Goal: Task Accomplishment & Management: Manage account settings

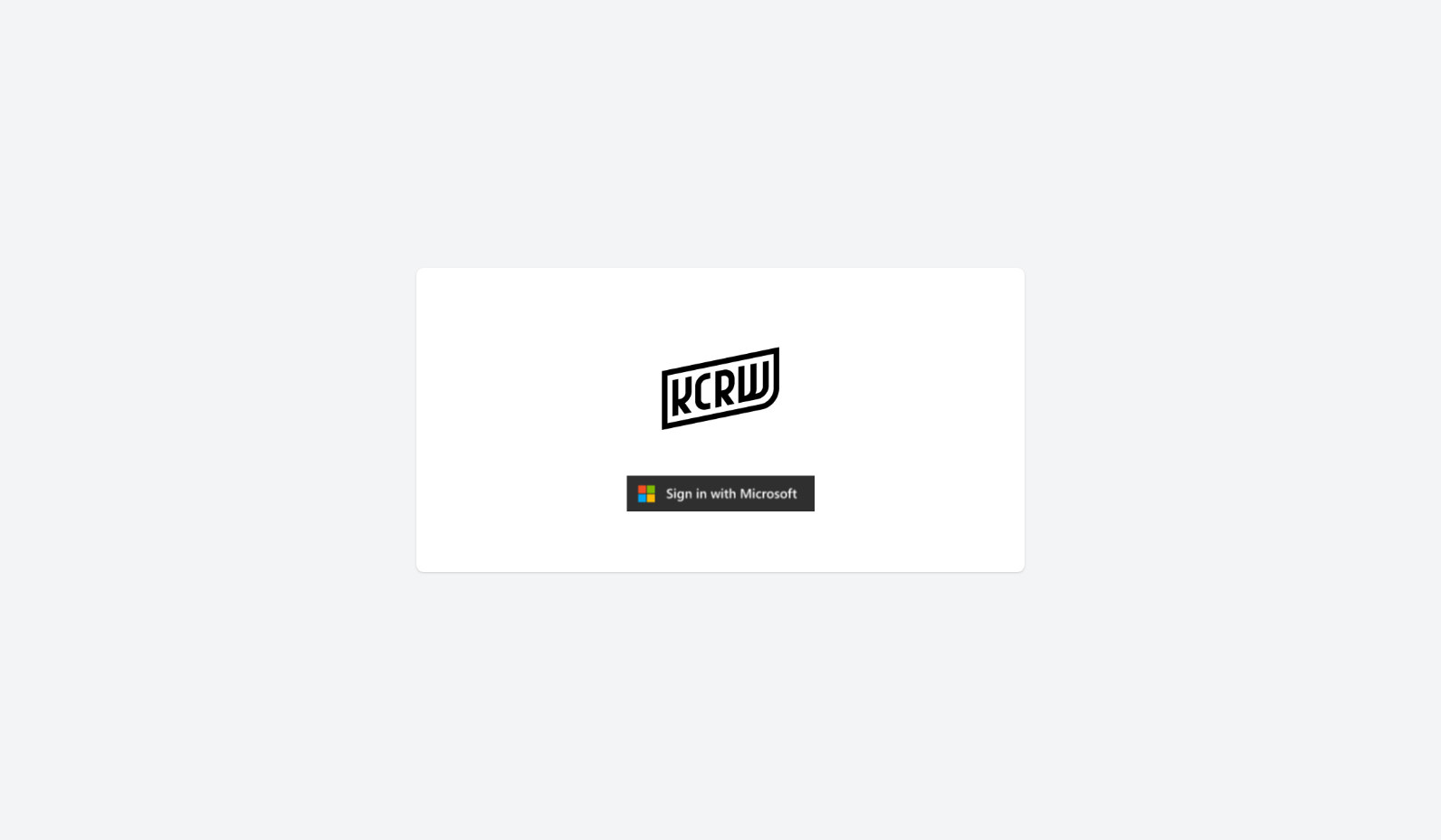
click at [766, 504] on img "submit" at bounding box center [720, 493] width 188 height 36
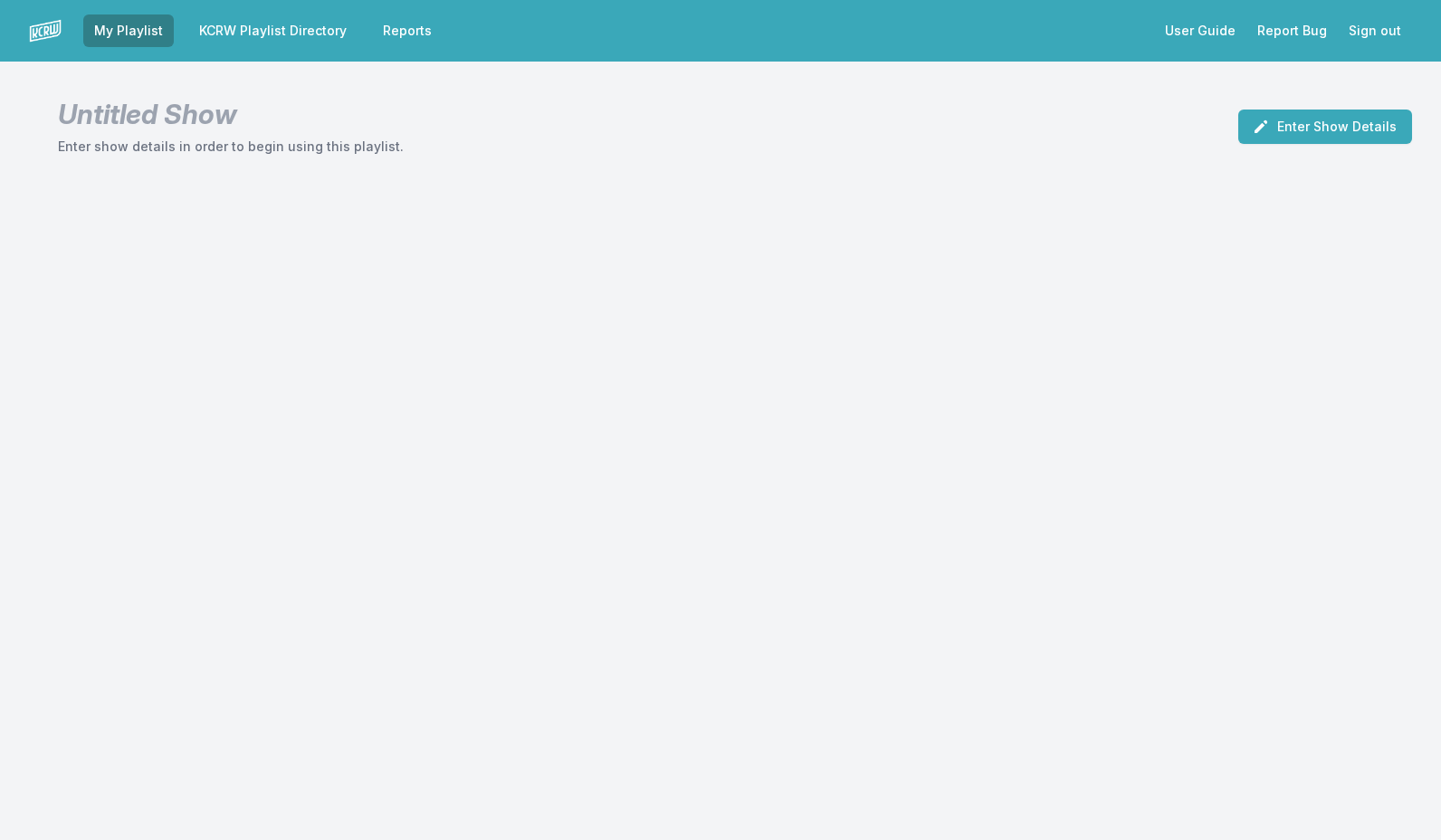
click at [337, 33] on link "KCRW Playlist Directory" at bounding box center [273, 31] width 169 height 33
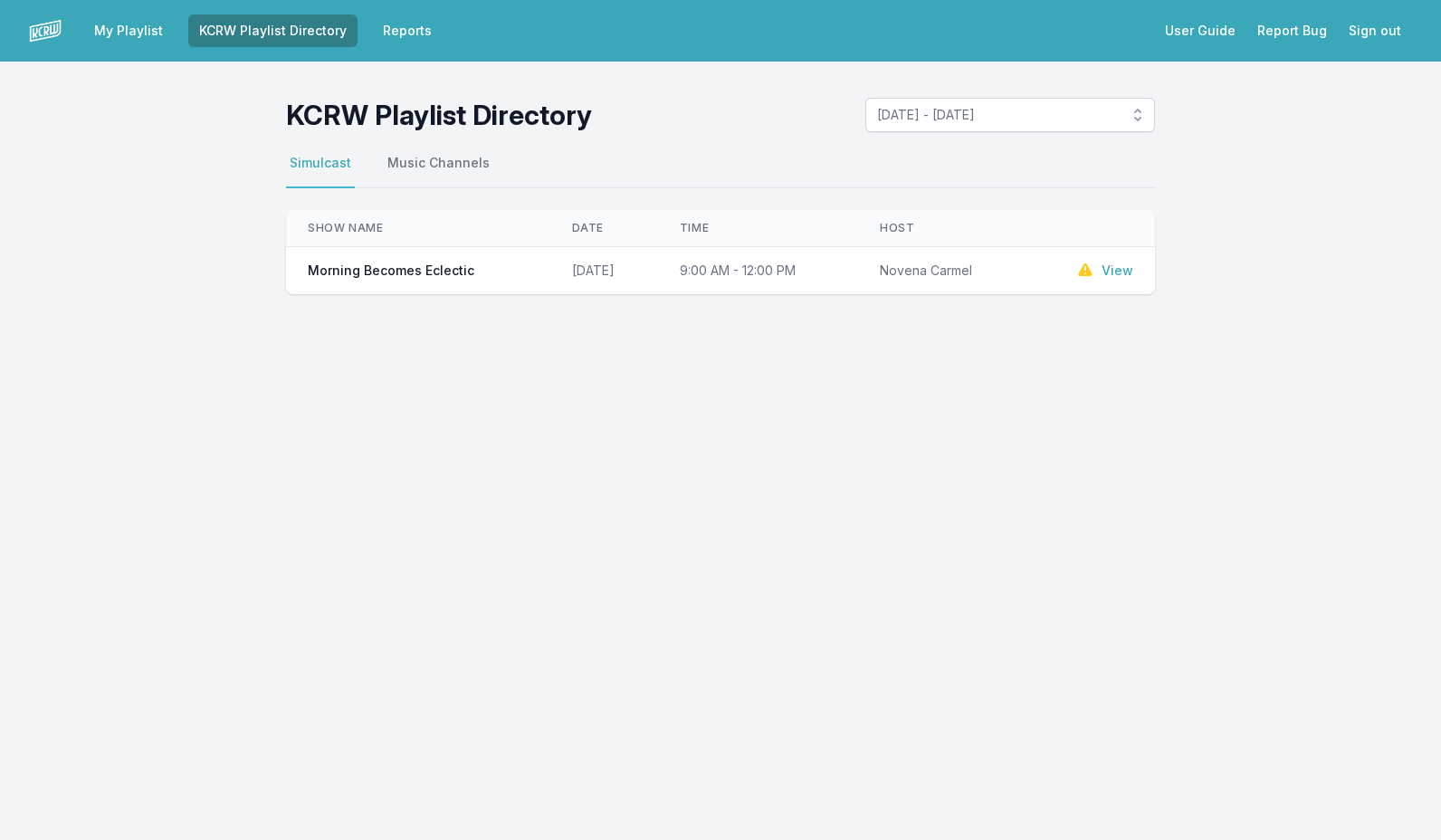
click at [1121, 273] on link "View" at bounding box center [1117, 270] width 32 height 18
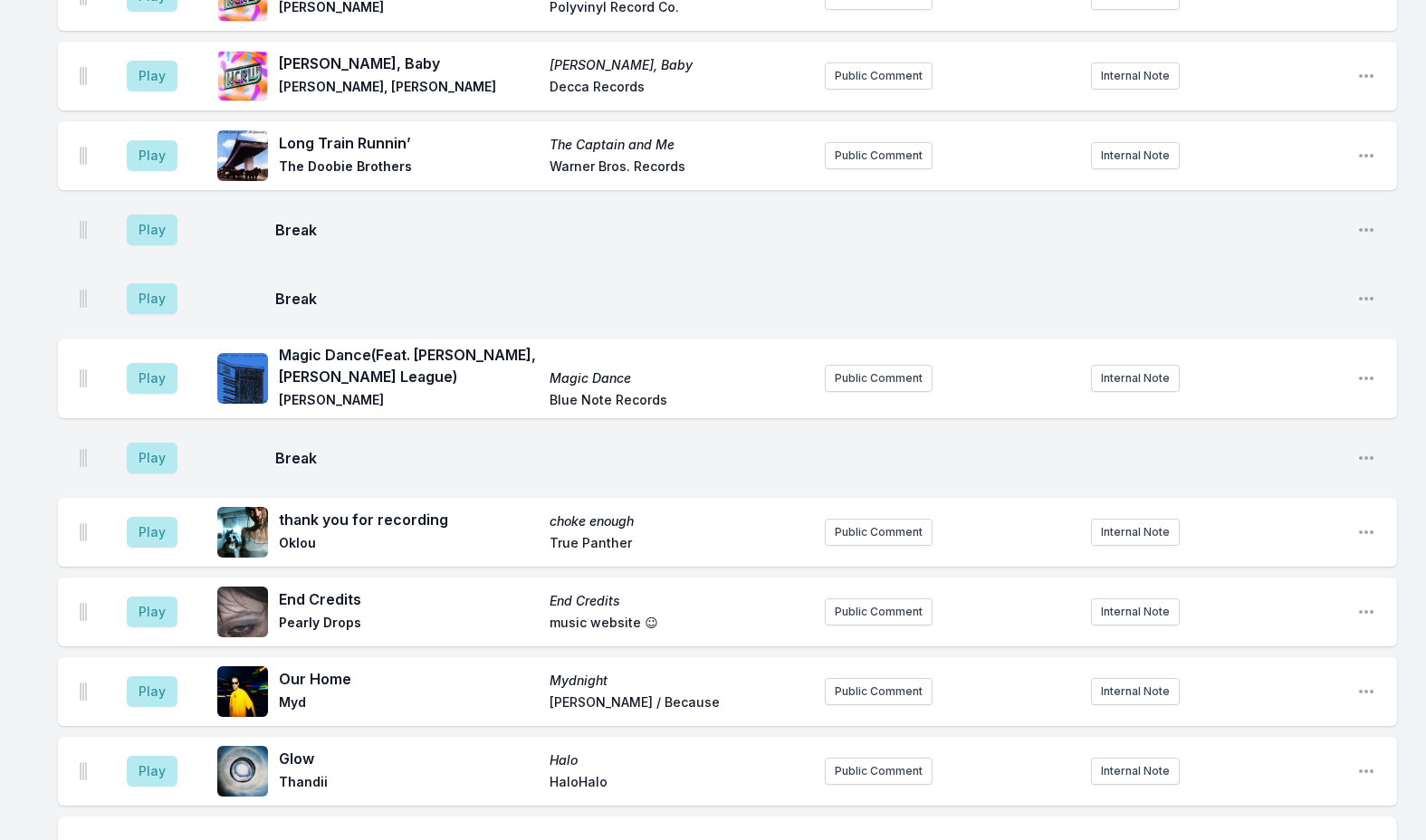
scroll to position [4435, 0]
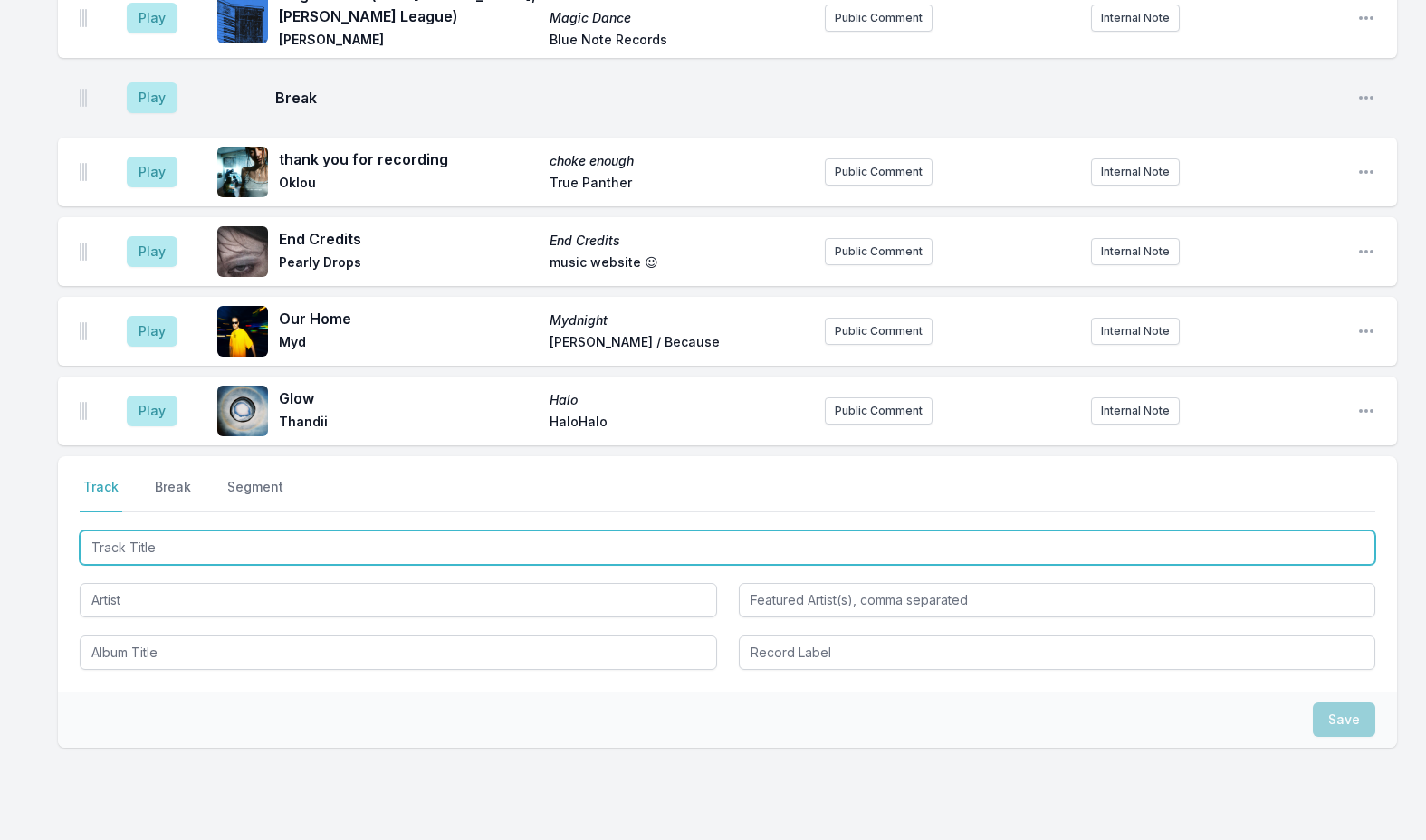
click at [287, 538] on input "Track Title" at bounding box center [727, 547] width 1295 height 34
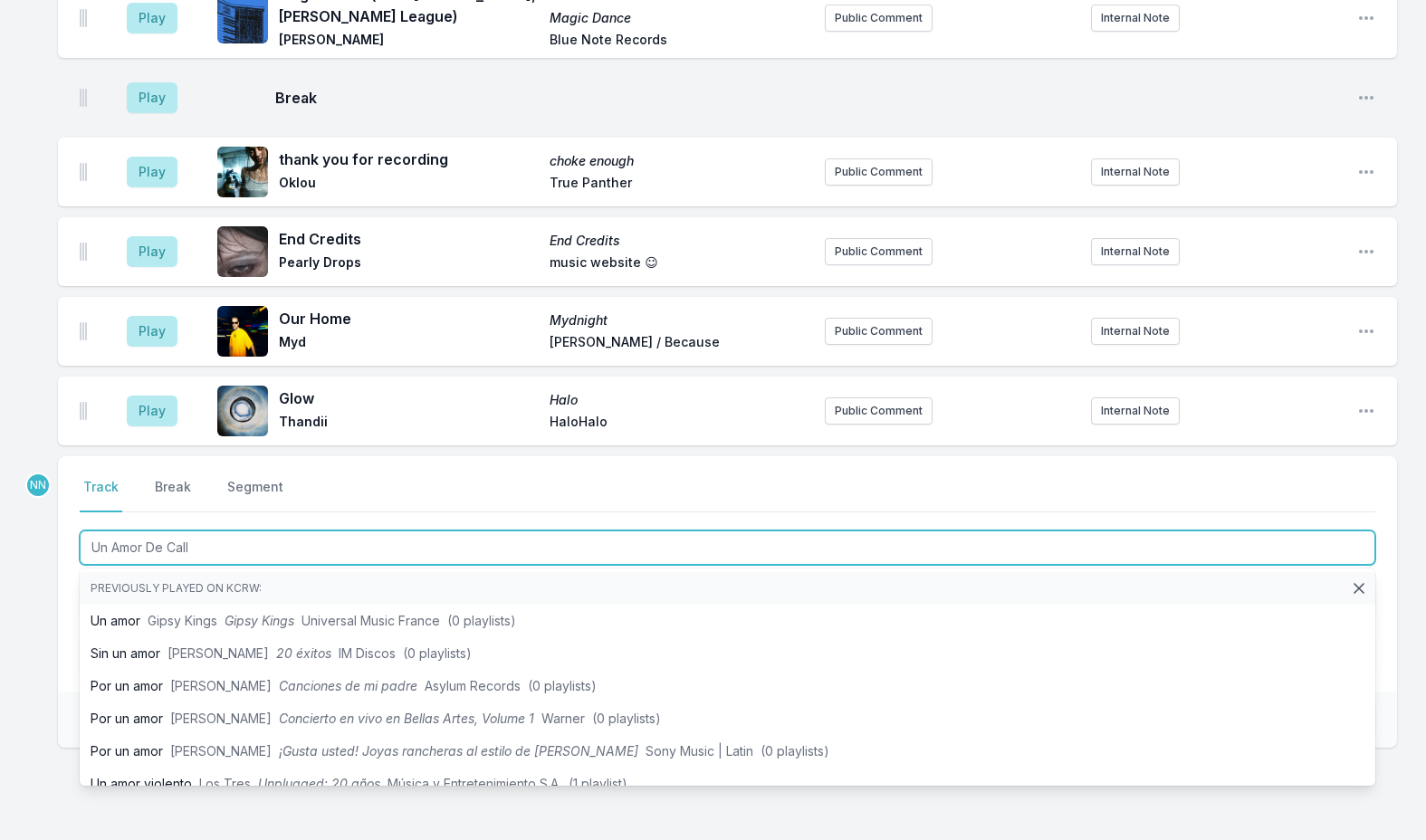
type input "Un Amor De Calle"
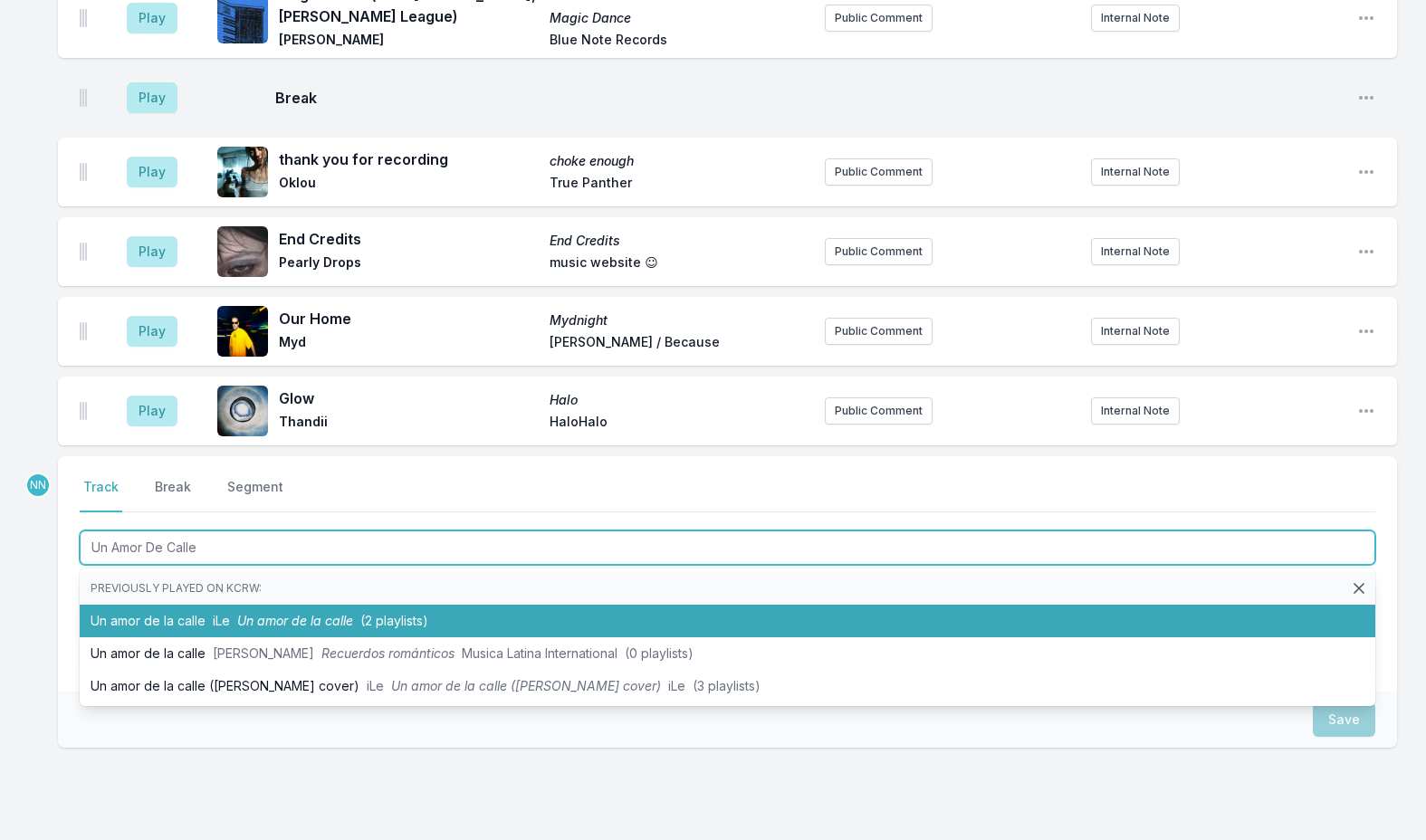
click at [157, 611] on li "Un amor de la calle iLe Un amor de la calle (2 playlists)" at bounding box center [727, 620] width 1295 height 33
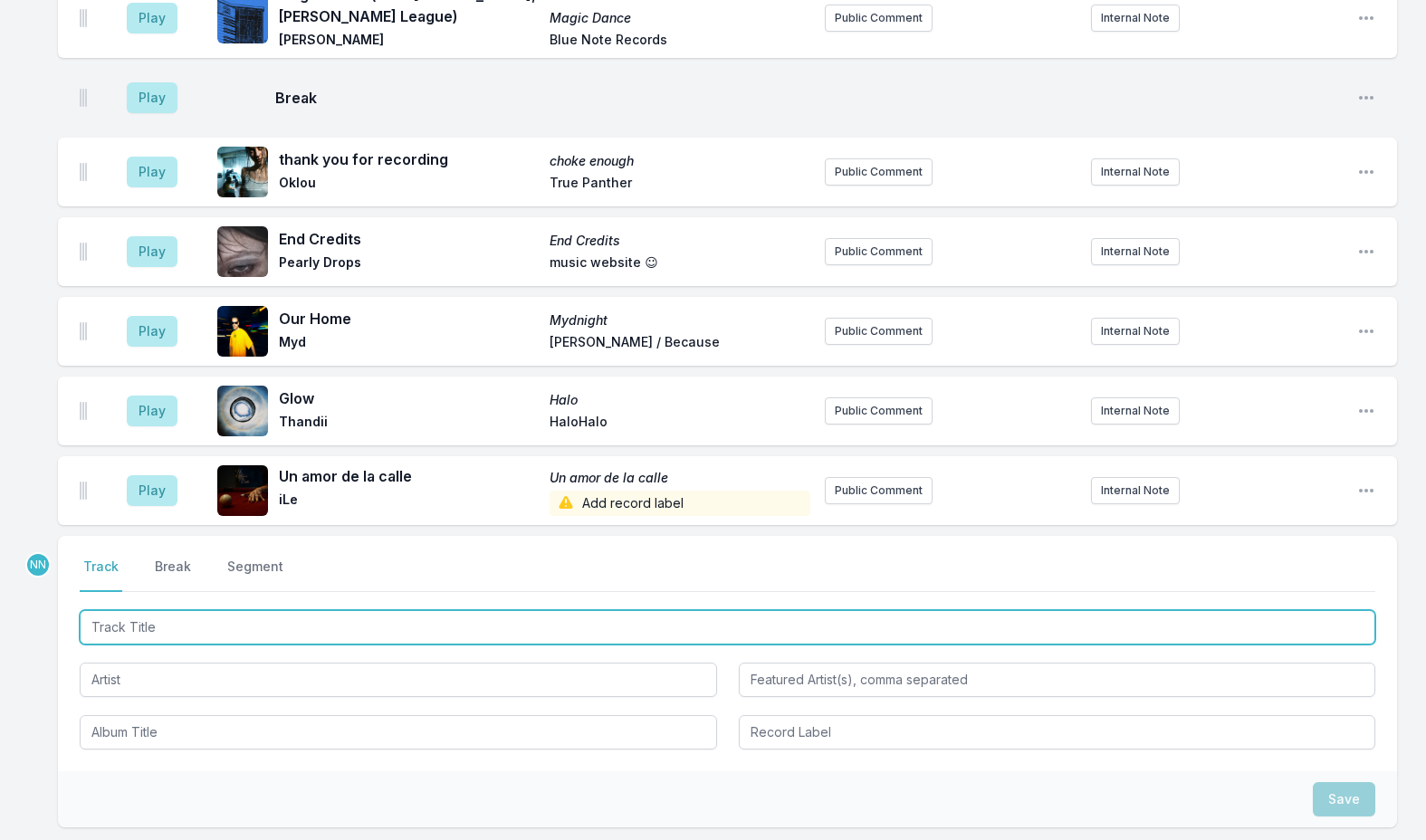
scroll to position [4515, 0]
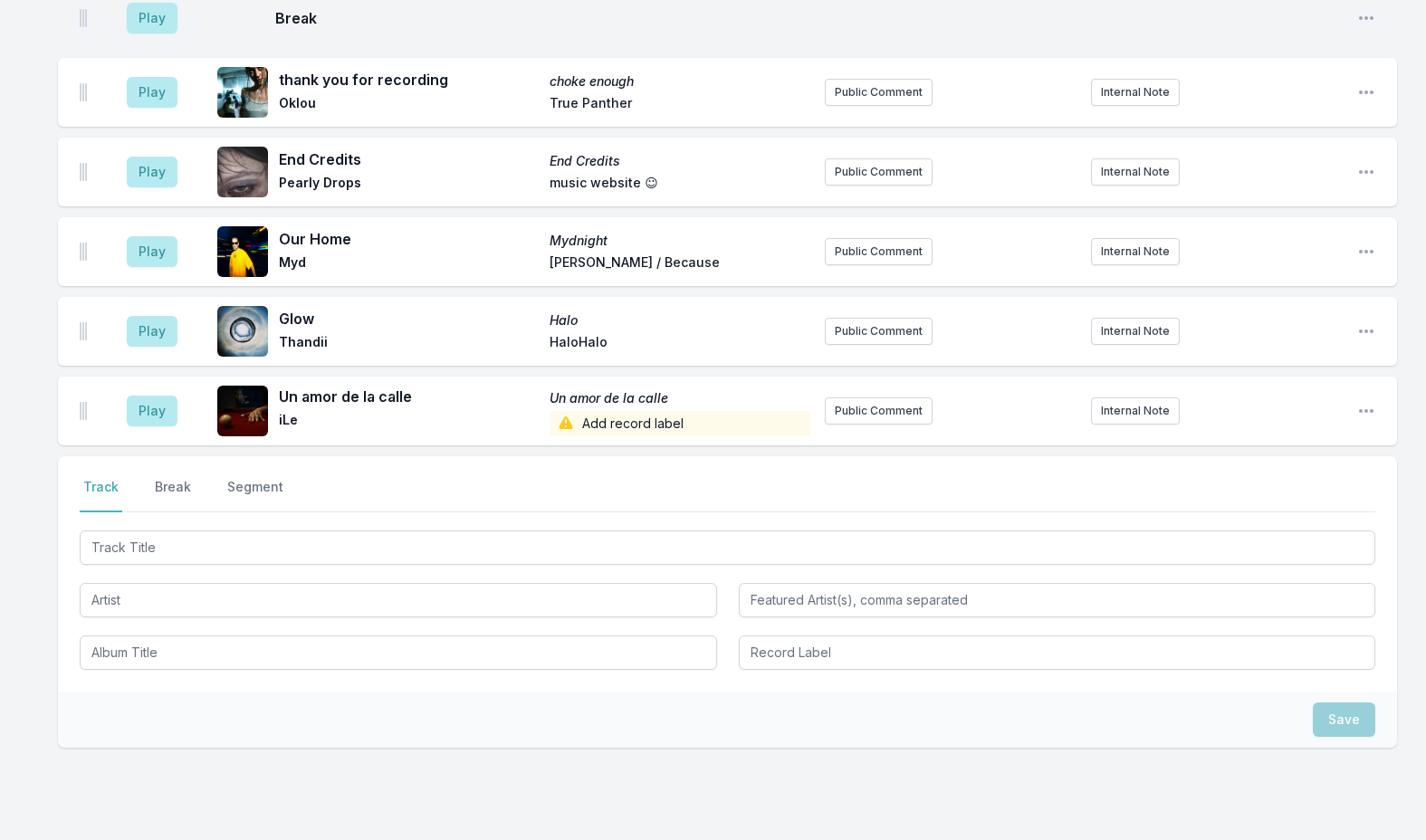
click at [629, 411] on span "Add record label" at bounding box center [679, 423] width 260 height 25
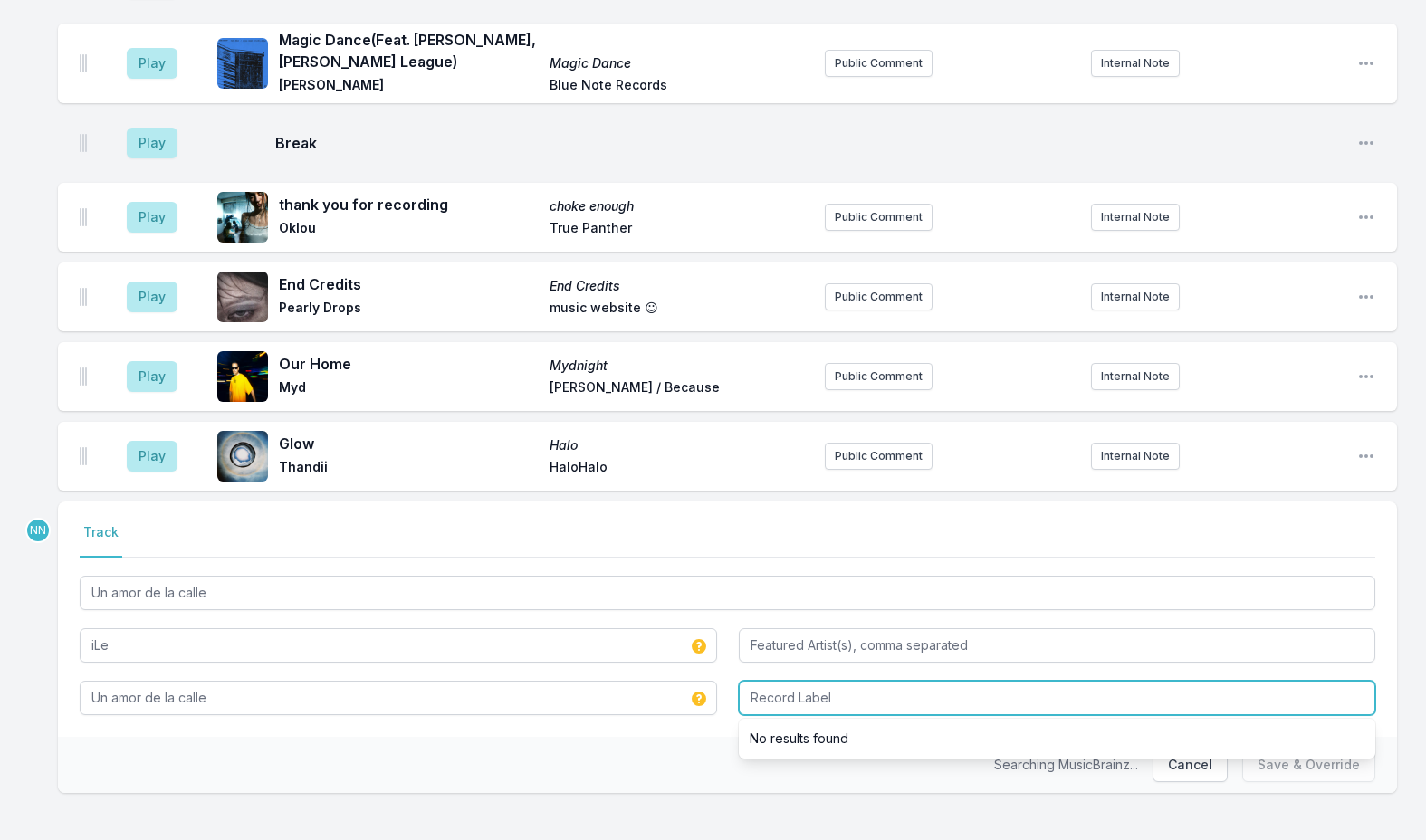
click at [802, 696] on input "Record Label" at bounding box center [1057, 698] width 637 height 34
type input "La Buena Fortuna"
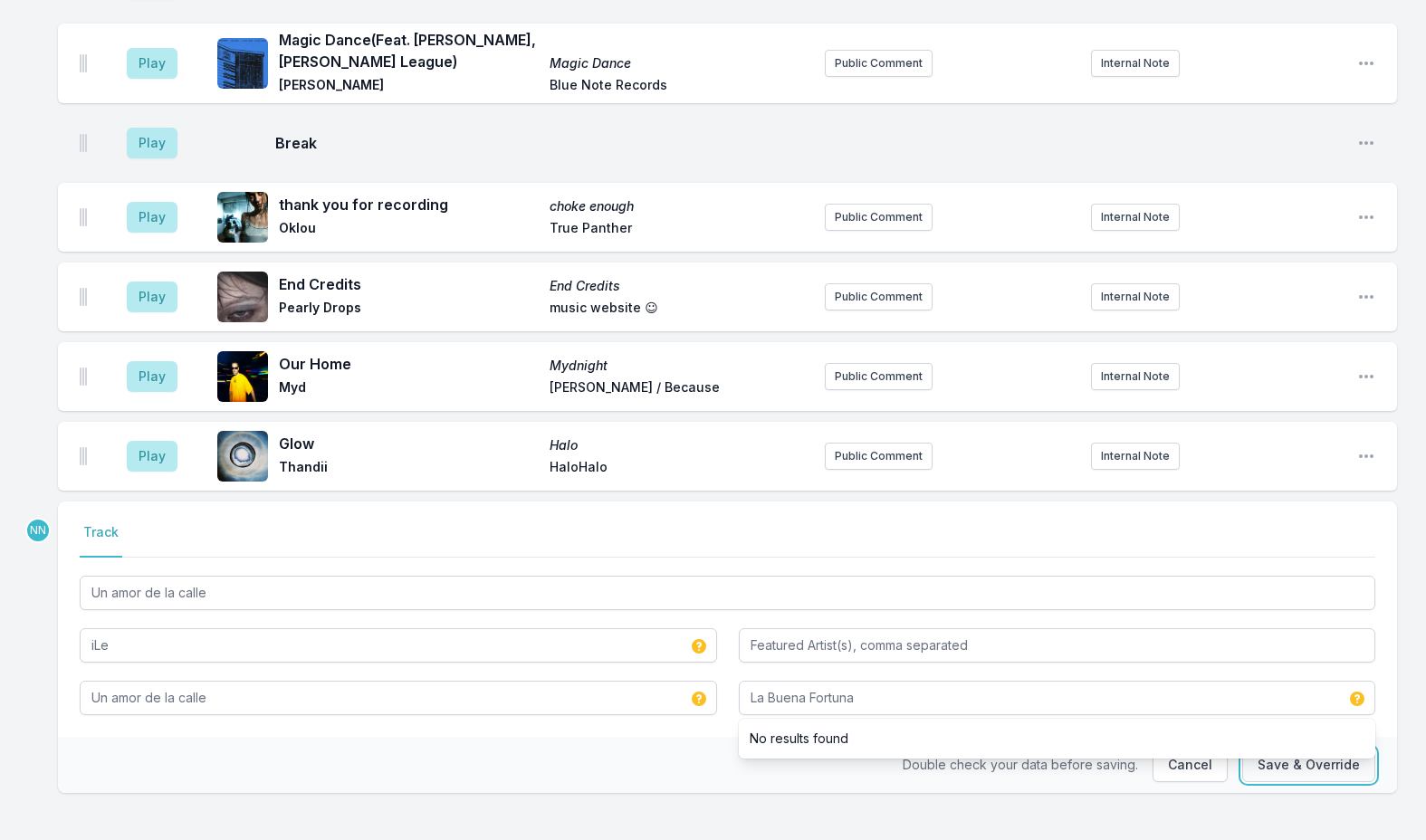
click at [1300, 755] on button "Save & Override" at bounding box center [1308, 765] width 133 height 34
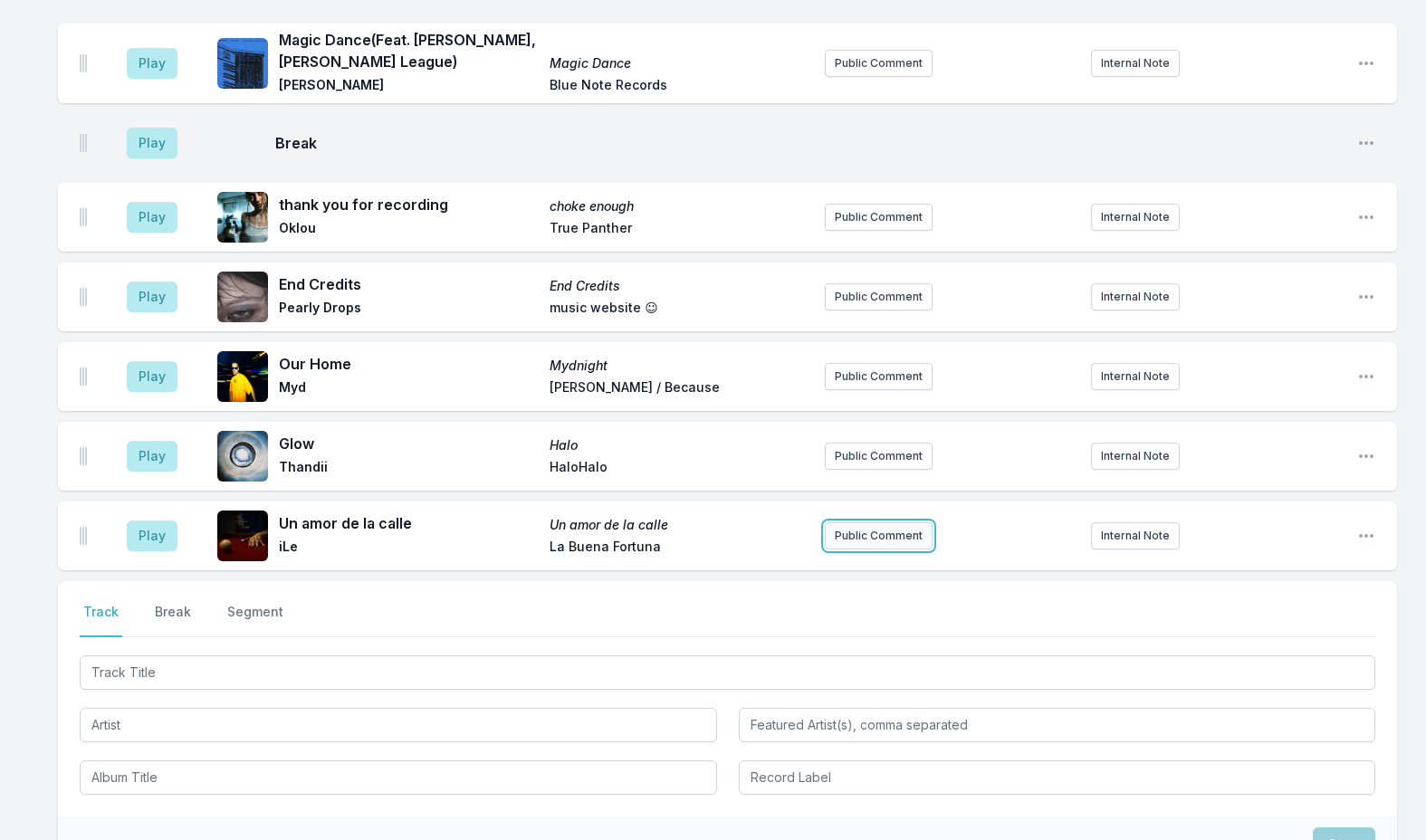
click at [885, 527] on button "Public Comment" at bounding box center [878, 535] width 108 height 27
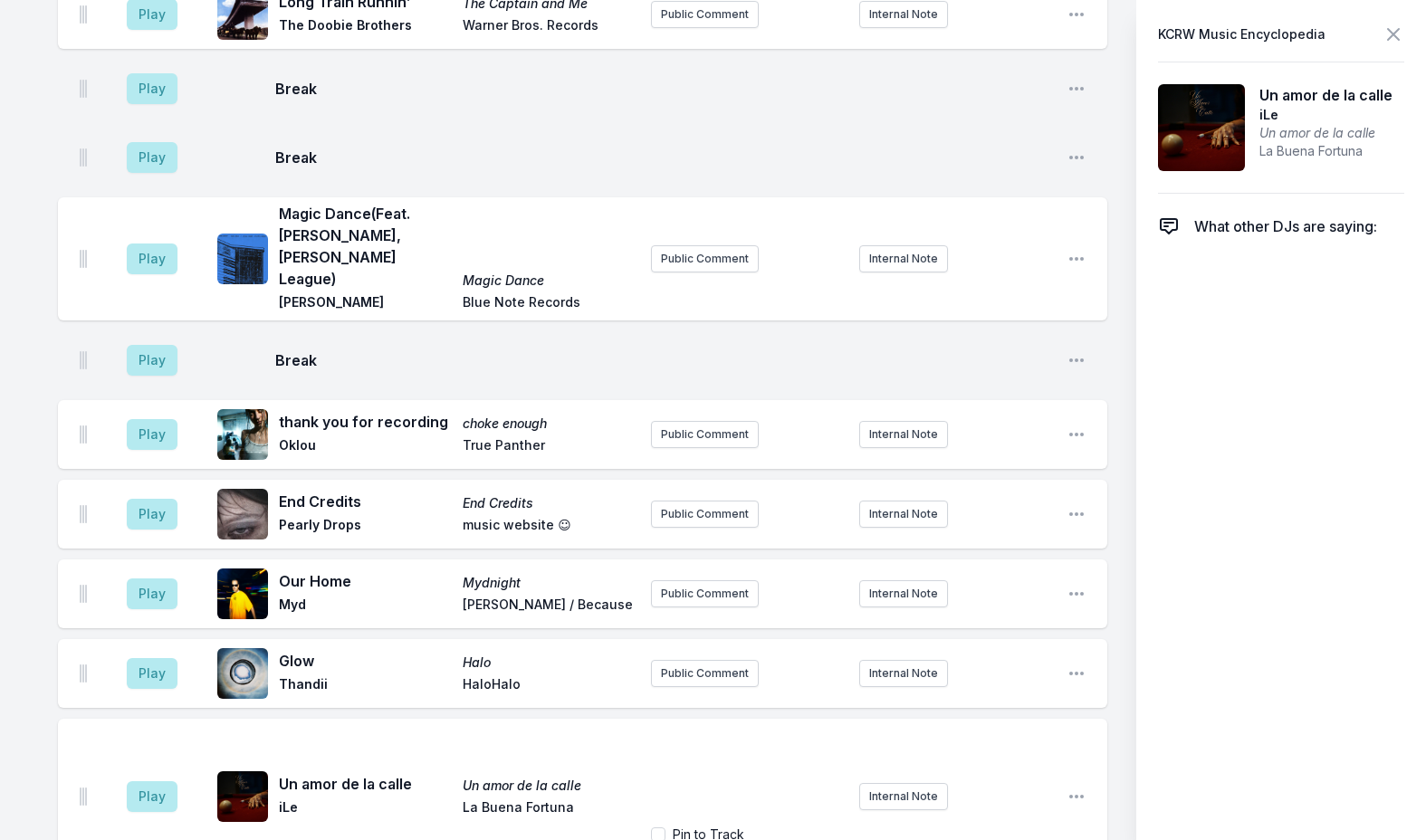
scroll to position [4459, 0]
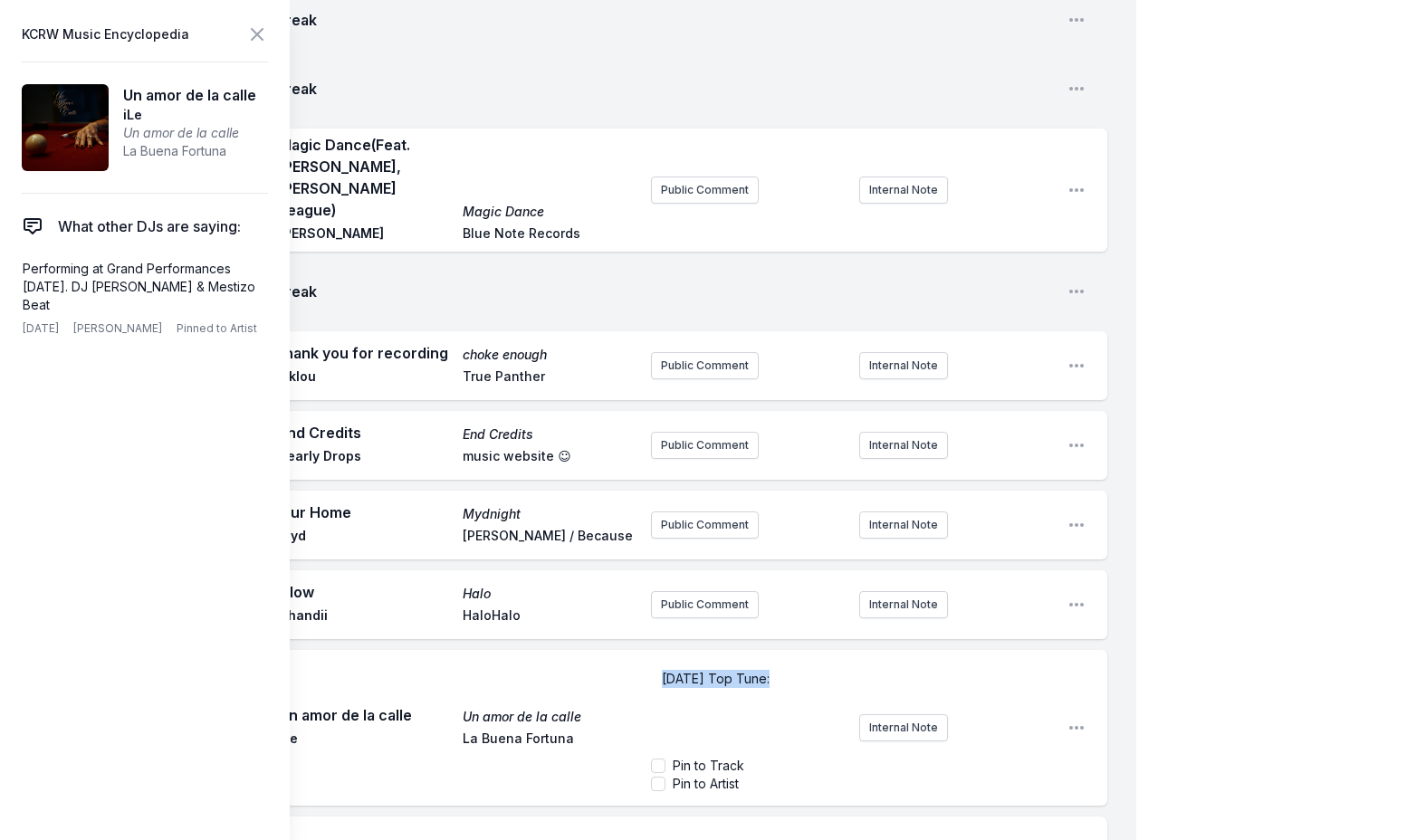
drag, startPoint x: 660, startPoint y: 617, endPoint x: 771, endPoint y: 612, distance: 111.1
click at [769, 671] on span "[DATE] Top Tune:" at bounding box center [715, 678] width 108 height 16
click at [809, 670] on p "﻿ [DATE] Top Tune :" at bounding box center [747, 678] width 172 height 18
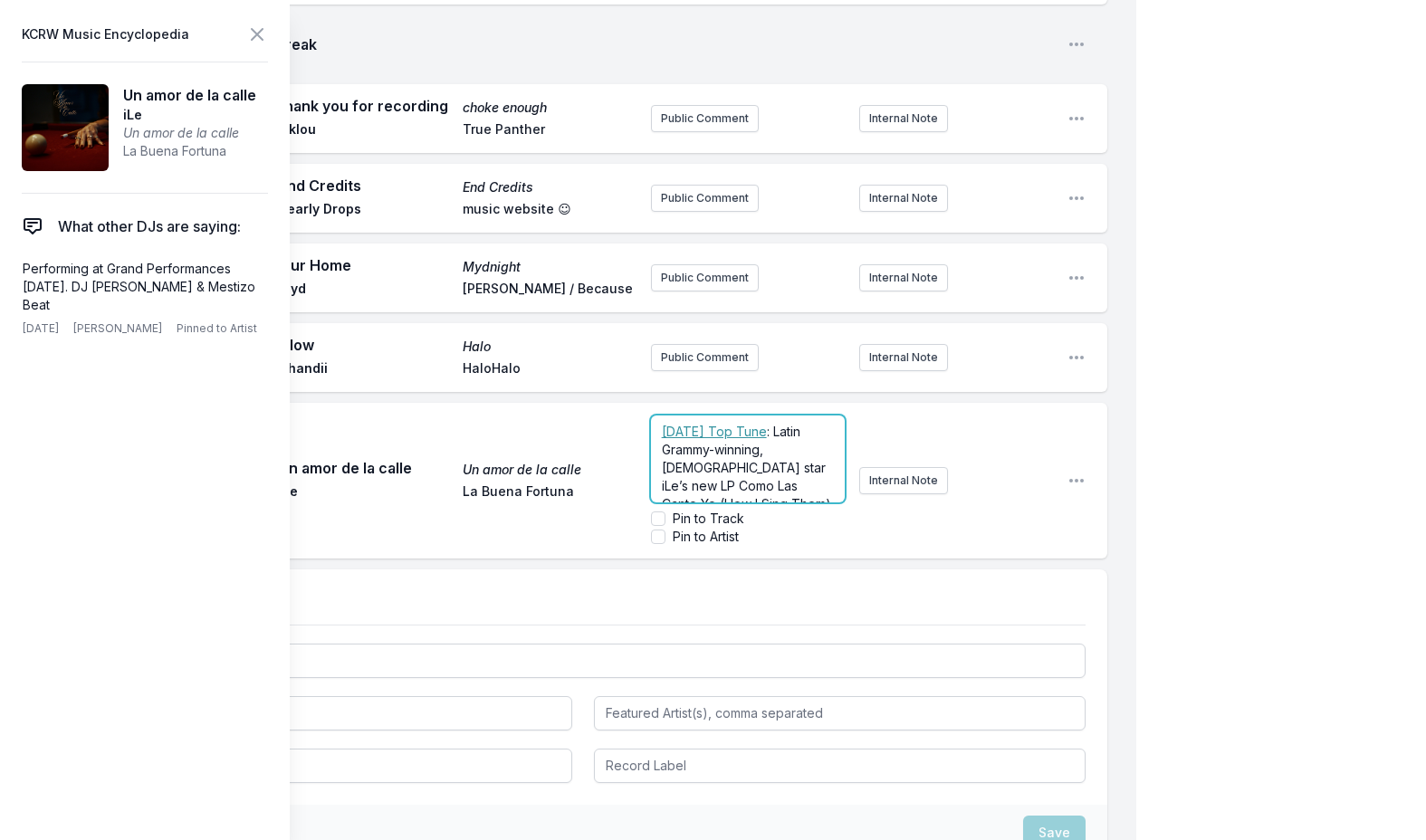
scroll to position [253, 0]
click at [261, 30] on icon at bounding box center [258, 34] width 11 height 11
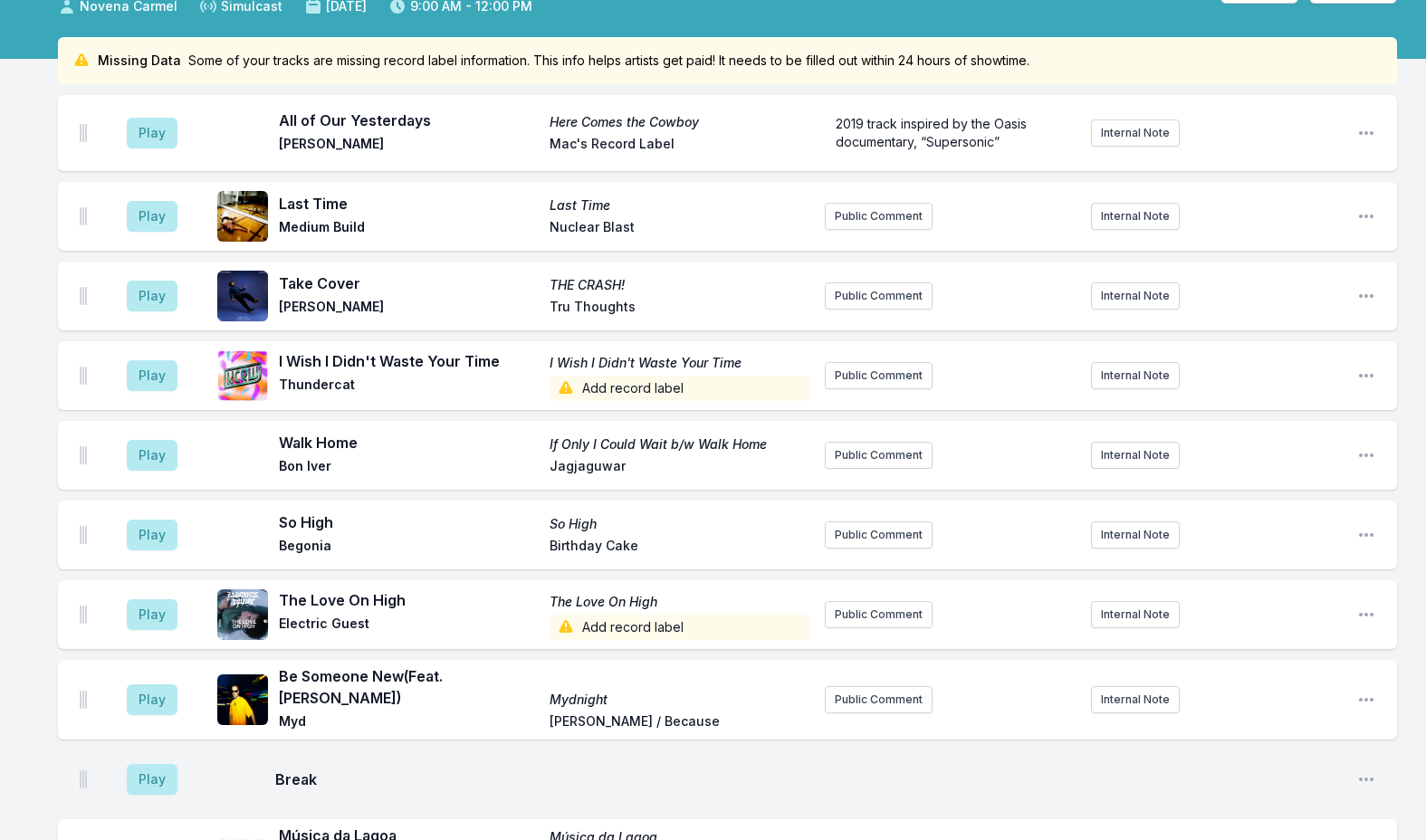
scroll to position [0, 0]
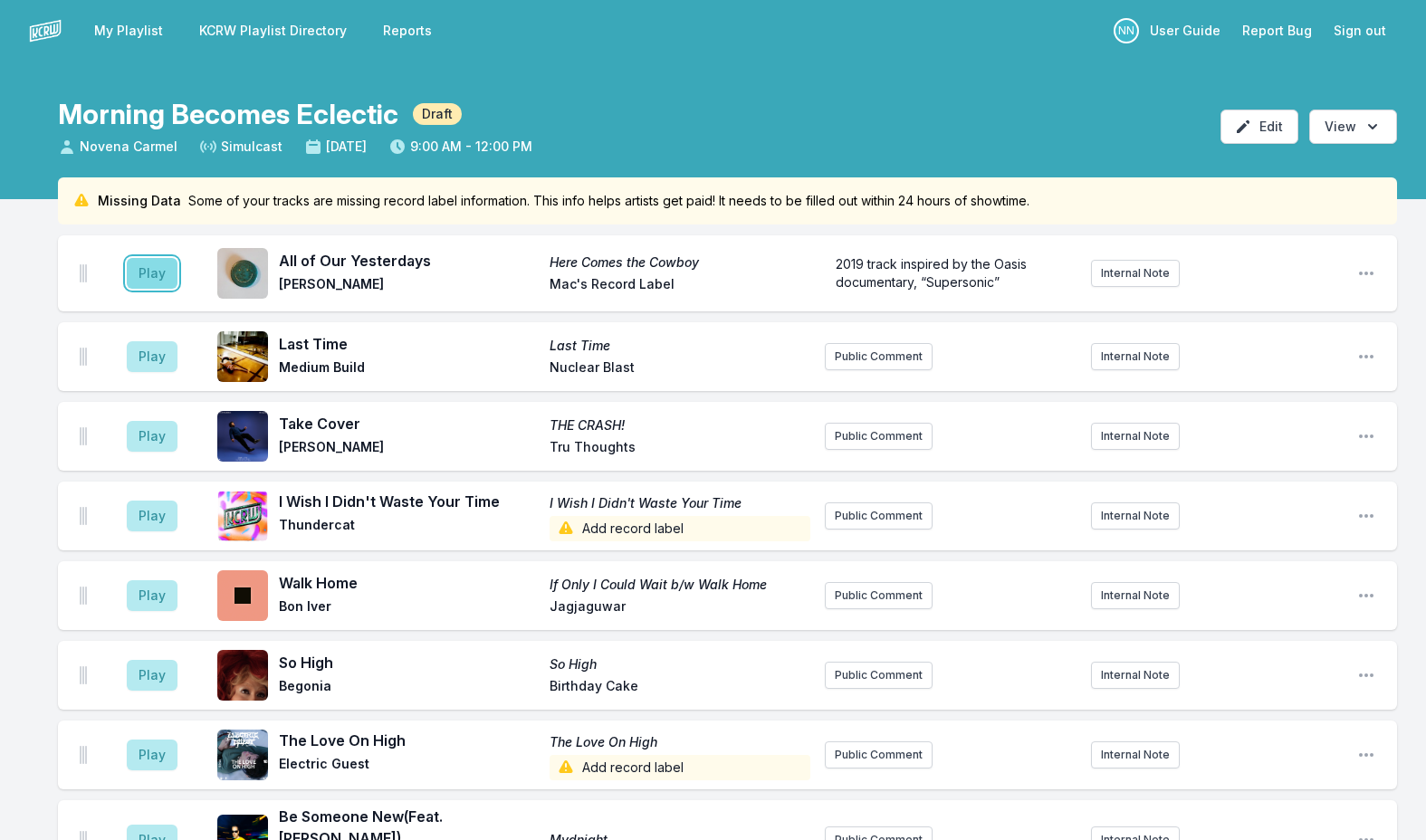
click at [164, 278] on button "Play" at bounding box center [152, 273] width 50 height 31
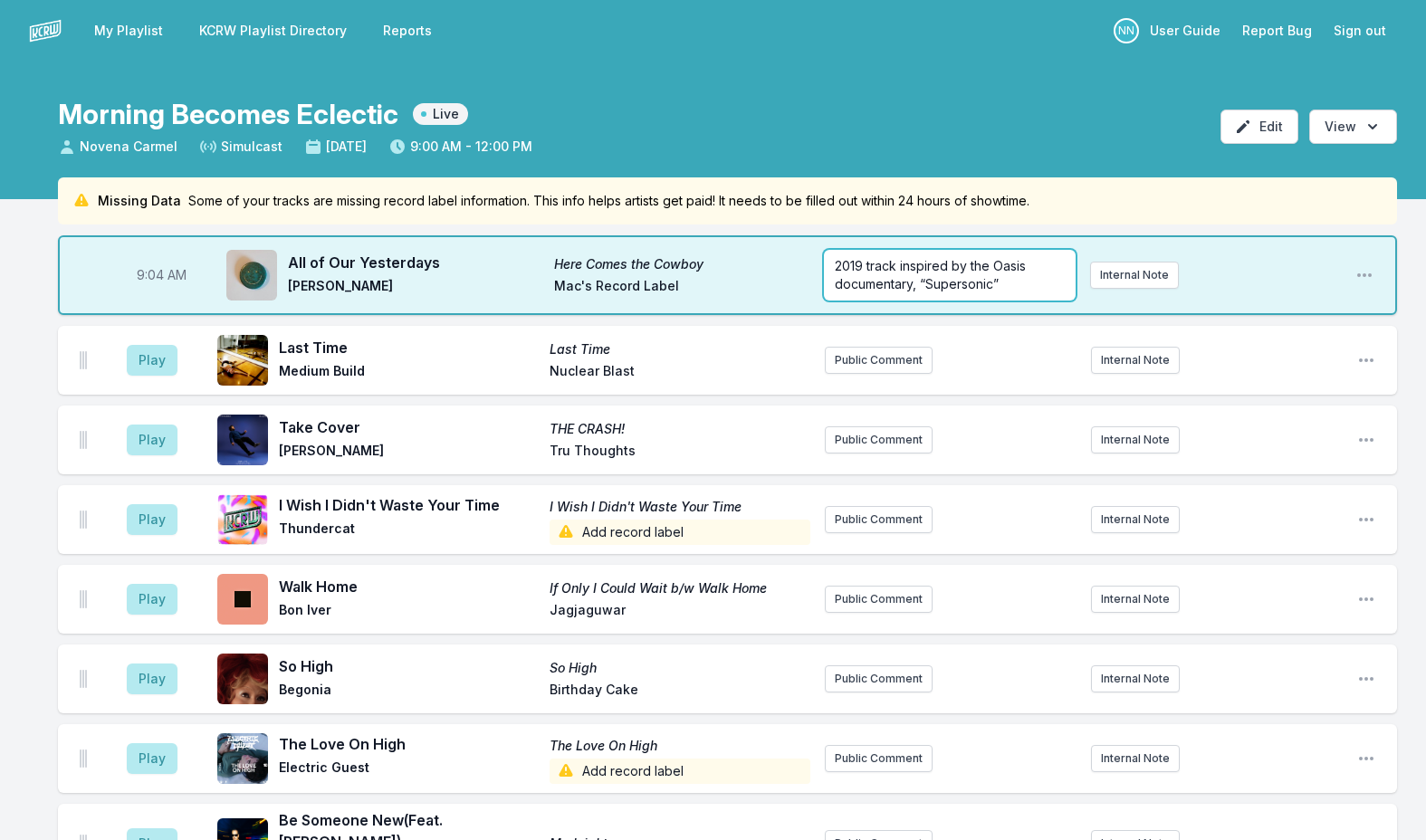
click at [1017, 293] on div "2019 track inspired by the Oasis documentary, “Supersonic”" at bounding box center [949, 275] width 251 height 50
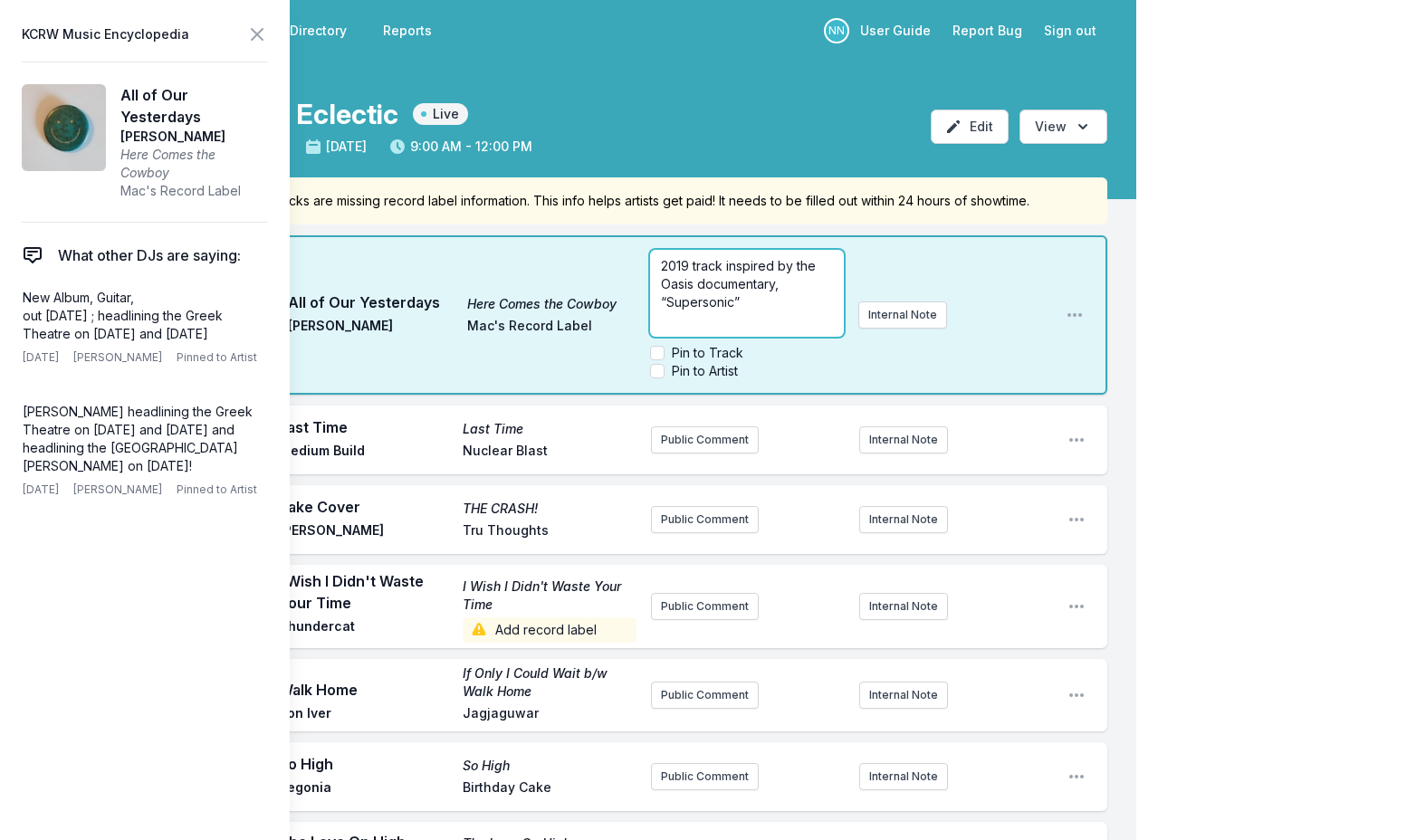
click at [797, 313] on div "2019 track inspired by the Oasis documentary, “Supersonic”" at bounding box center [746, 293] width 193 height 87
click at [260, 38] on icon at bounding box center [258, 34] width 11 height 11
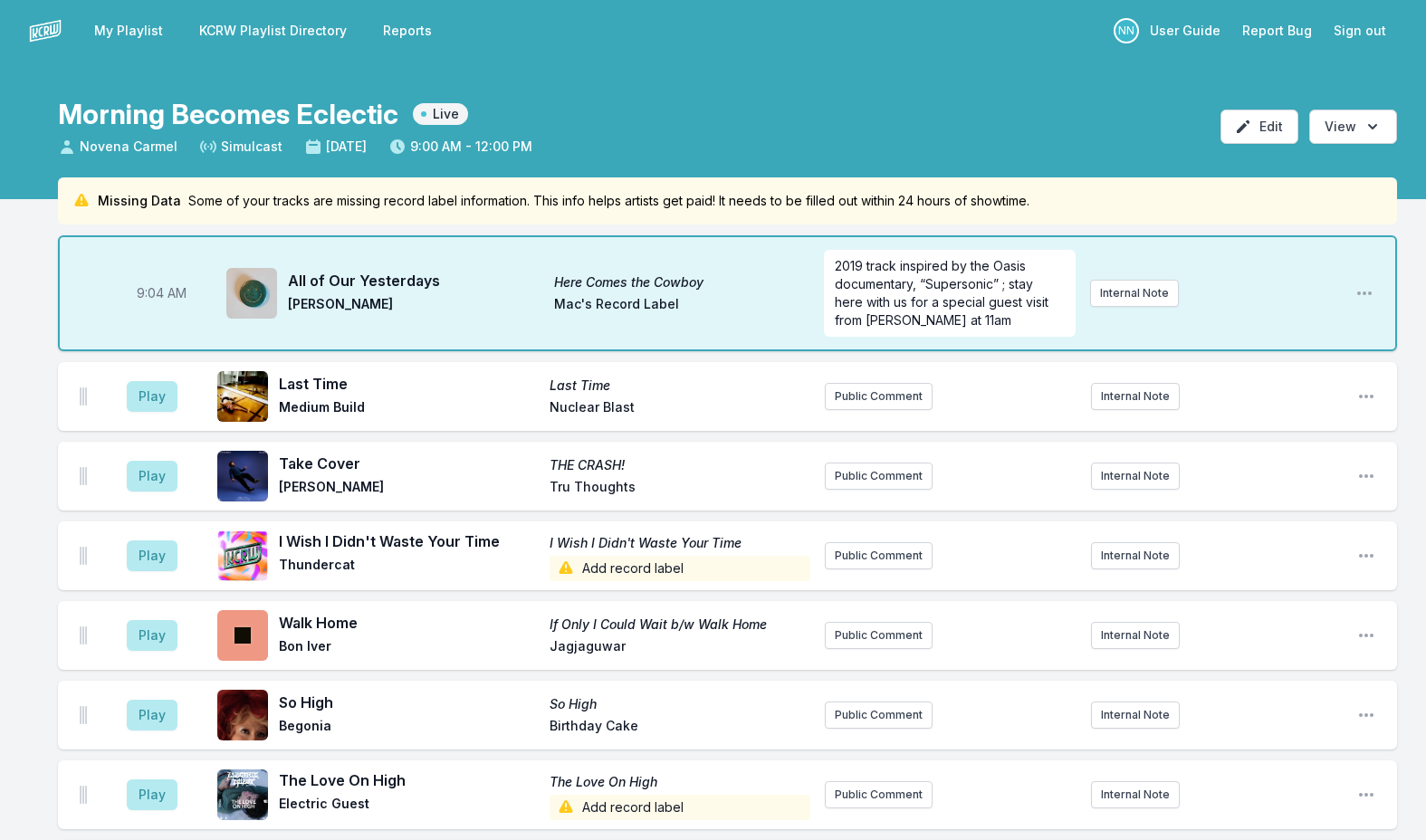
scroll to position [0, 0]
click at [151, 397] on button "Play" at bounding box center [152, 396] width 50 height 31
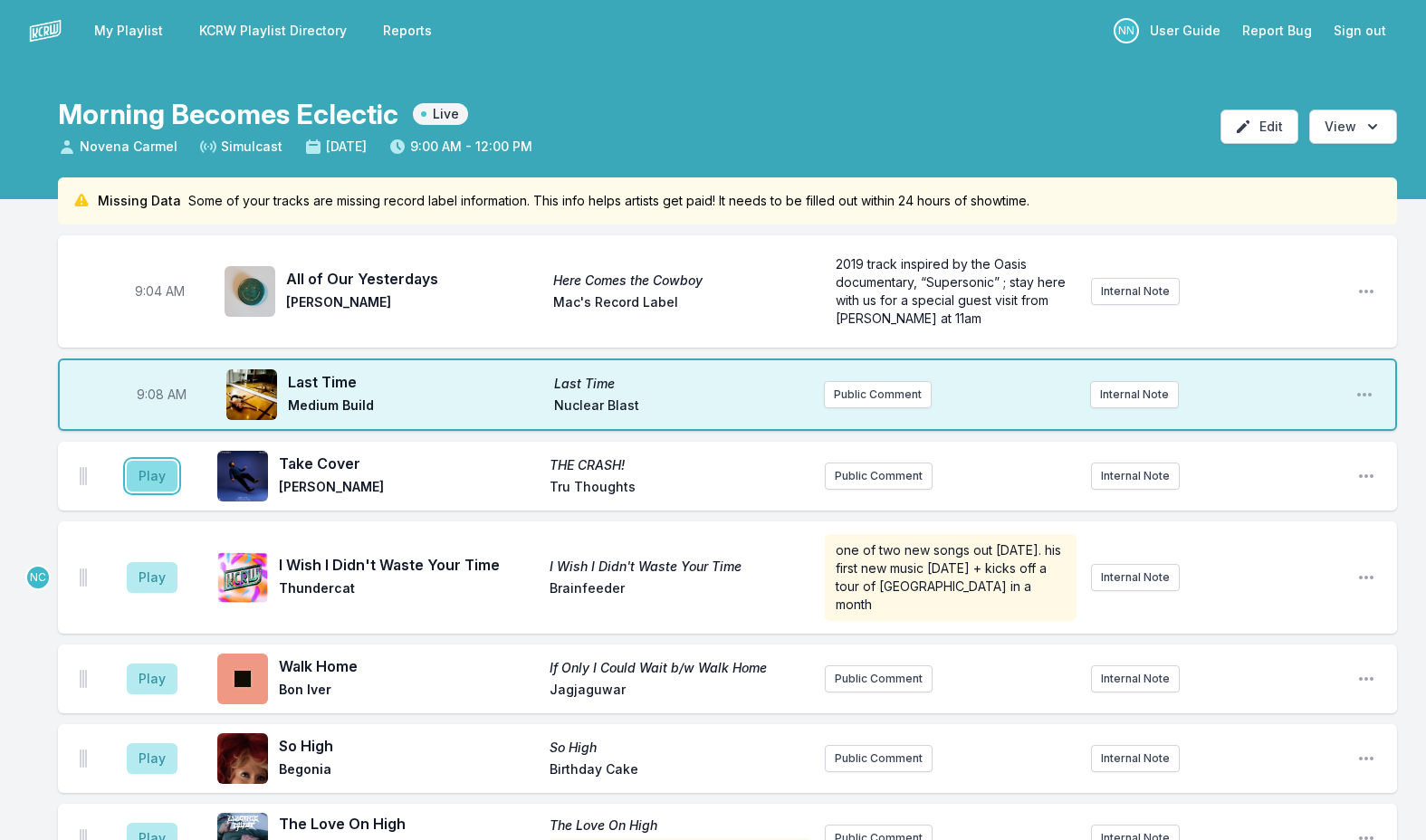
click at [137, 478] on button "Play" at bounding box center [152, 475] width 50 height 31
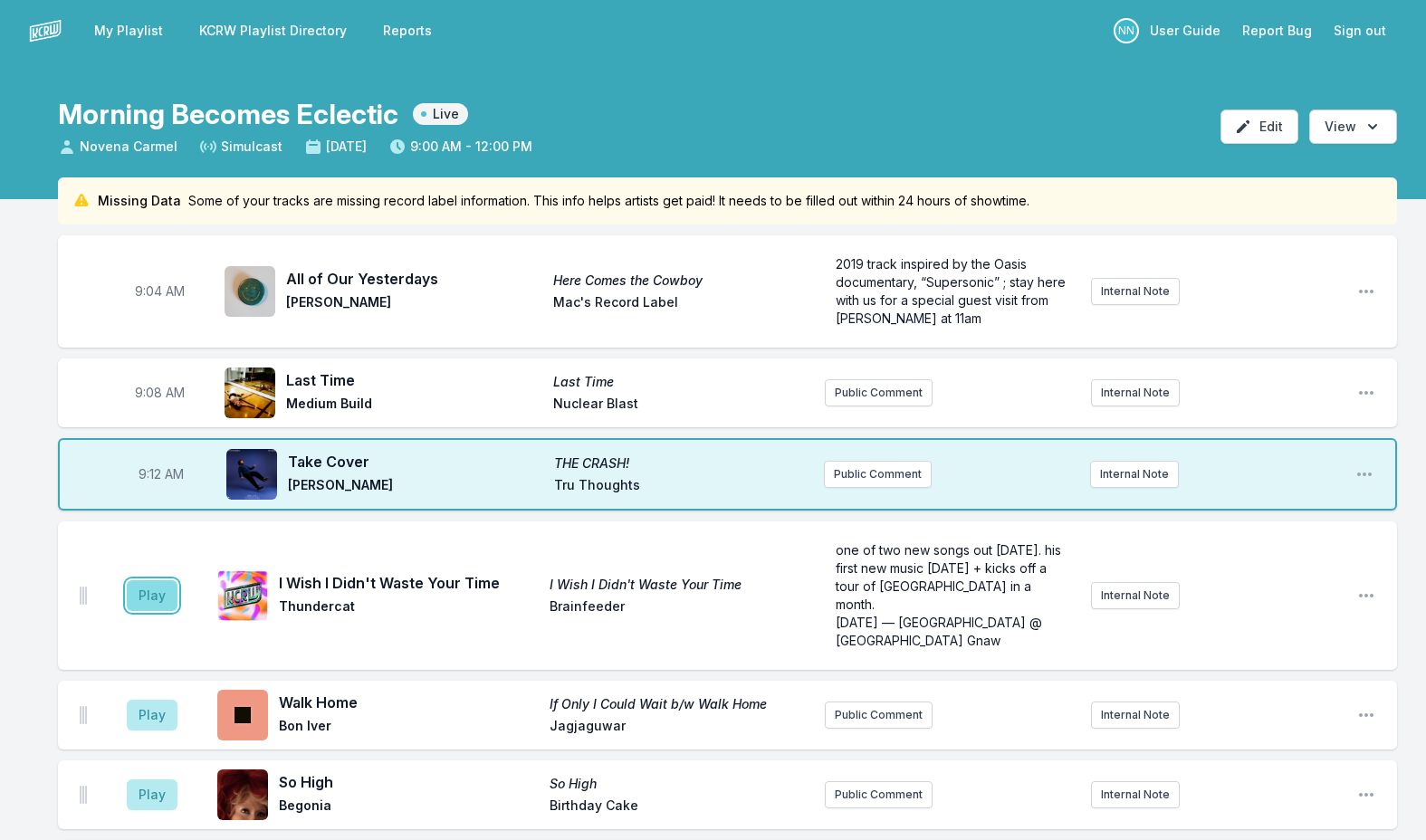
click at [155, 580] on button "Play" at bounding box center [152, 595] width 50 height 31
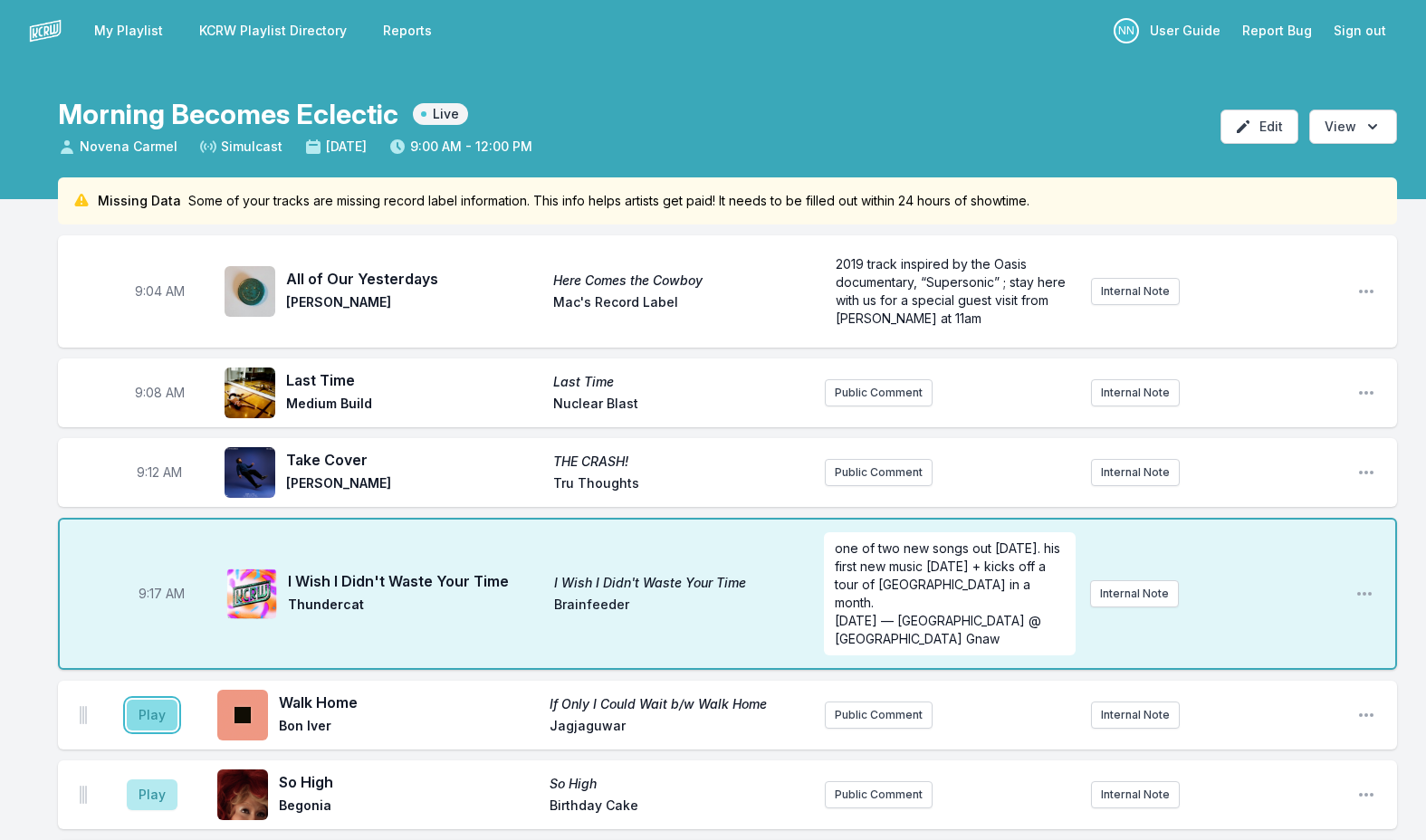
click at [146, 700] on button "Play" at bounding box center [152, 714] width 50 height 31
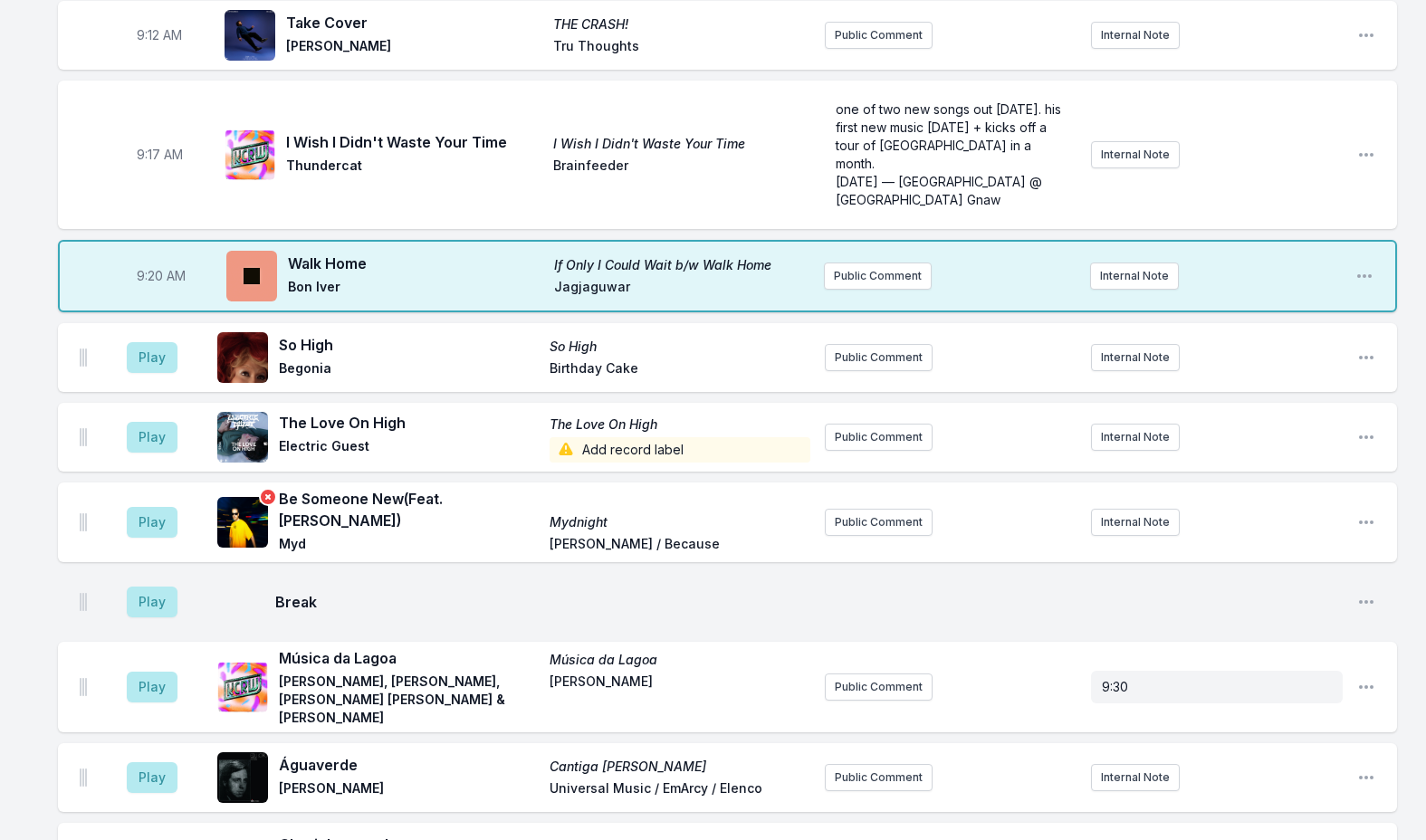
scroll to position [453, 0]
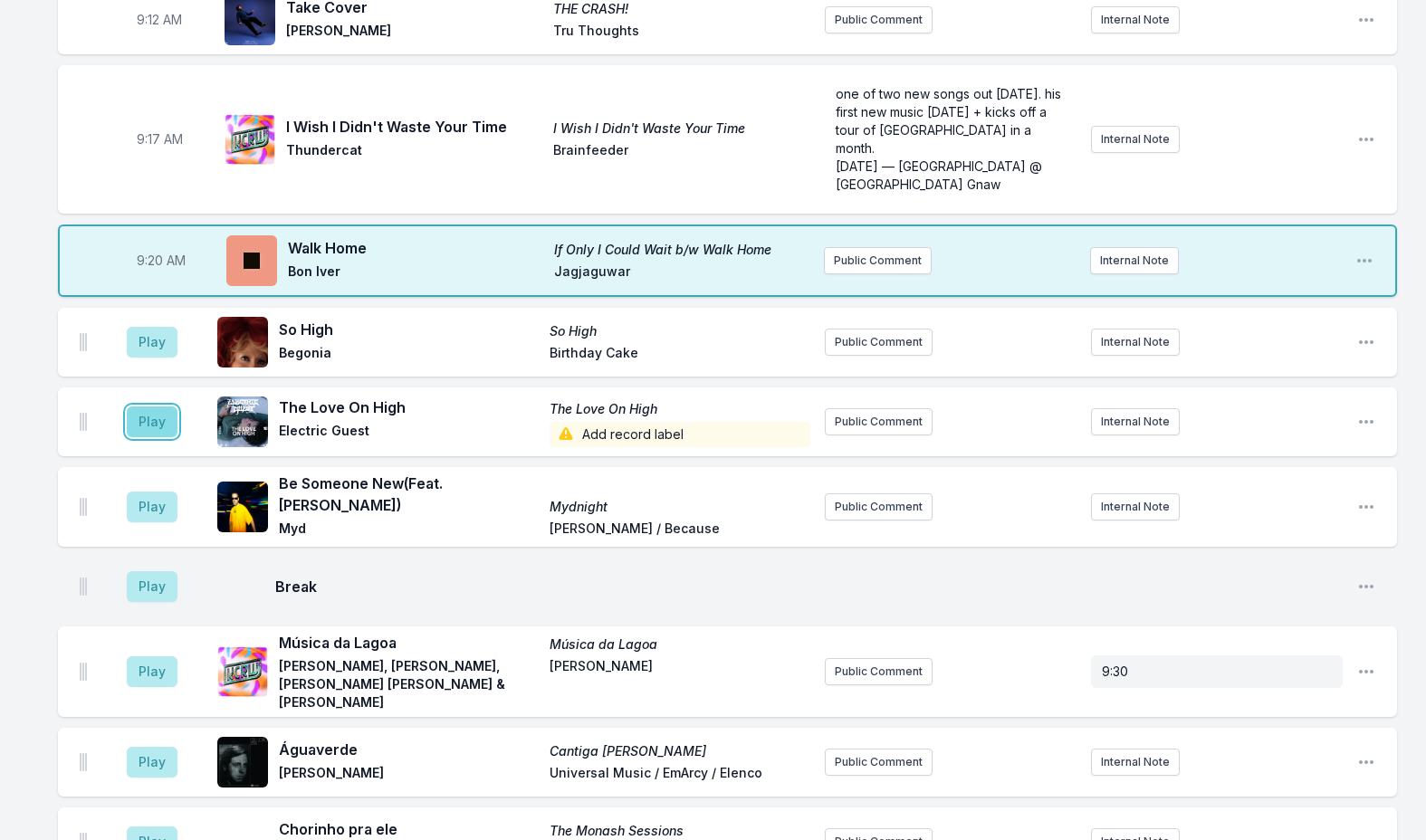
click at [161, 407] on button "Play" at bounding box center [152, 421] width 50 height 31
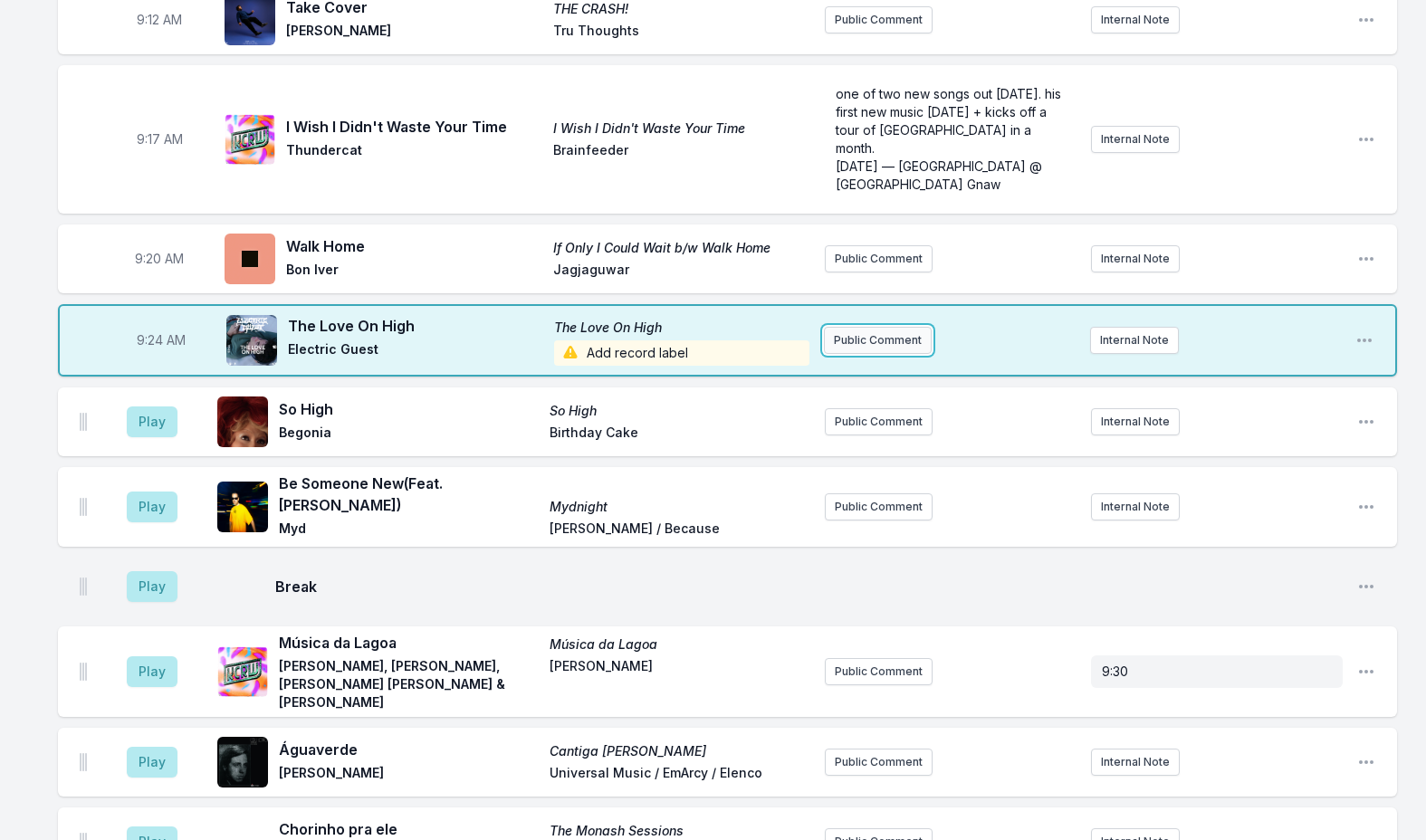
click at [857, 327] on button "Public Comment" at bounding box center [877, 340] width 108 height 27
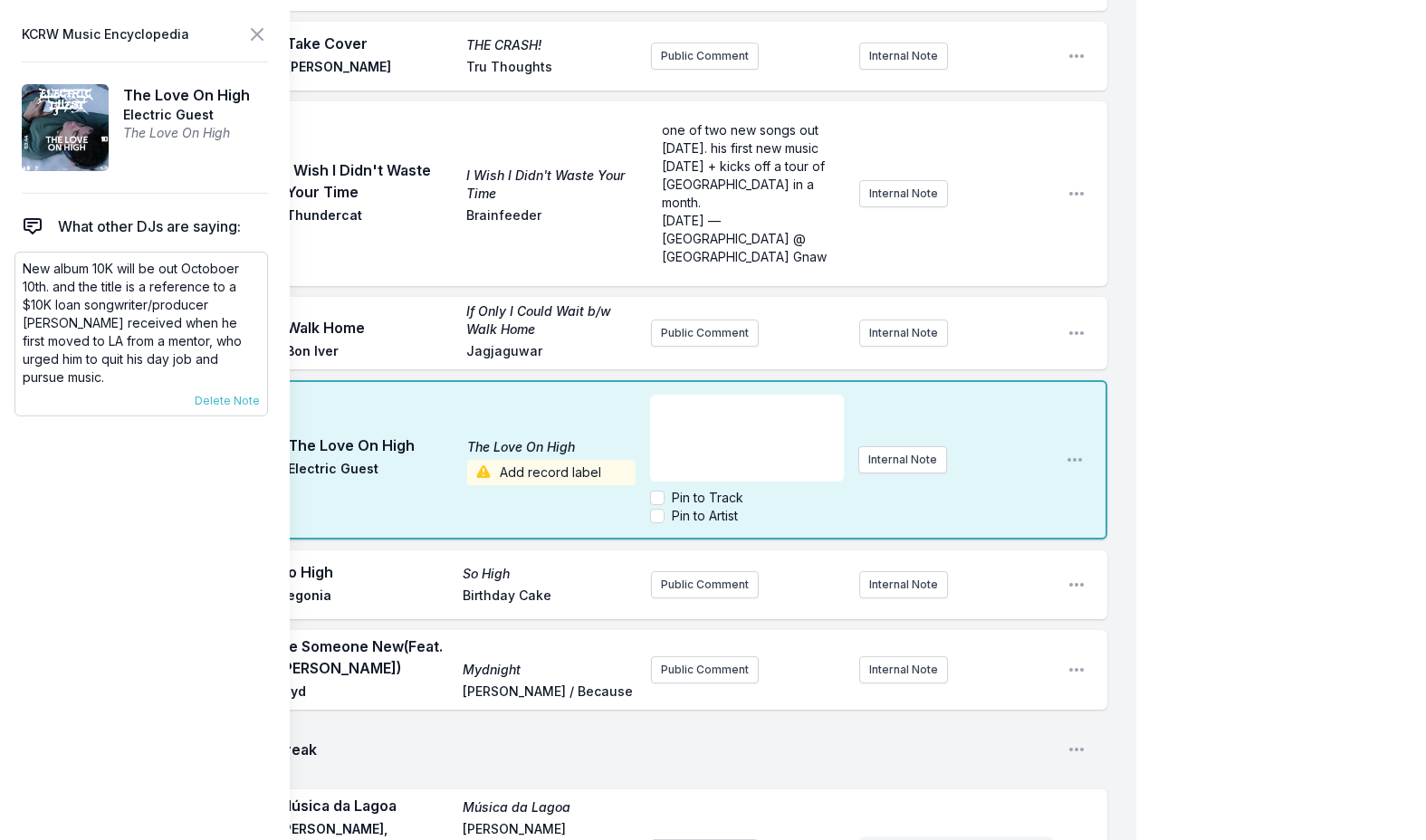
click at [106, 277] on p "New album 10K will be out Octoboer 10th. and the title is a reference to a $10K…" at bounding box center [140, 323] width 237 height 127
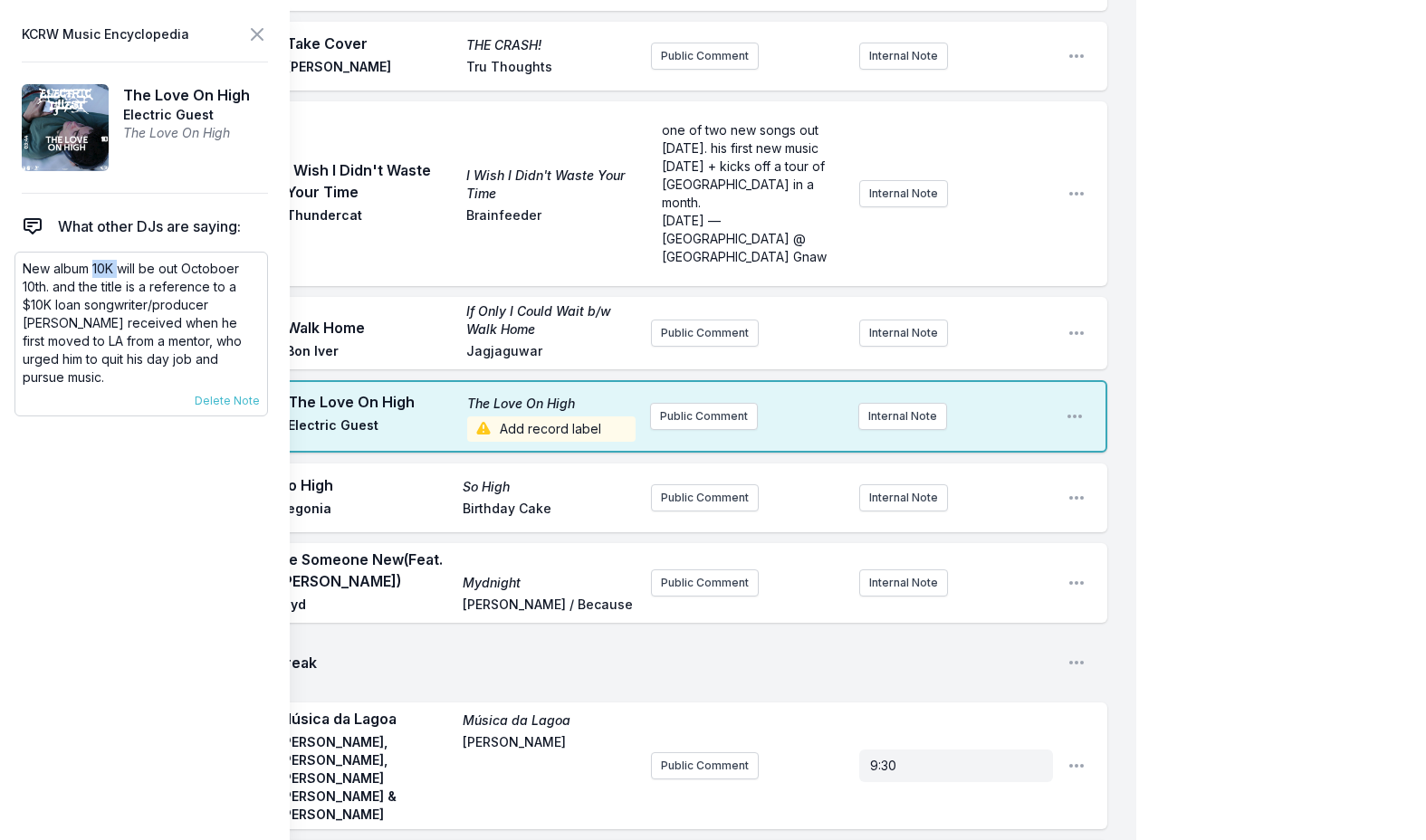
click at [107, 276] on p "New album 10K will be out Octoboer 10th. and the title is a reference to a $10K…" at bounding box center [140, 323] width 237 height 127
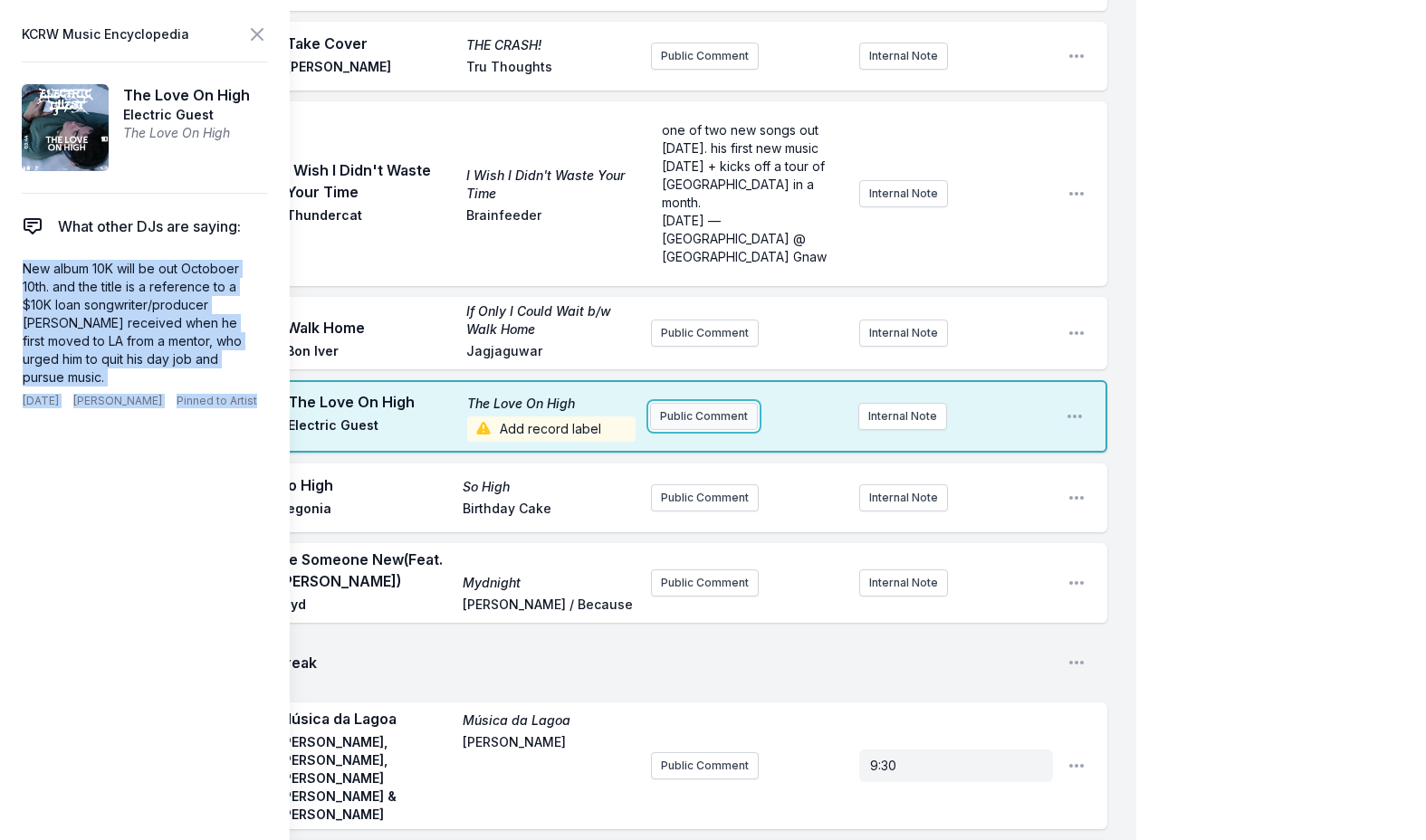
click at [679, 403] on button "Public Comment" at bounding box center [704, 416] width 108 height 27
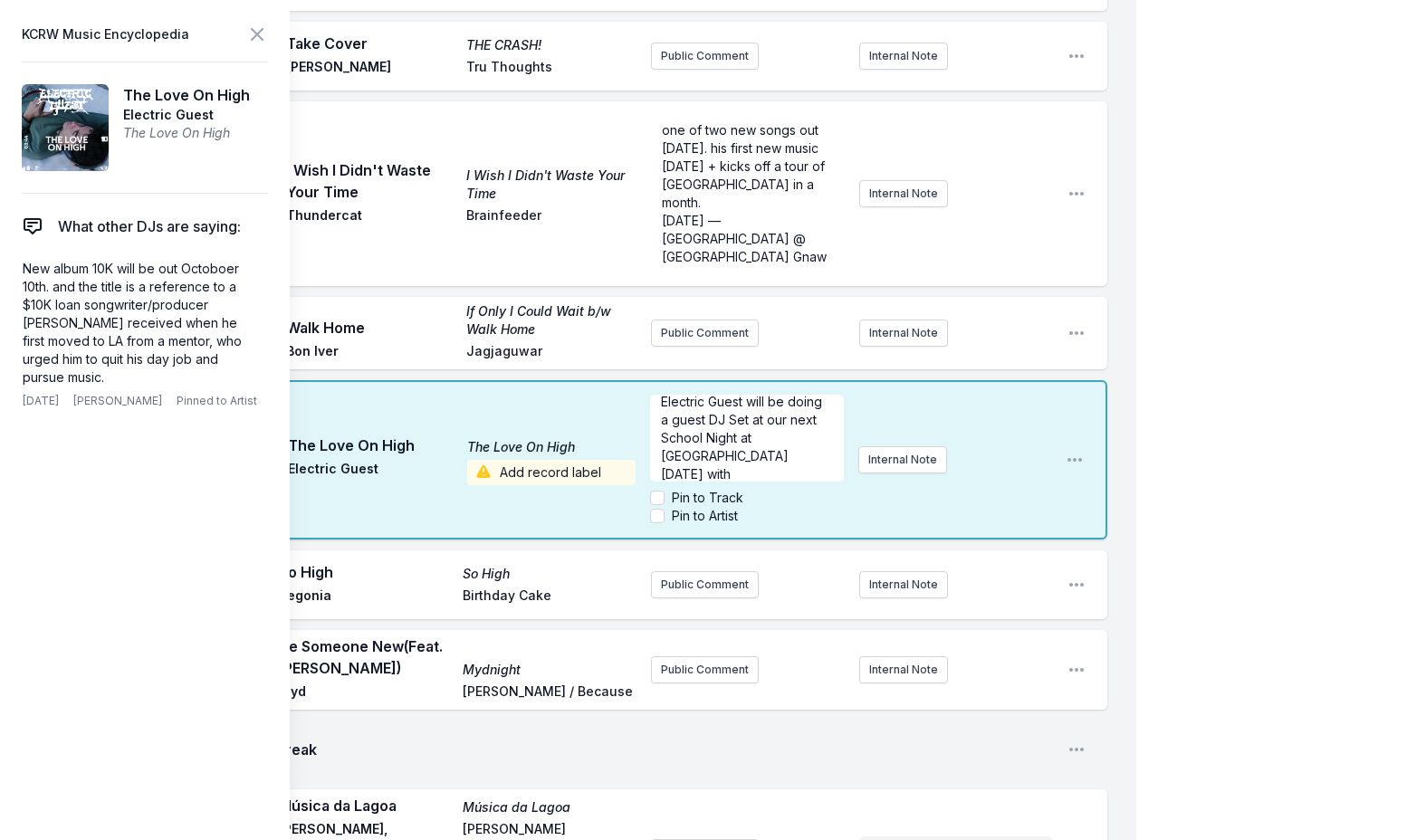
scroll to position [27, 0]
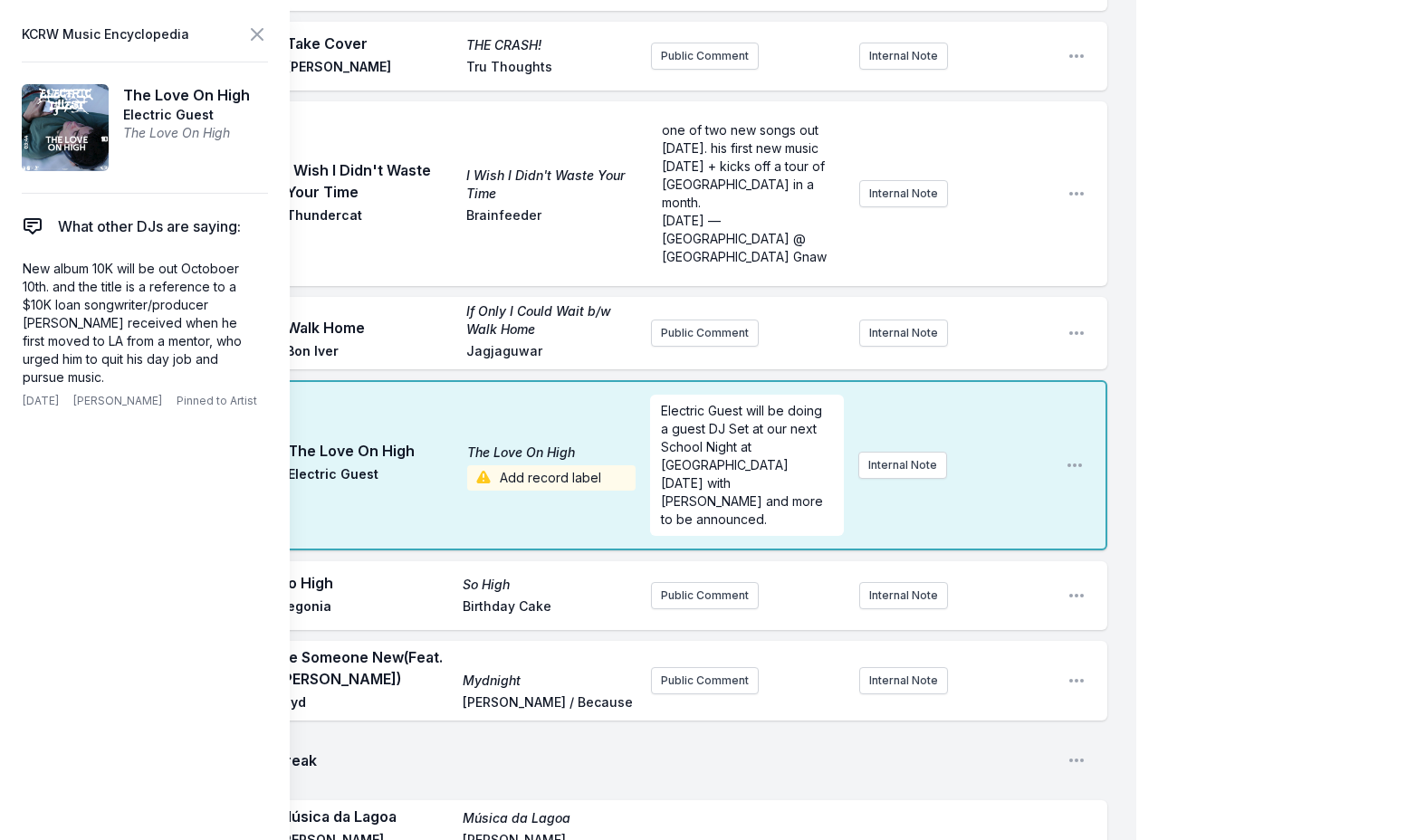
click at [526, 465] on span "Add record label" at bounding box center [551, 477] width 168 height 25
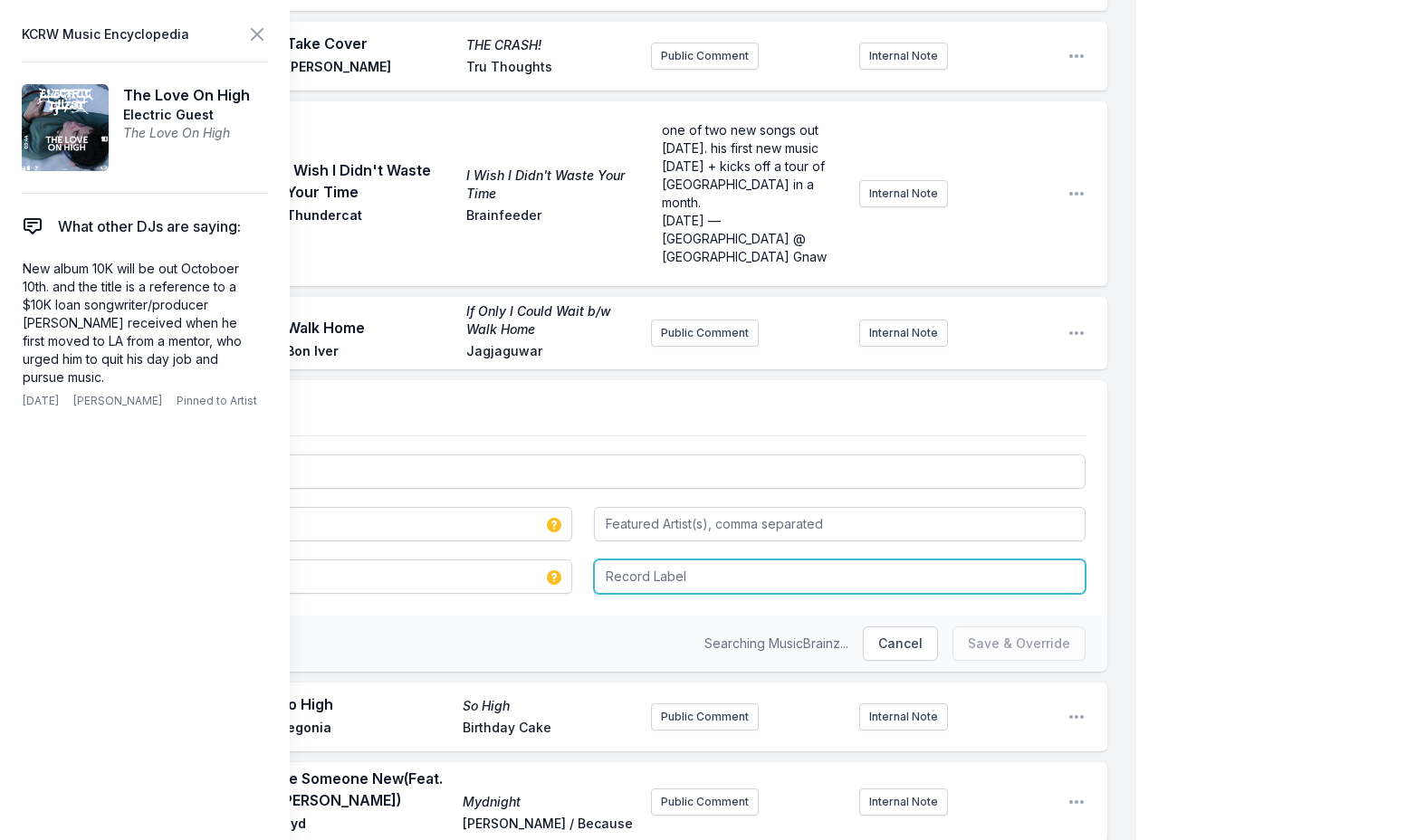
click at [633, 559] on input "Record Label" at bounding box center [839, 576] width 492 height 34
type input "Independent Co."
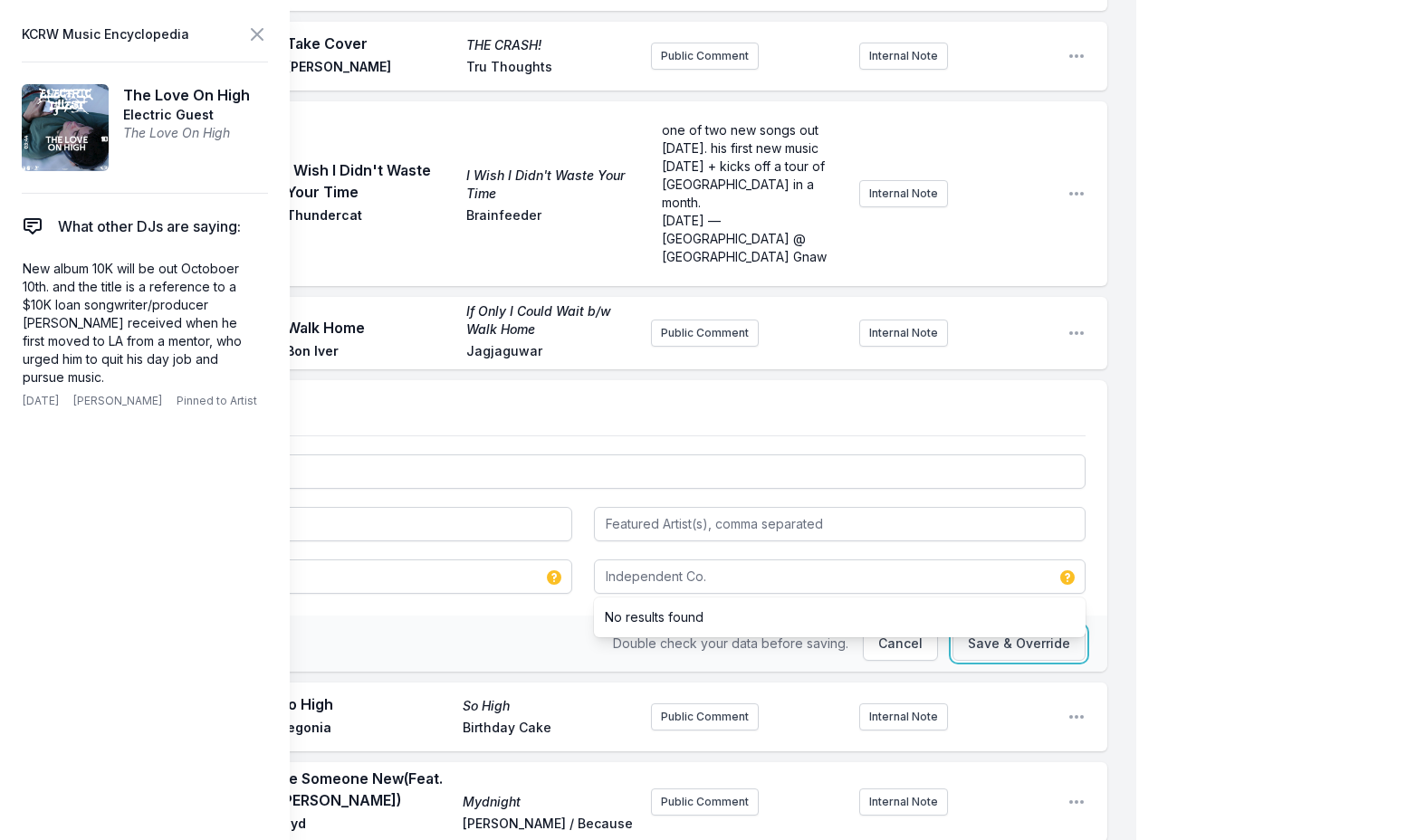
click at [979, 626] on button "Save & Override" at bounding box center [1019, 643] width 133 height 34
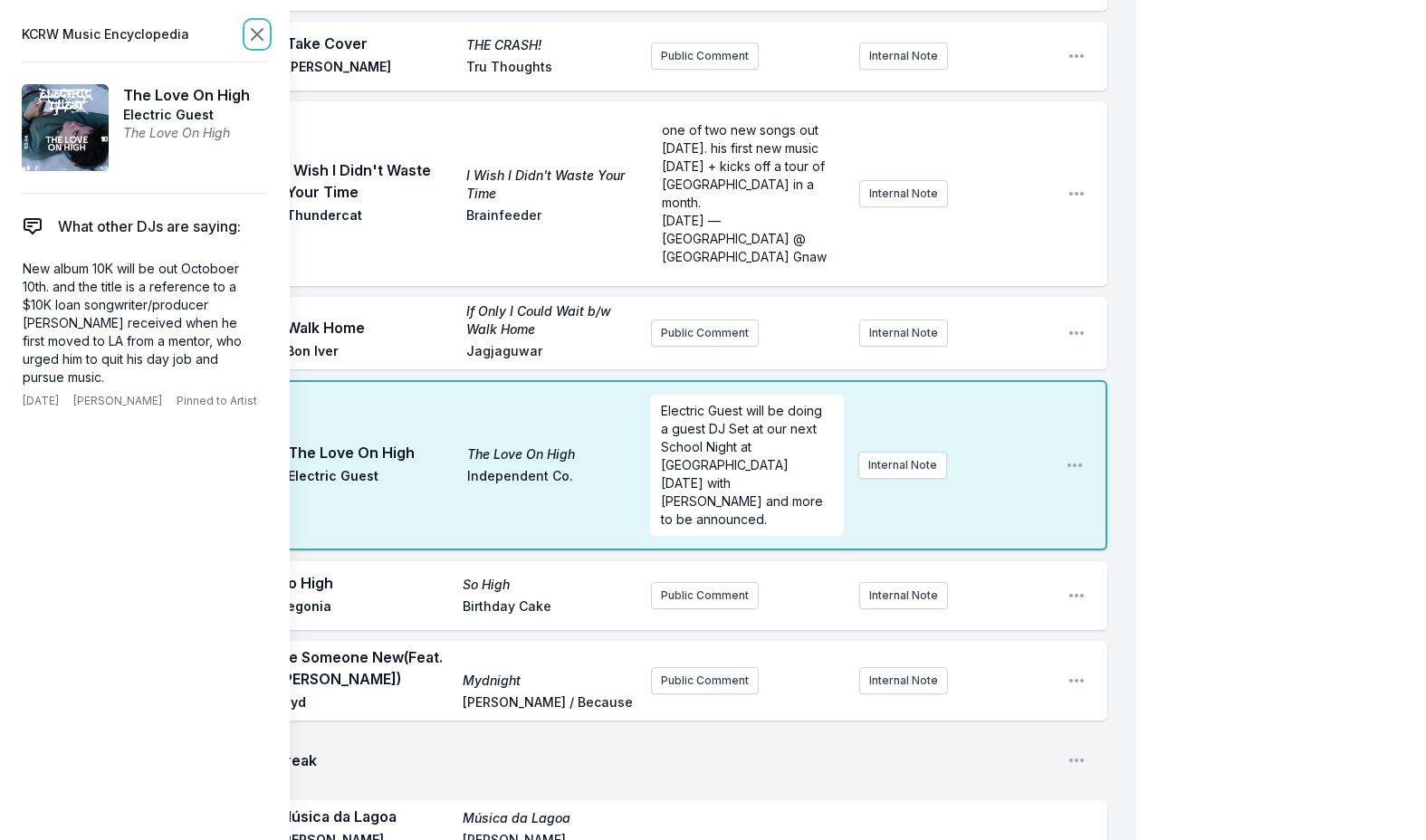
click at [260, 36] on icon at bounding box center [258, 34] width 11 height 11
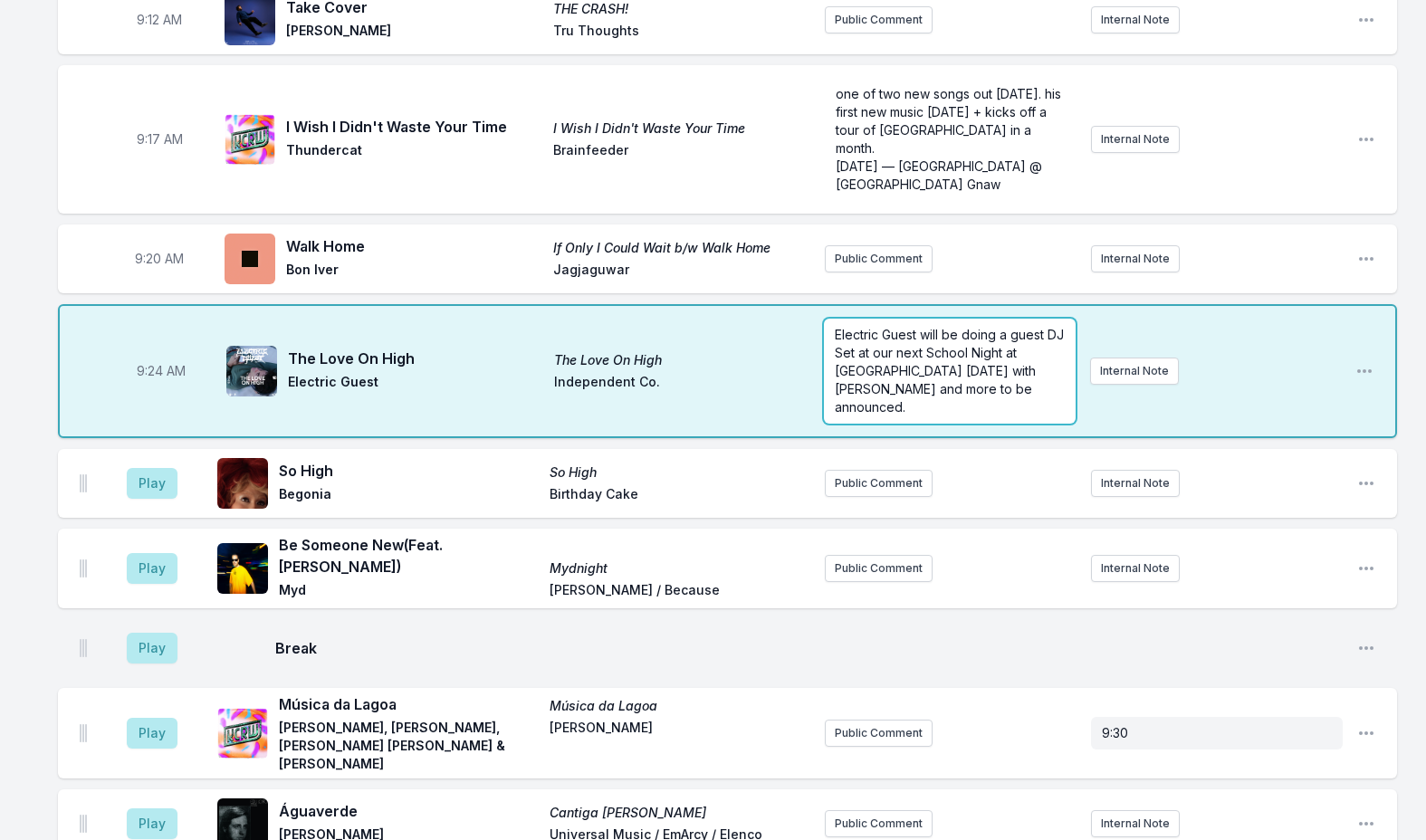
click at [886, 333] on span "Electric Guest will be doing a guest DJ Set at our next School Night at [GEOGRA…" at bounding box center [951, 370] width 233 height 87
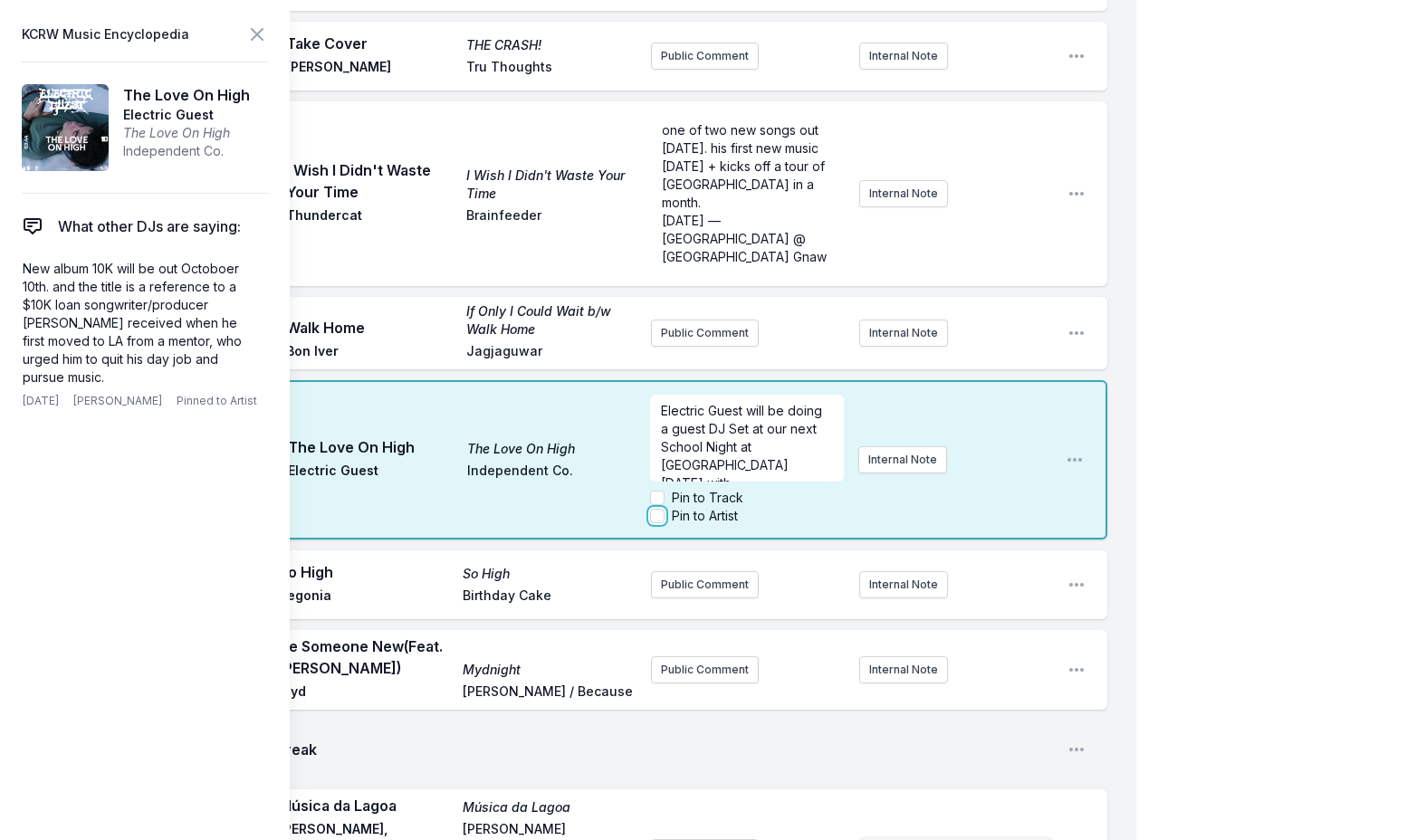
click at [661, 509] on input "Pin to Artist" at bounding box center [658, 516] width 15 height 15
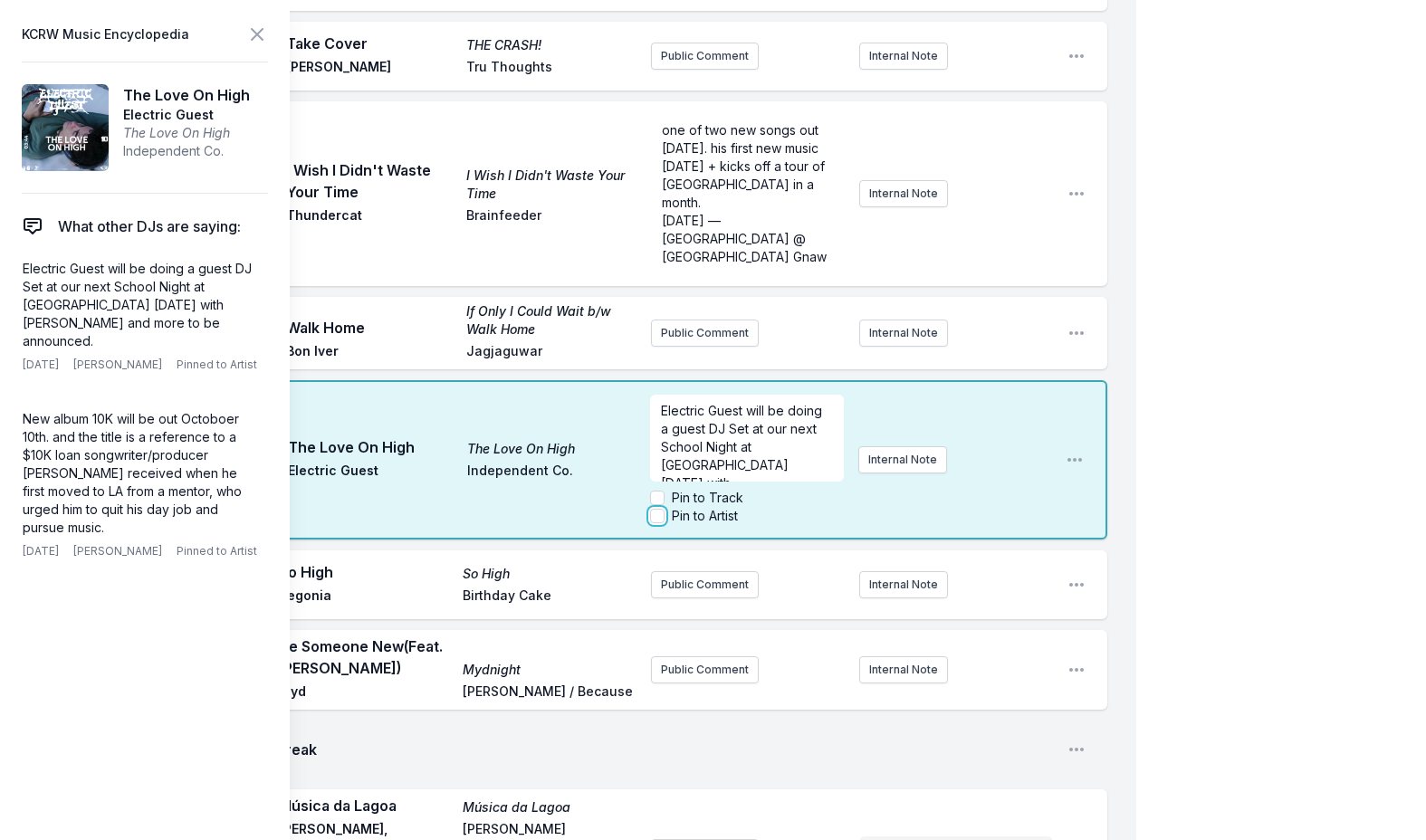
checkbox input "true"
click at [259, 33] on icon at bounding box center [258, 34] width 11 height 11
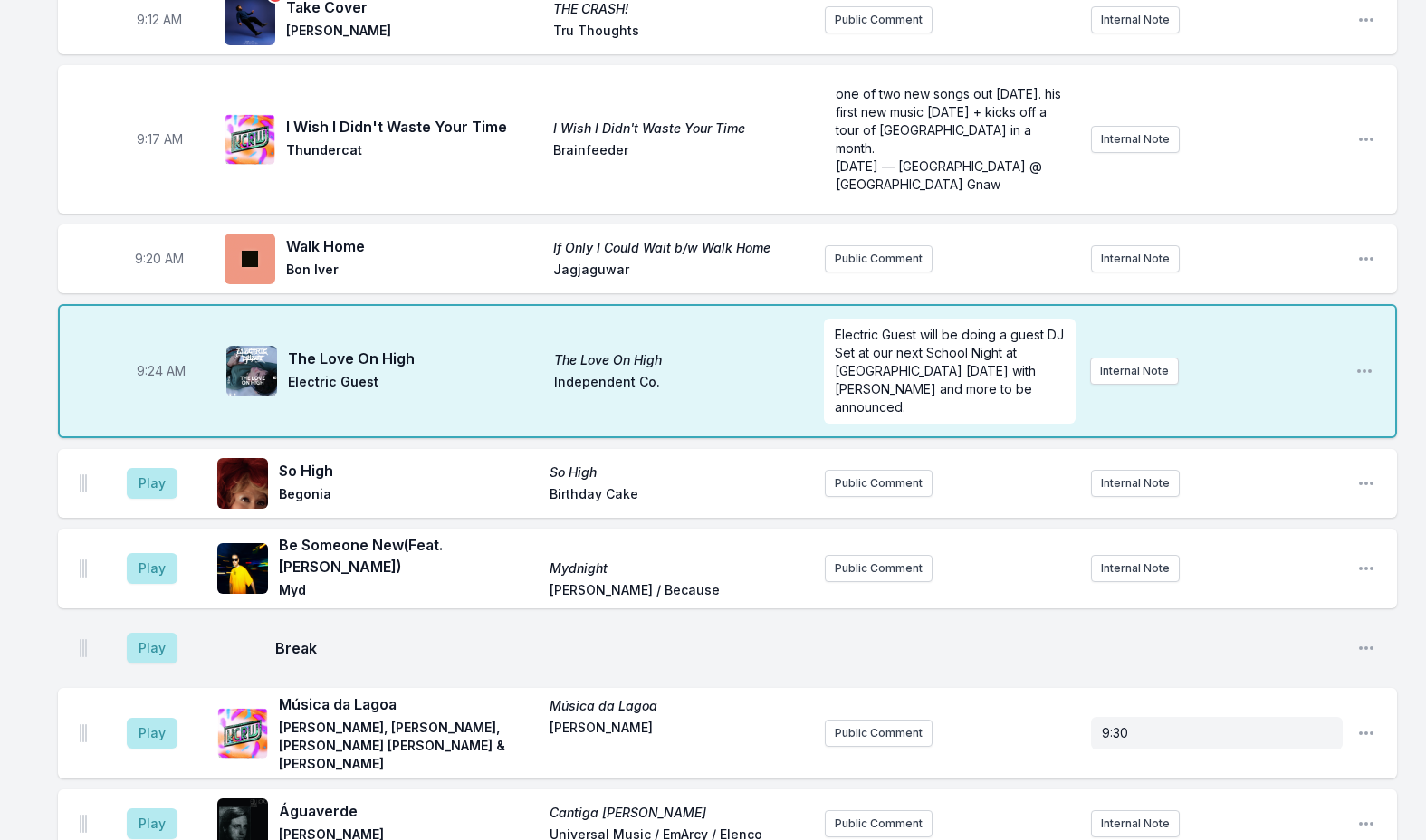
scroll to position [0, 0]
click at [159, 553] on button "Play" at bounding box center [152, 568] width 50 height 31
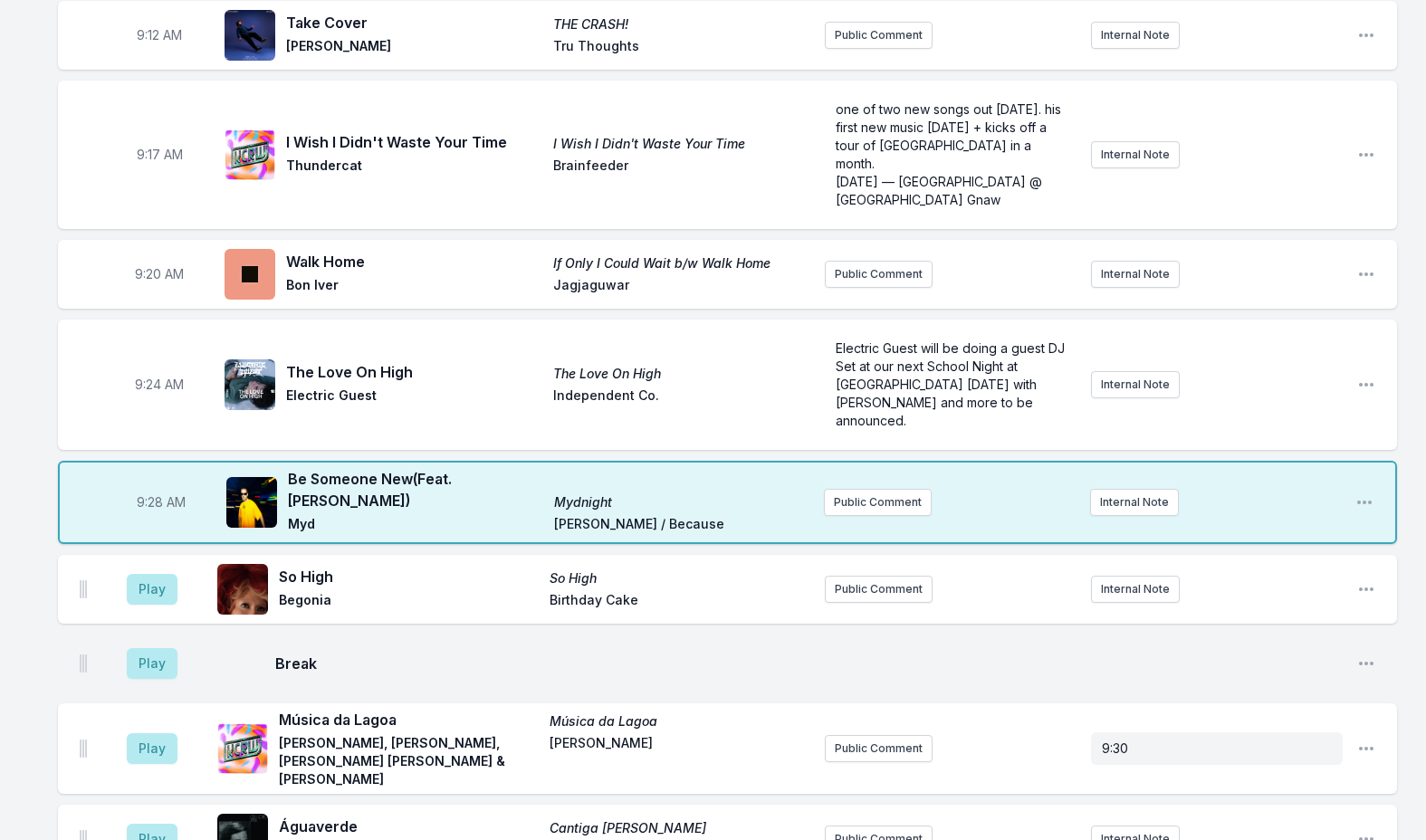
scroll to position [453, 0]
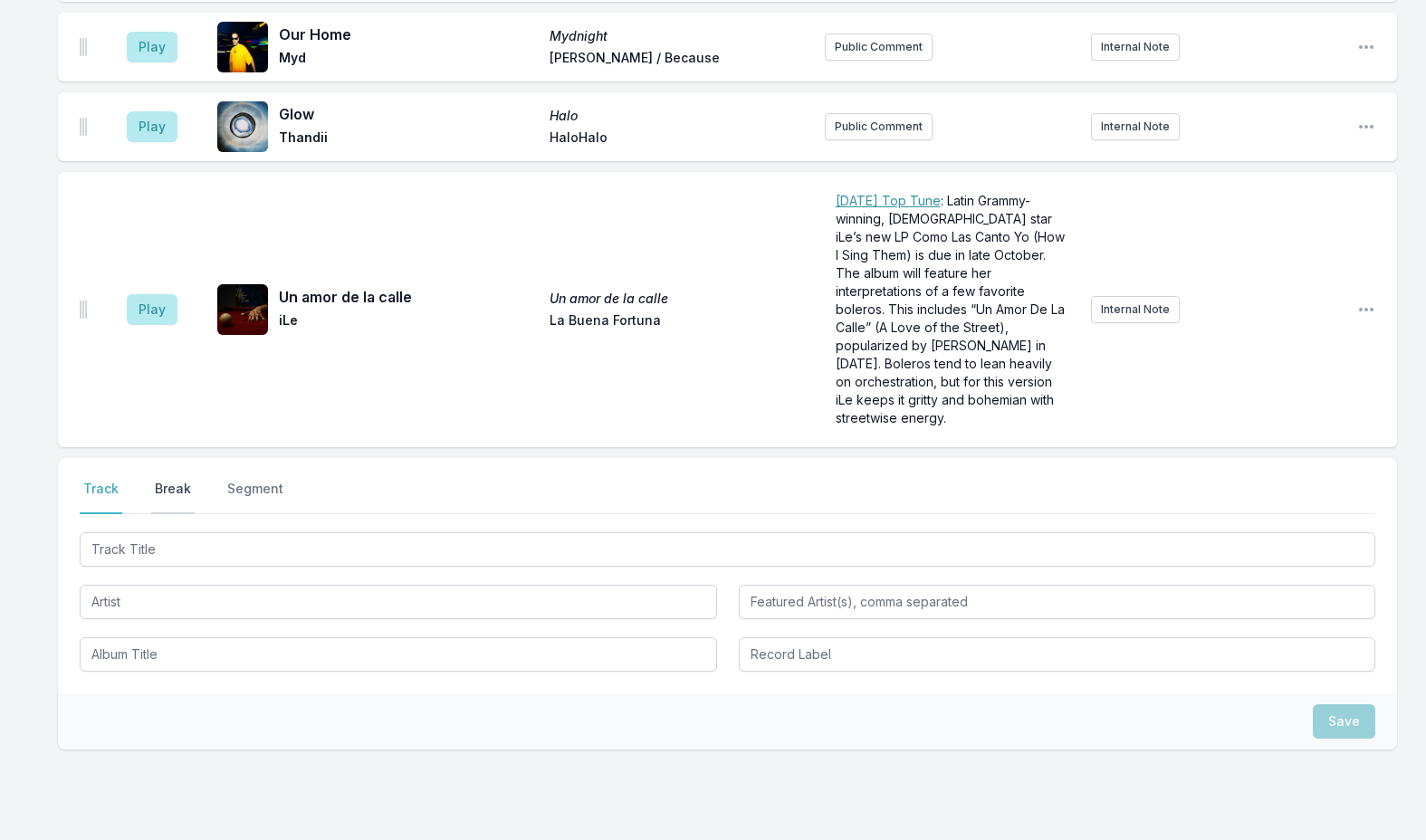
click at [162, 480] on button "Break" at bounding box center [172, 497] width 44 height 34
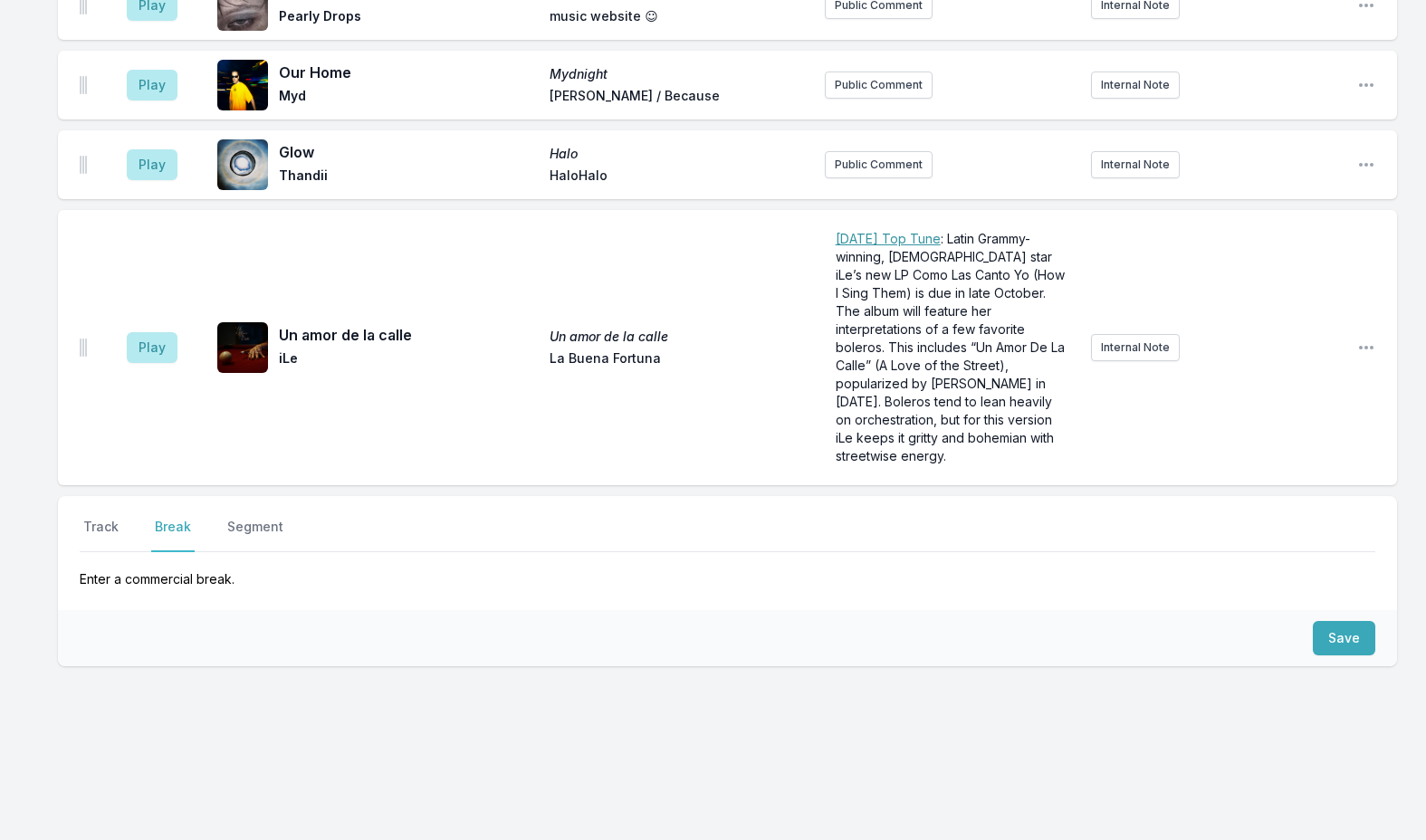
scroll to position [4902, 0]
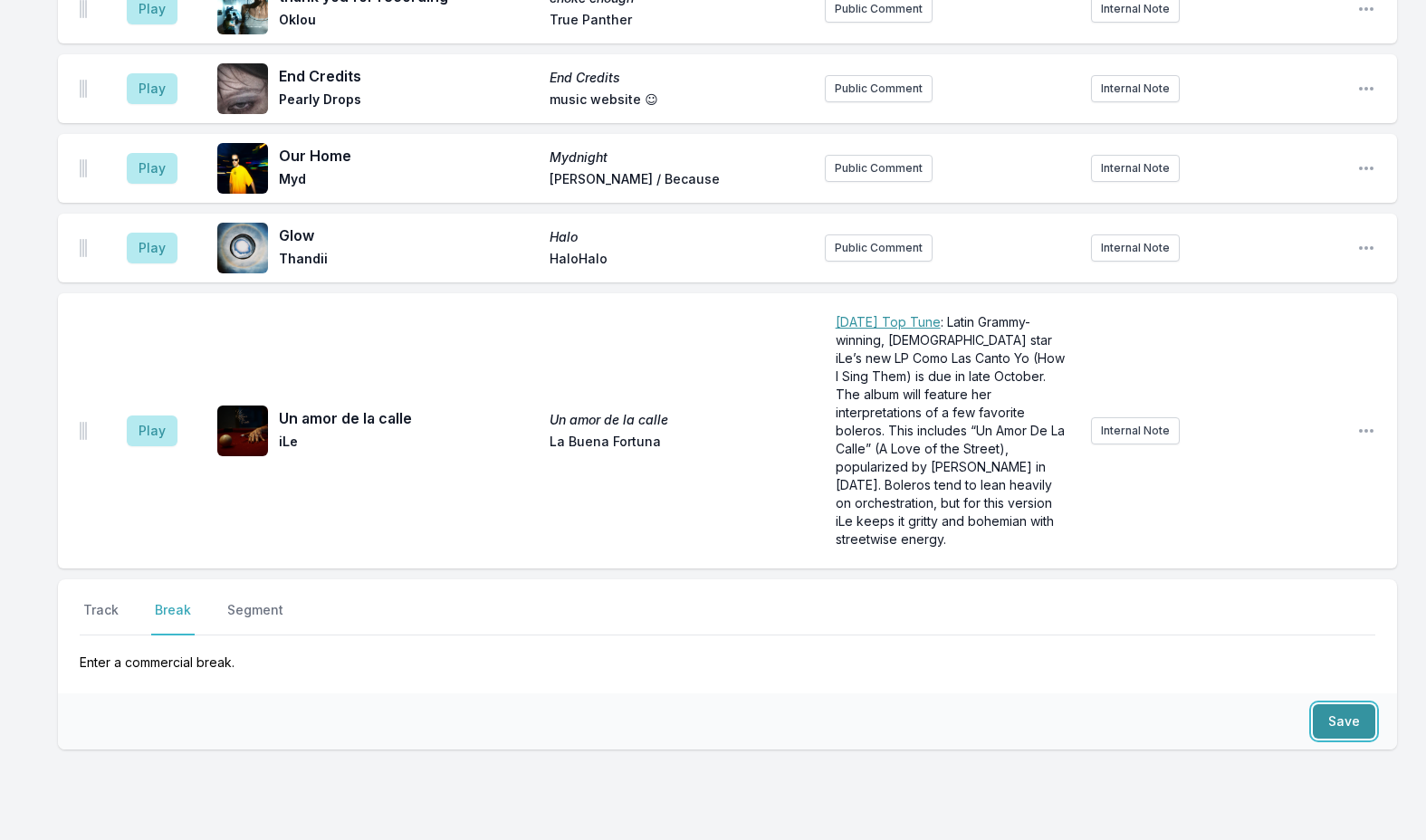
click at [1348, 704] on button "Save" at bounding box center [1343, 721] width 62 height 34
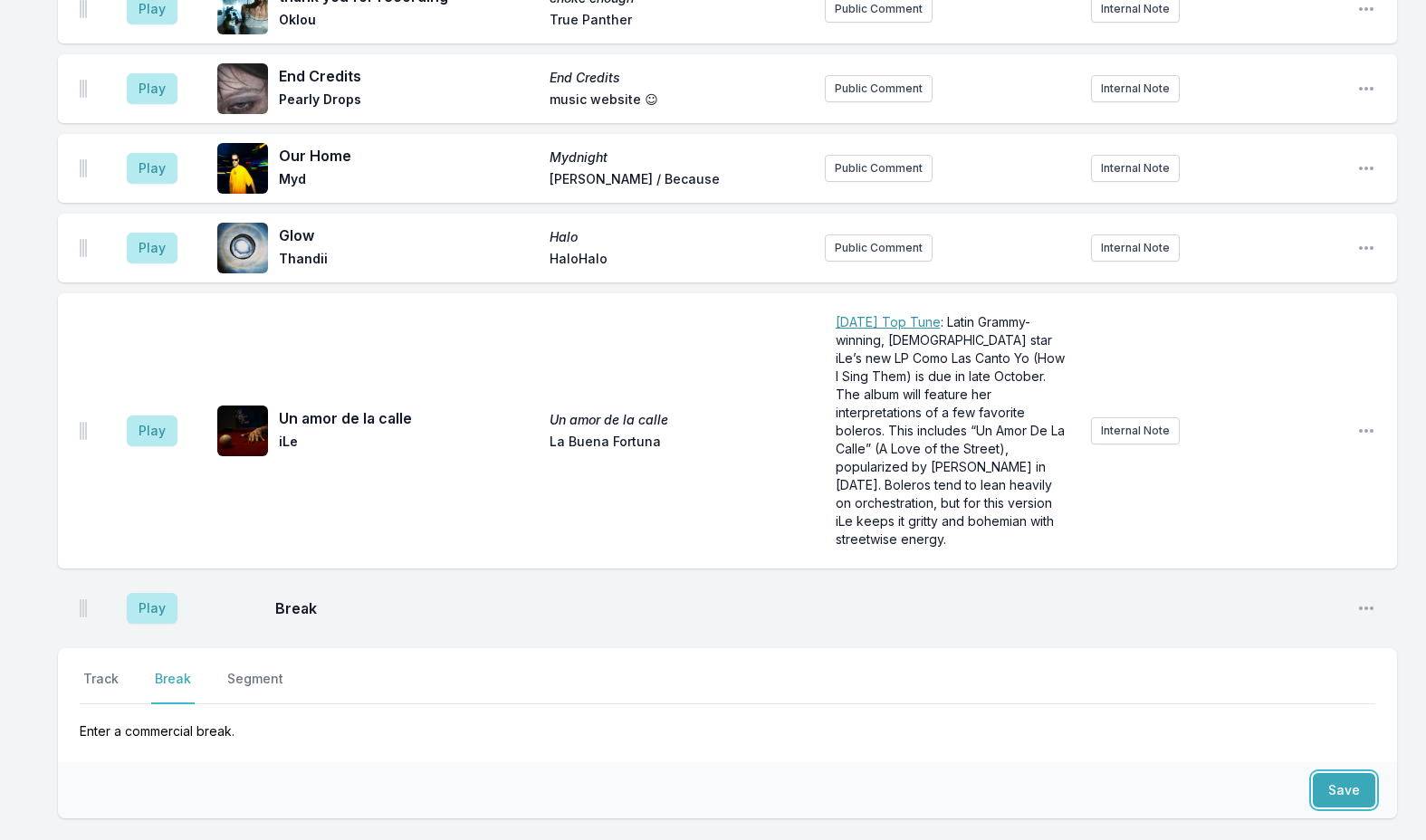
scroll to position [4971, 0]
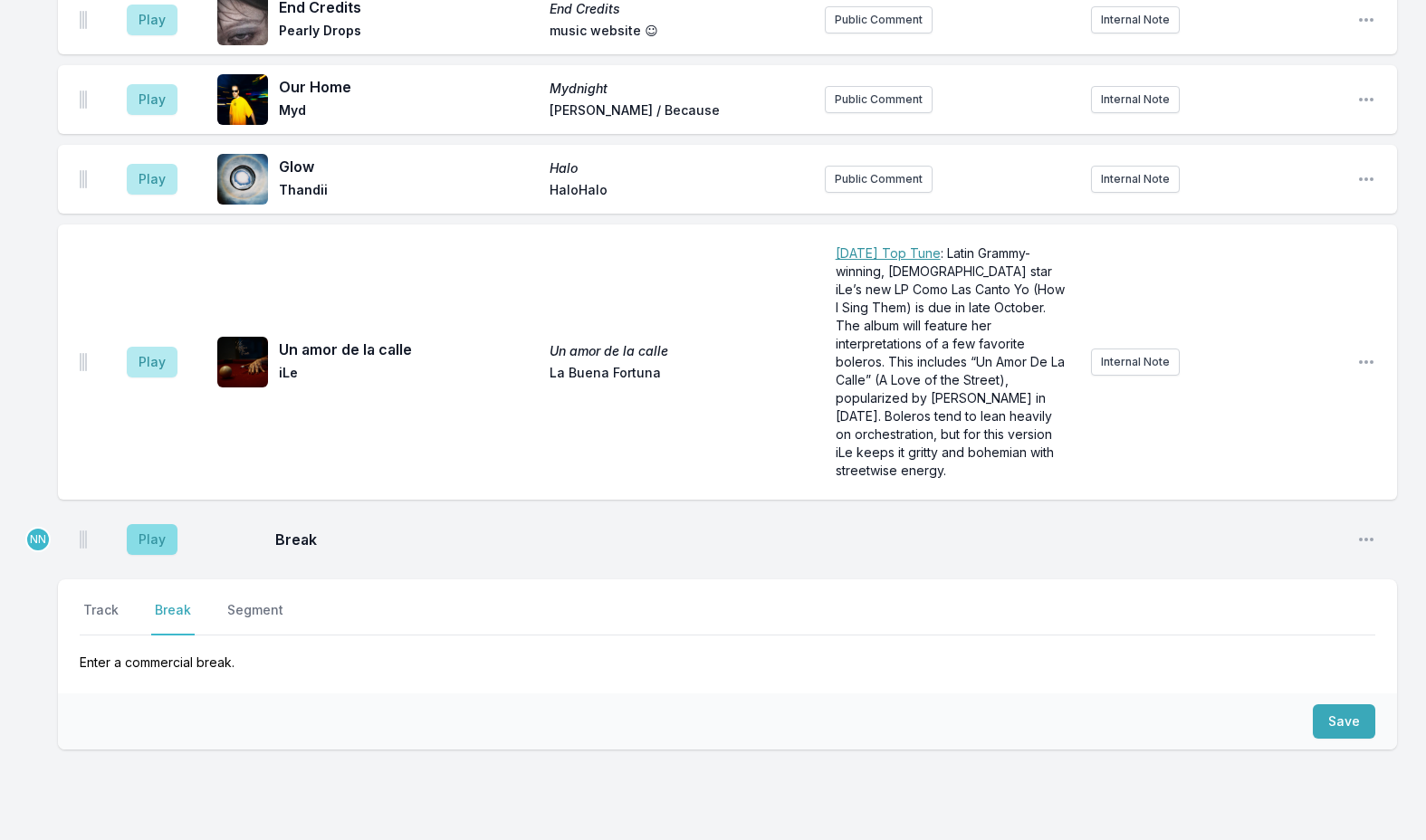
drag, startPoint x: 123, startPoint y: 451, endPoint x: 132, endPoint y: 450, distance: 9.1
click at [125, 511] on aside "Play" at bounding box center [152, 540] width 101 height 58
click at [148, 524] on button "Play" at bounding box center [152, 539] width 50 height 31
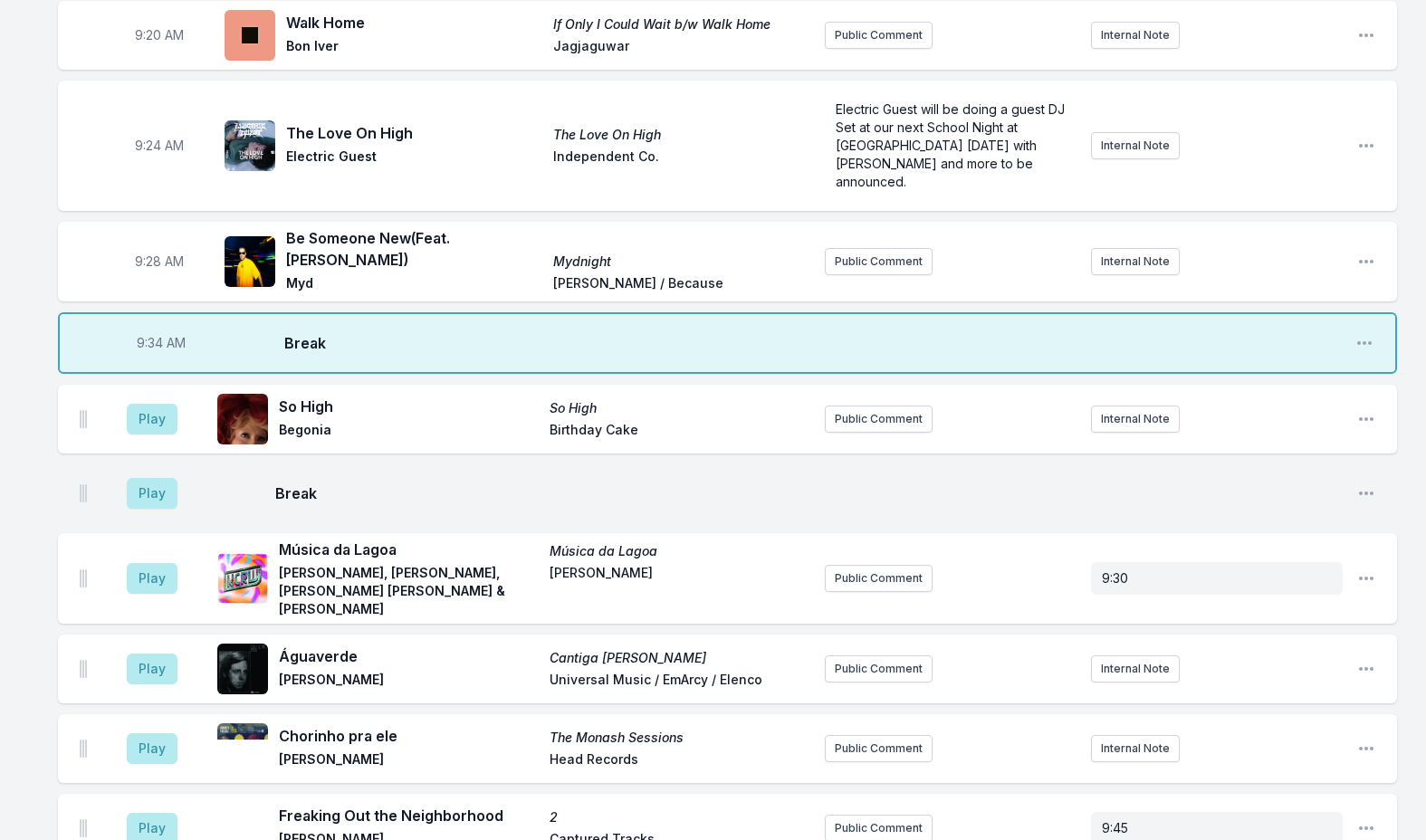
scroll to position [807, 0]
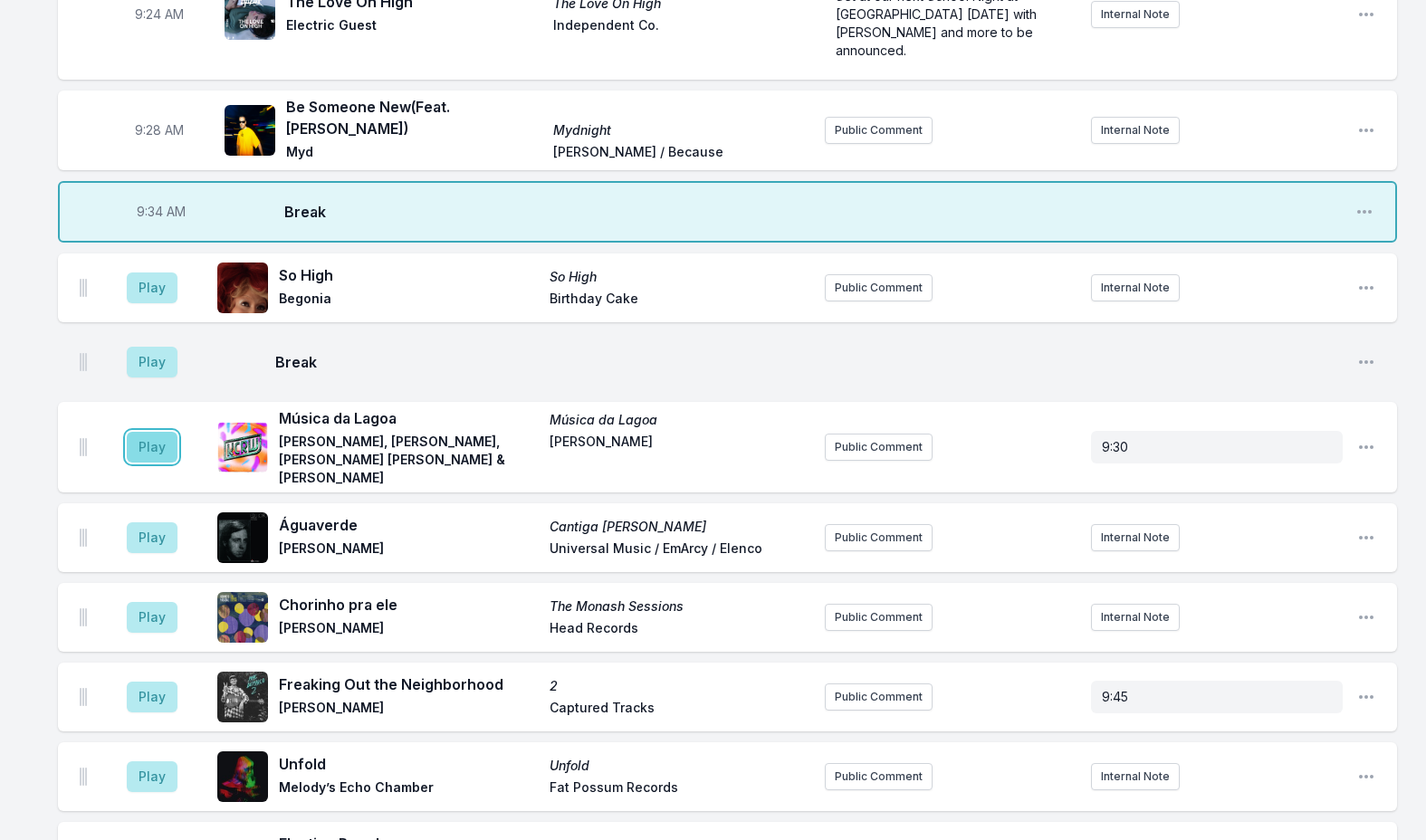
click at [153, 432] on button "Play" at bounding box center [152, 447] width 50 height 31
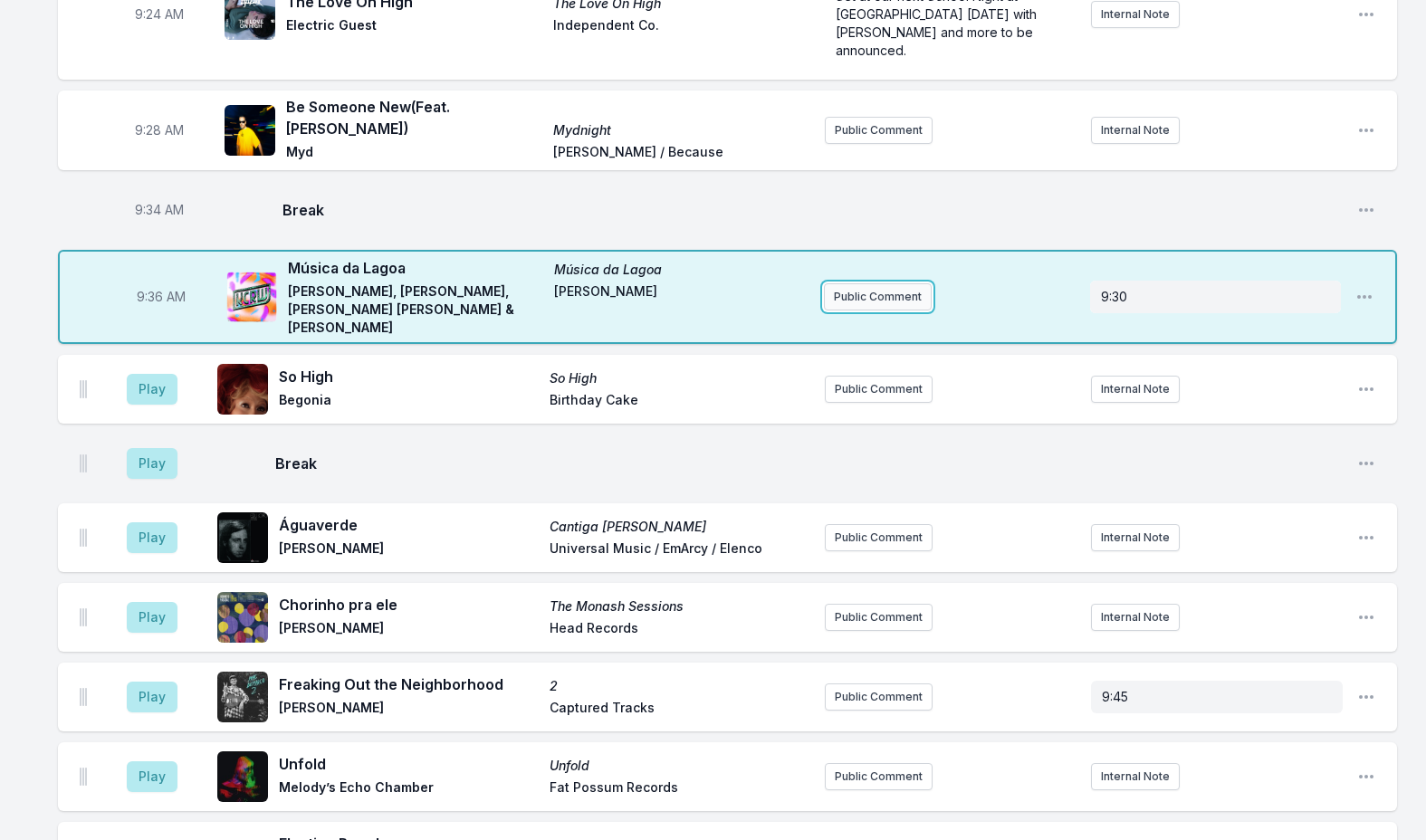
click at [850, 284] on button "Public Comment" at bounding box center [877, 297] width 108 height 27
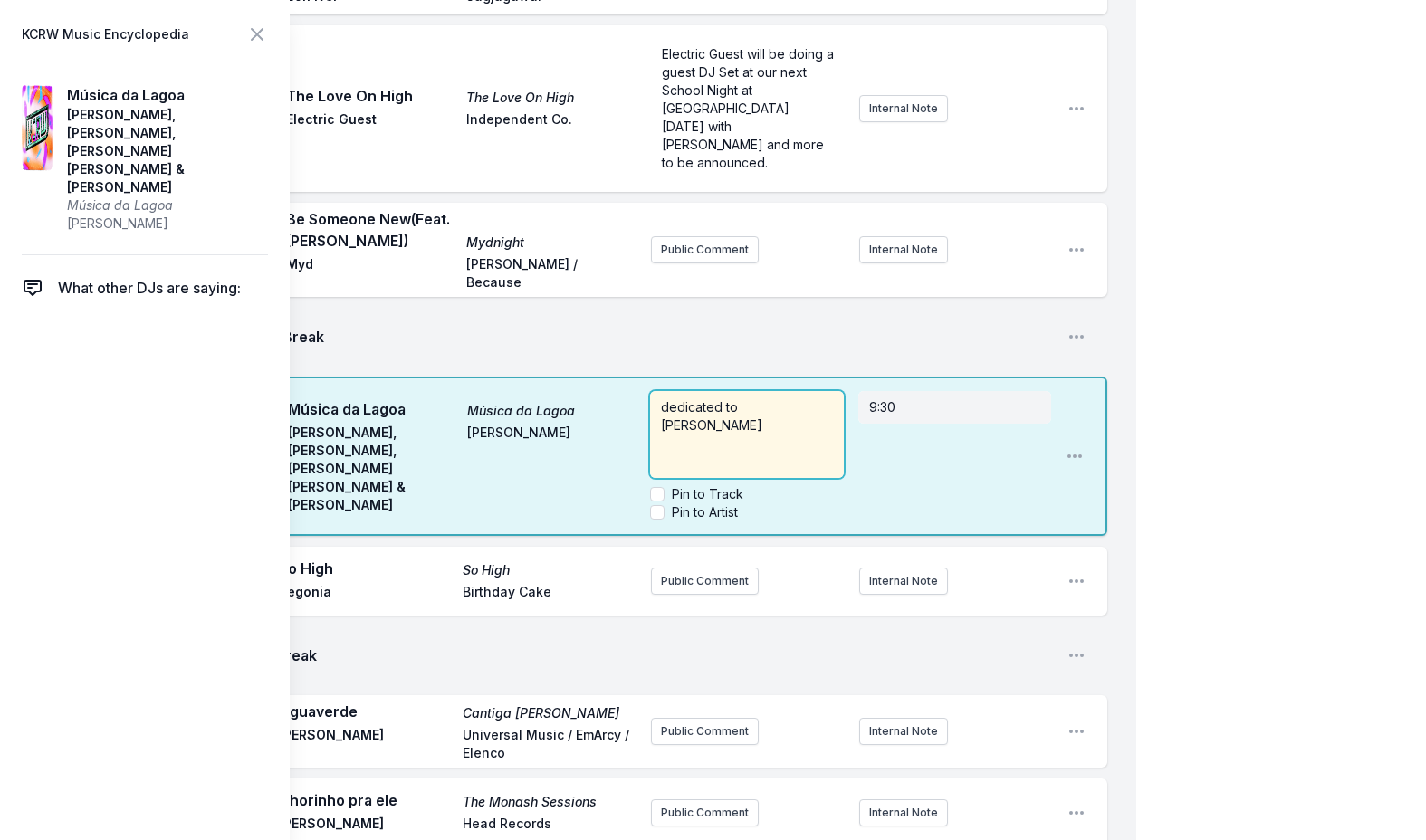
click at [713, 398] on p "dedicated to [PERSON_NAME]" at bounding box center [746, 416] width 171 height 36
click at [717, 399] on span "dedicated to [PERSON_NAME]. [DEMOGRAPHIC_DATA] composer and multi-instrumentali…" at bounding box center [731, 443] width 142 height 87
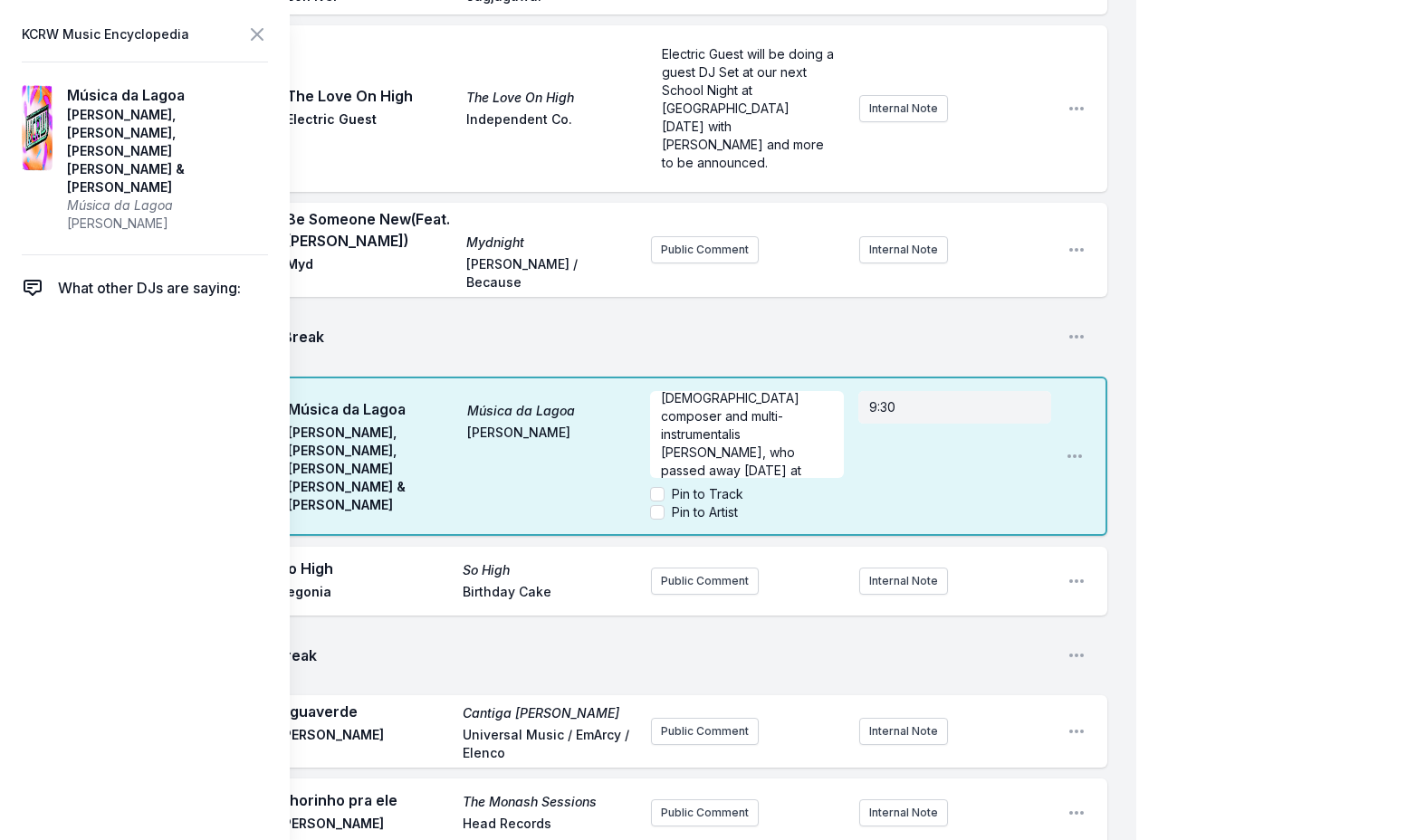
click at [255, 35] on icon at bounding box center [258, 34] width 11 height 11
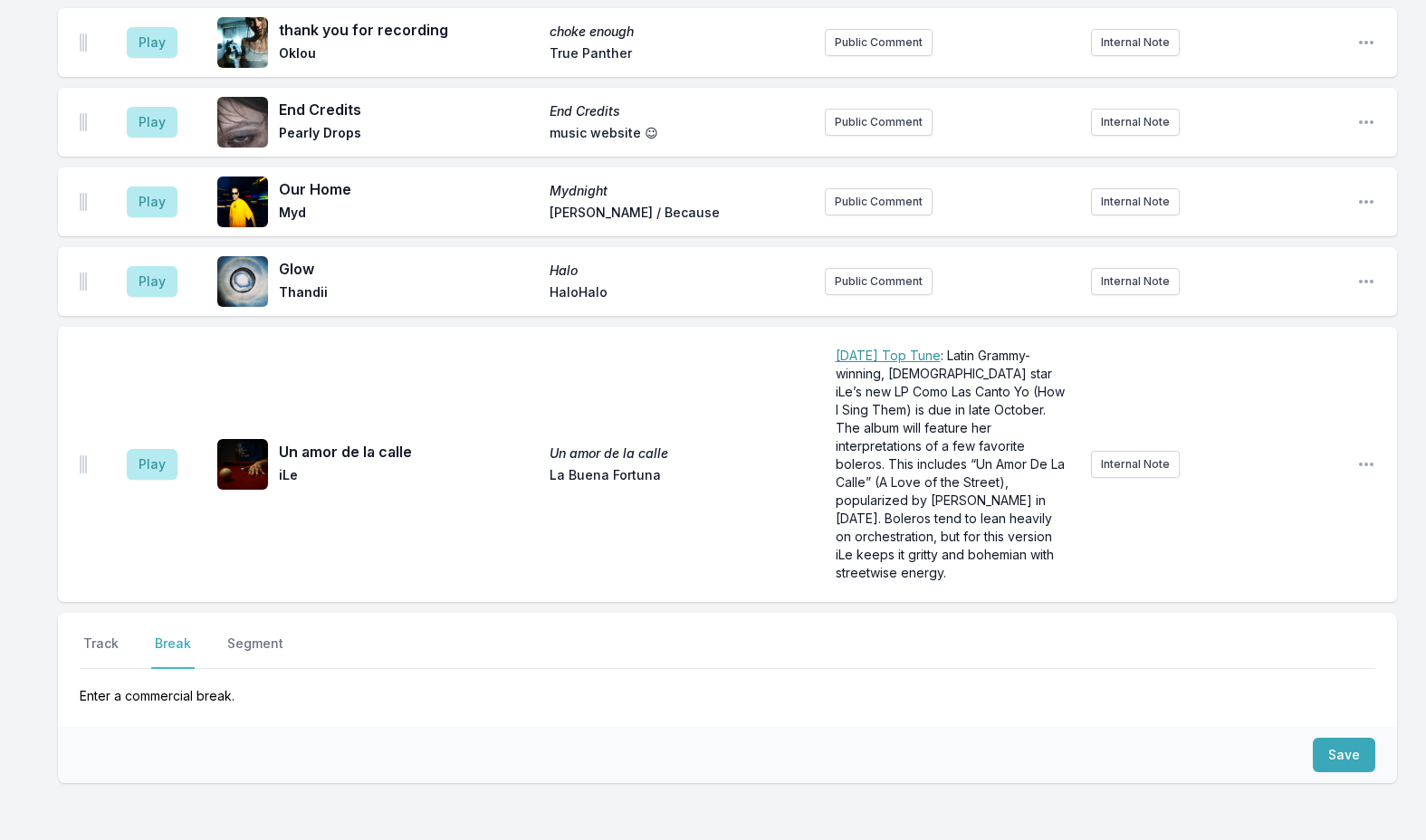
scroll to position [4989, 0]
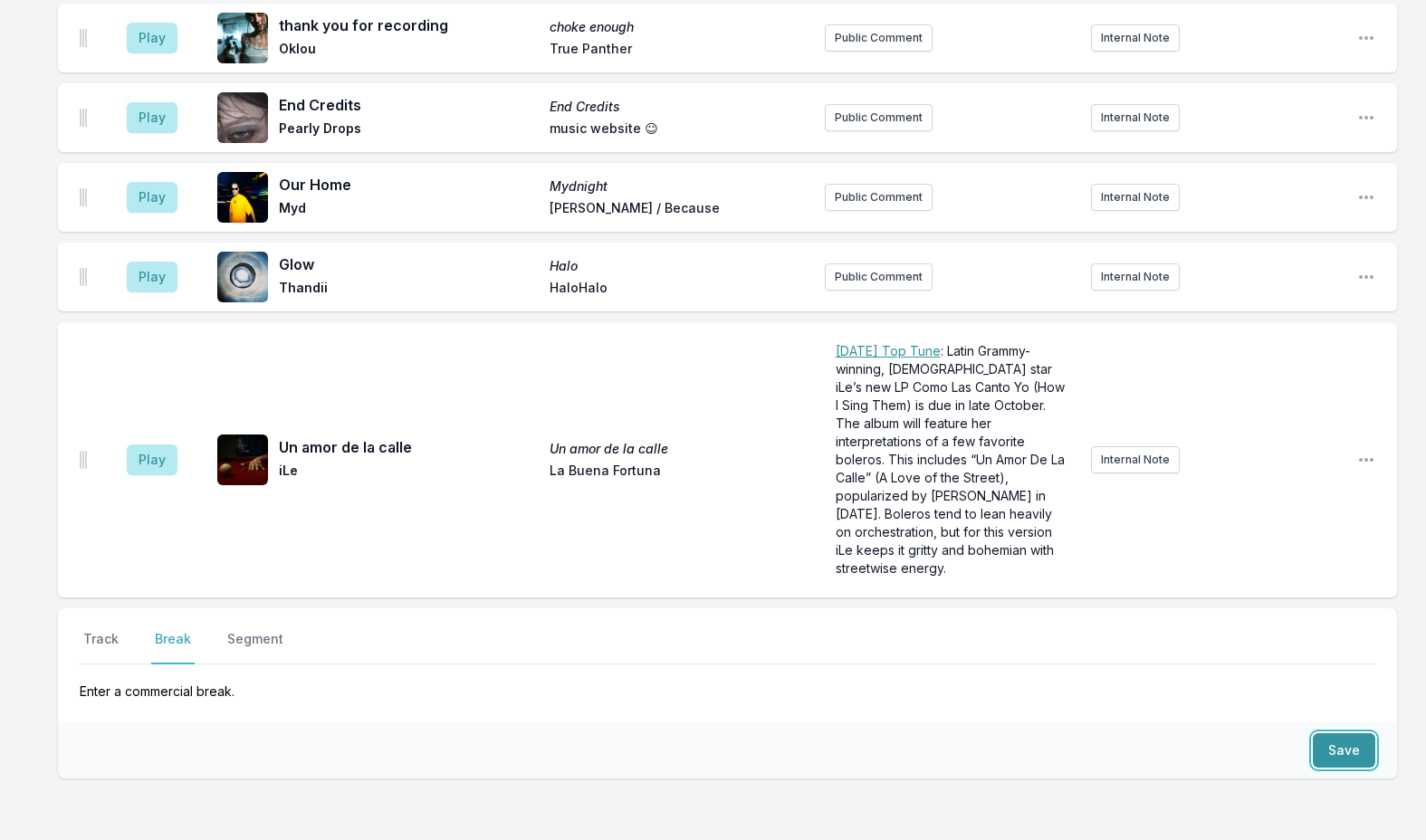
click at [1327, 733] on button "Save" at bounding box center [1343, 750] width 62 height 34
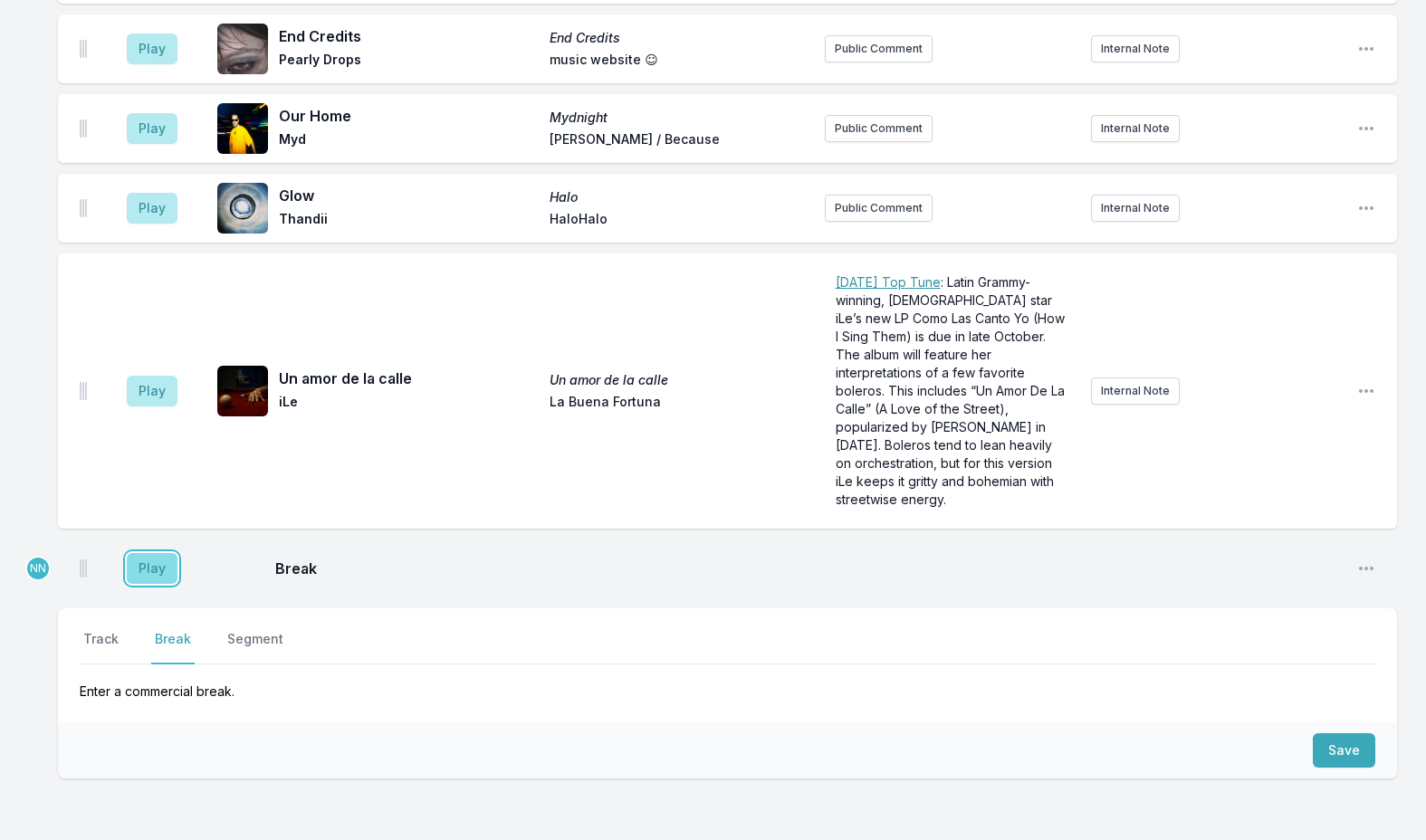
click at [154, 553] on button "Play" at bounding box center [152, 568] width 50 height 31
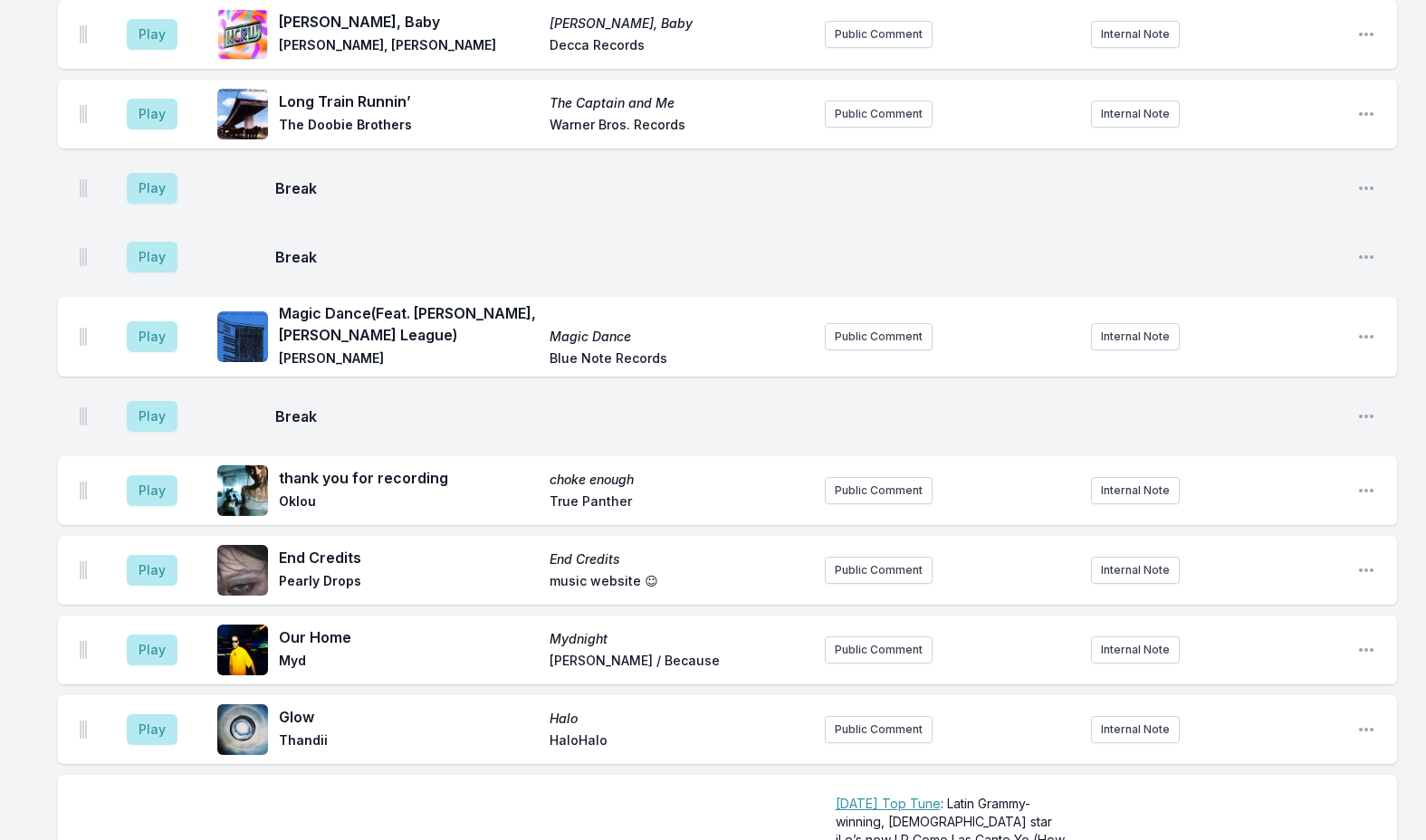
scroll to position [1163, 0]
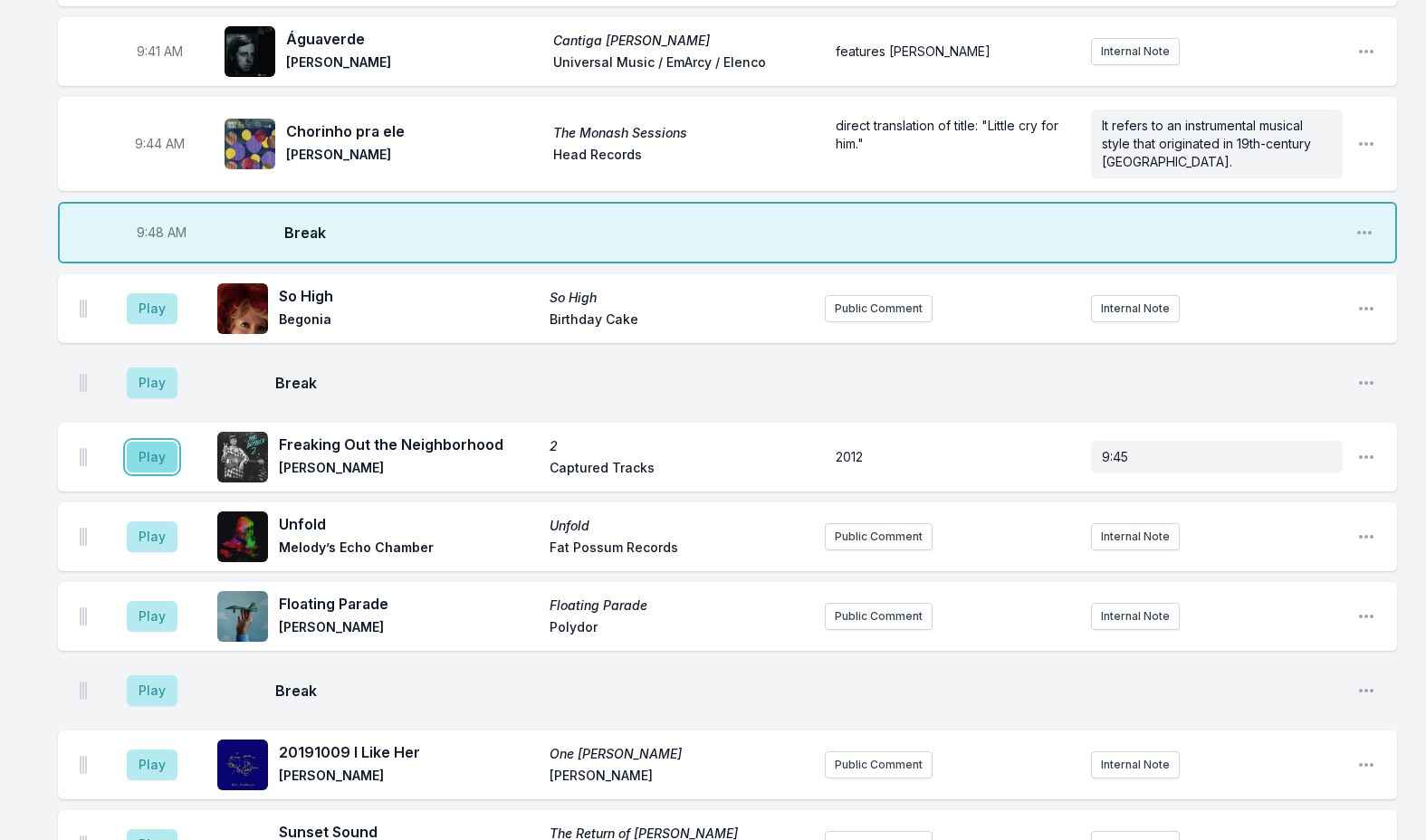
click at [156, 442] on button "Play" at bounding box center [152, 457] width 50 height 31
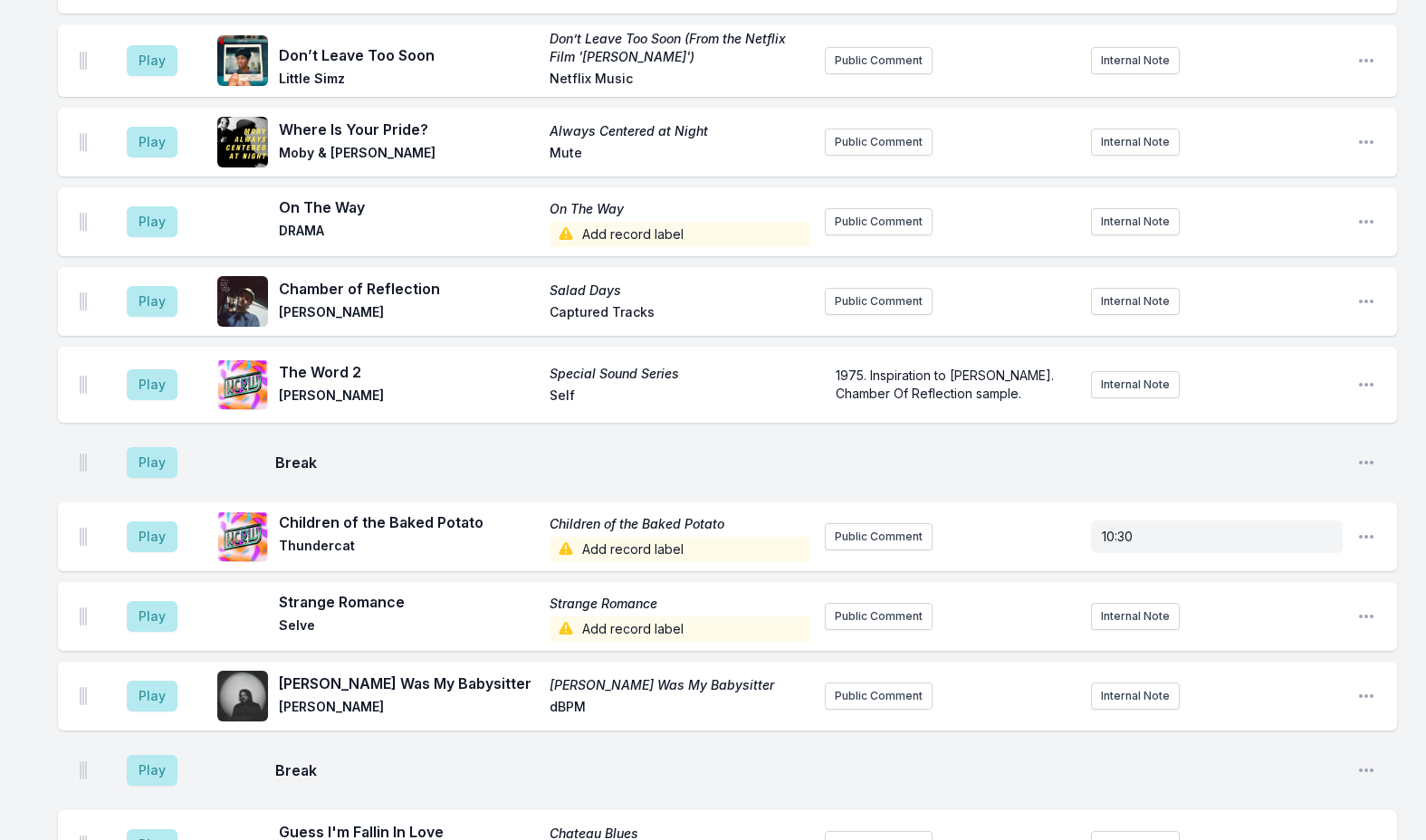
scroll to position [1243, 0]
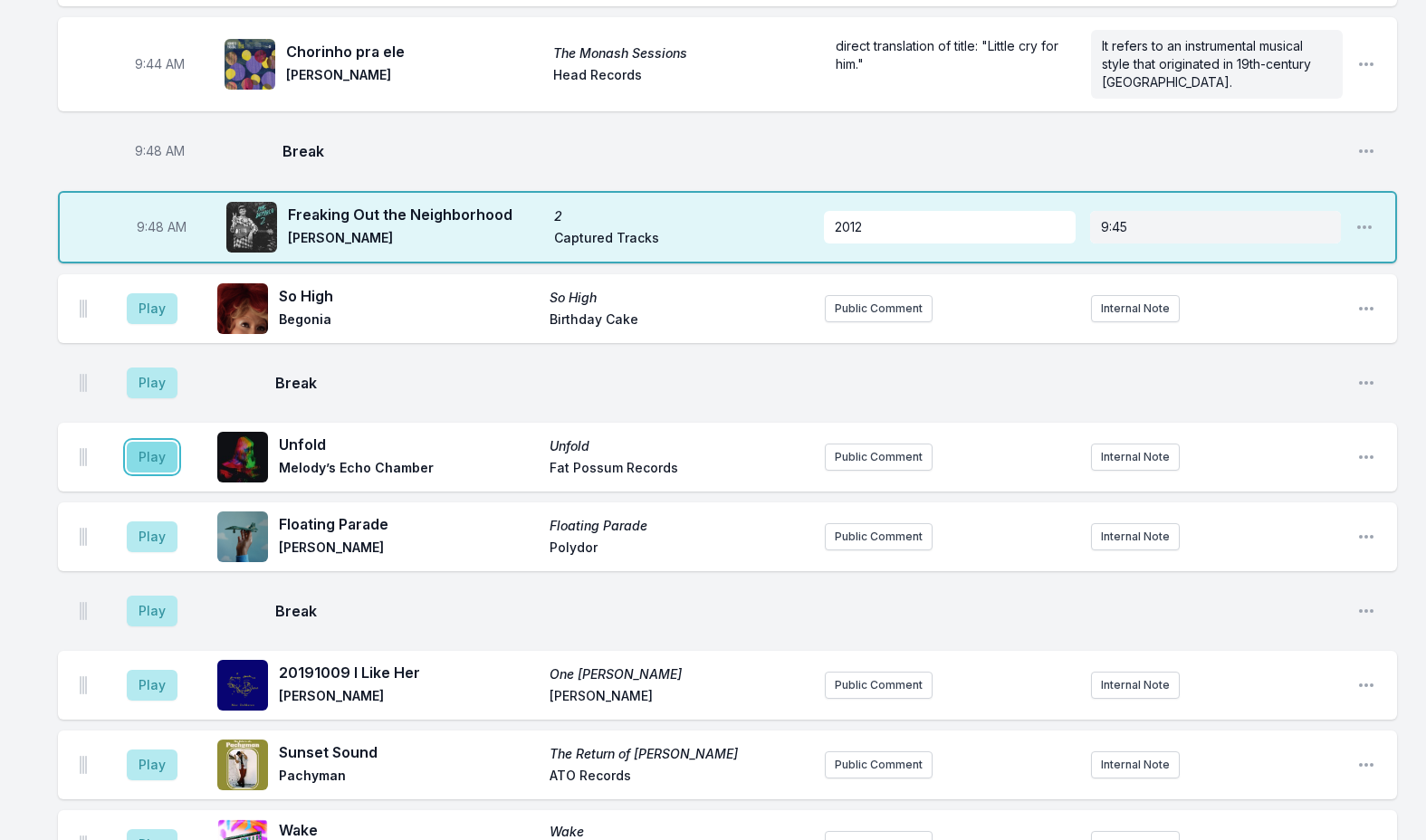
click at [149, 442] on button "Play" at bounding box center [152, 457] width 50 height 31
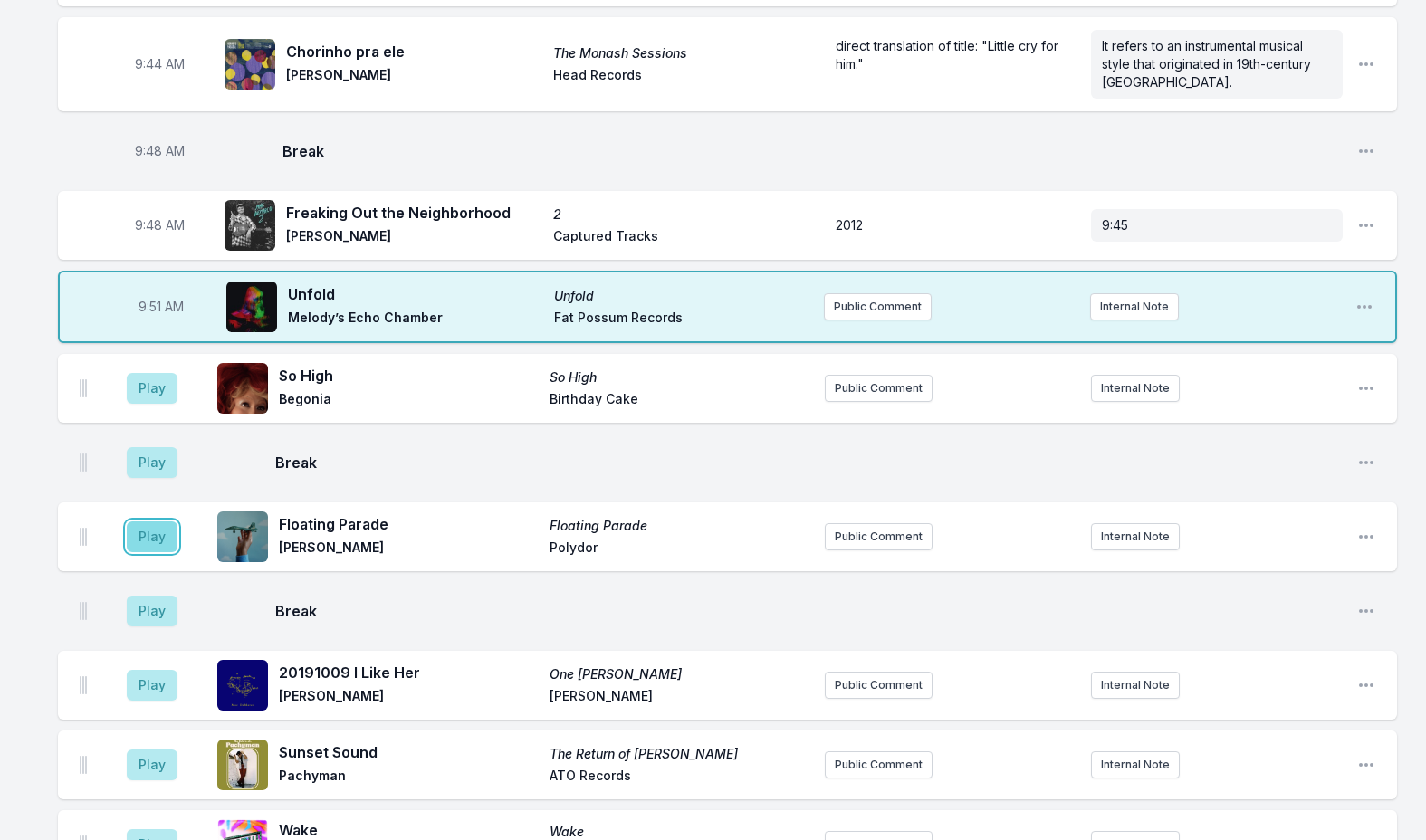
click at [152, 521] on button "Play" at bounding box center [152, 536] width 50 height 31
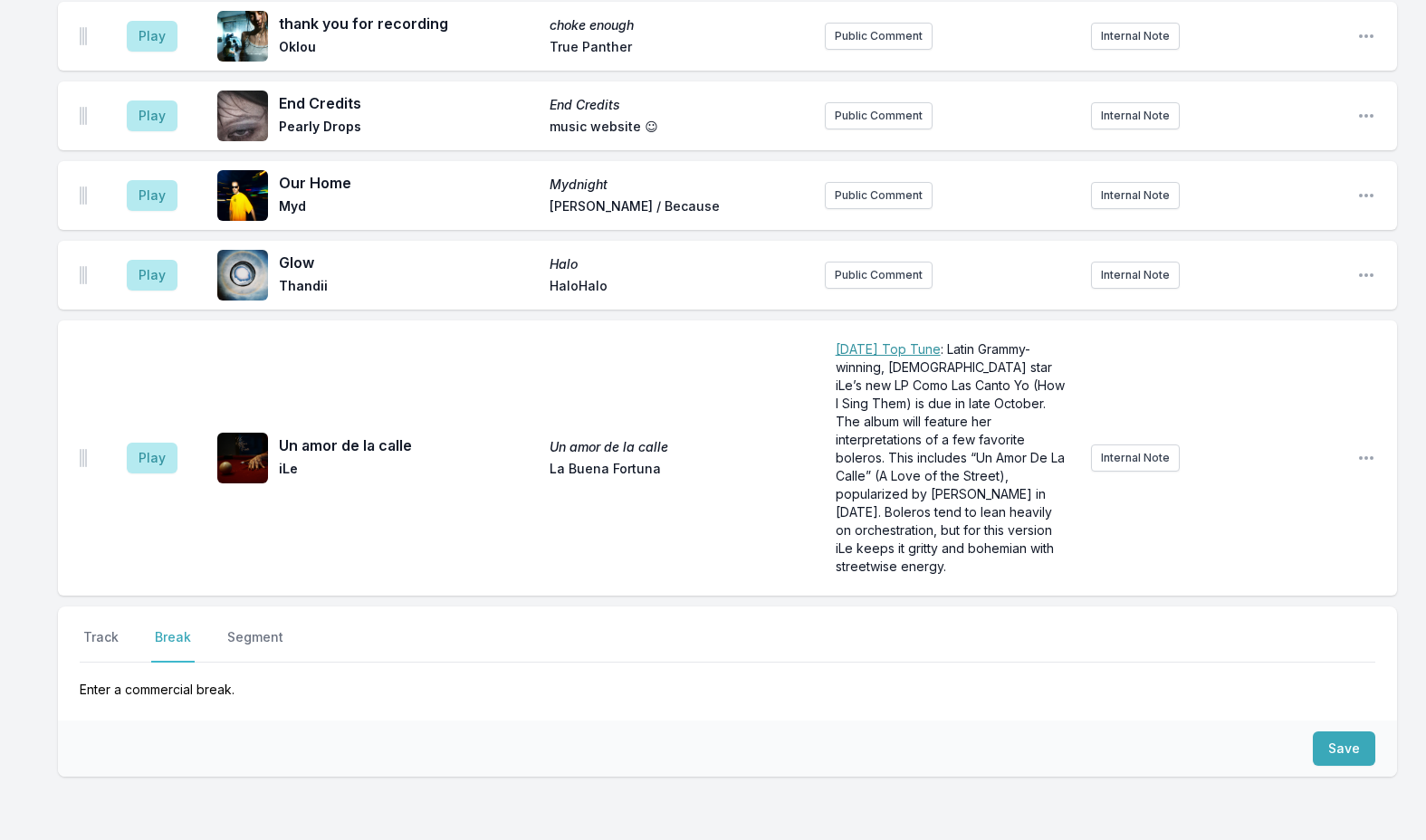
scroll to position [5087, 0]
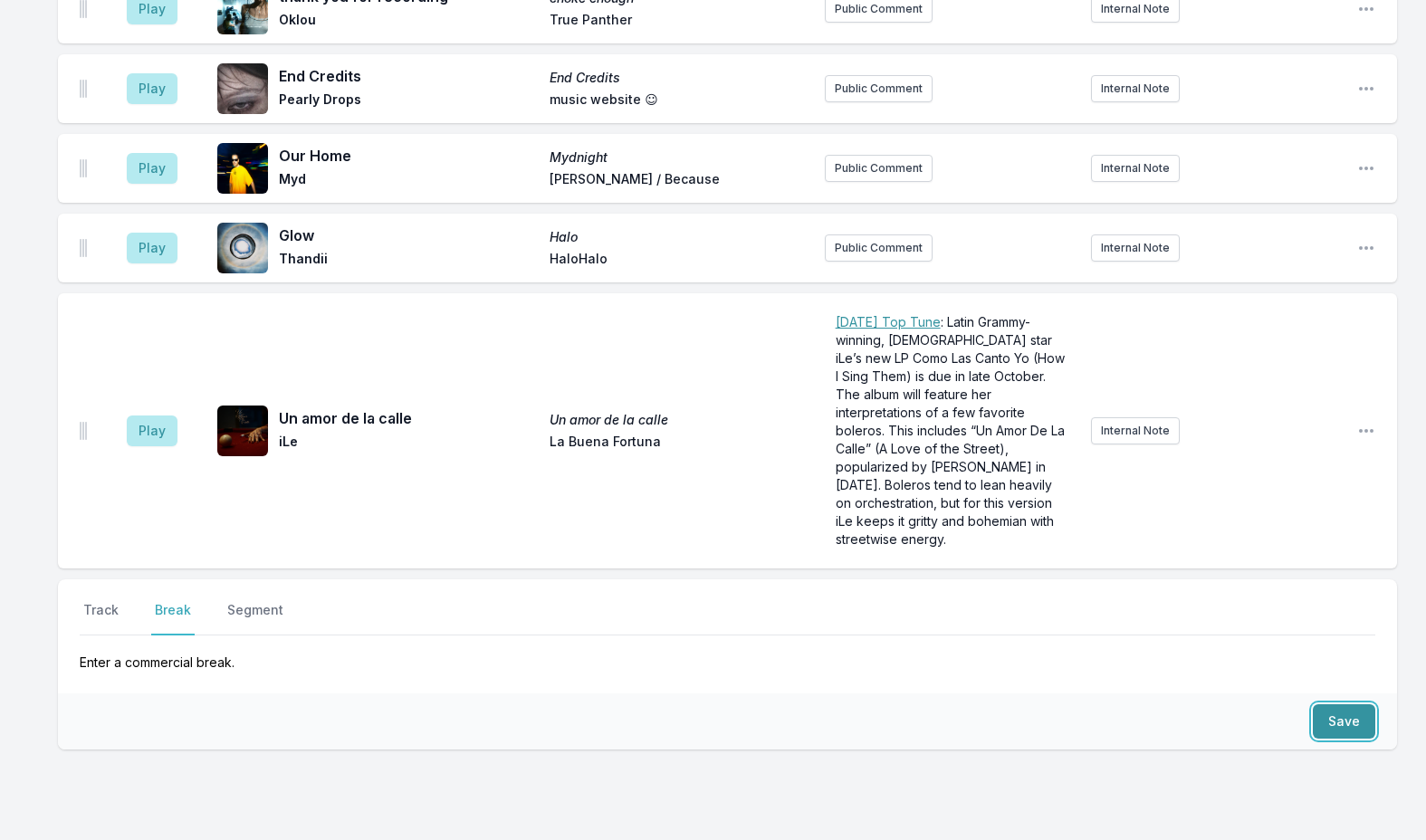
click at [1335, 704] on button "Save" at bounding box center [1343, 721] width 62 height 34
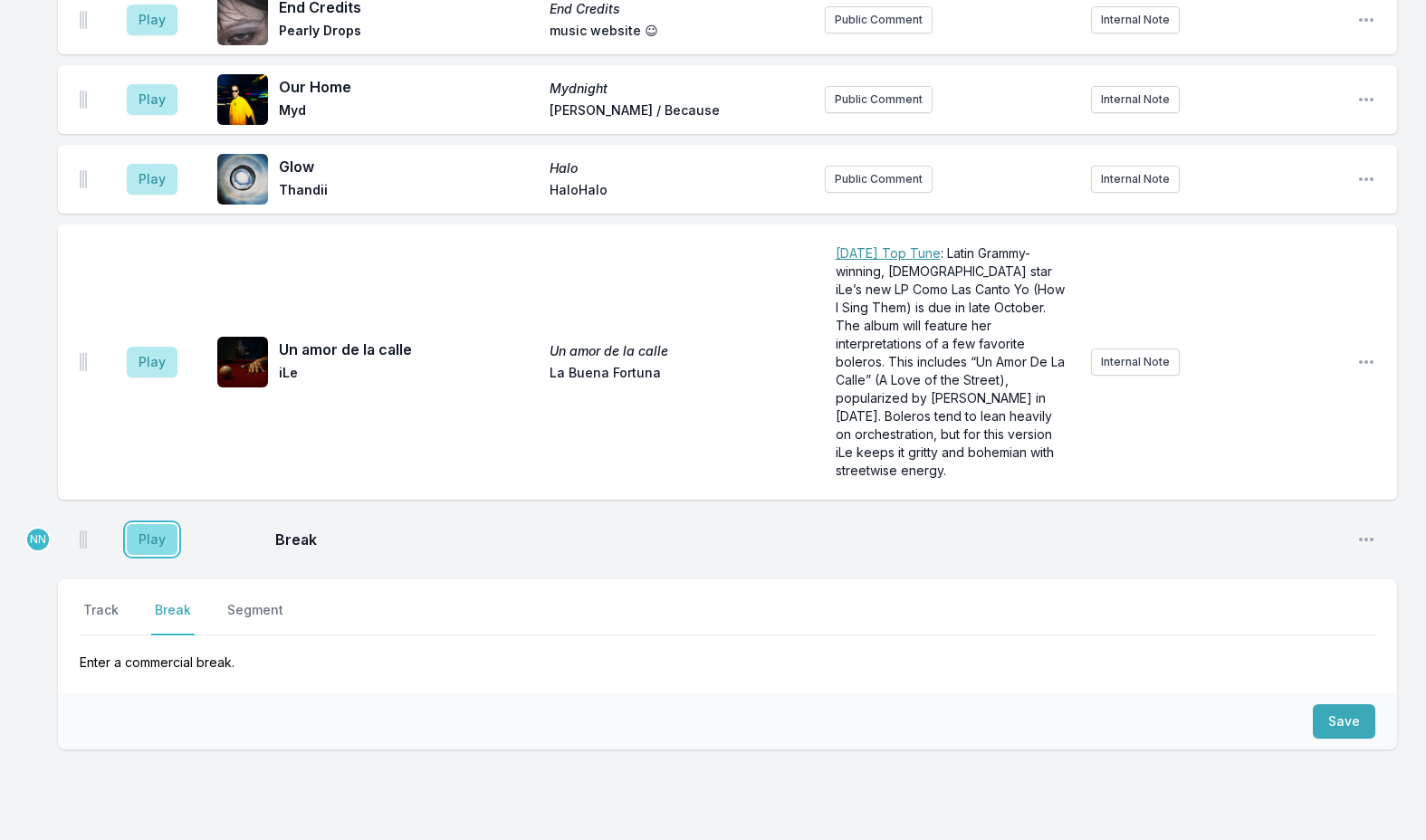
click at [154, 524] on button "Play" at bounding box center [152, 539] width 50 height 31
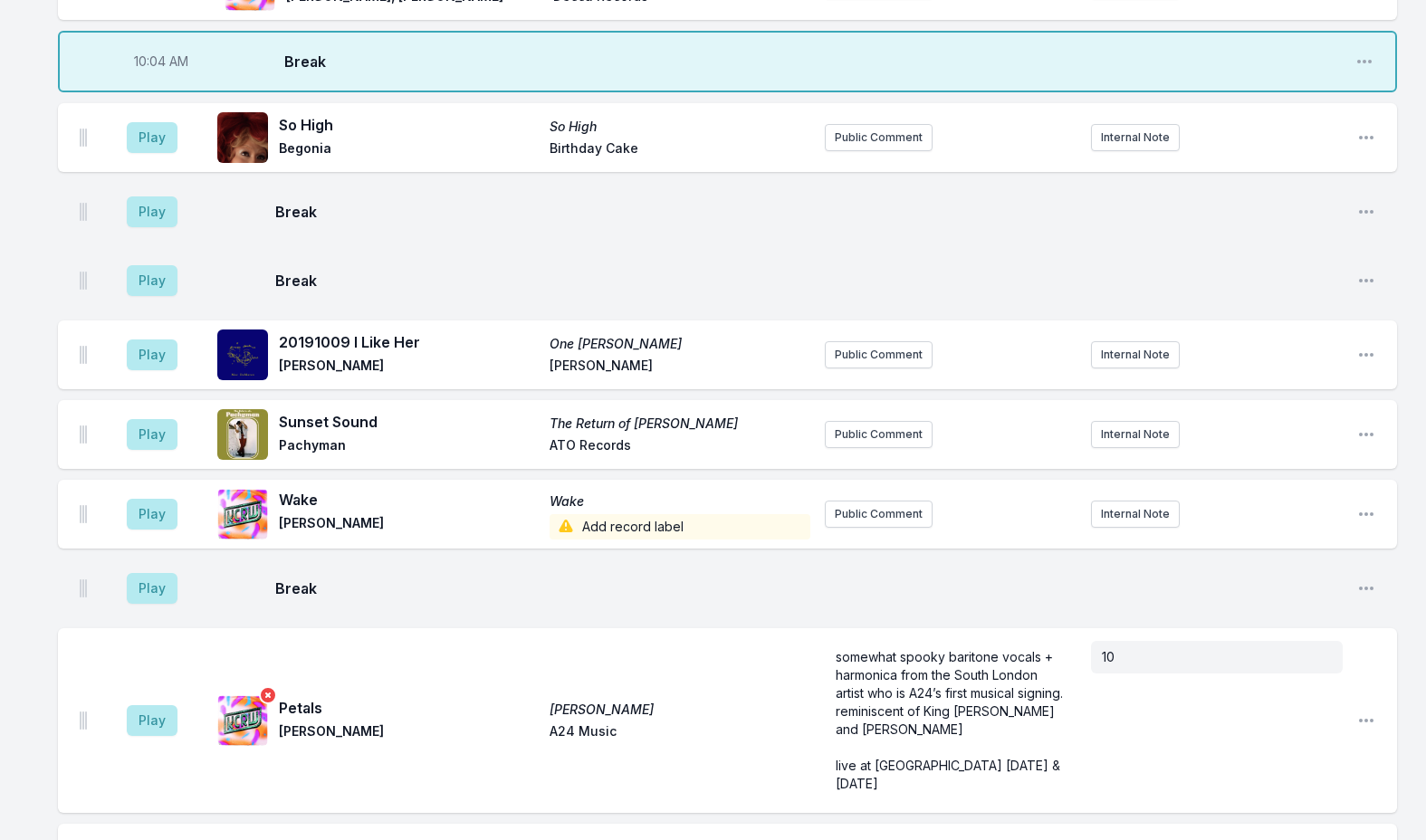
scroll to position [1724, 0]
click at [141, 703] on button "Play" at bounding box center [152, 718] width 50 height 31
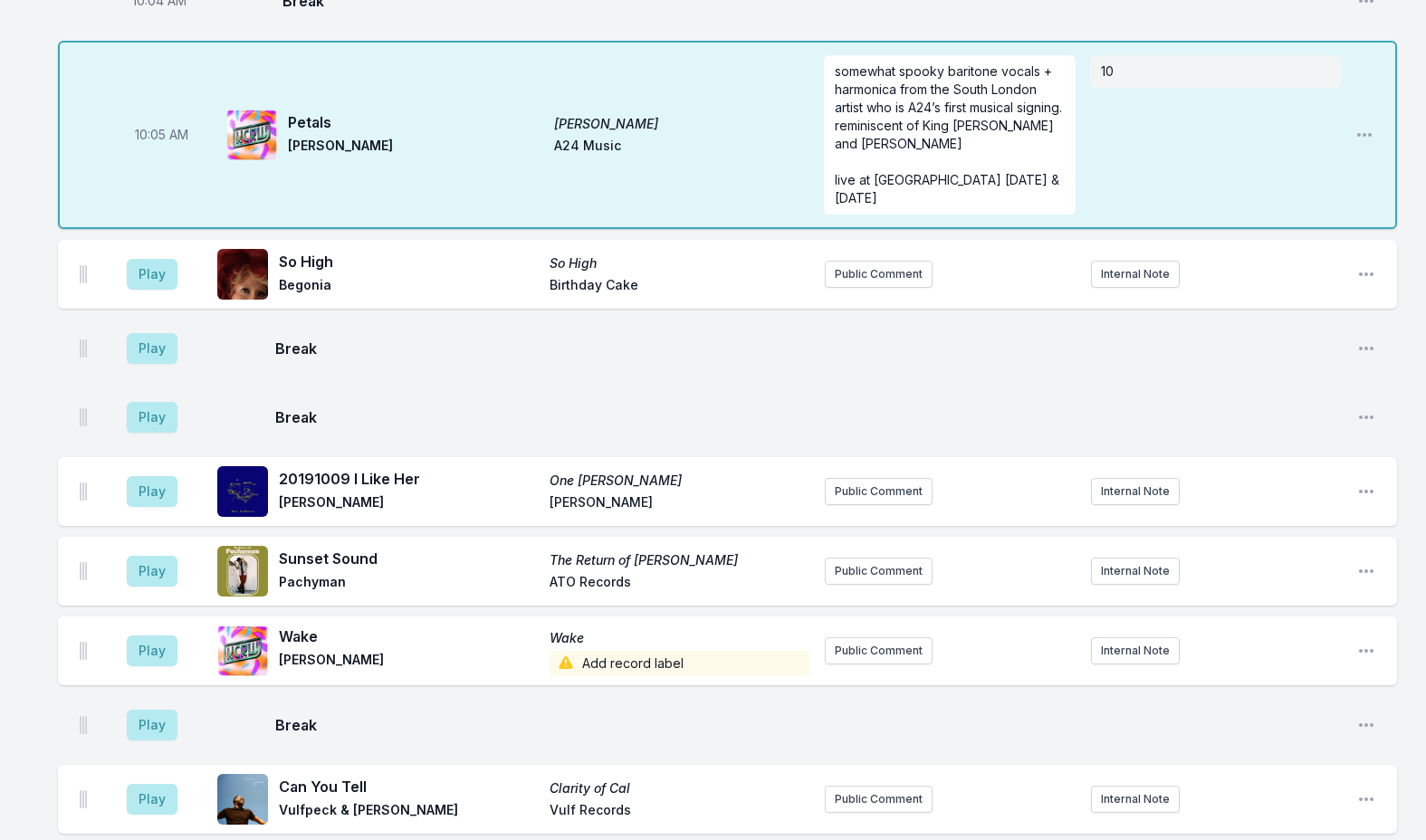
scroll to position [1812, 0]
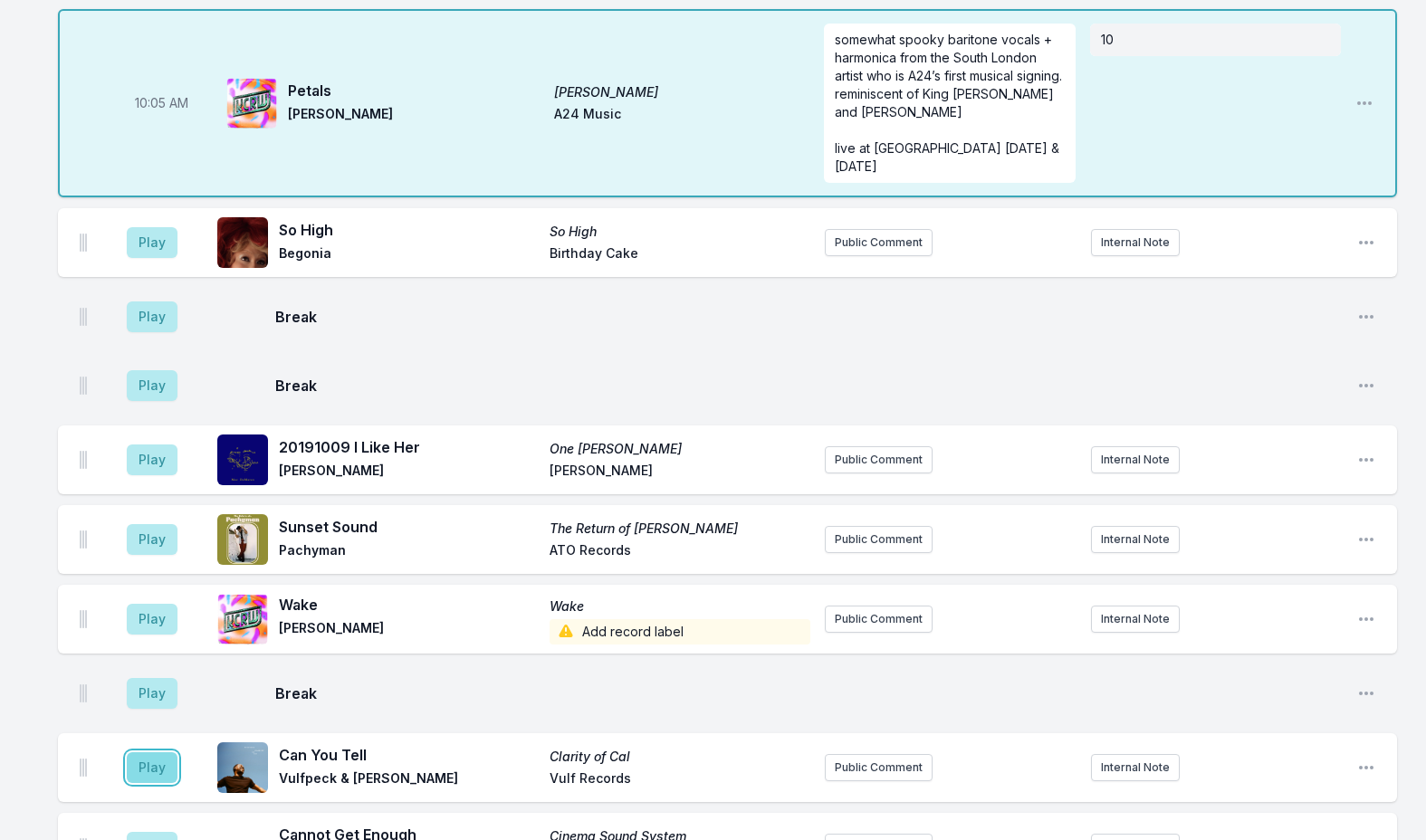
click at [162, 753] on button "Play" at bounding box center [152, 767] width 50 height 31
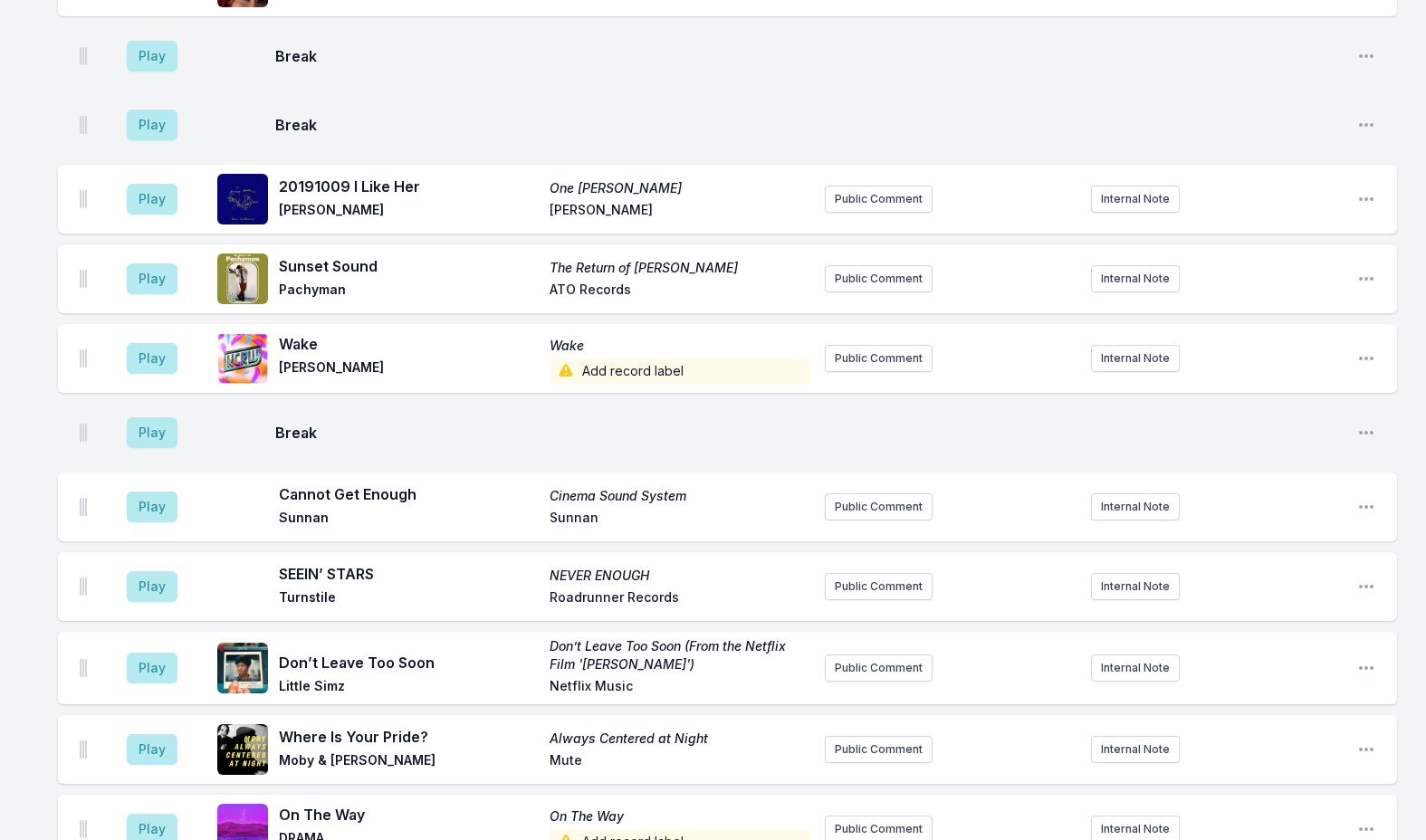
scroll to position [2263, 0]
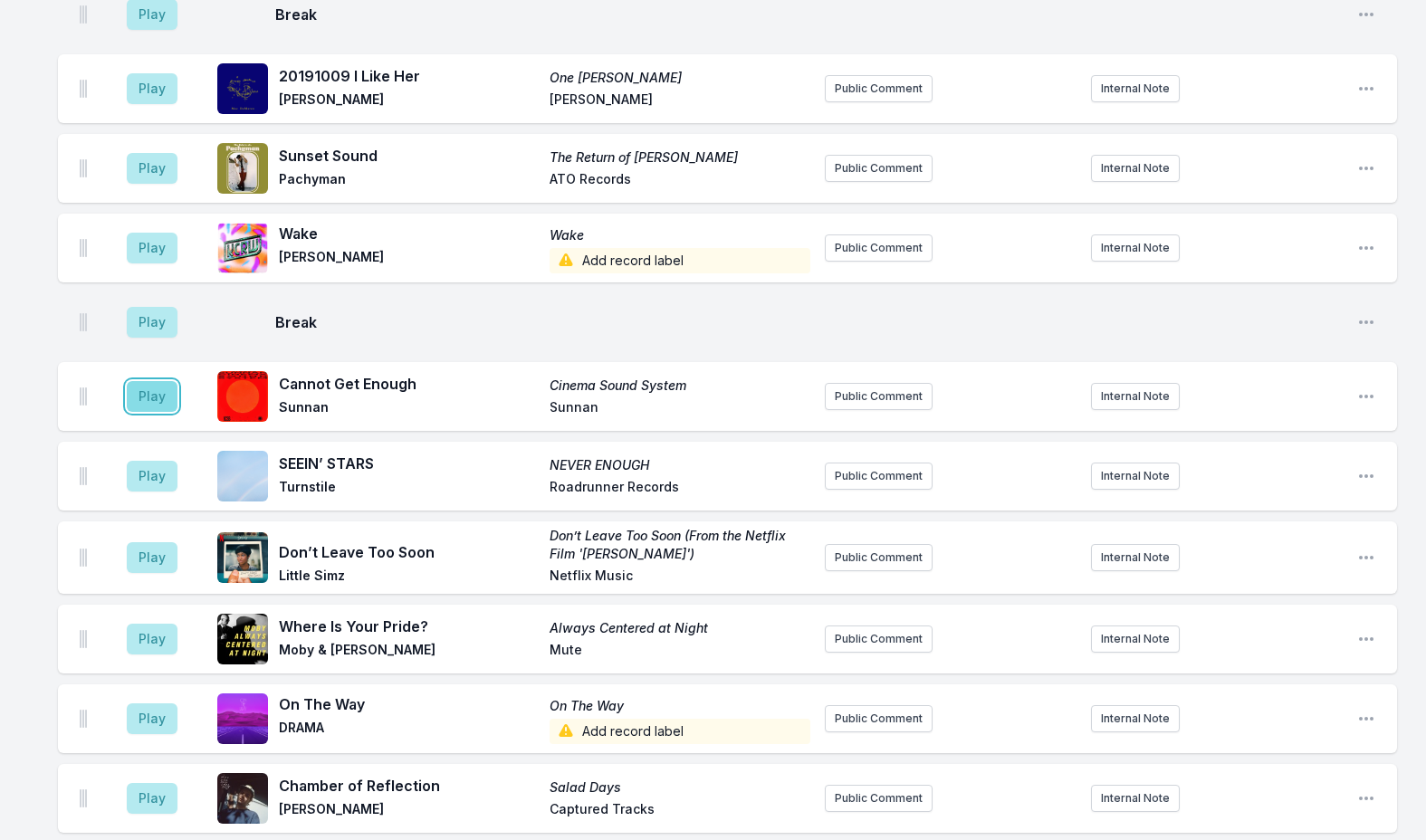
click at [144, 381] on button "Play" at bounding box center [152, 396] width 50 height 31
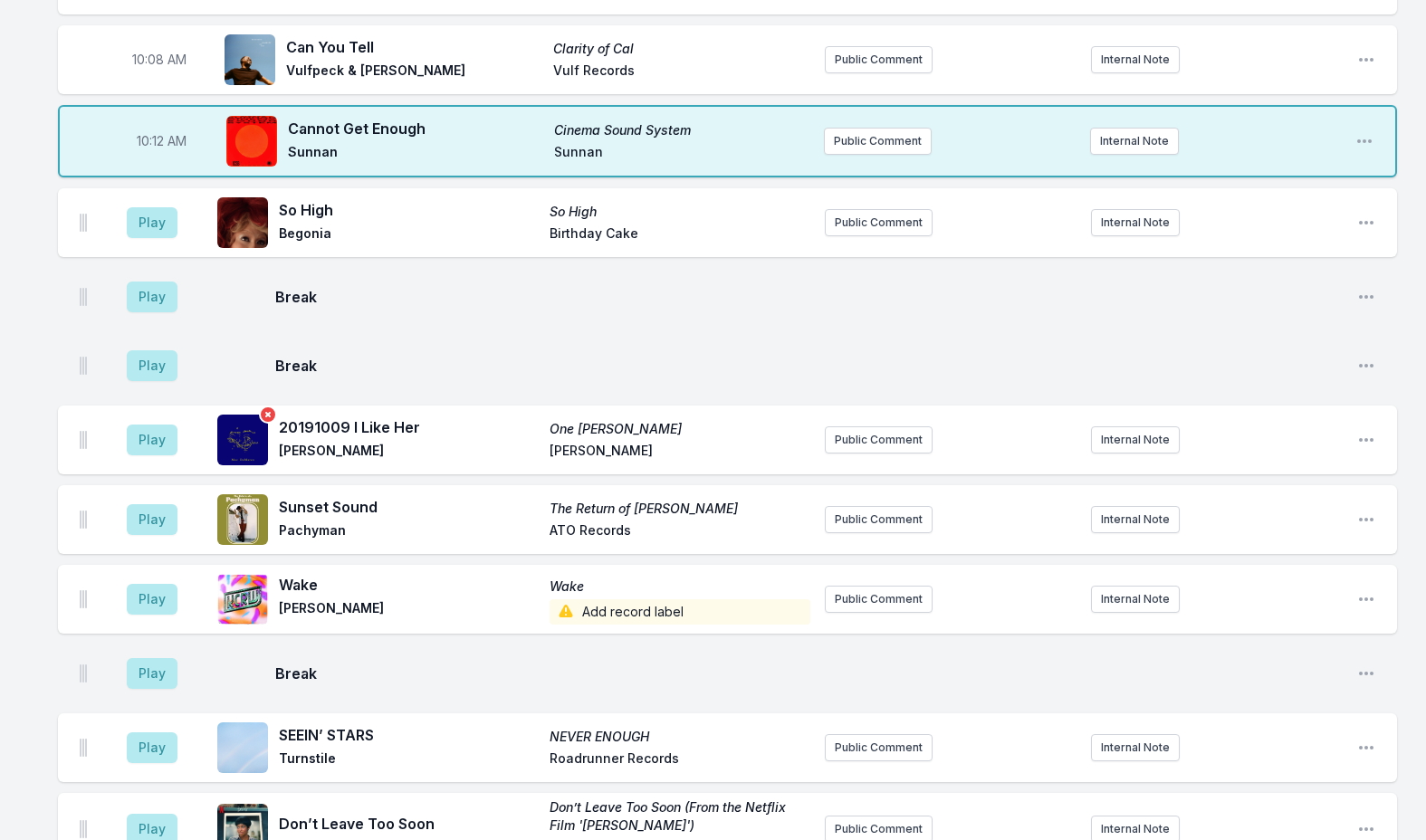
scroll to position [2172, 0]
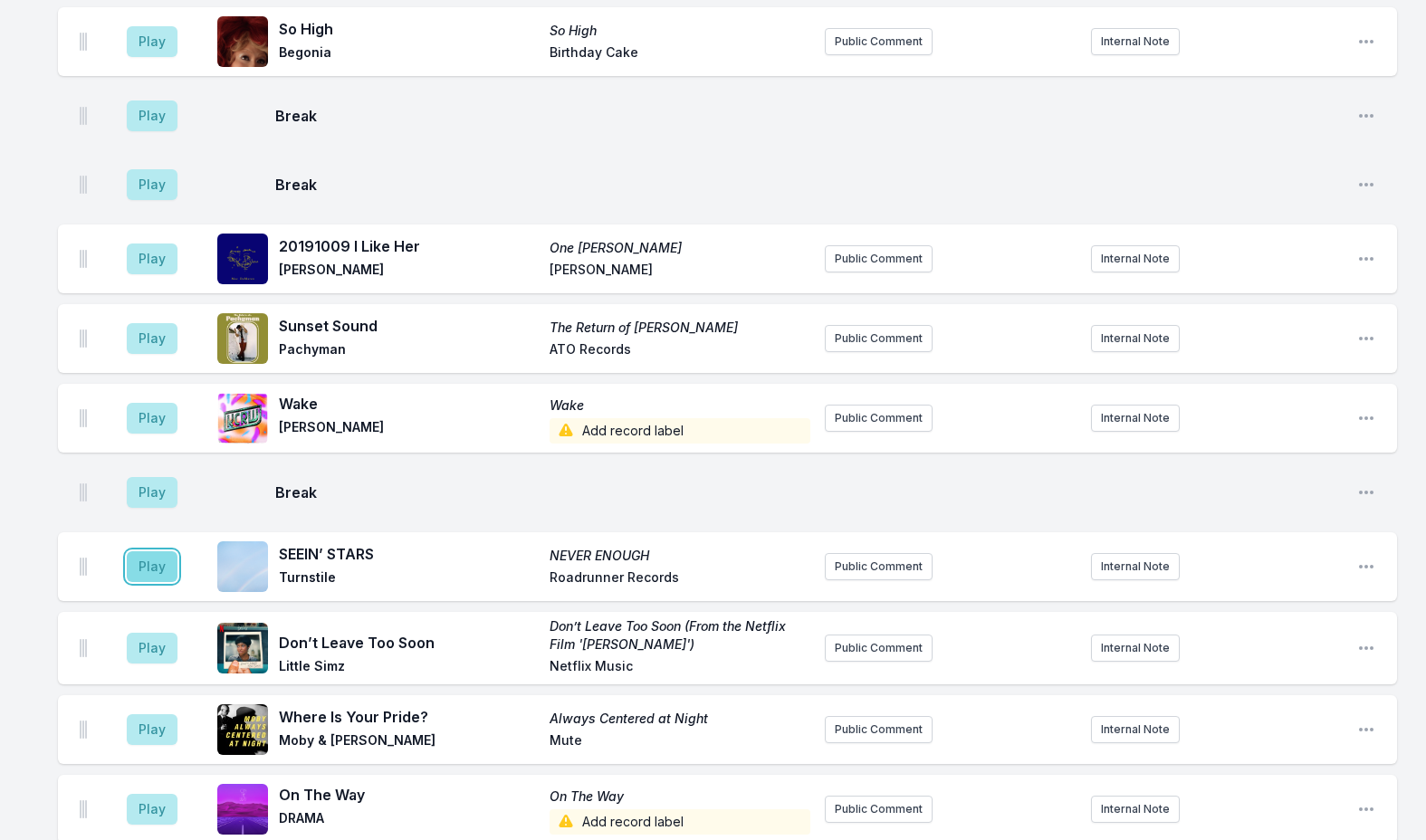
click at [152, 552] on button "Play" at bounding box center [152, 567] width 50 height 31
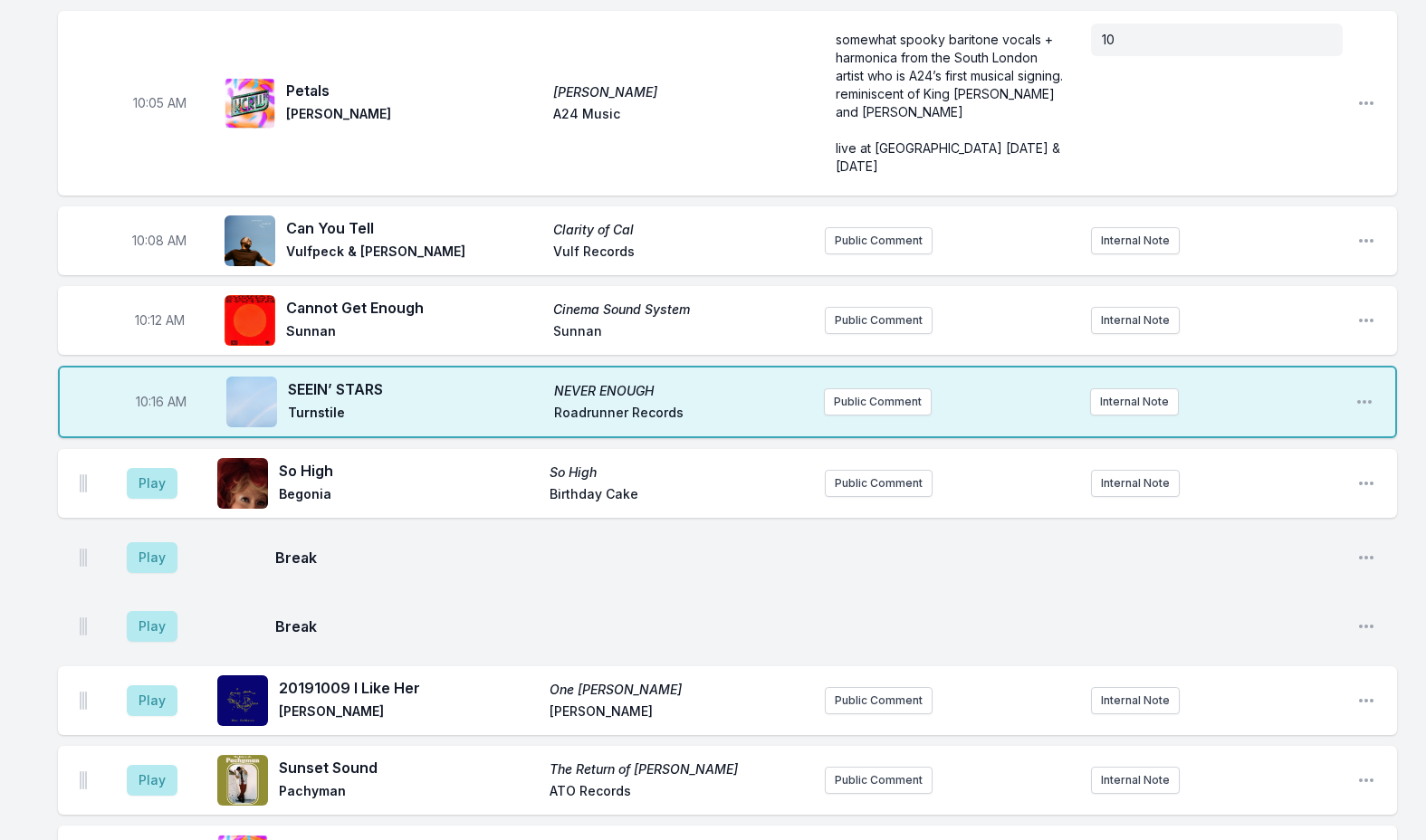
scroll to position [1720, 0]
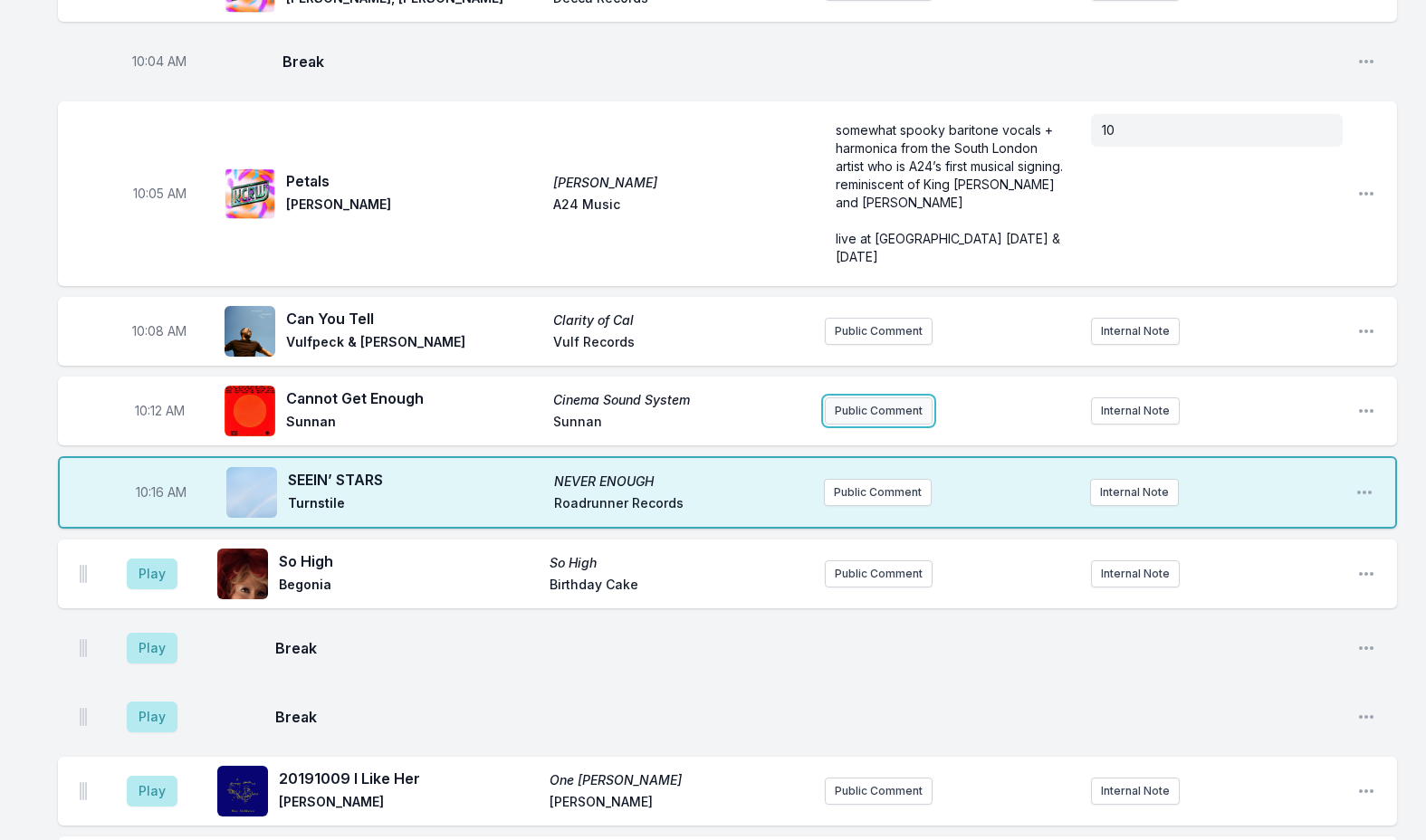
click at [887, 397] on button "Public Comment" at bounding box center [878, 410] width 108 height 27
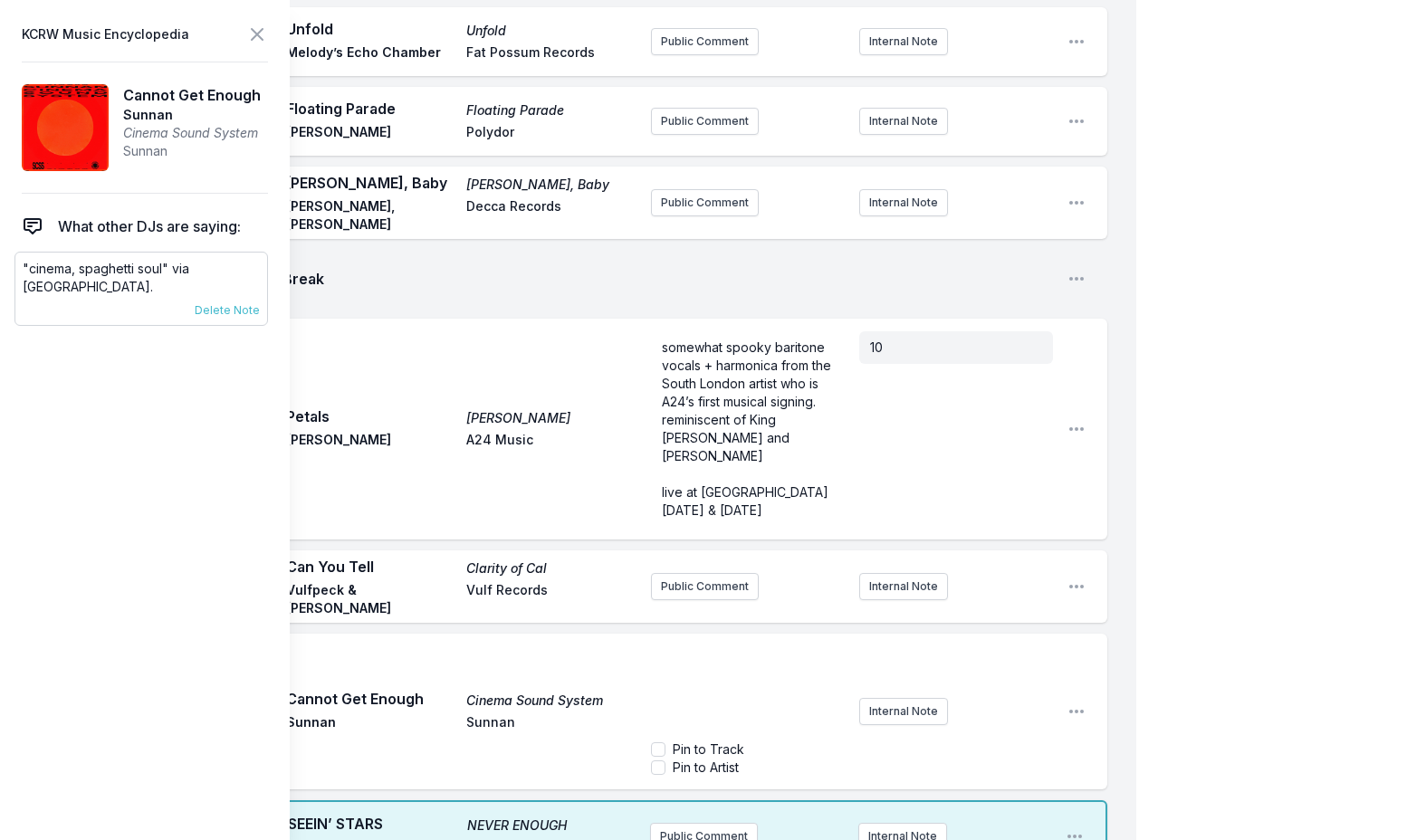
click at [86, 266] on p ""cinema, spaghetti soul" via [GEOGRAPHIC_DATA]." at bounding box center [140, 277] width 237 height 36
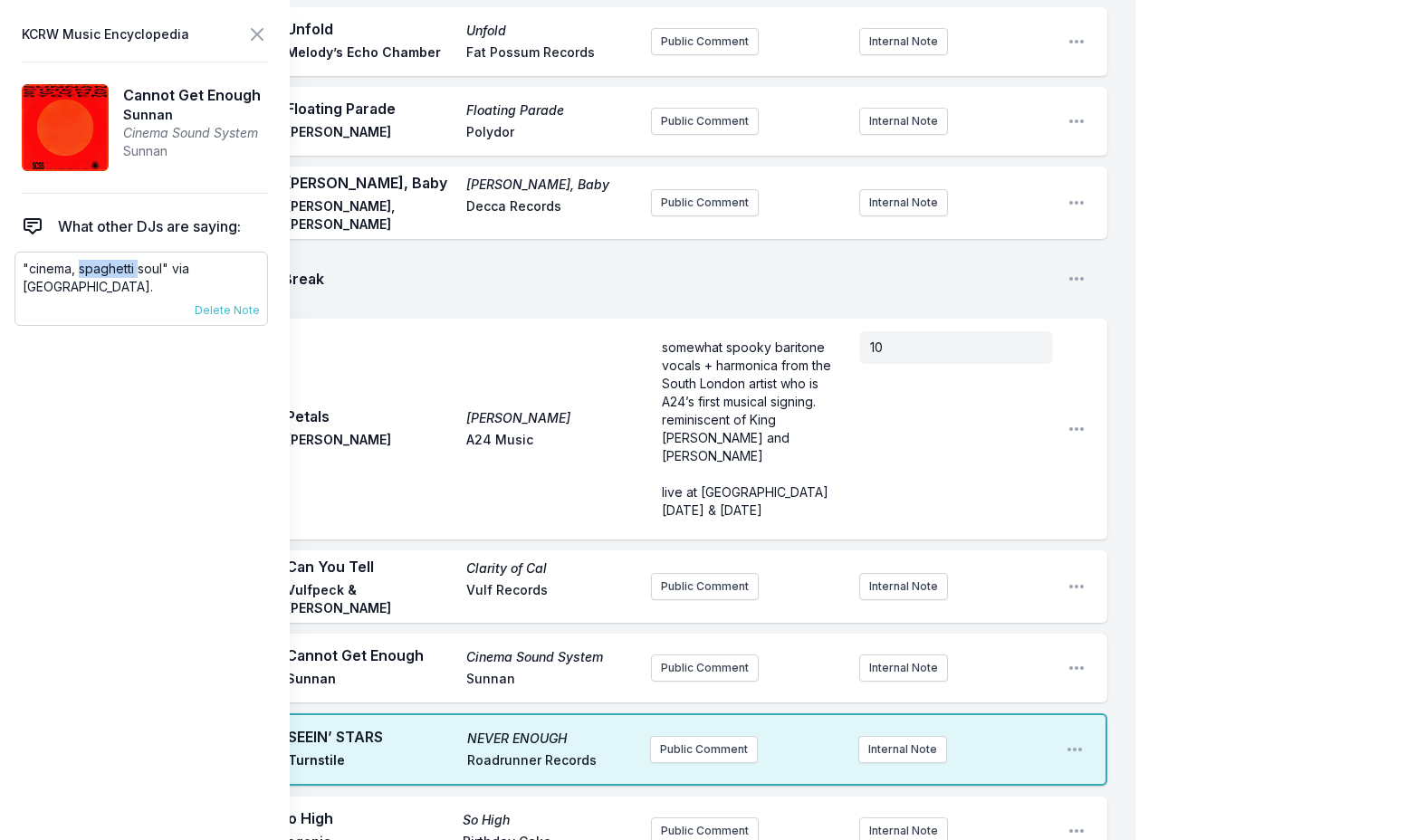
click at [86, 266] on p ""cinema, spaghetti soul" via [GEOGRAPHIC_DATA]." at bounding box center [140, 277] width 237 height 36
copy div ""cinema, spaghetti soul" via [GEOGRAPHIC_DATA]. [DATE] Novena Carmel Pinned to …"
click at [169, 268] on p ""cinema, spaghetti soul" via [GEOGRAPHIC_DATA]." at bounding box center [140, 277] width 237 height 36
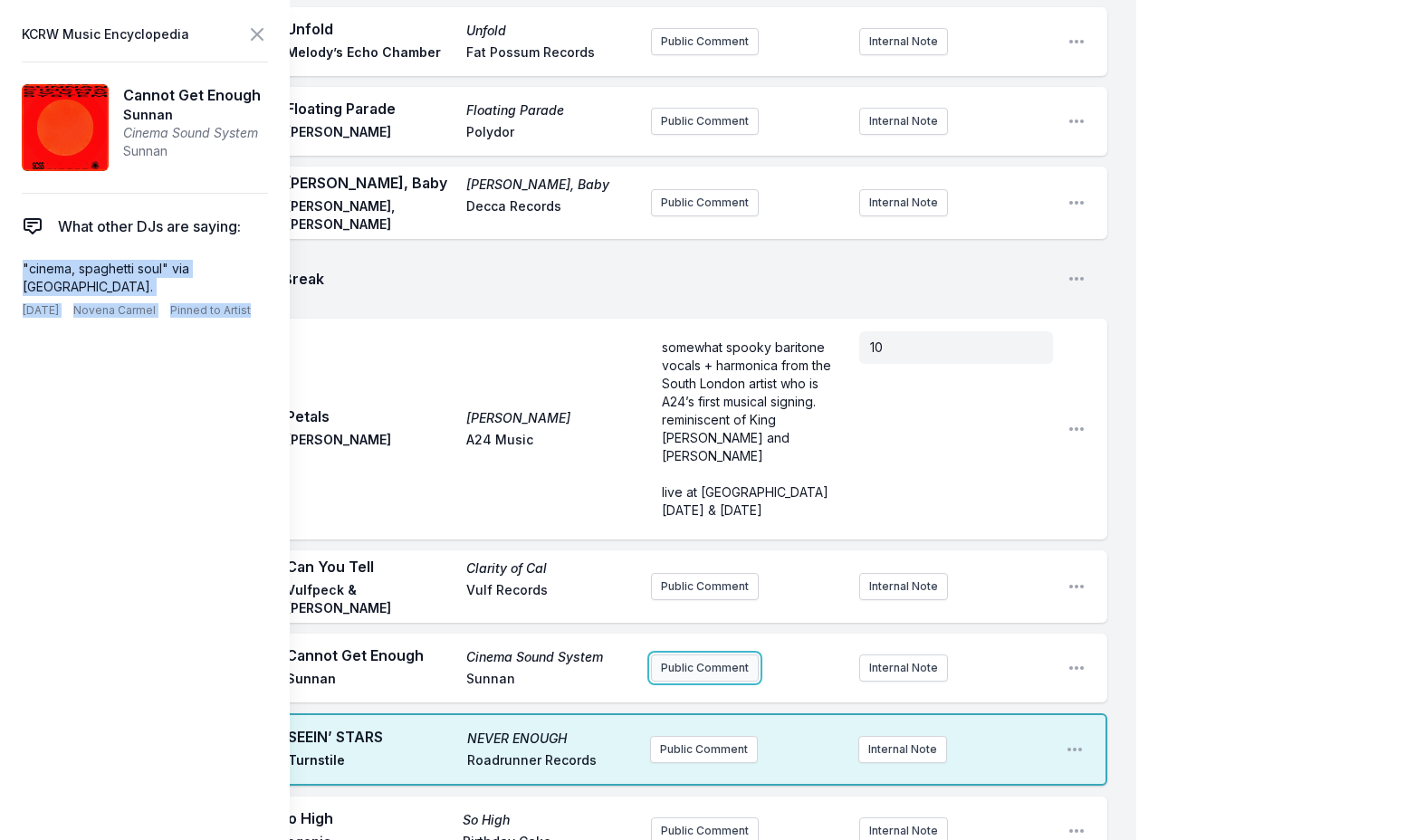
click at [685, 655] on button "Public Comment" at bounding box center [705, 668] width 108 height 27
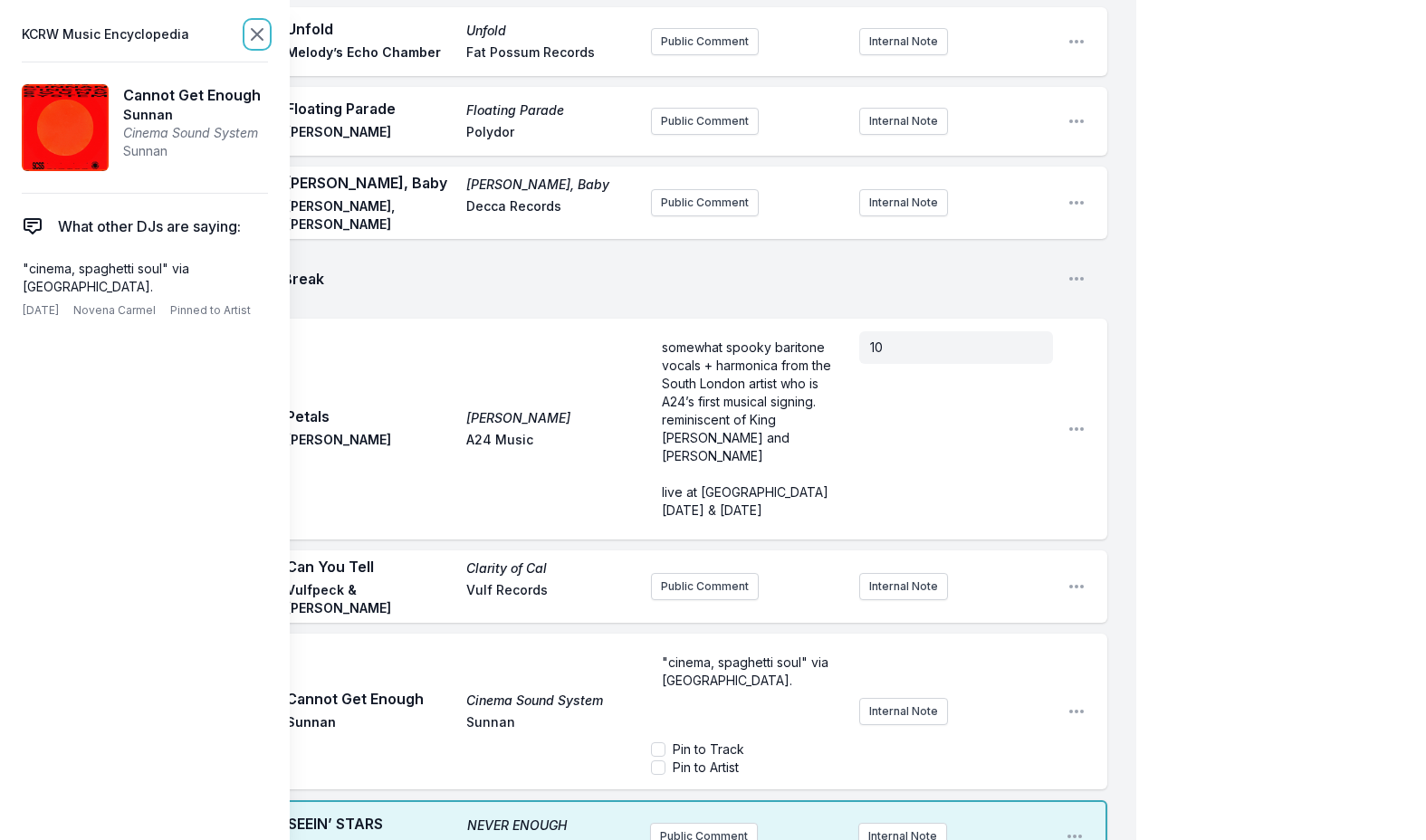
click at [252, 25] on icon at bounding box center [257, 33] width 21 height 21
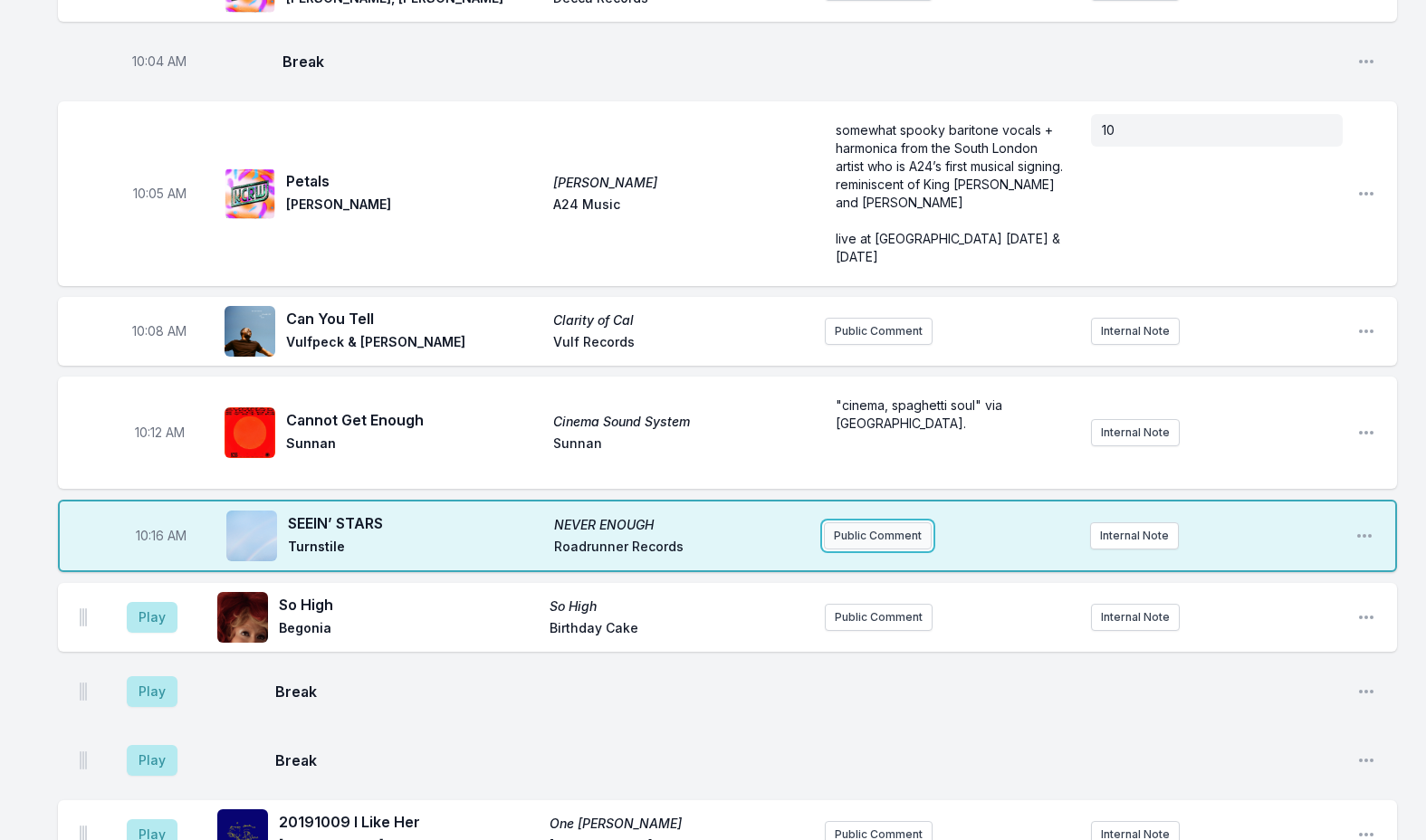
click at [829, 522] on button "Public Comment" at bounding box center [877, 535] width 108 height 27
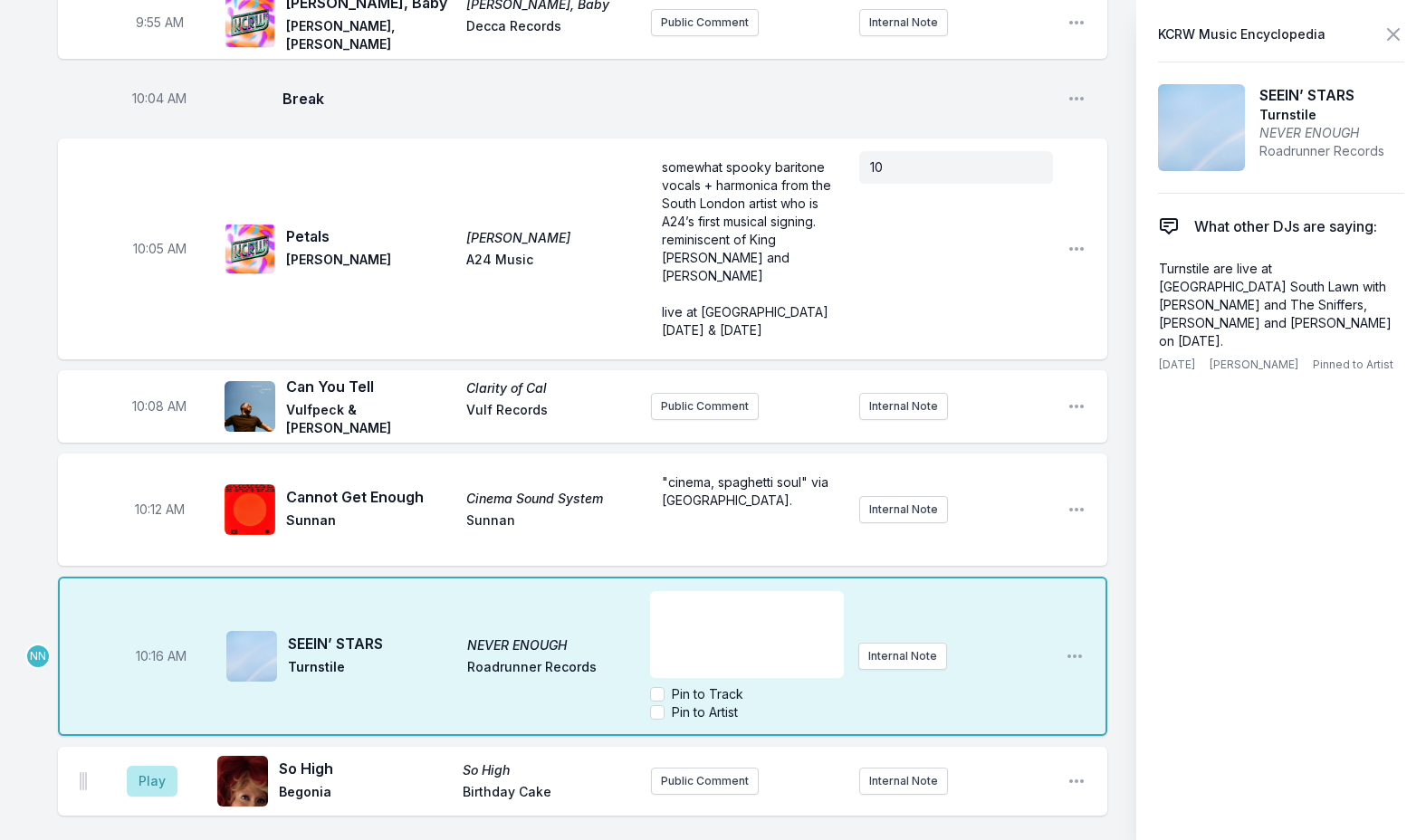
scroll to position [1900, 0]
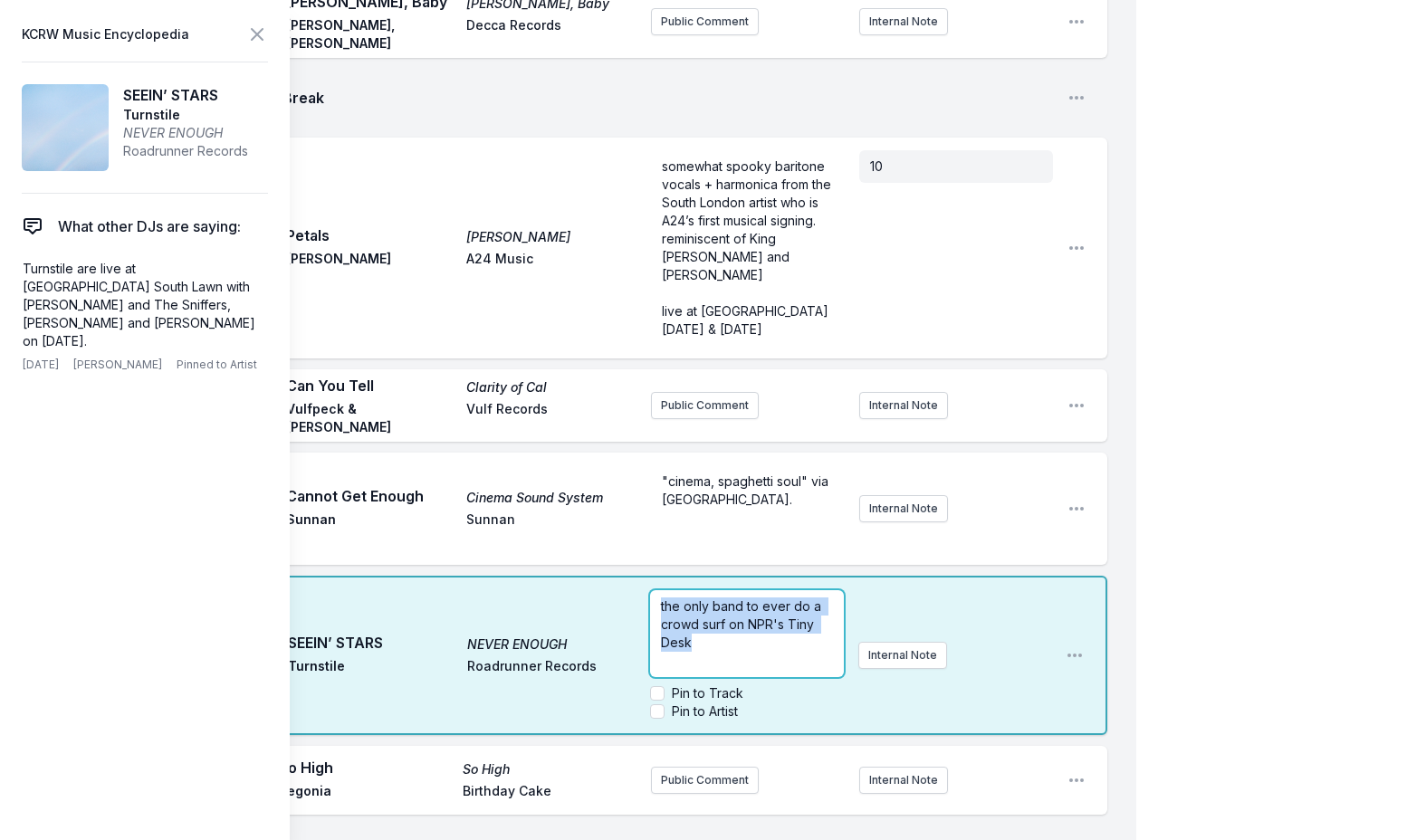
drag, startPoint x: 659, startPoint y: 420, endPoint x: 768, endPoint y: 491, distance: 130.1
click at [768, 590] on div "the only band to ever do a crowd surf on NPR's Tiny Desk" at bounding box center [746, 633] width 193 height 87
click at [775, 598] on span "recent performance made history by featuring the series' first-ever stage/desk …" at bounding box center [748, 642] width 175 height 87
click at [781, 598] on span "recent performance made history by featuring the series' first-ever stage/desk …" at bounding box center [748, 642] width 175 height 87
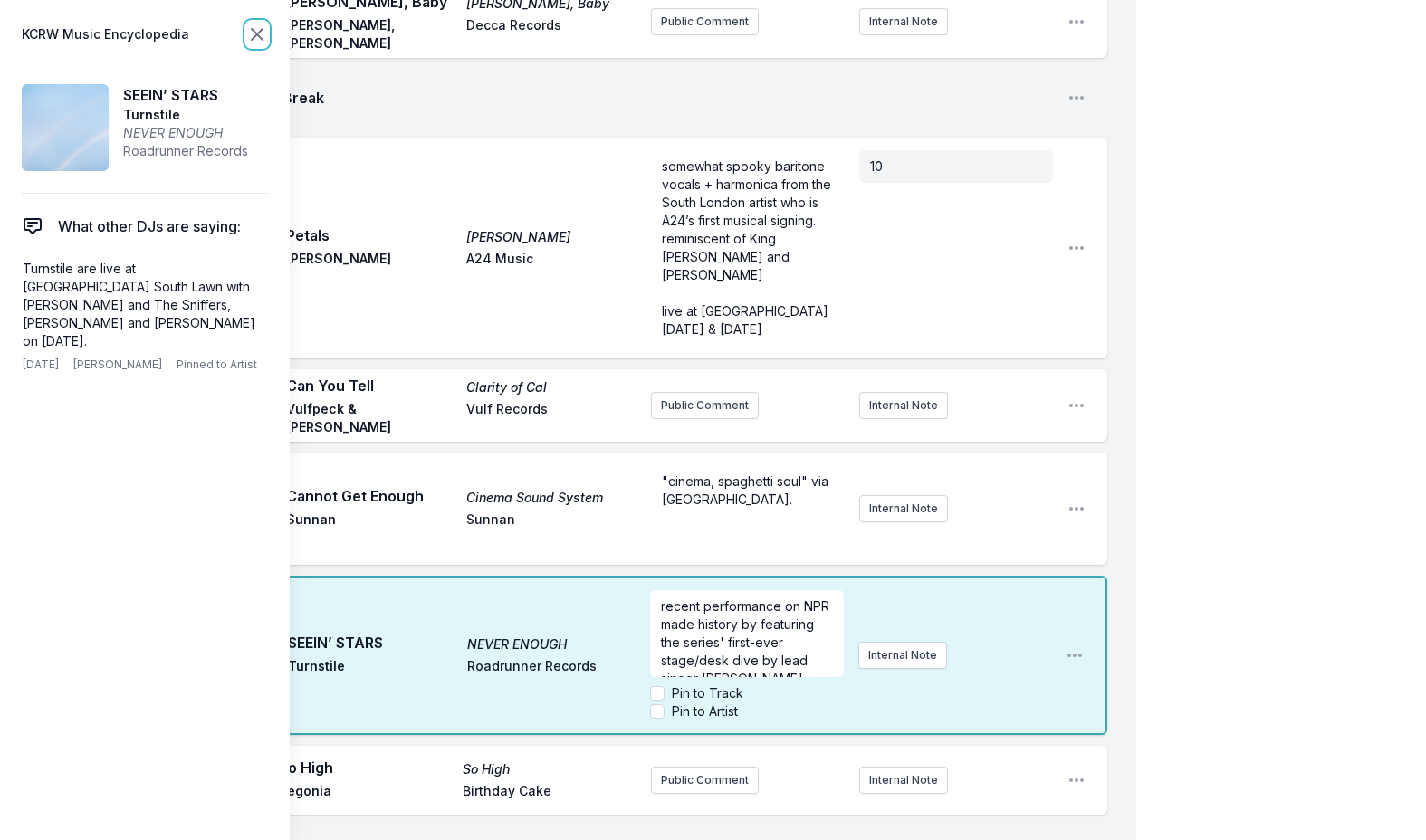
click at [260, 35] on icon at bounding box center [257, 33] width 21 height 21
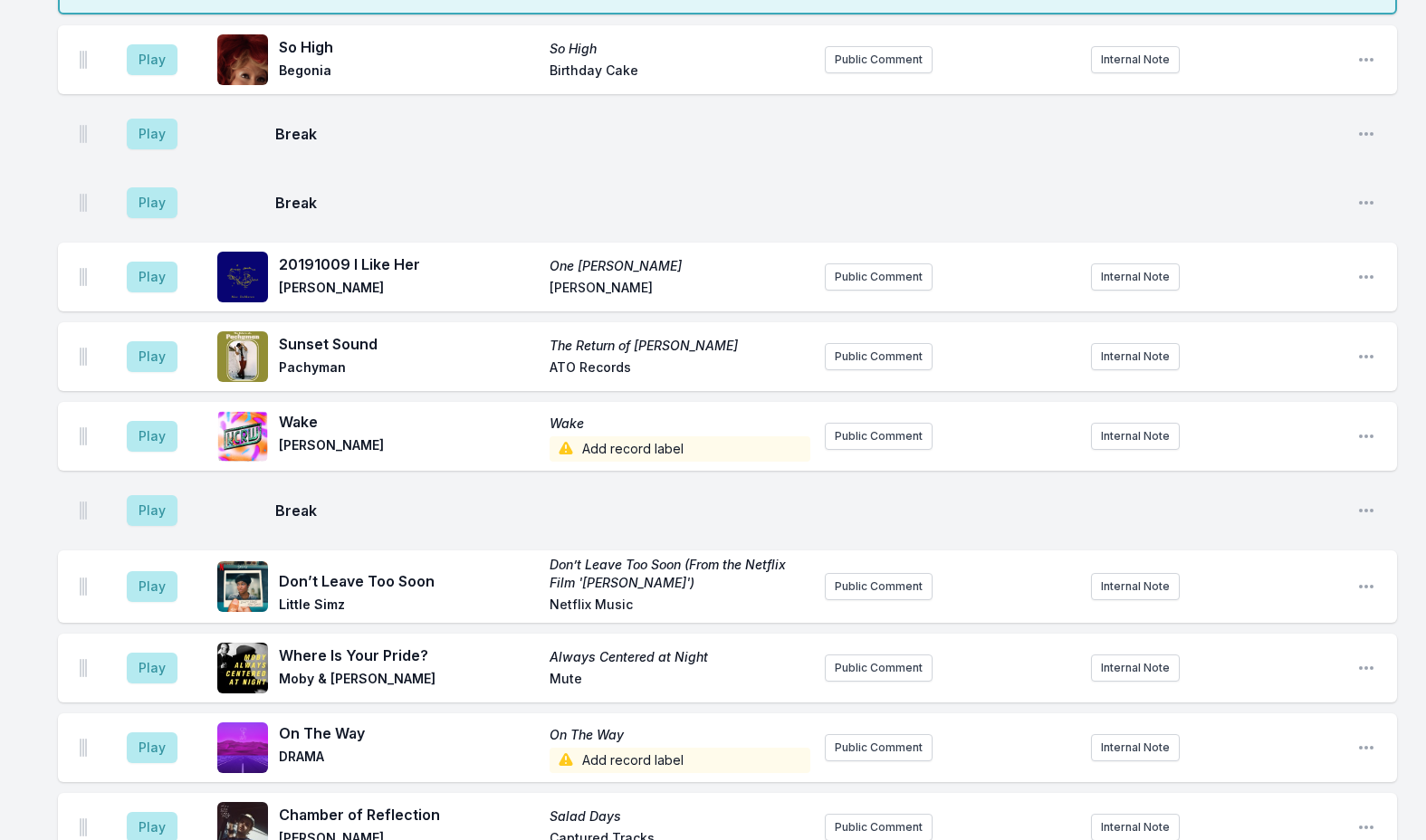
scroll to position [2353, 0]
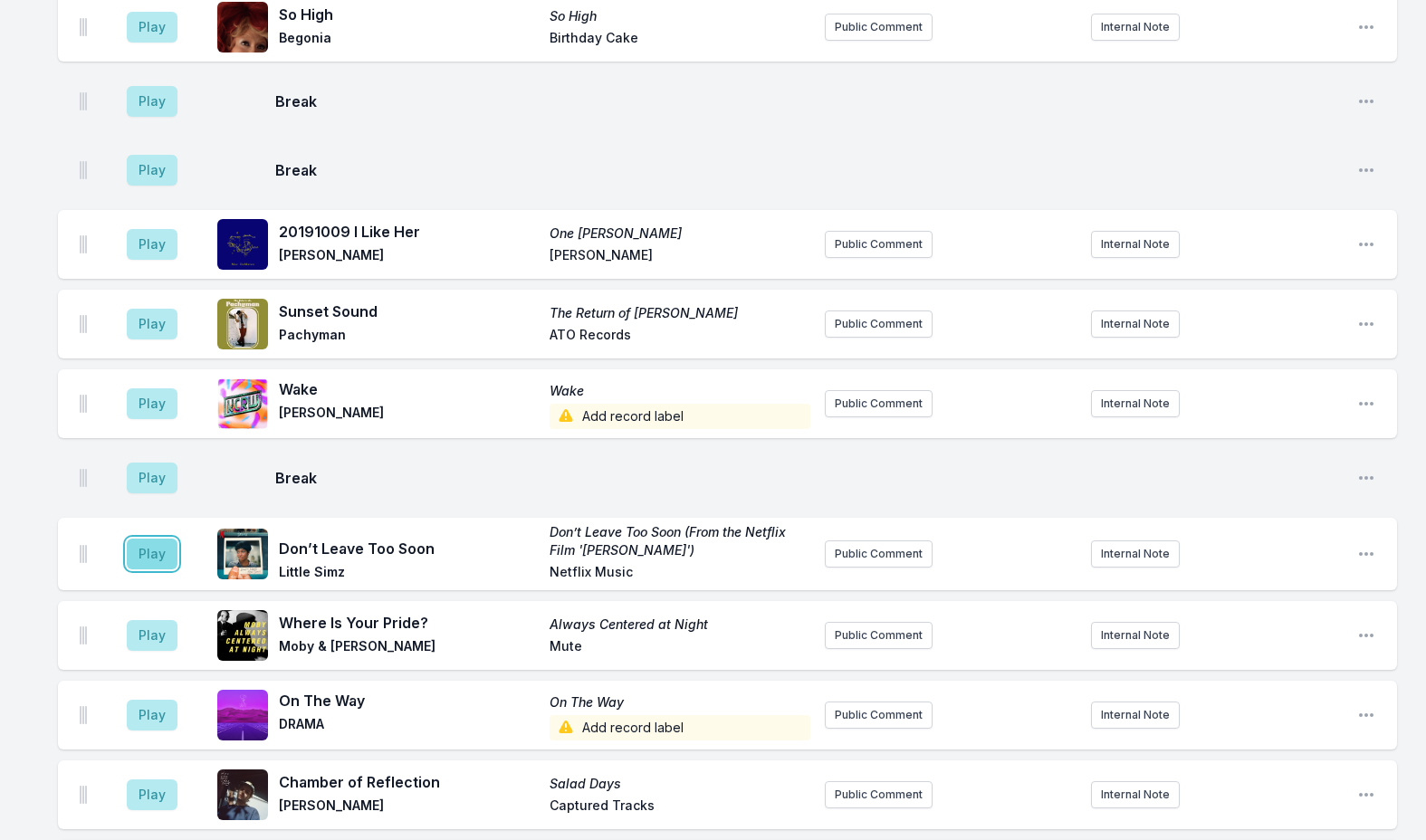
click at [145, 539] on button "Play" at bounding box center [152, 553] width 50 height 31
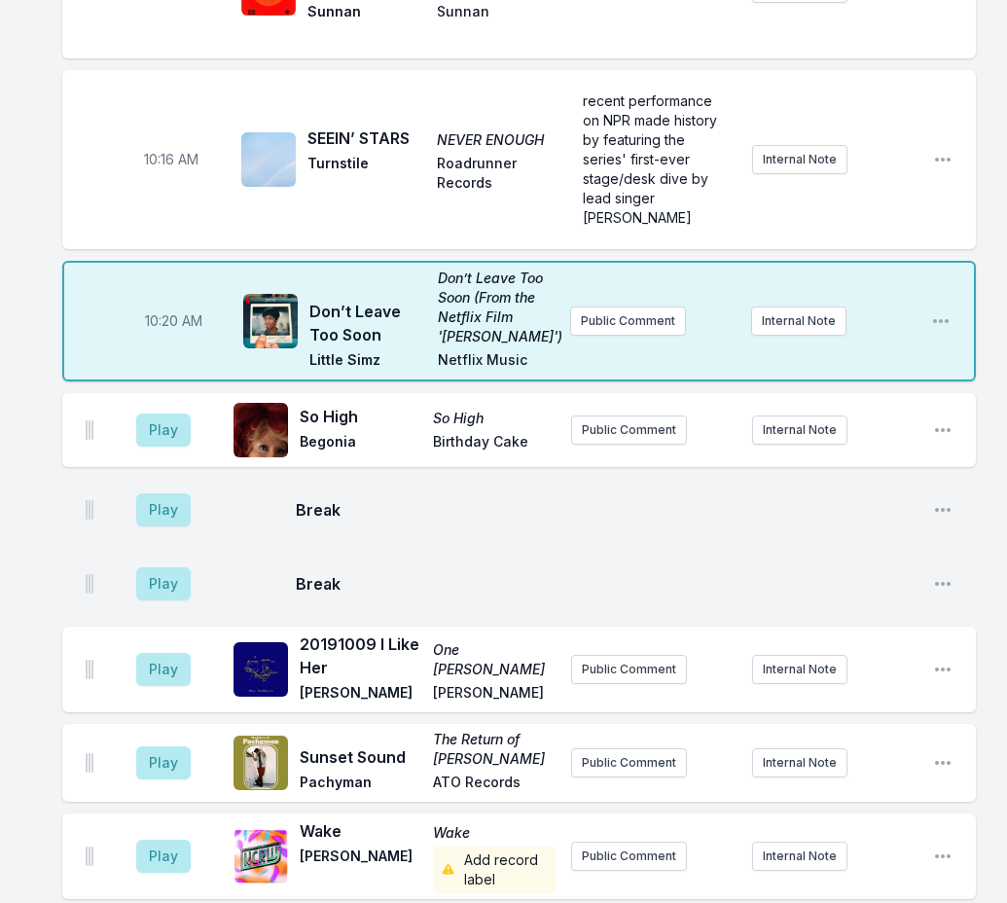
scroll to position [3304, 0]
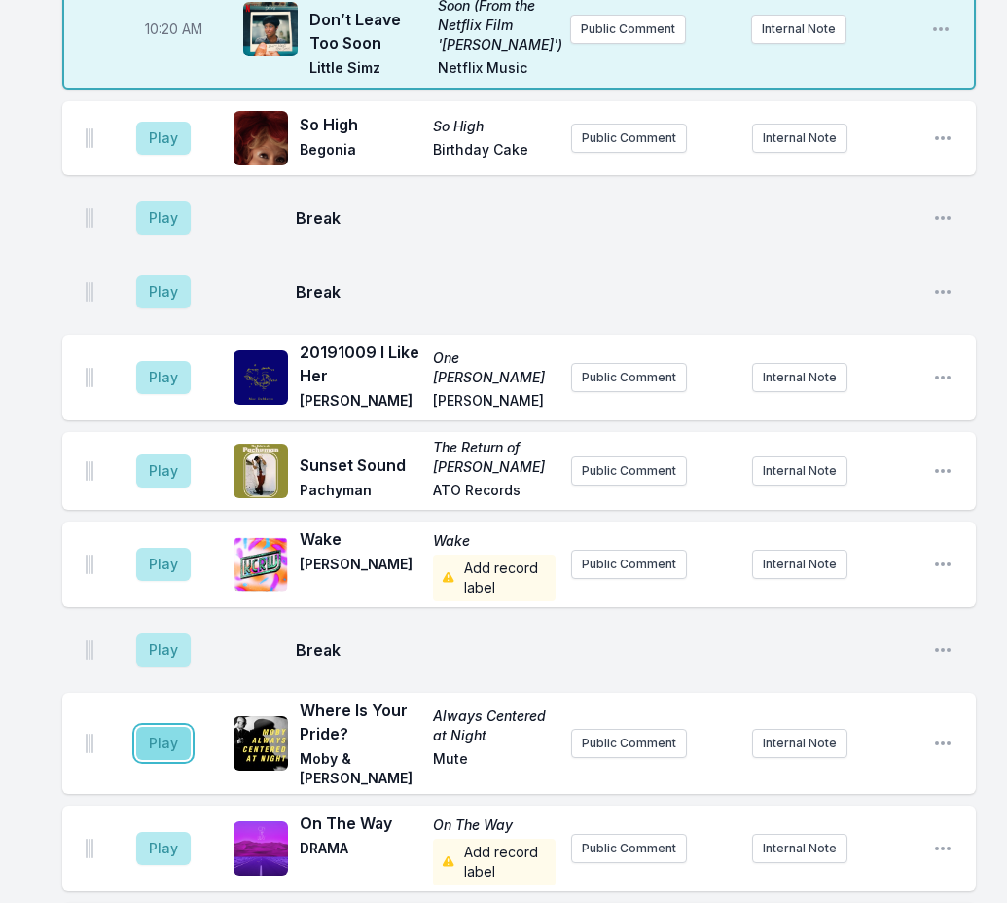
click at [156, 727] on button "Play" at bounding box center [163, 743] width 54 height 33
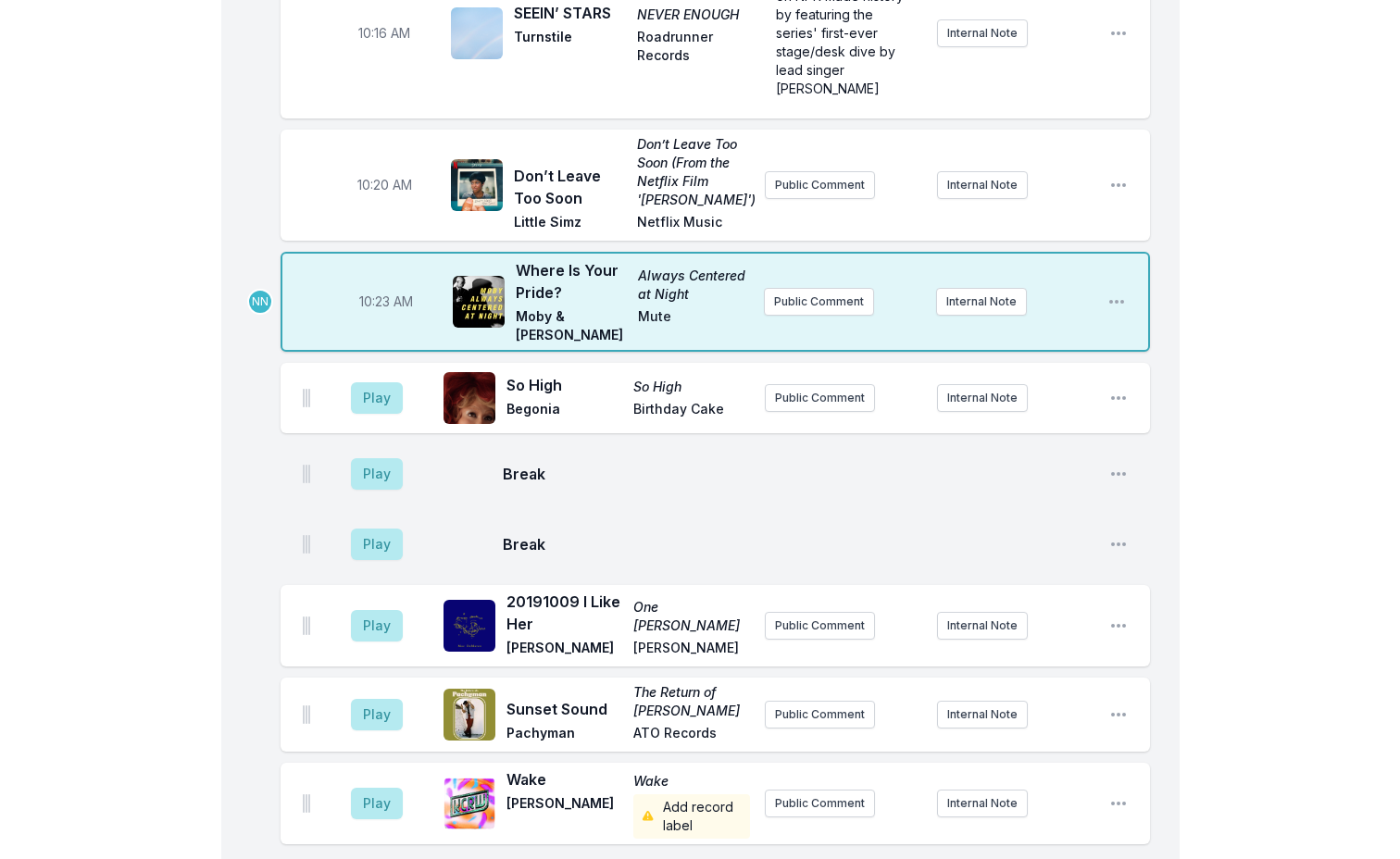
scroll to position [2773, 0]
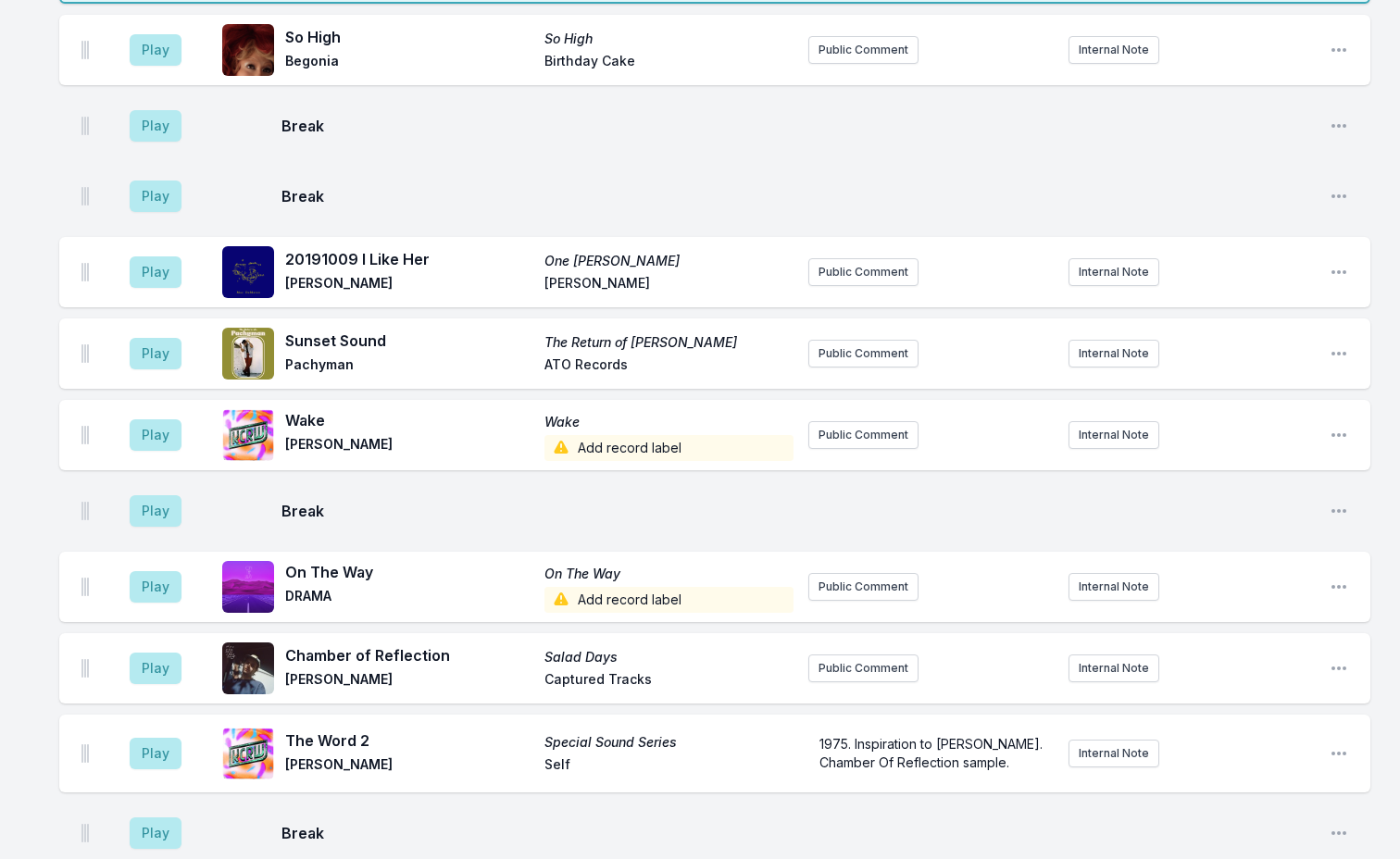
scroll to position [2681, 0]
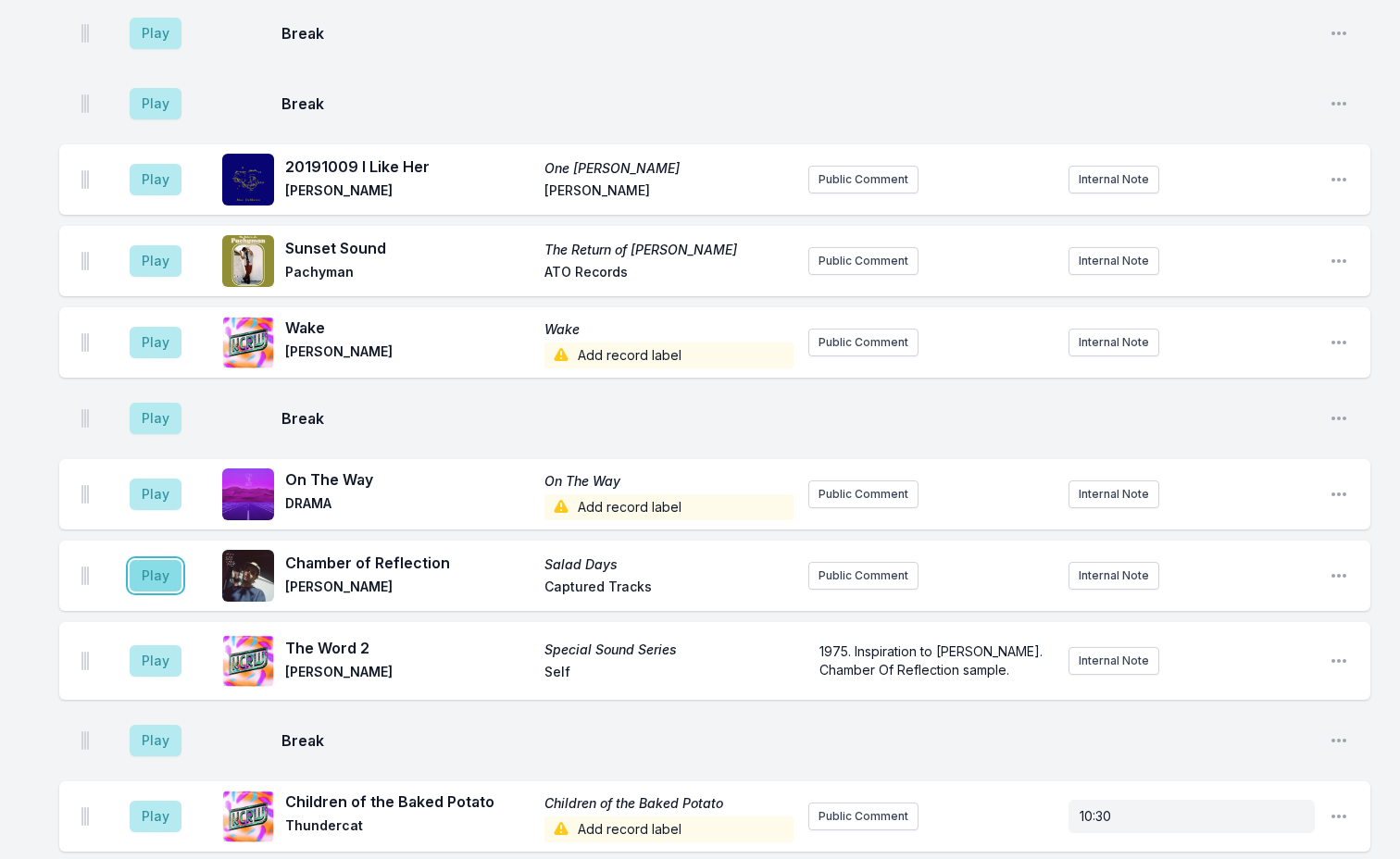
click at [154, 560] on button "Play" at bounding box center [155, 576] width 51 height 31
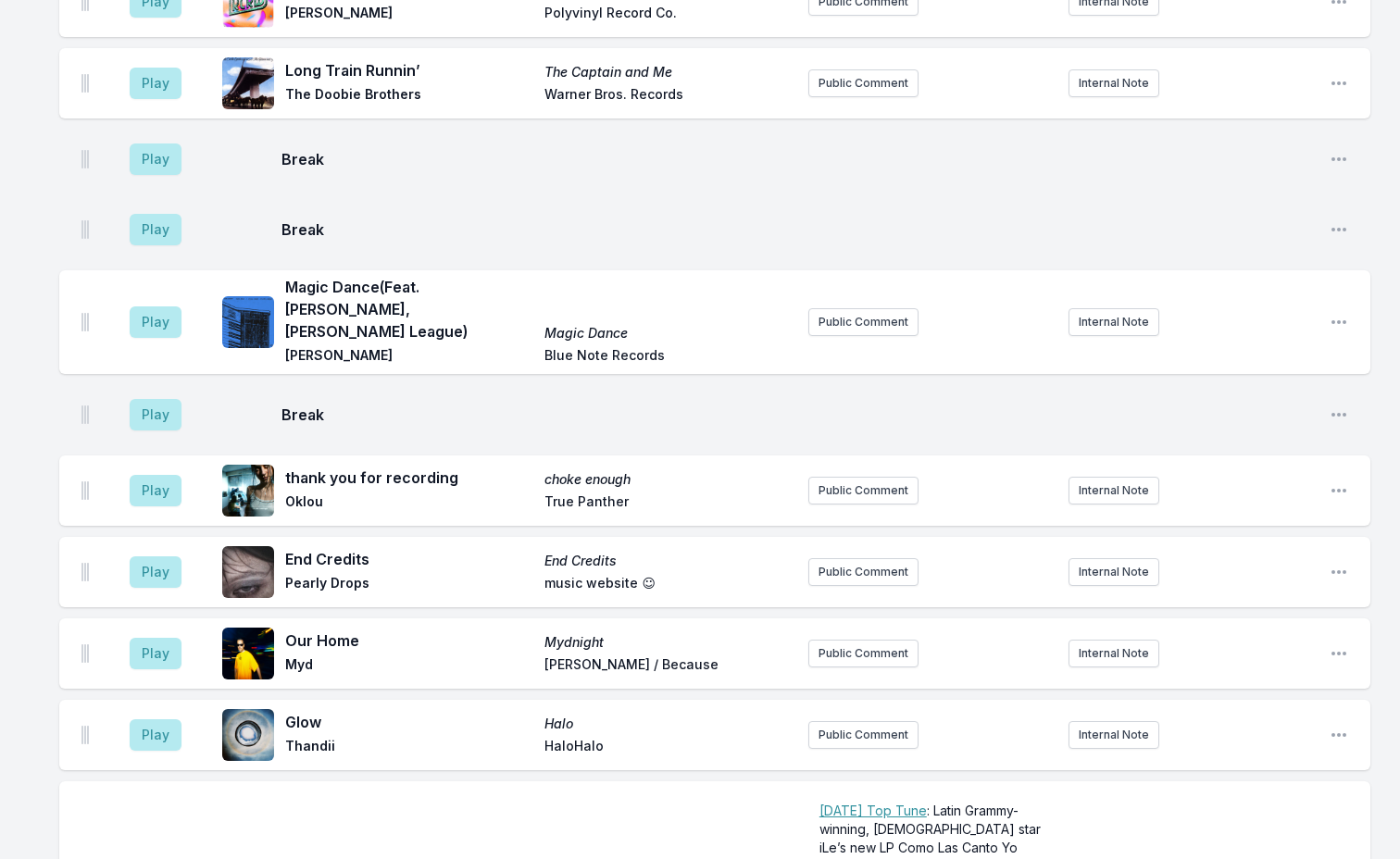
scroll to position [5461, 0]
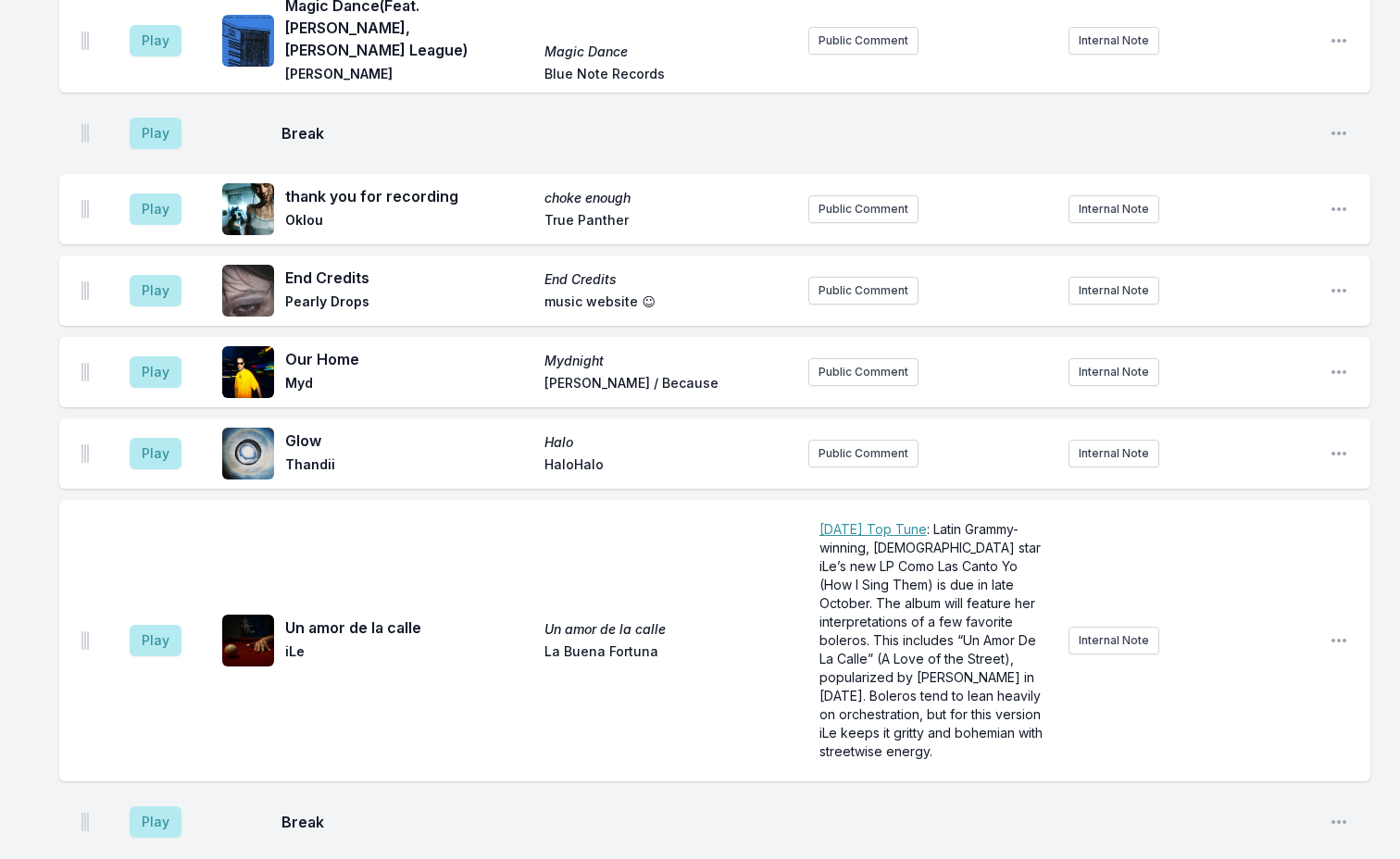
scroll to position [5532, 0]
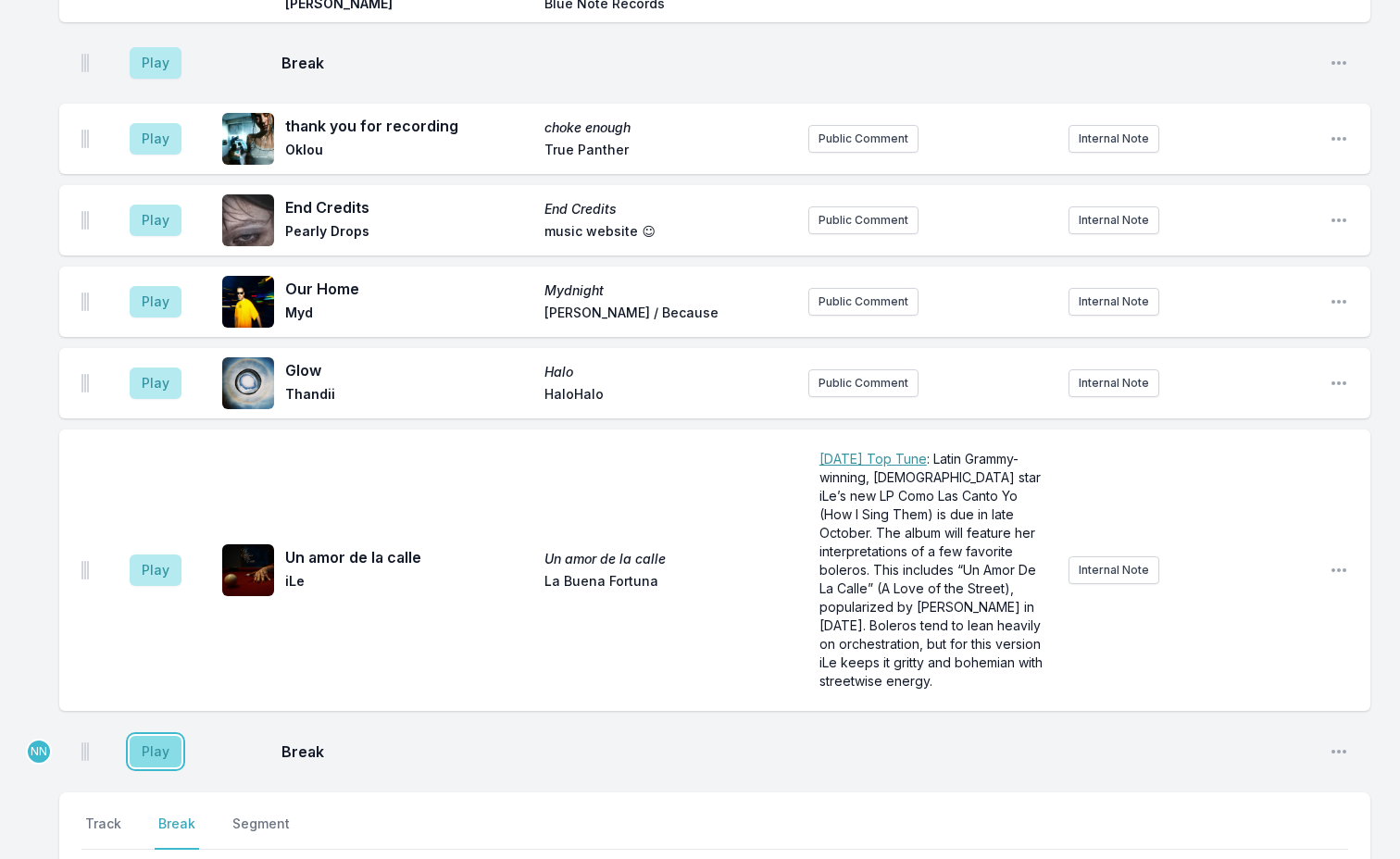
click at [168, 736] on button "Play" at bounding box center [155, 752] width 51 height 31
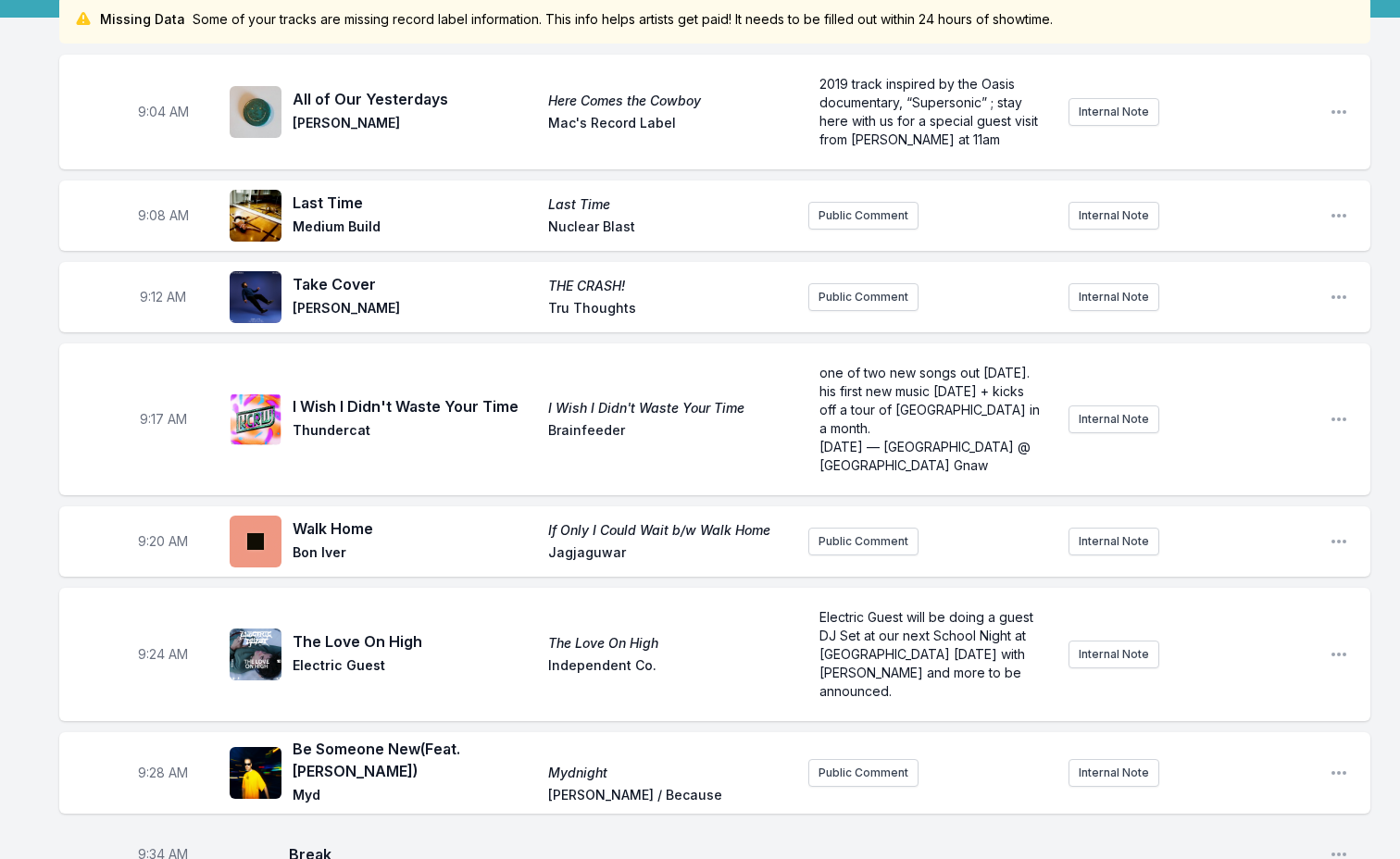
scroll to position [3124, 0]
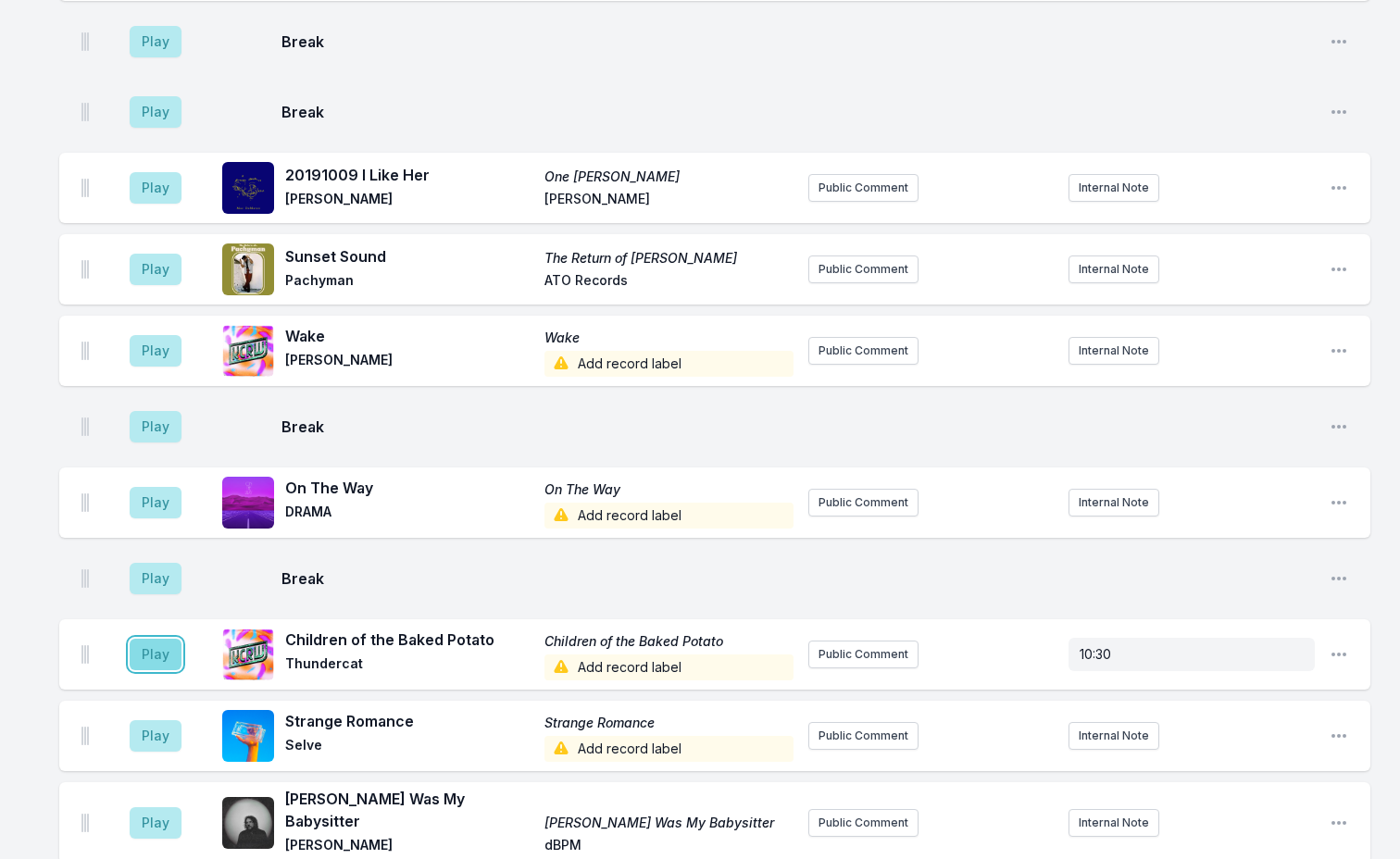
click at [143, 638] on button "Play" at bounding box center [155, 654] width 51 height 31
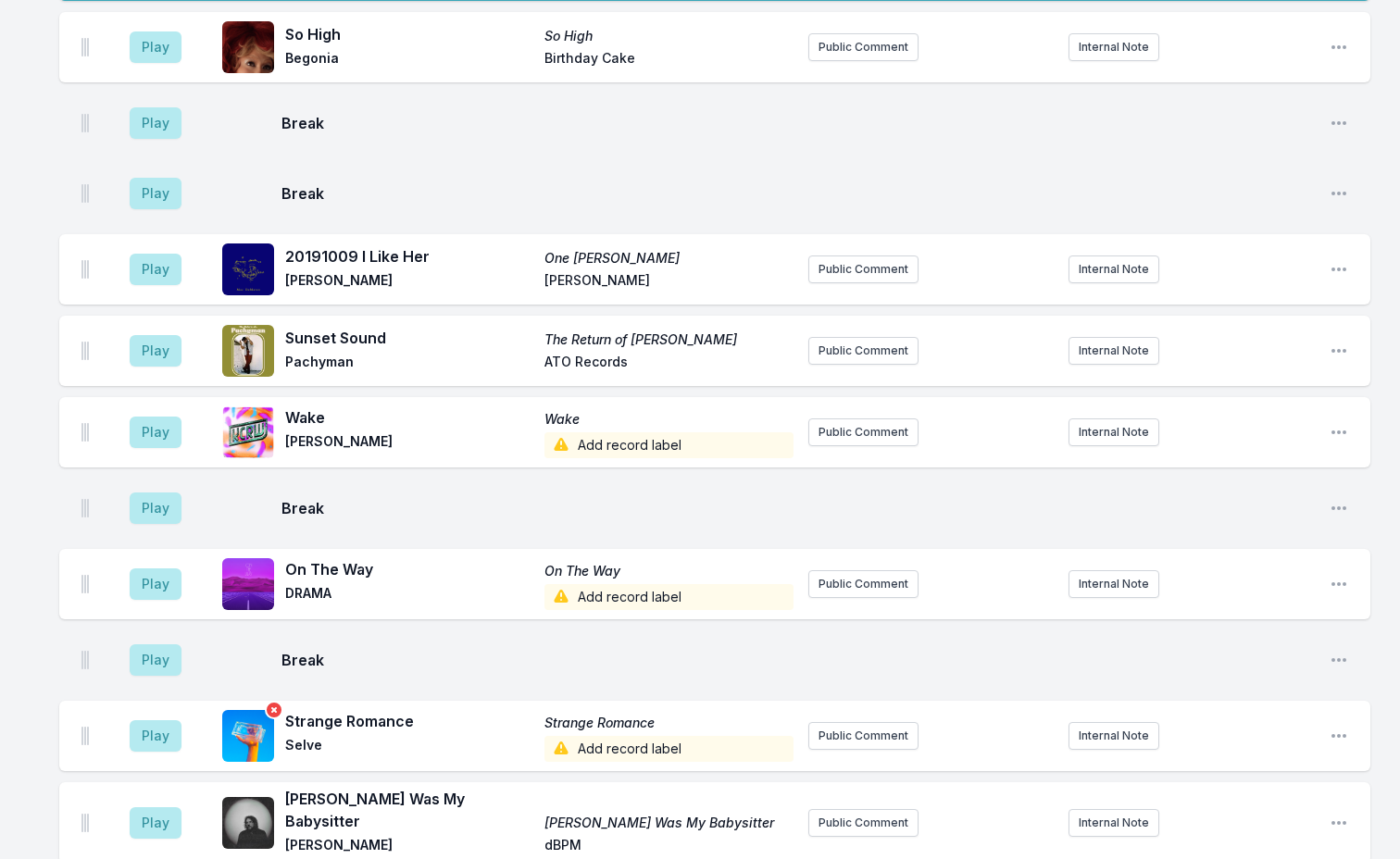
scroll to position [2661, 0]
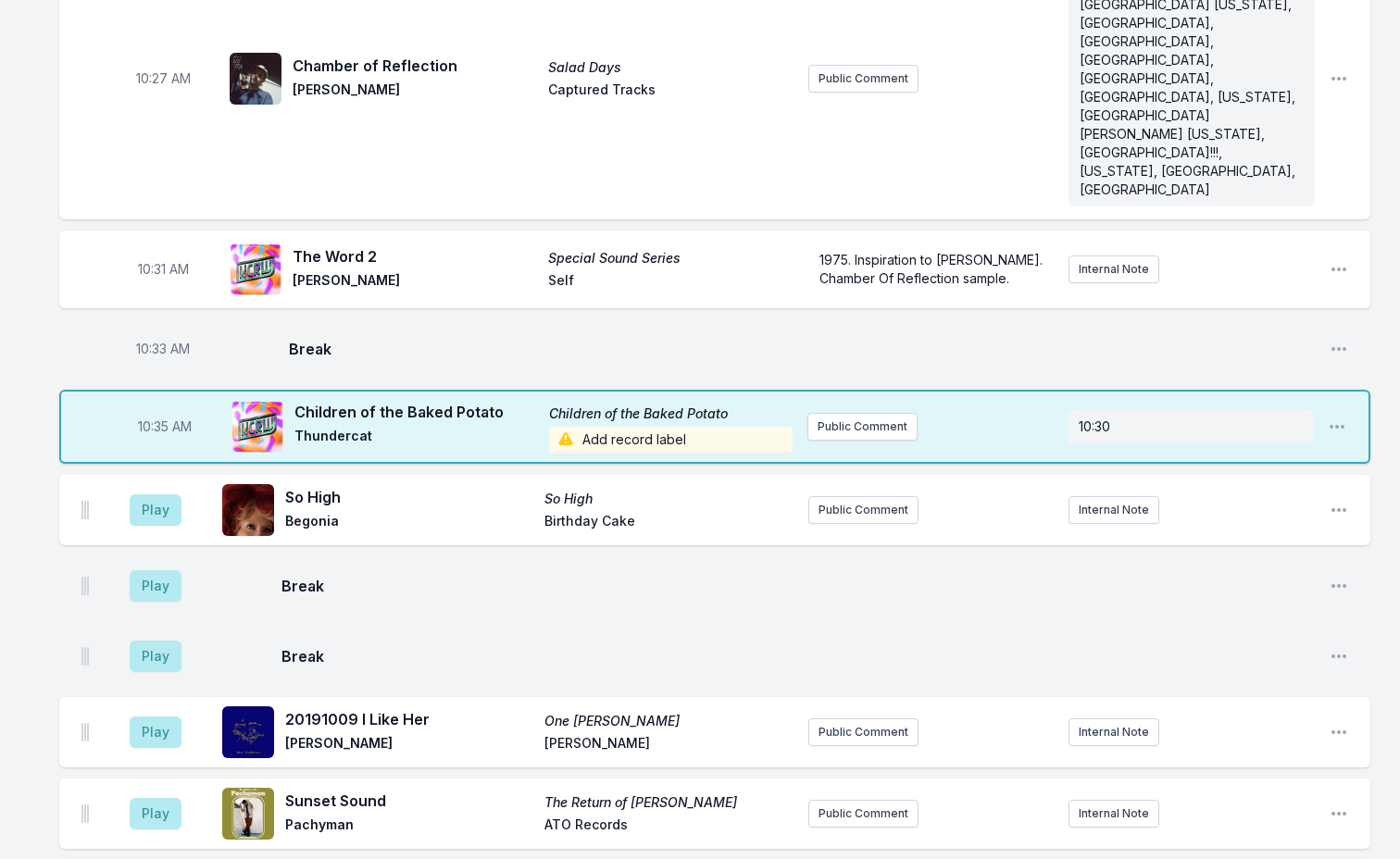
click at [602, 427] on span "Add record label" at bounding box center [671, 439] width 244 height 26
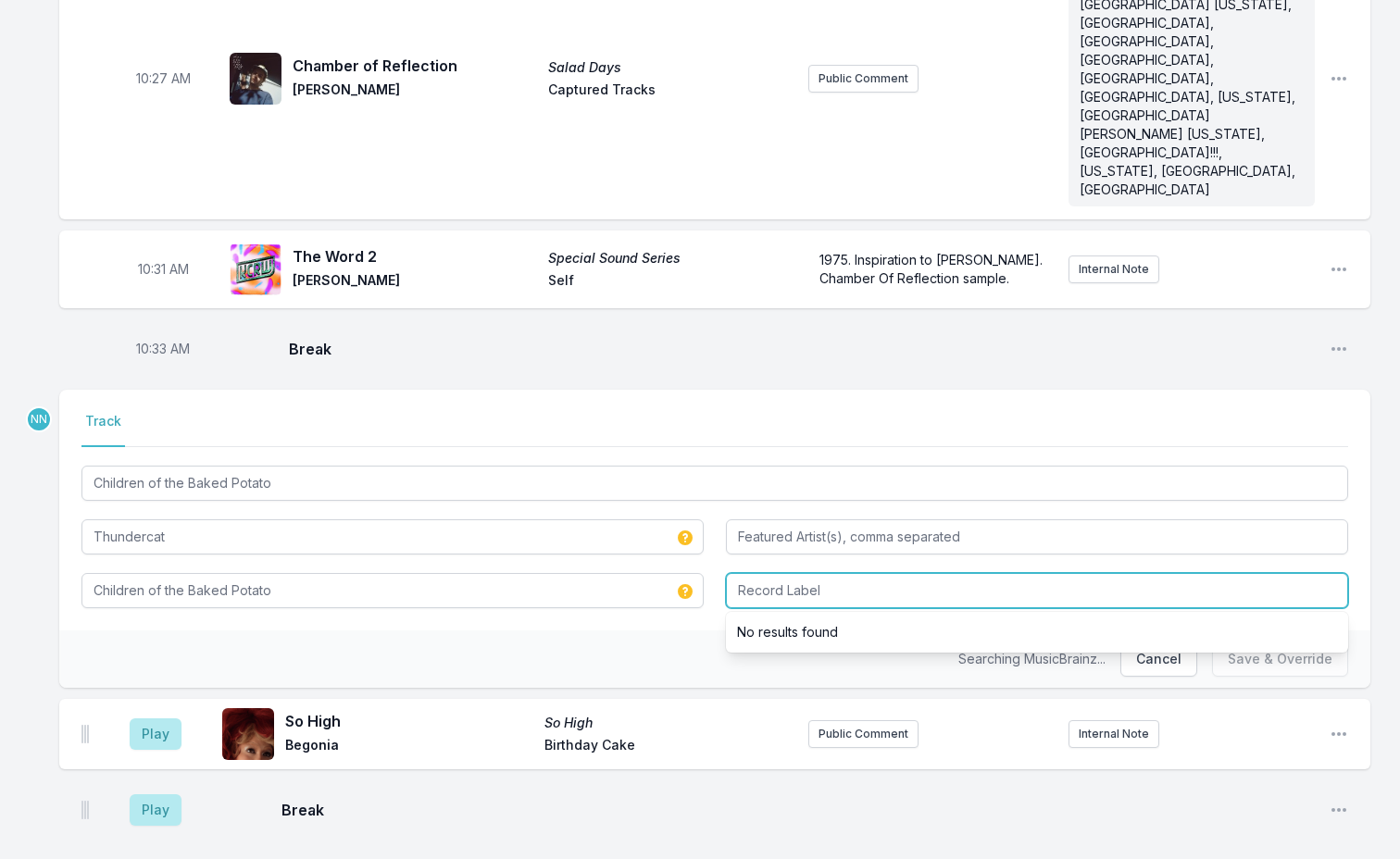
click at [776, 573] on input "Record Label" at bounding box center [1037, 590] width 622 height 35
type input "Brainfeeder"
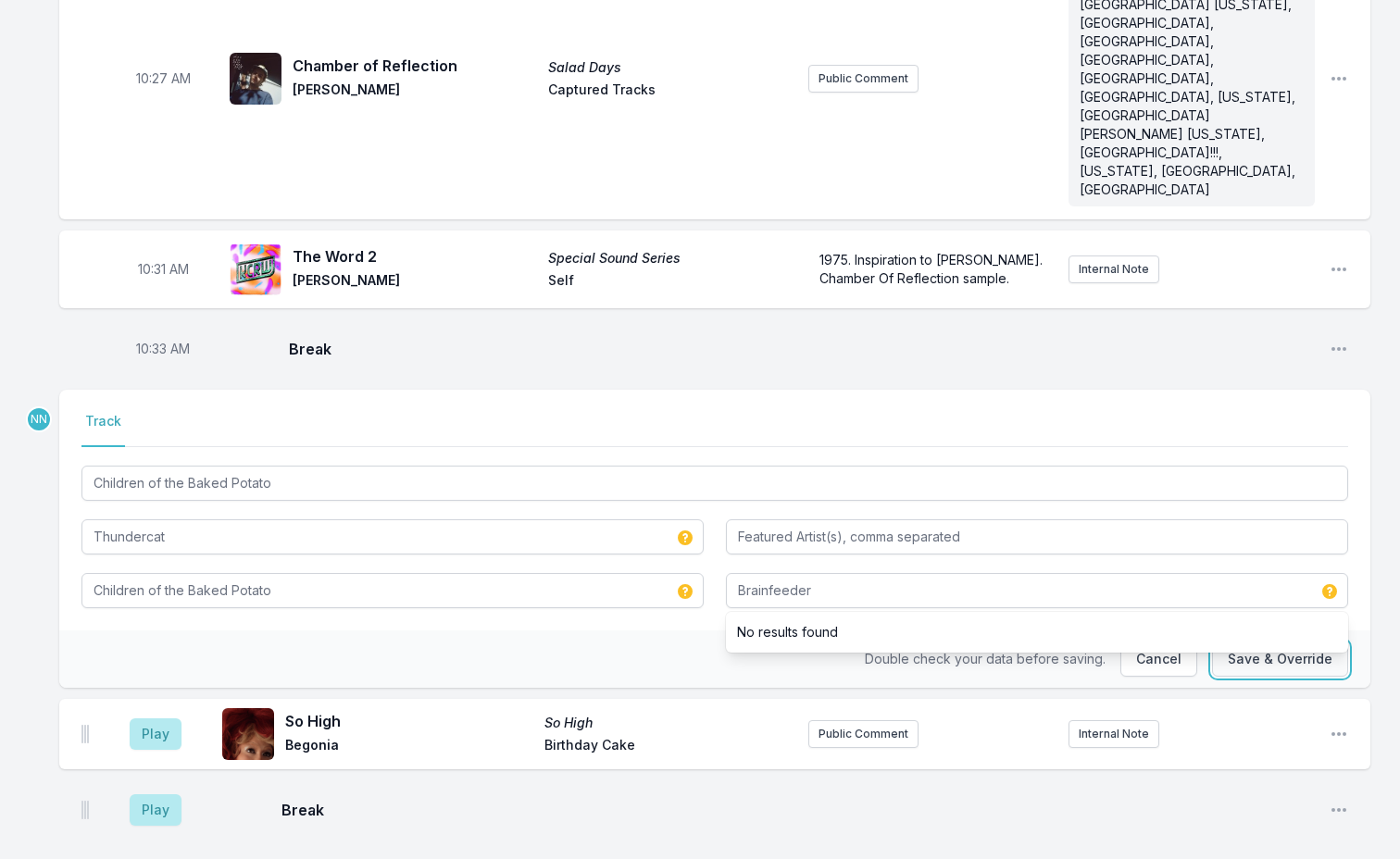
click at [1255, 641] on button "Save & Override" at bounding box center [1280, 658] width 136 height 35
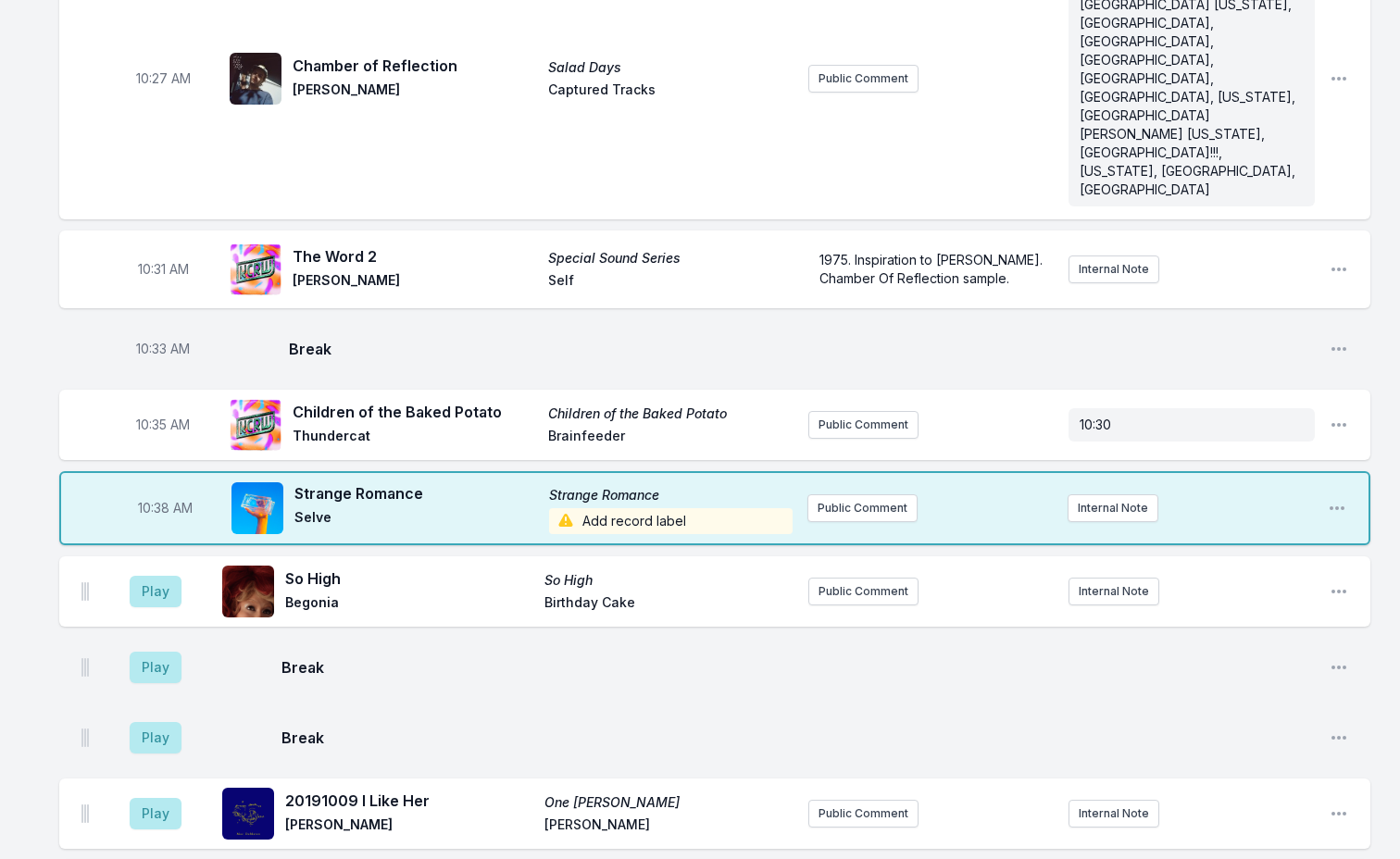
click at [594, 508] on span "Add record label" at bounding box center [671, 520] width 244 height 26
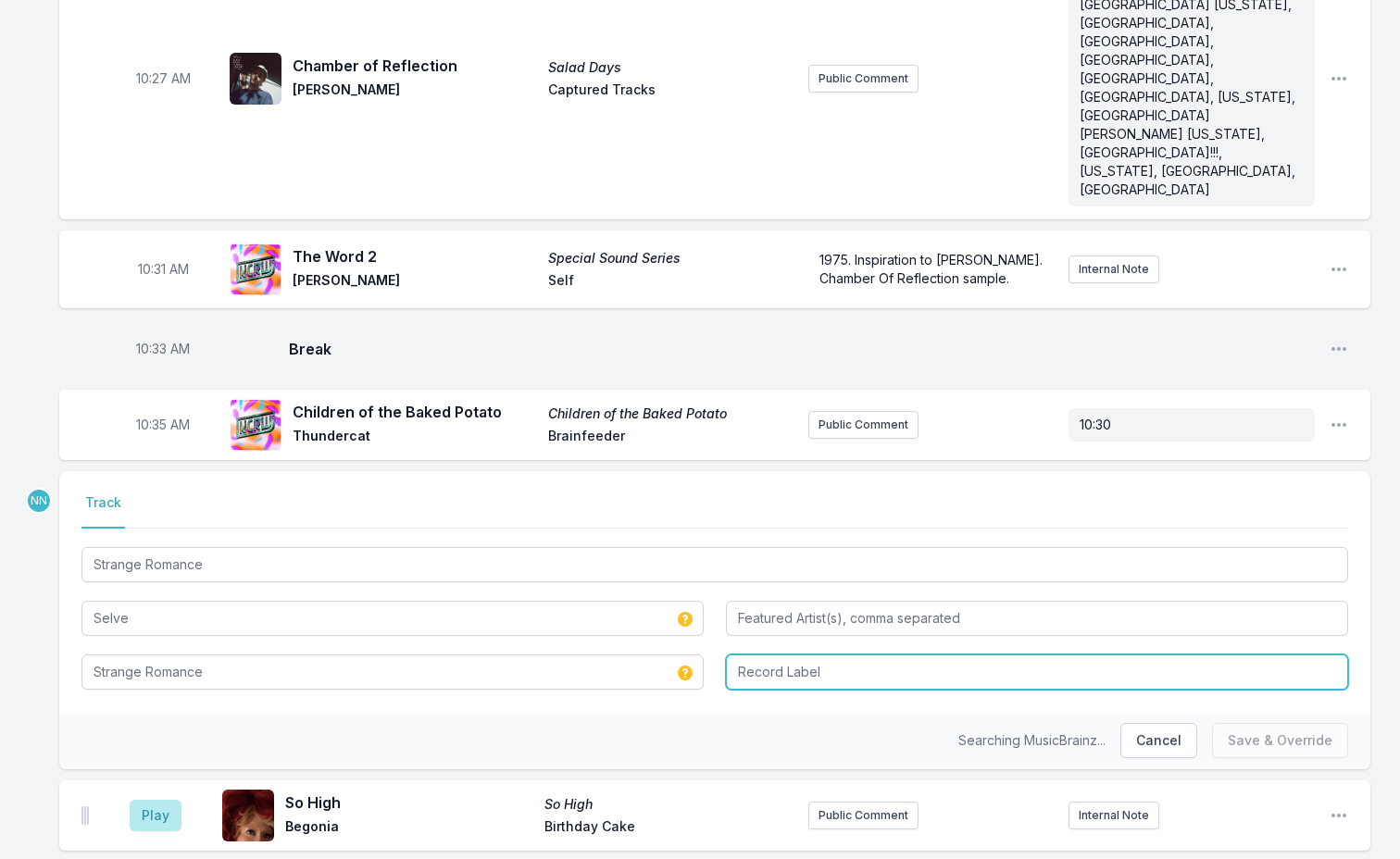
click at [765, 654] on input "Record Label" at bounding box center [1037, 672] width 622 height 35
type input "Community Music"
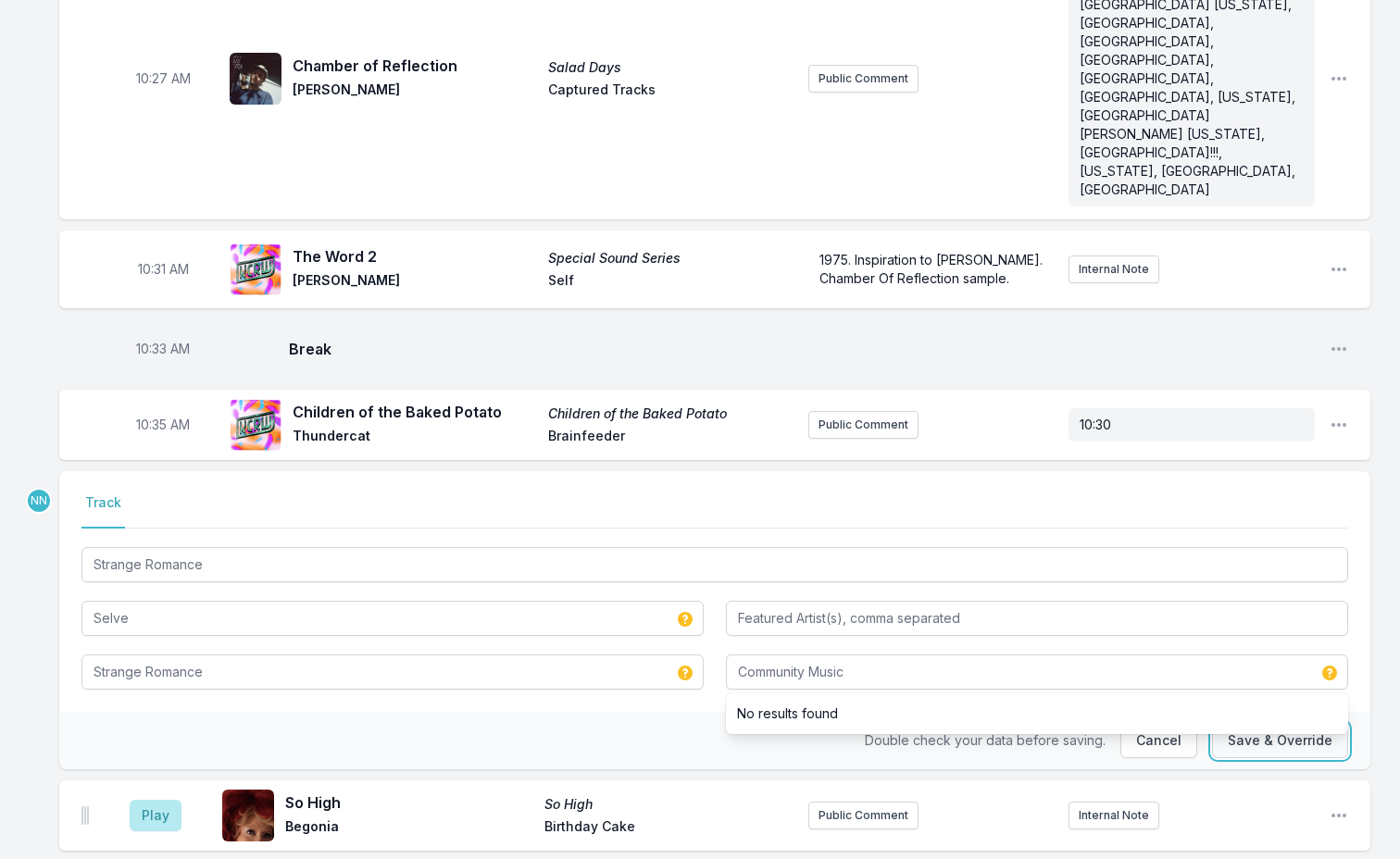
click at [1240, 723] on button "Save & Override" at bounding box center [1280, 740] width 136 height 35
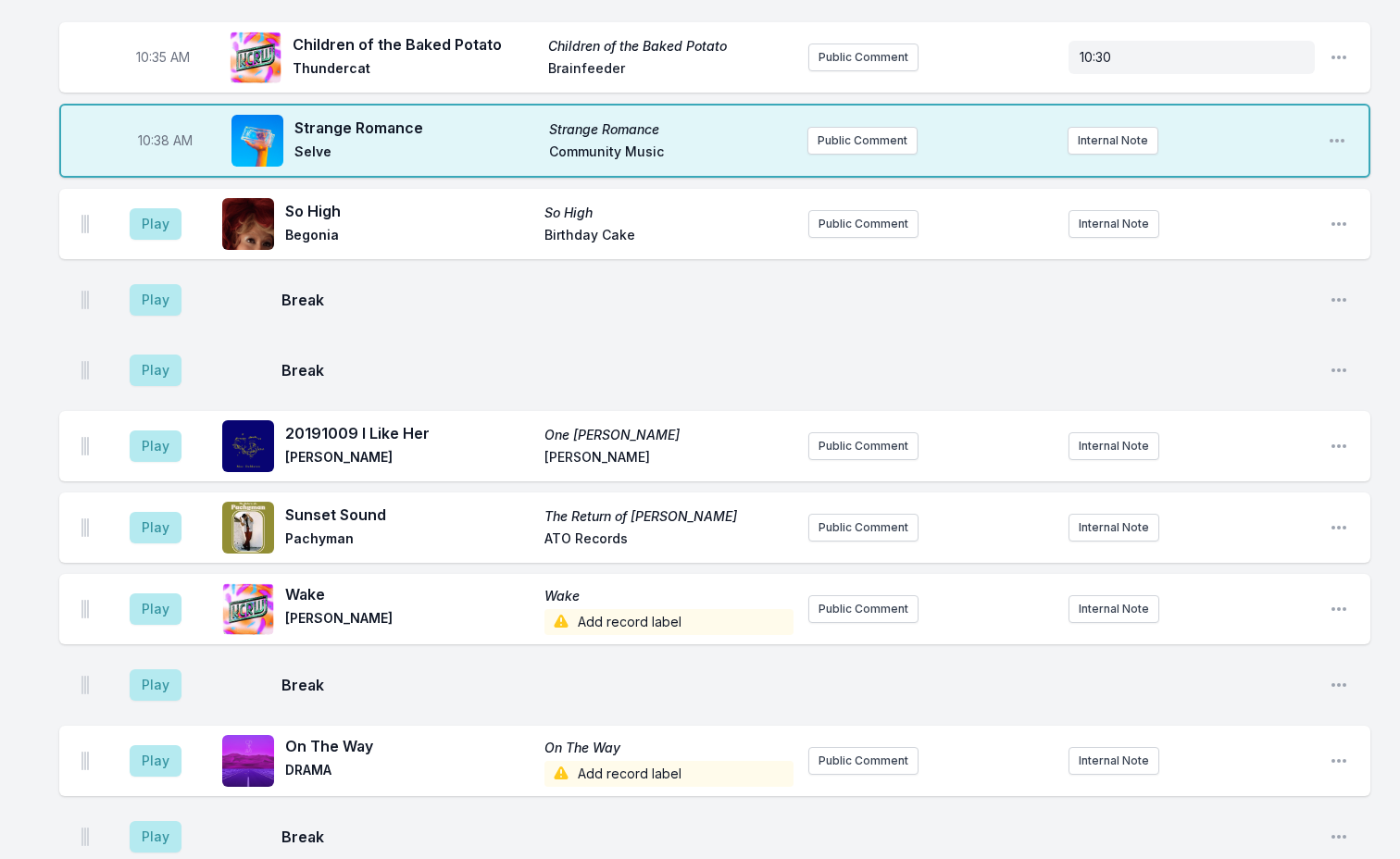
scroll to position [3032, 0]
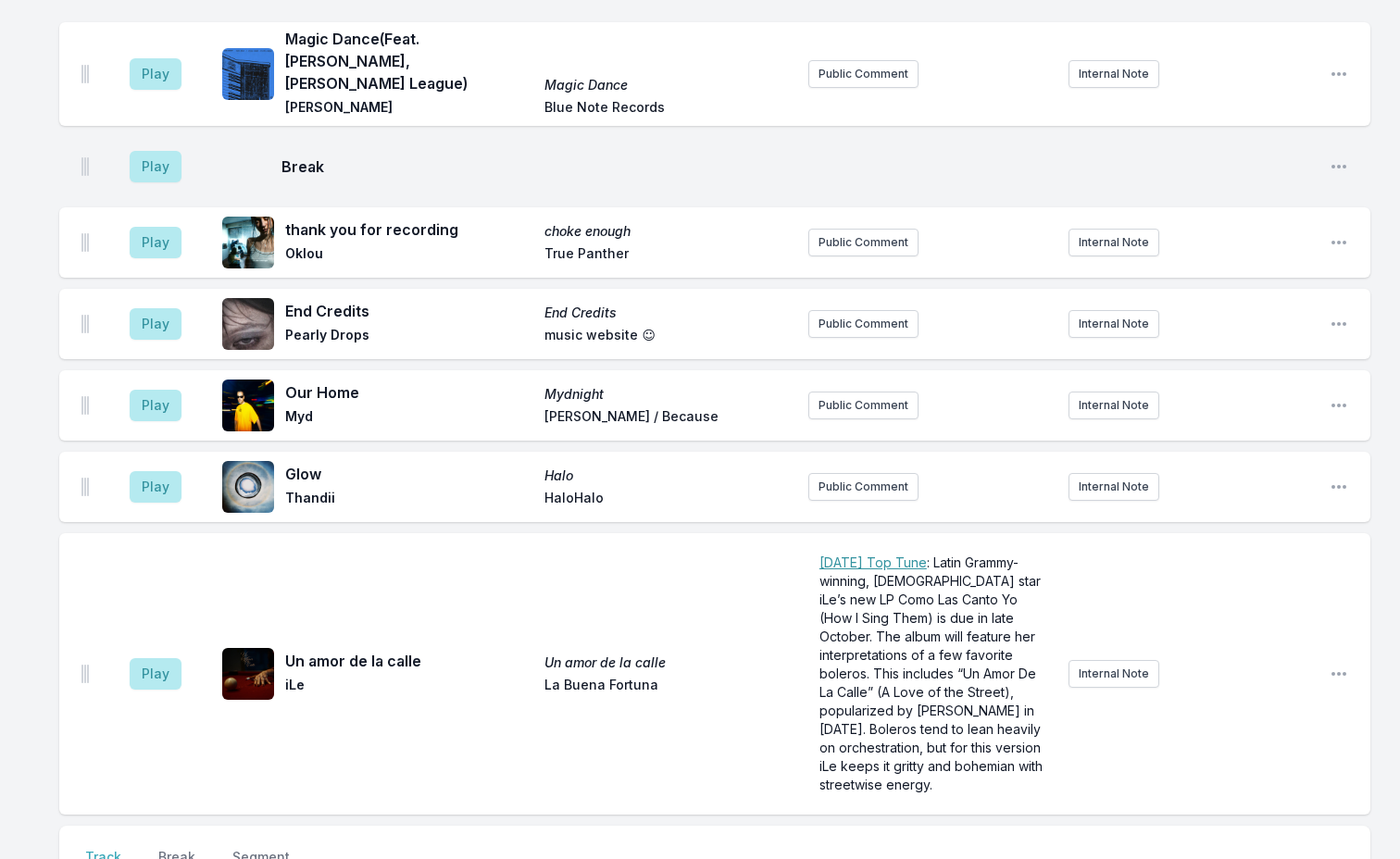
scroll to position [5655, 0]
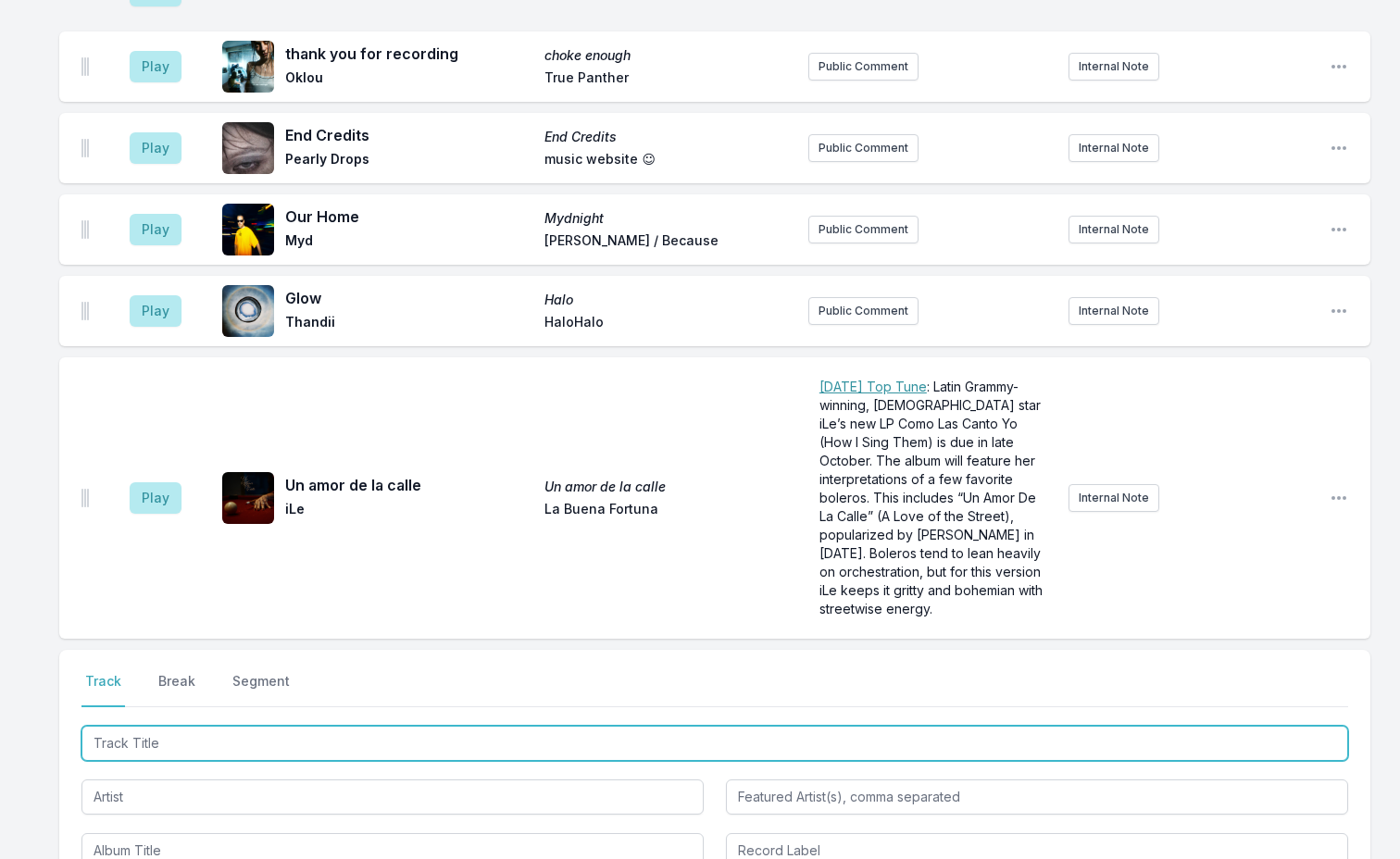
click at [210, 726] on input "Track Title" at bounding box center [715, 743] width 1267 height 35
type input "Tango Hustle"
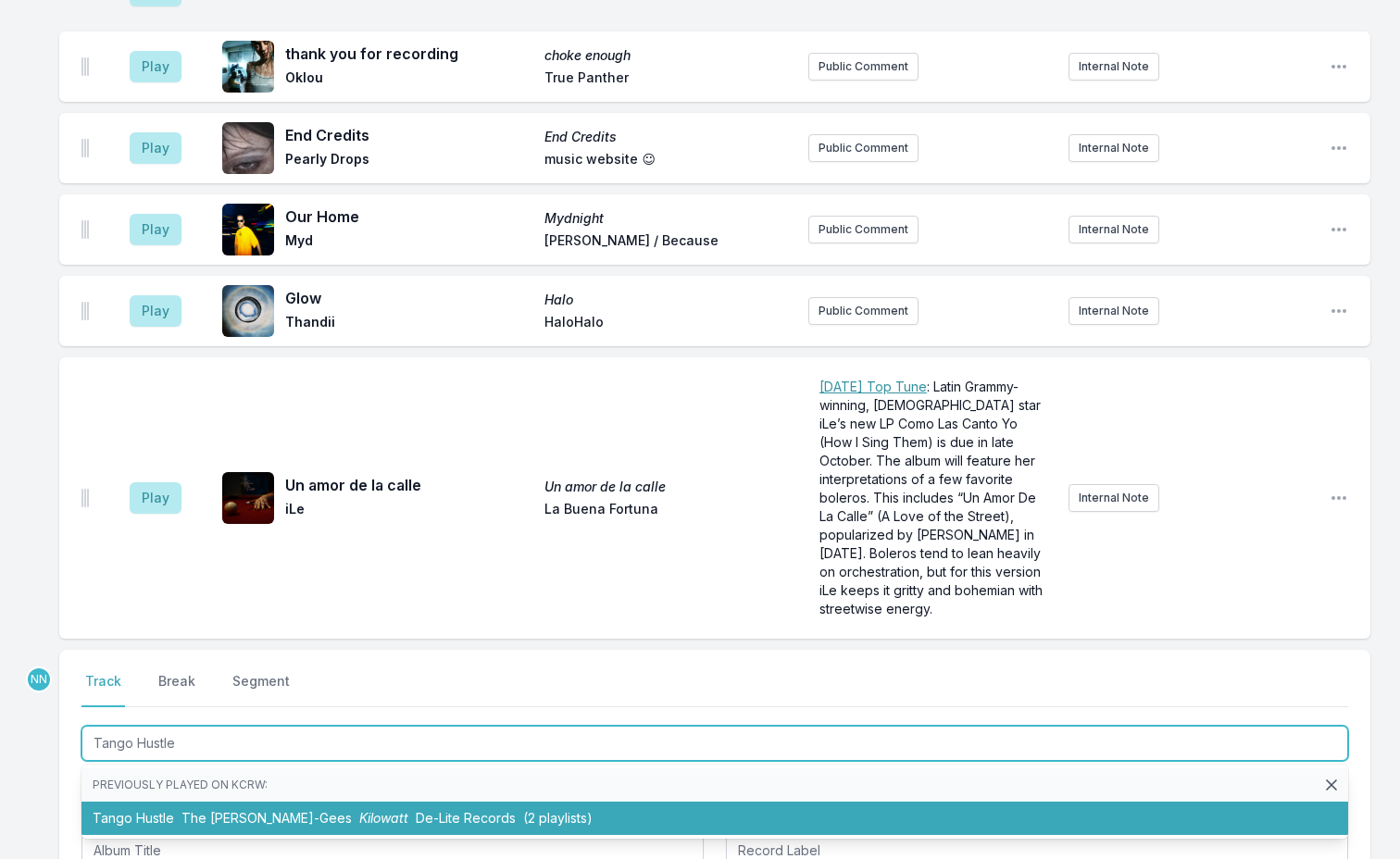
click at [230, 810] on span "The [PERSON_NAME]‐Gees" at bounding box center [266, 817] width 170 height 16
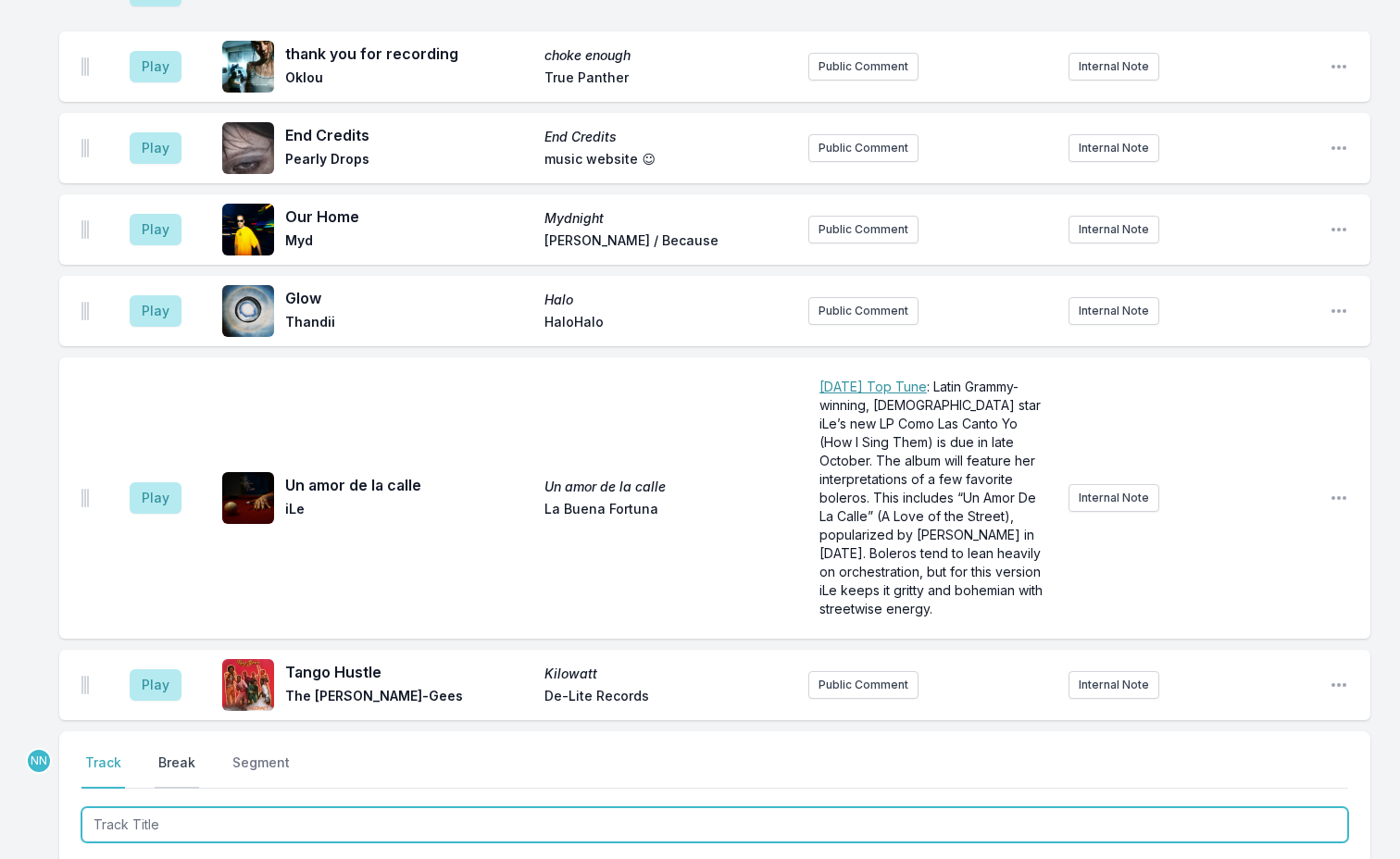
scroll to position [5737, 0]
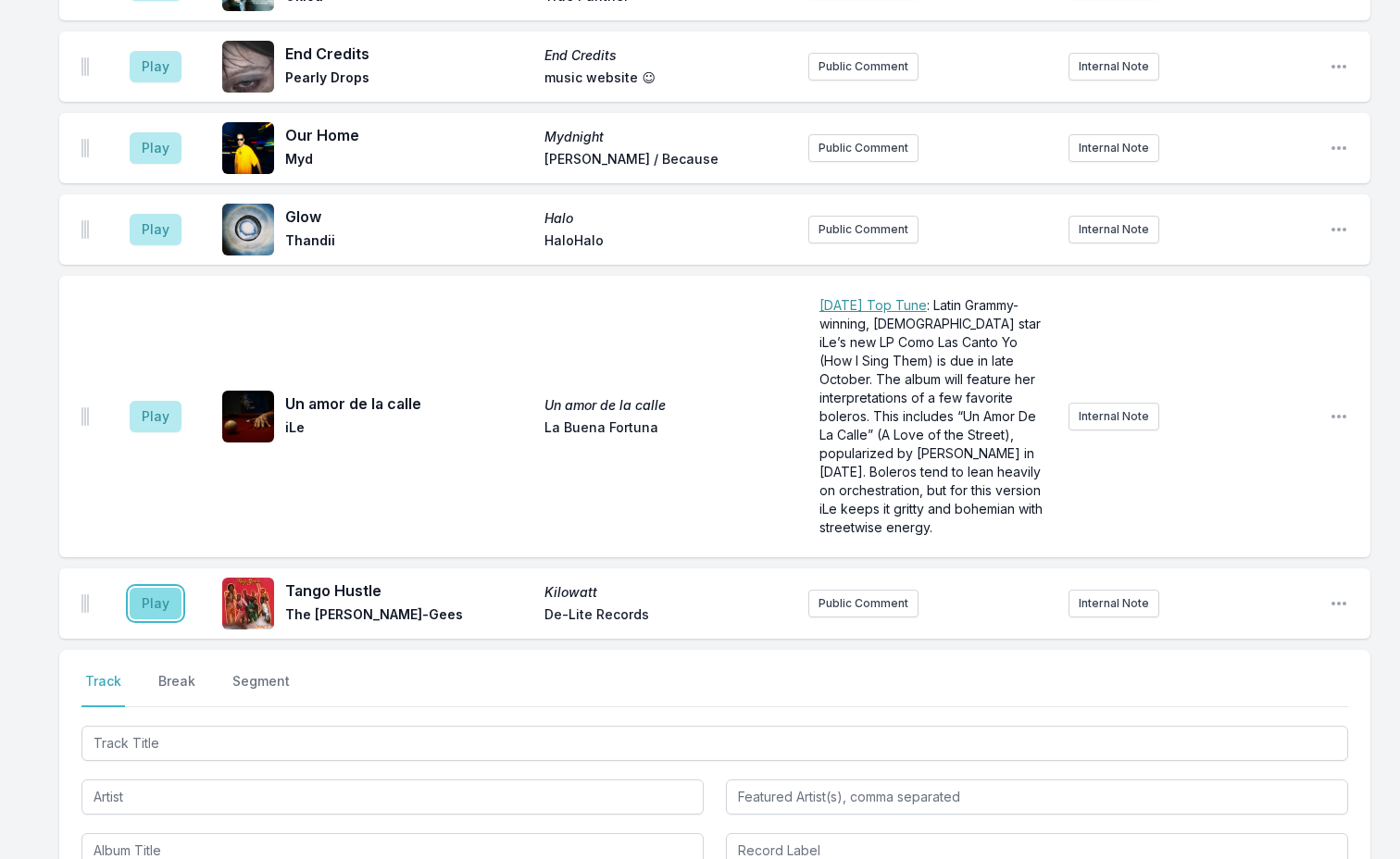
click at [148, 588] on button "Play" at bounding box center [155, 603] width 51 height 31
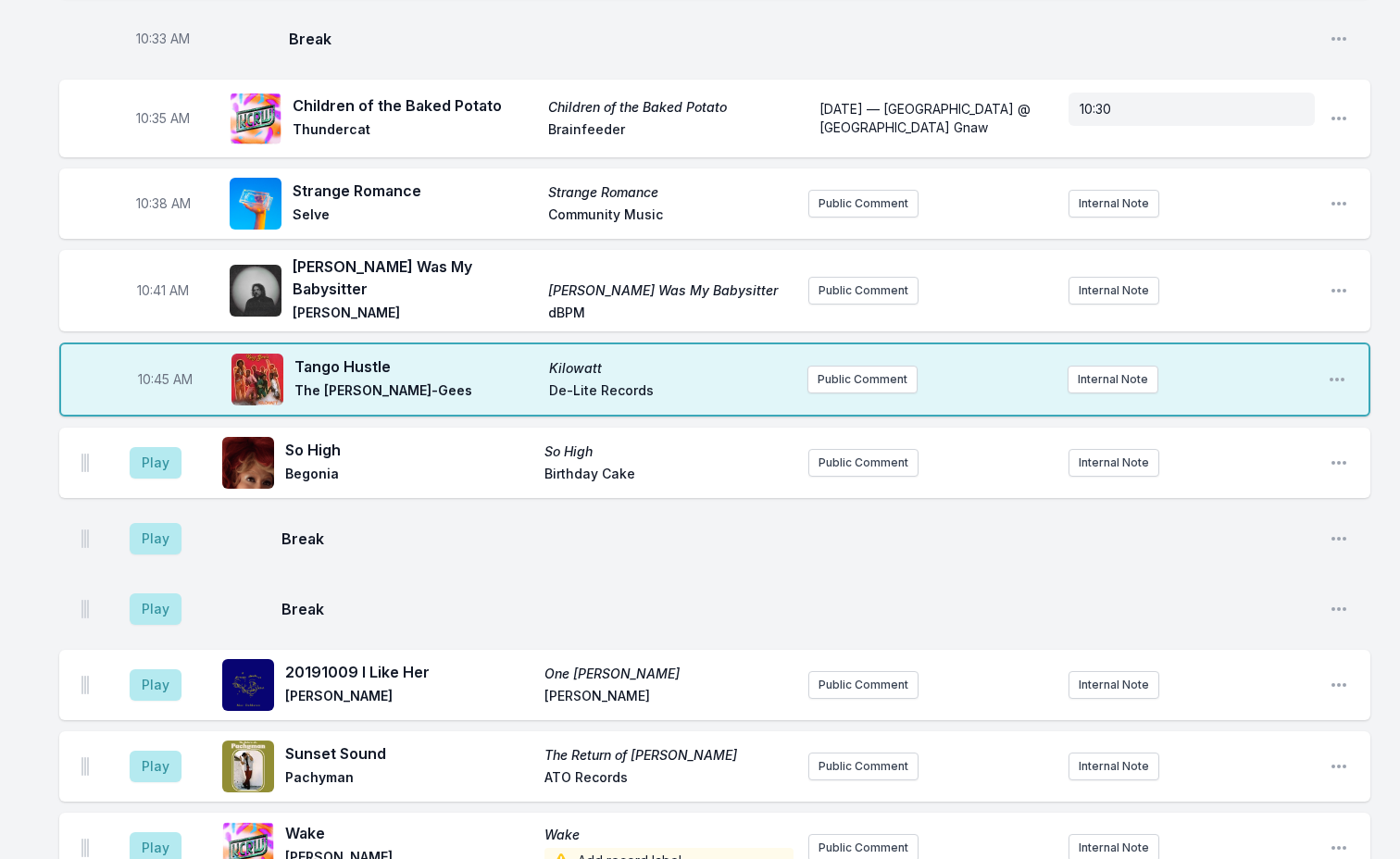
scroll to position [2968, 0]
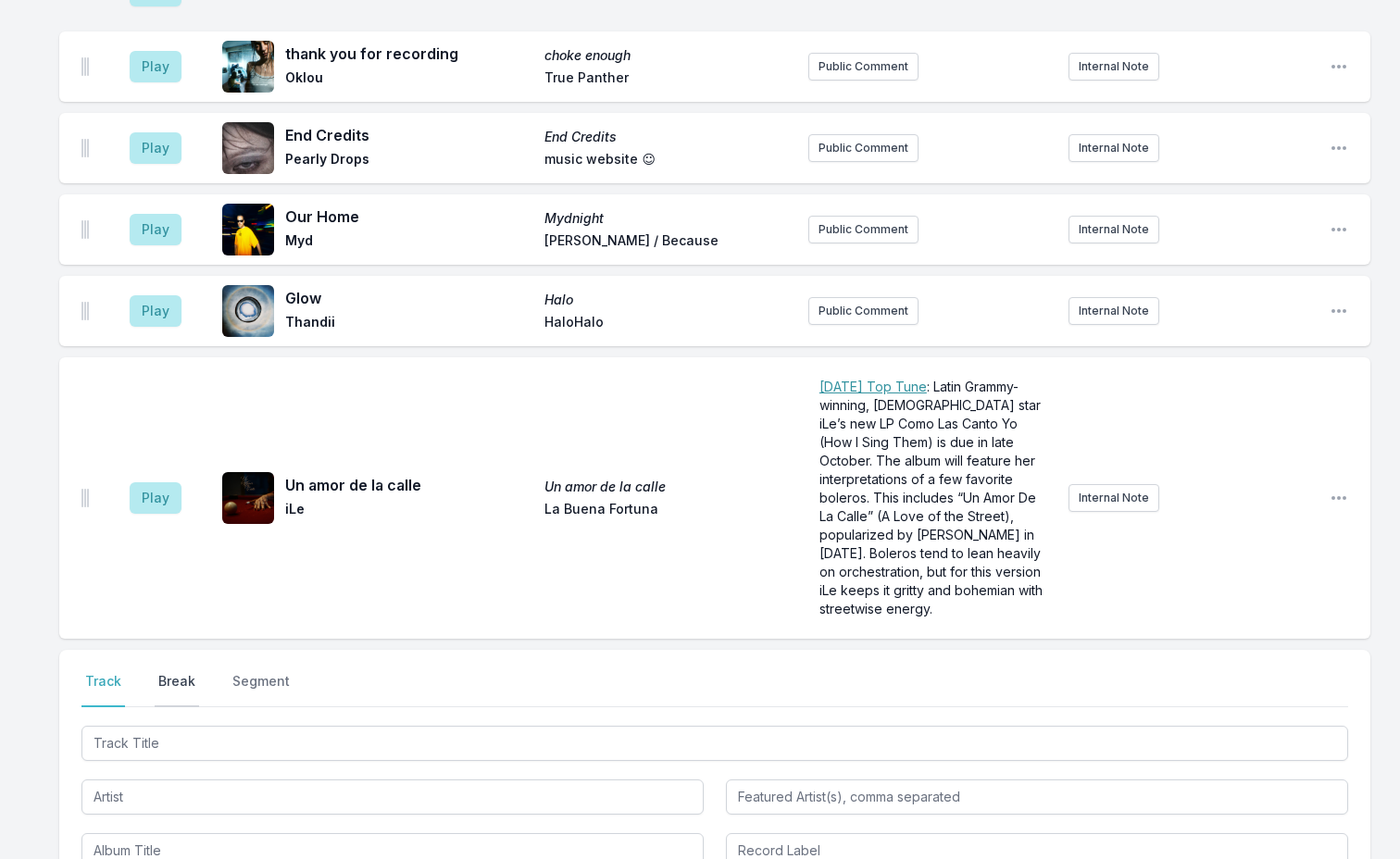
click at [177, 672] on button "Break" at bounding box center [176, 689] width 45 height 35
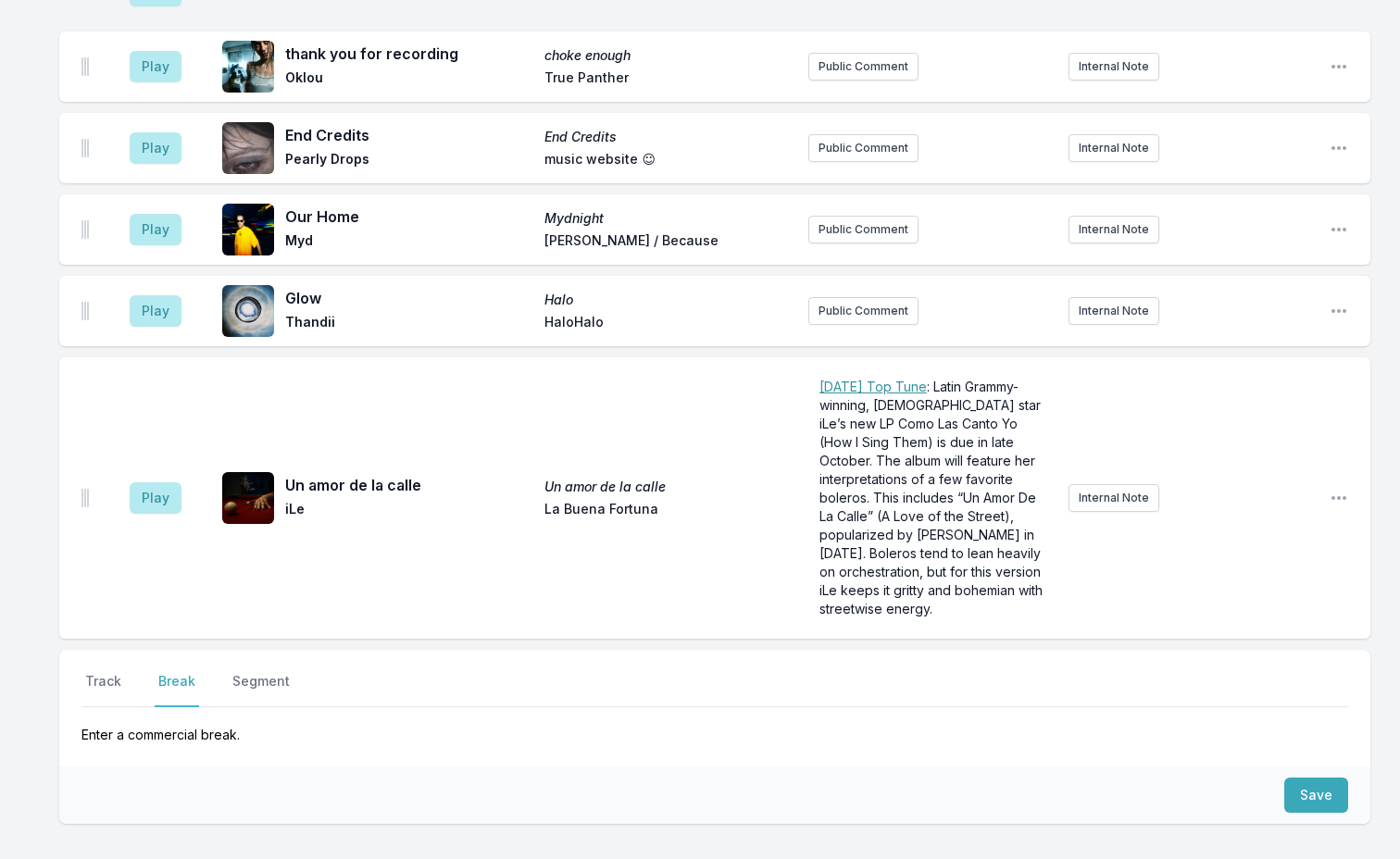
scroll to position [5620, 0]
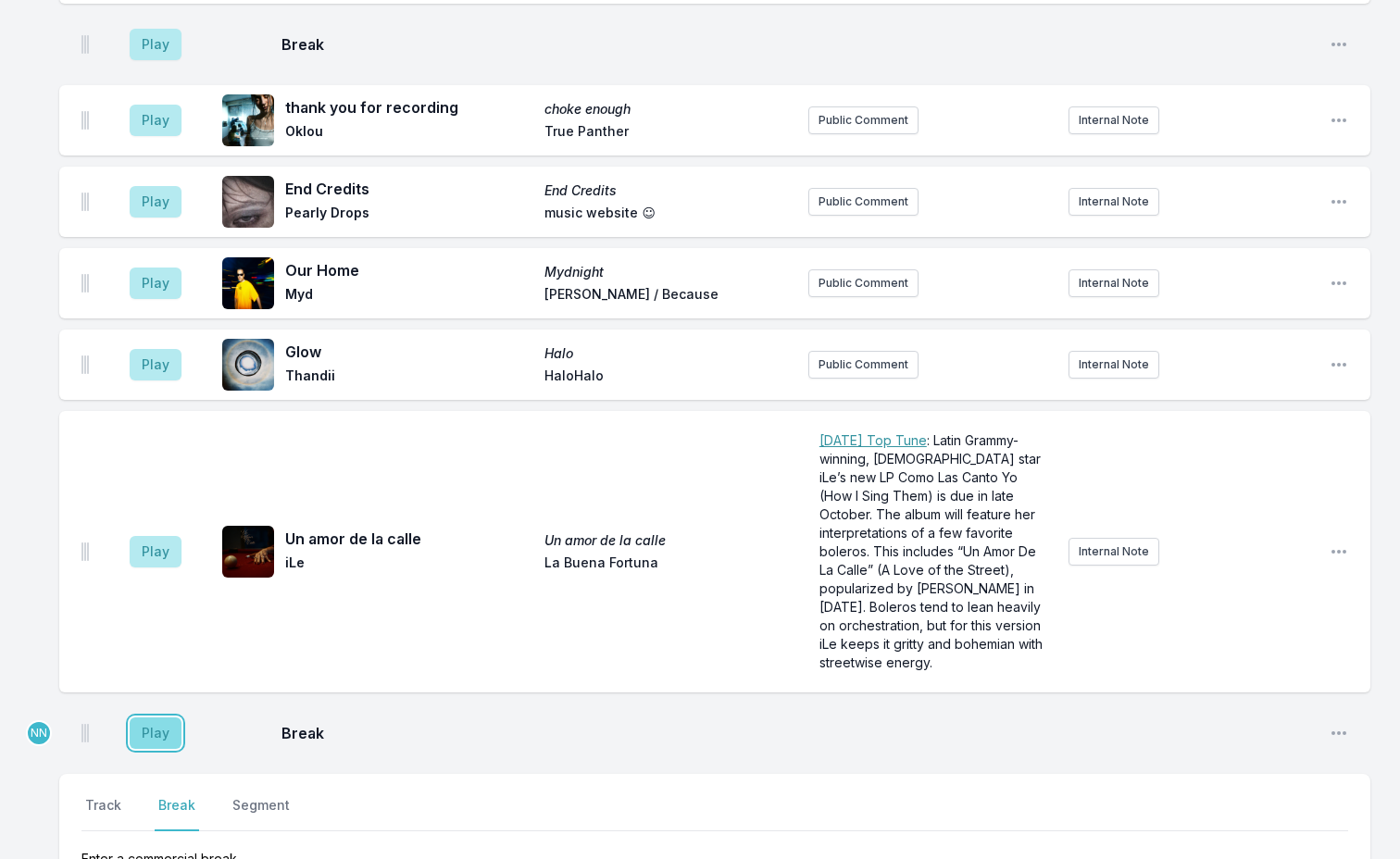
click at [160, 717] on button "Play" at bounding box center [155, 732] width 51 height 31
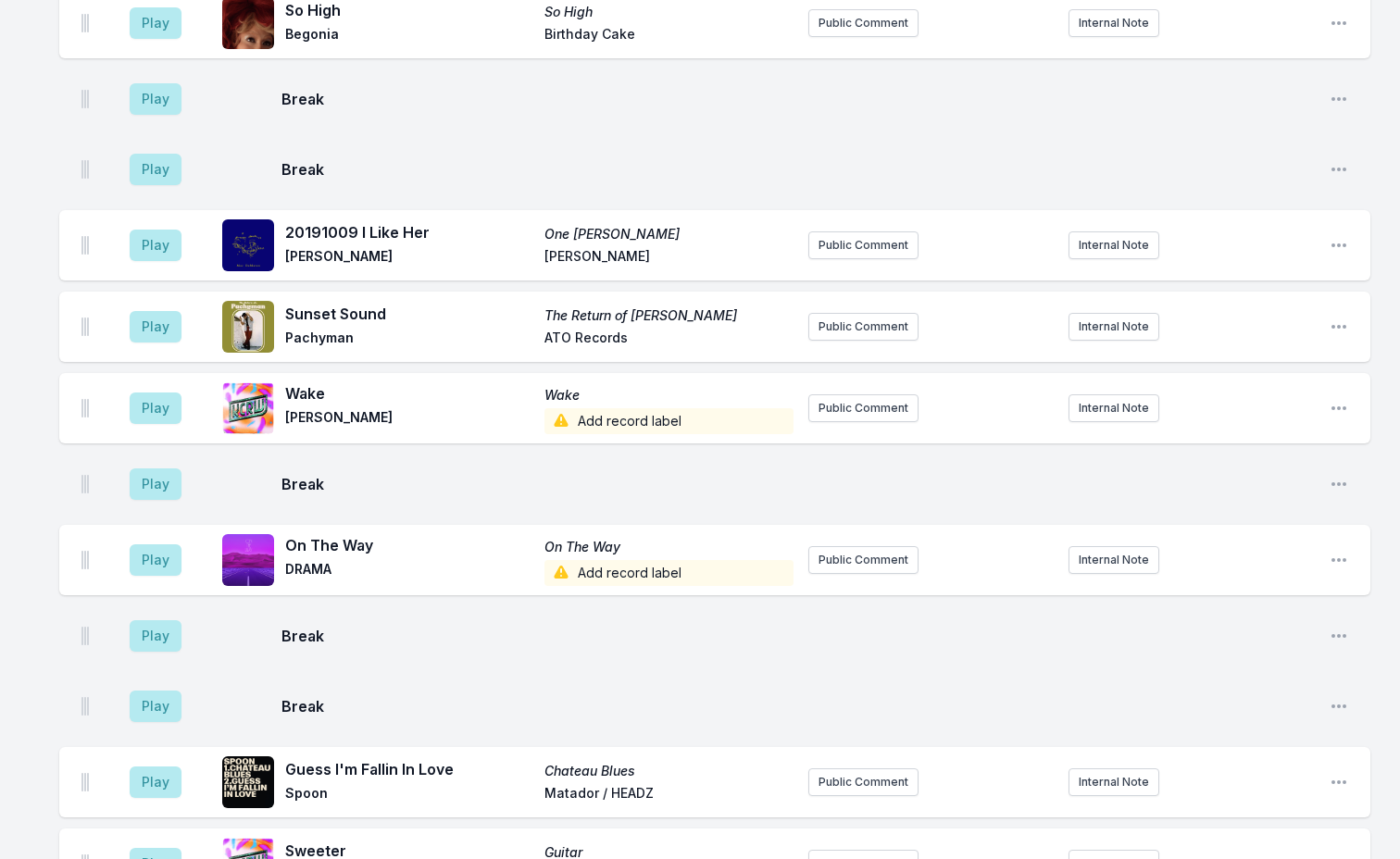
scroll to position [3469, 0]
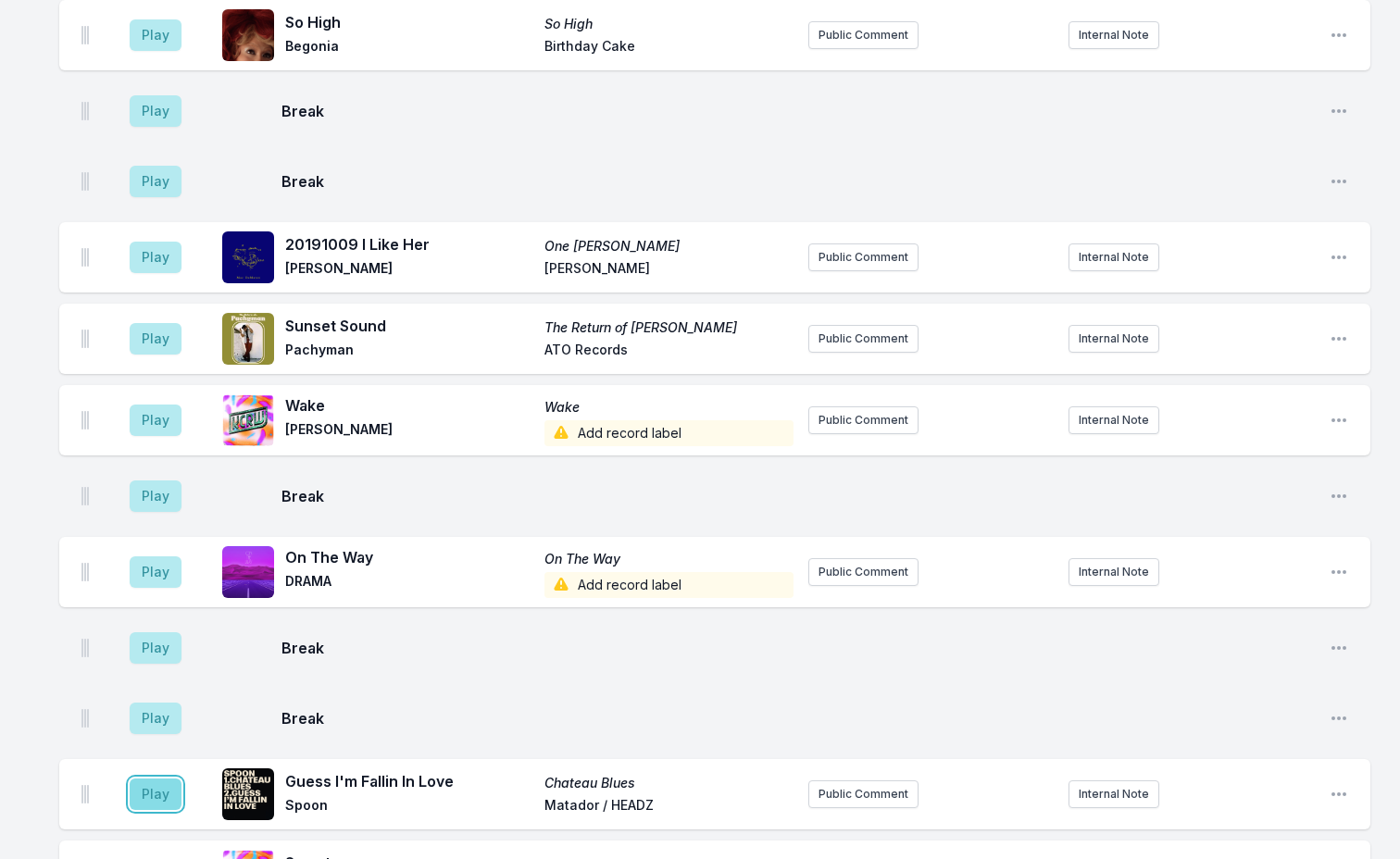
click at [167, 778] on button "Play" at bounding box center [155, 793] width 51 height 31
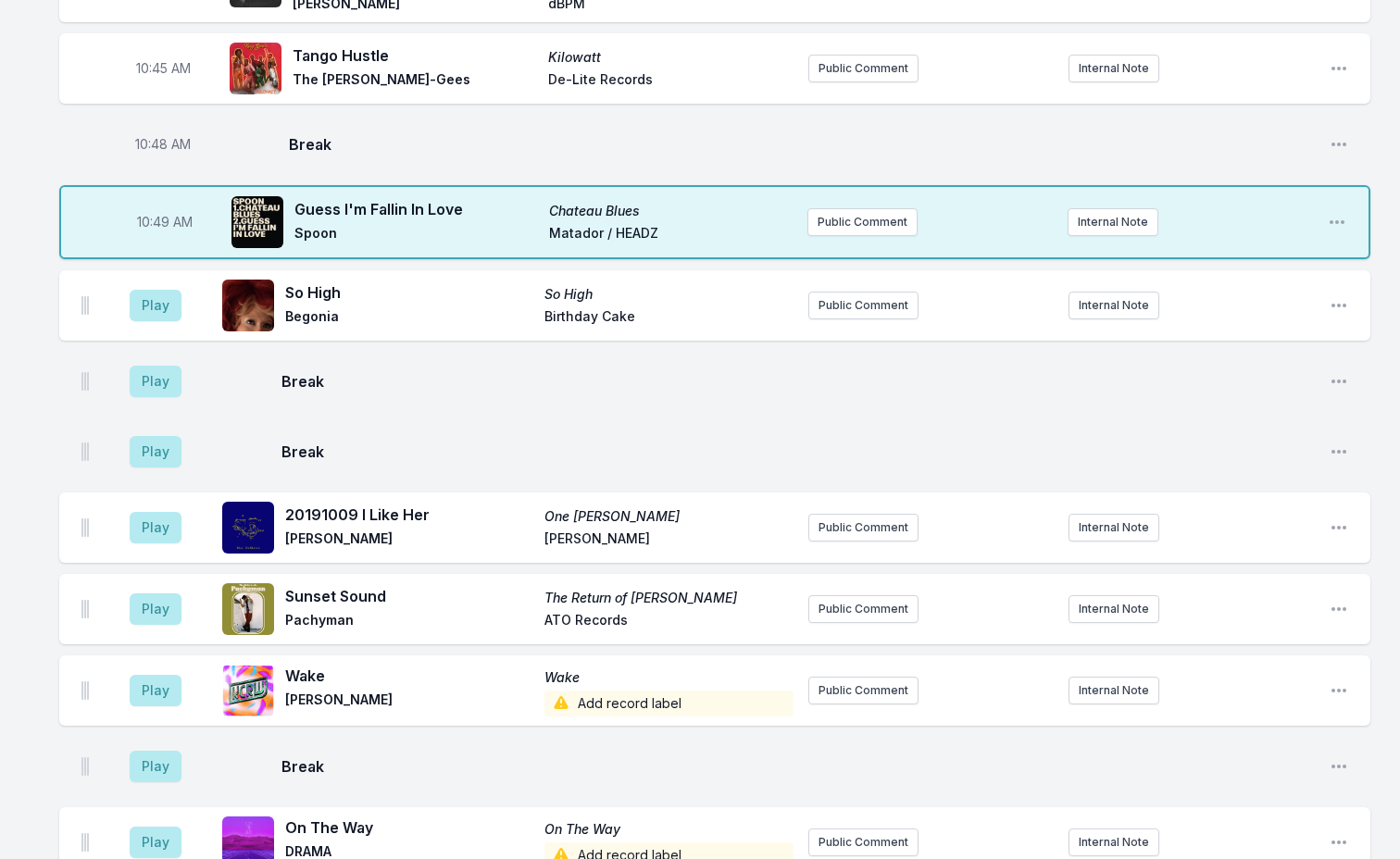
scroll to position [3377, 0]
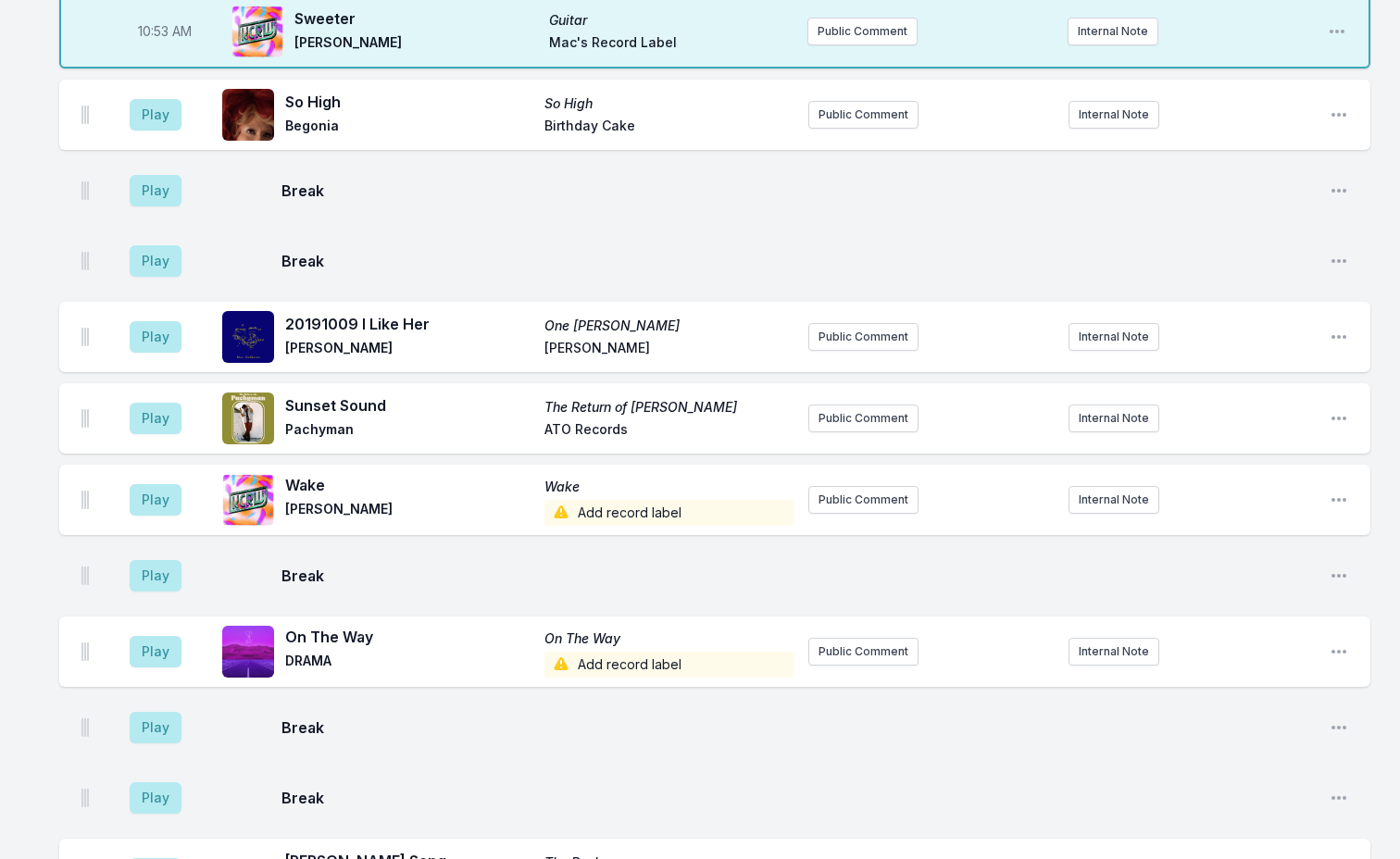
scroll to position [3655, 0]
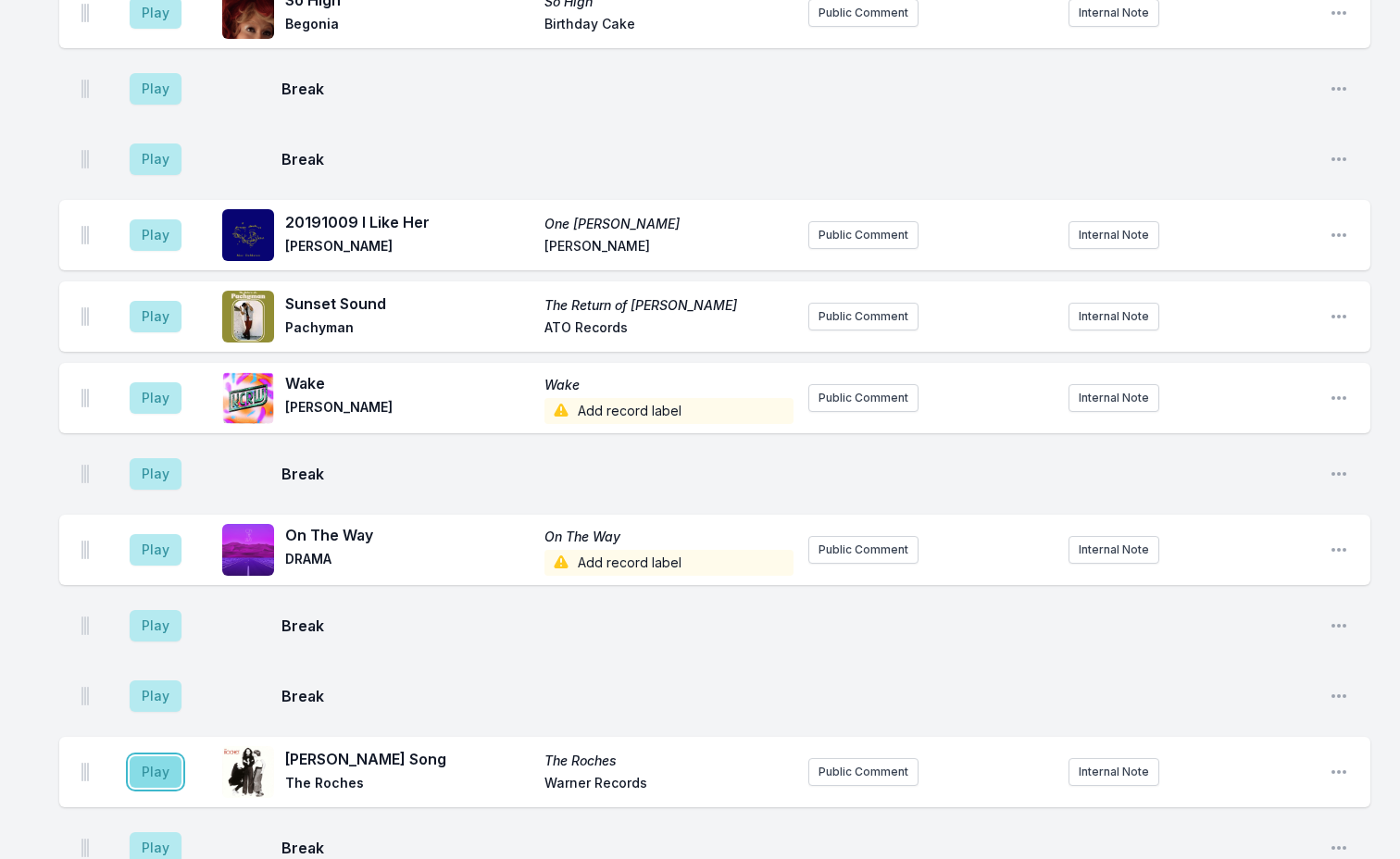
click at [156, 756] on button "Play" at bounding box center [155, 771] width 51 height 31
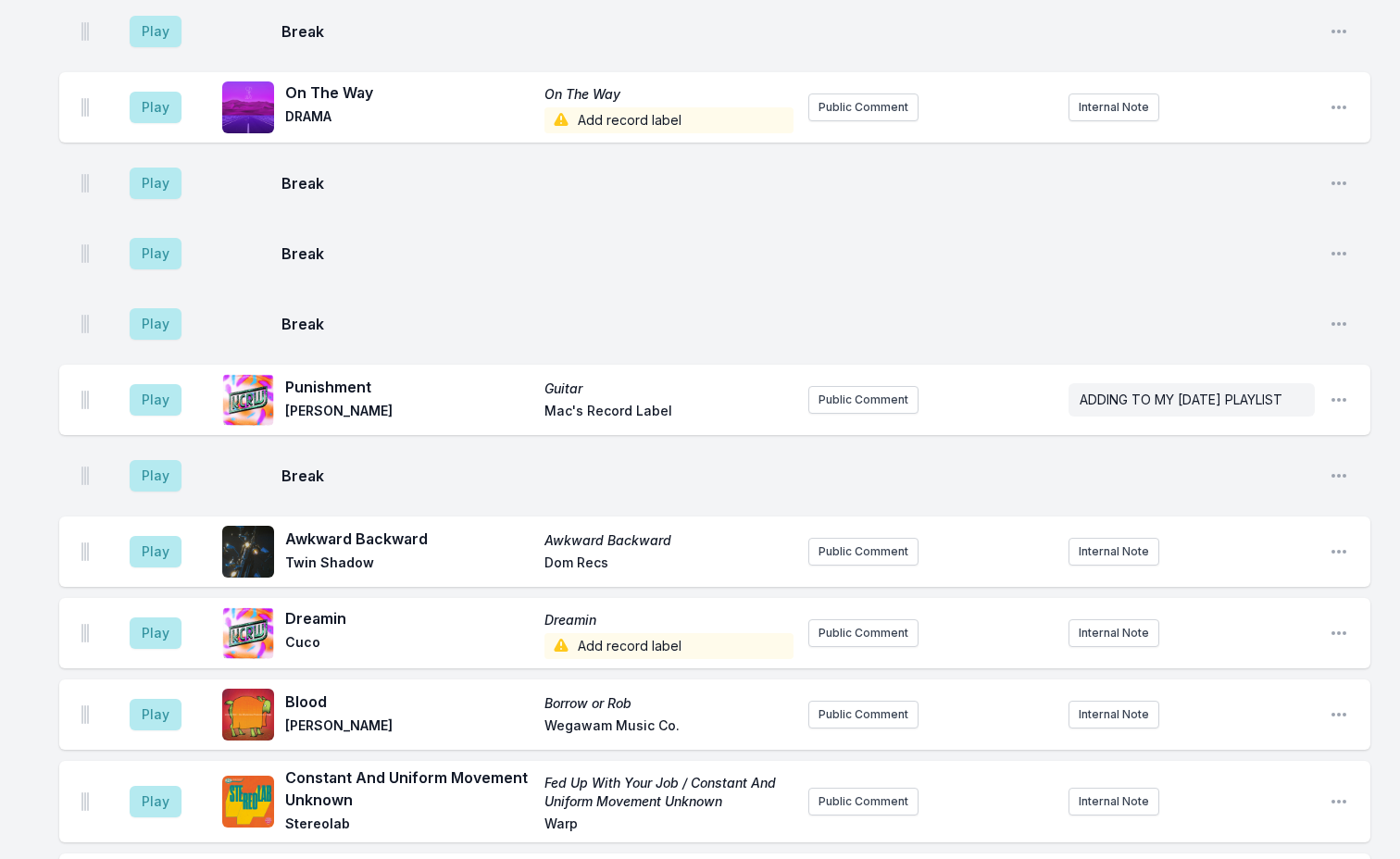
scroll to position [4025, 0]
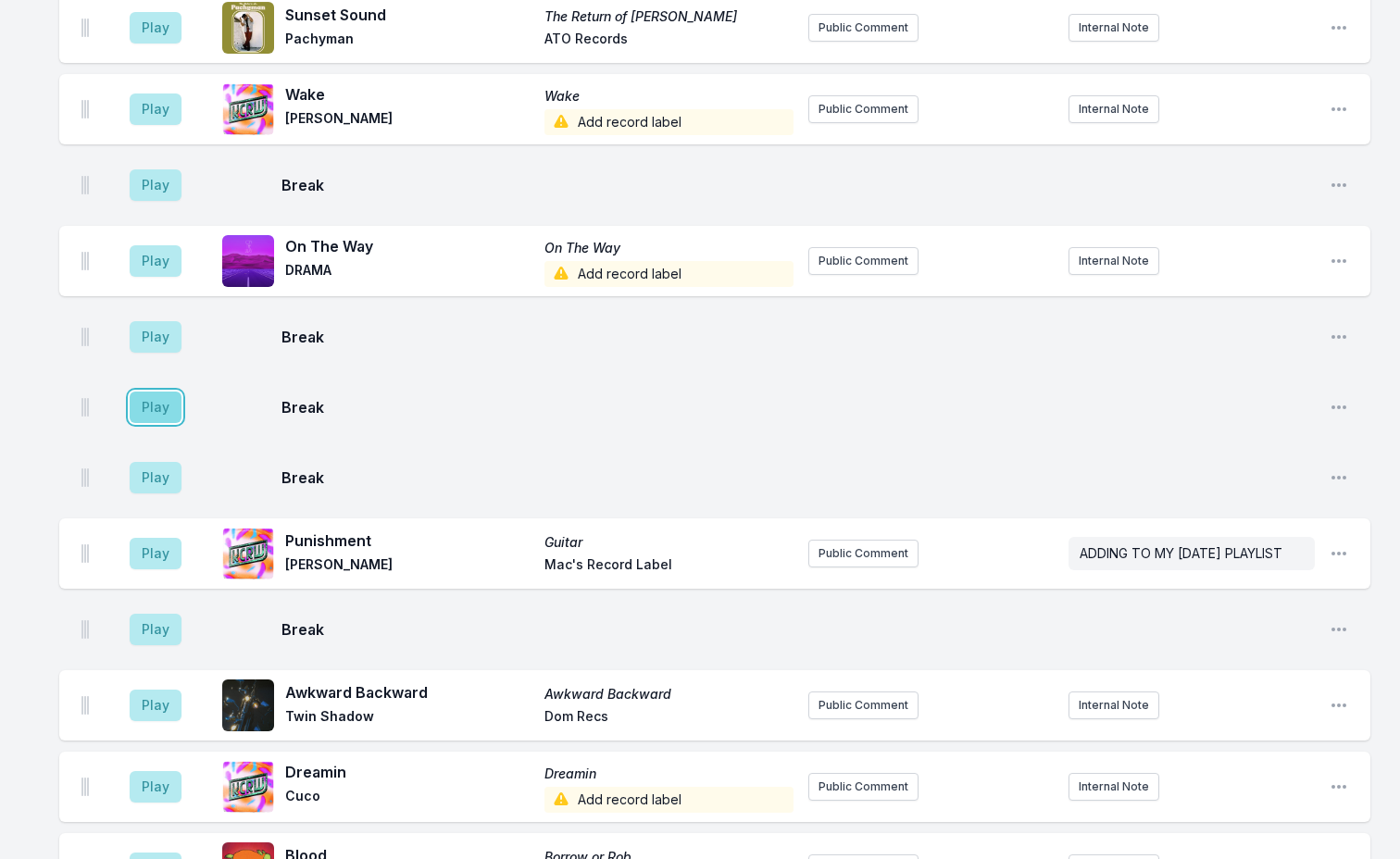
click at [156, 392] on button "Play" at bounding box center [155, 407] width 51 height 31
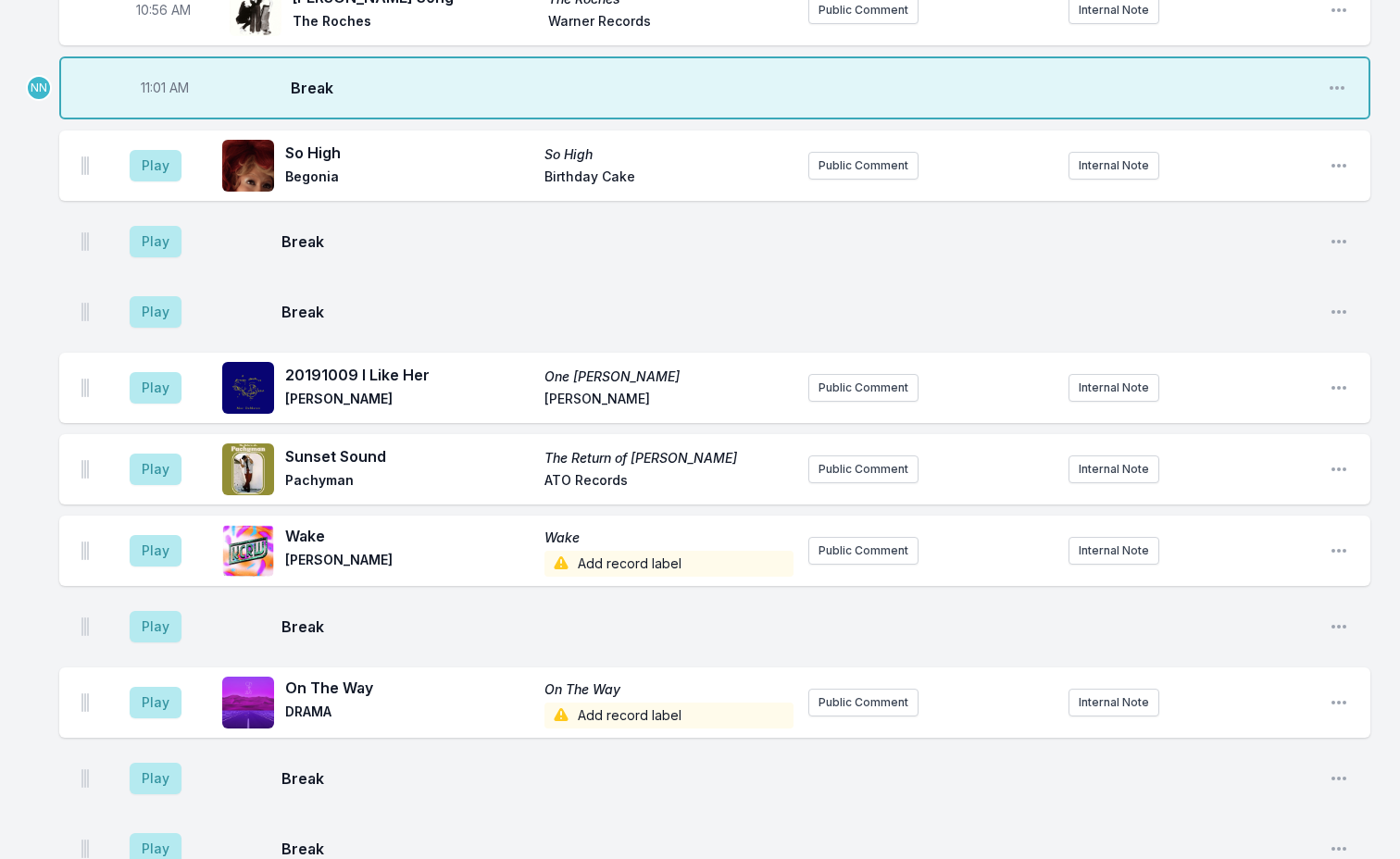
scroll to position [3284, 0]
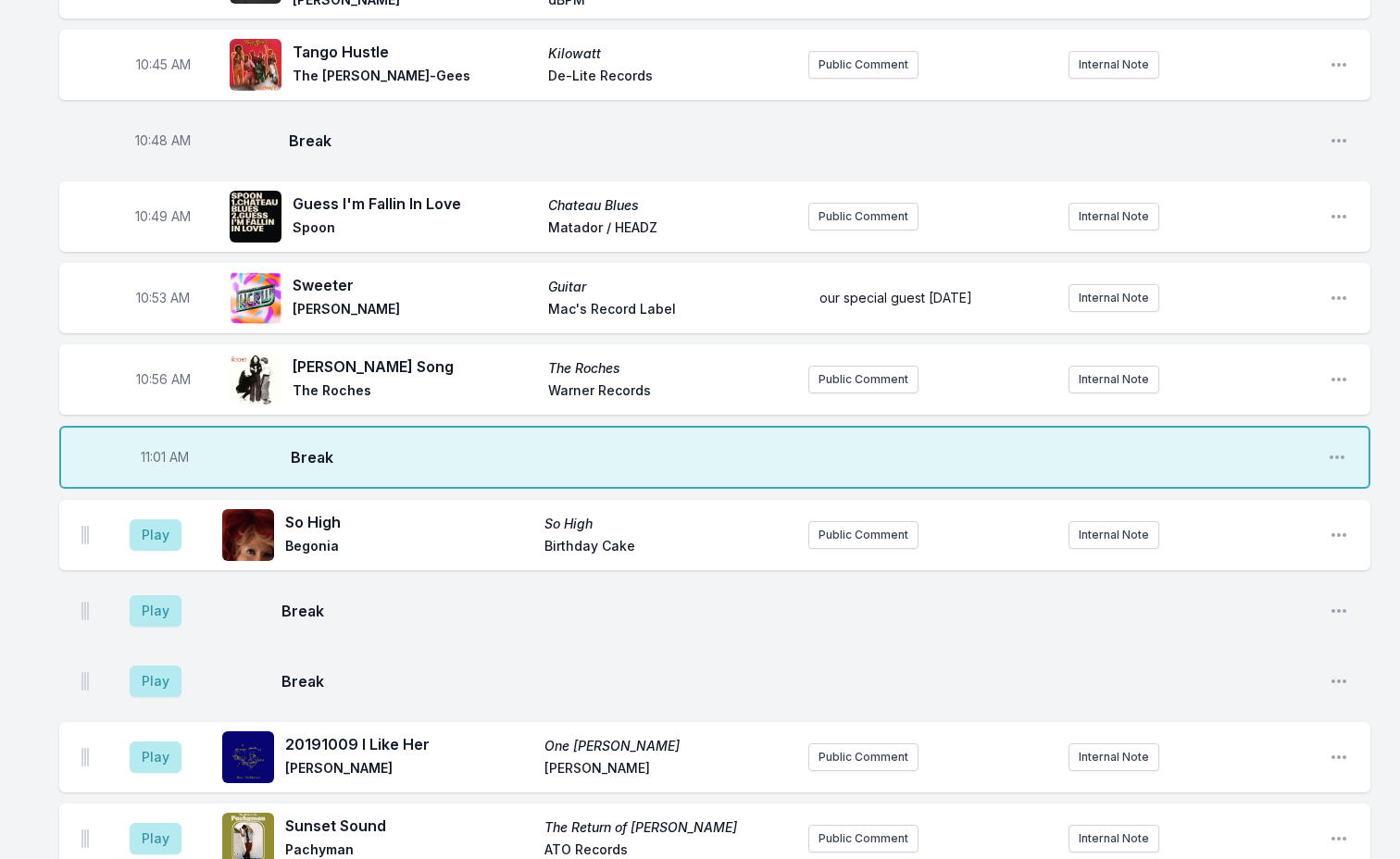
click at [22, 270] on div "Missing Data Some of your tracks are missing record label information. This inf…" at bounding box center [700, 214] width 1400 height 6635
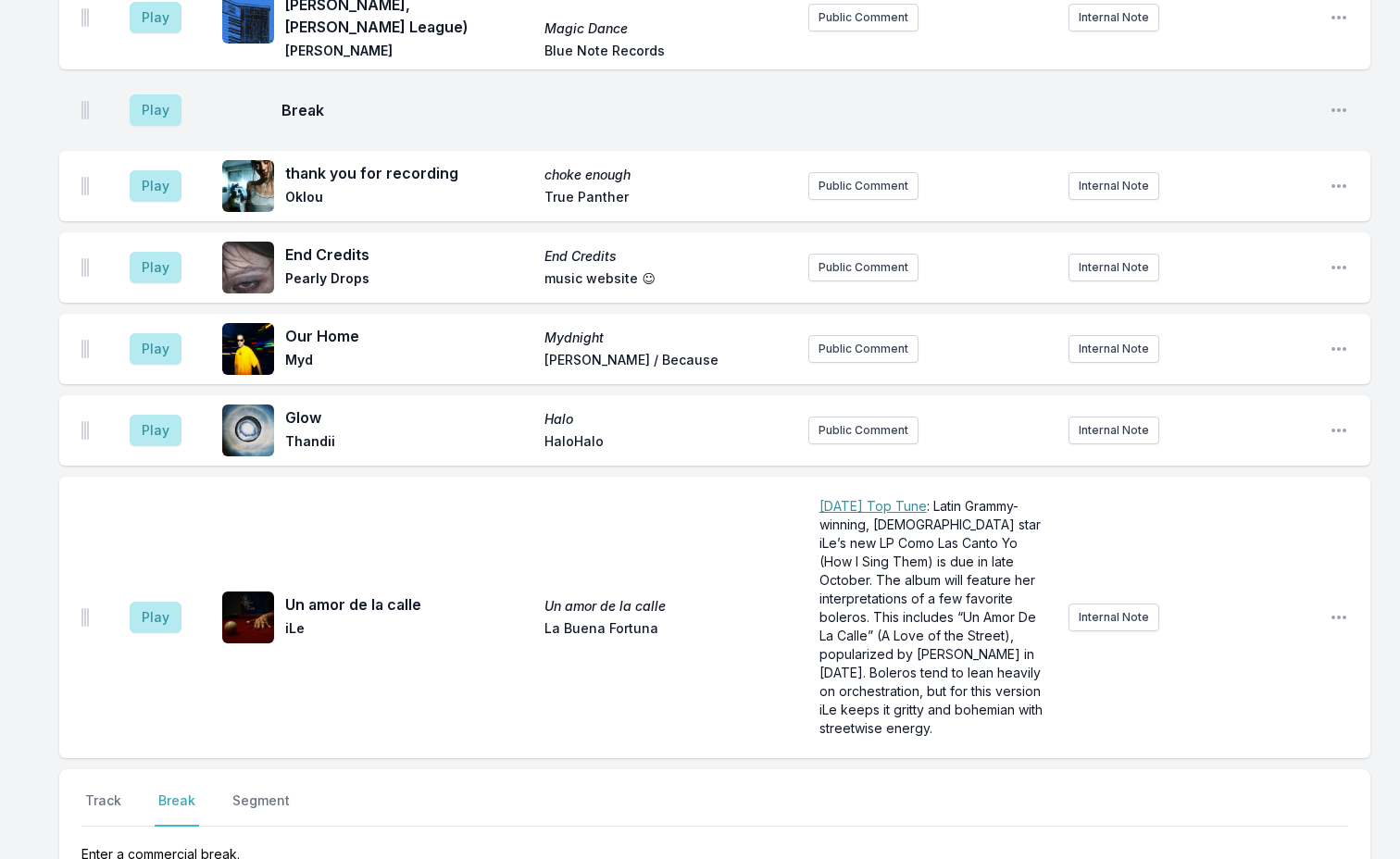
scroll to position [5698, 0]
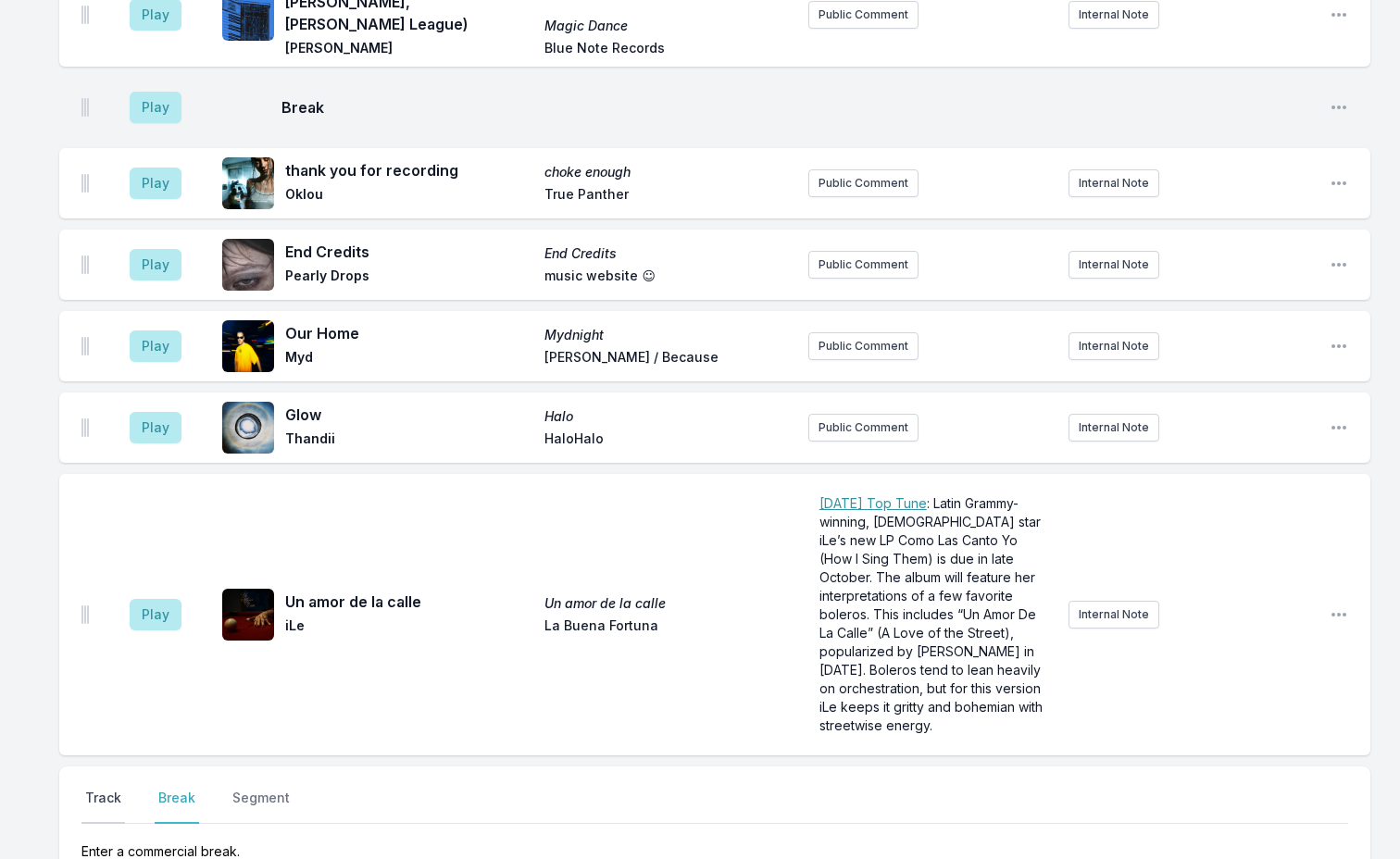
click at [116, 789] on button "Track" at bounding box center [104, 806] width 44 height 35
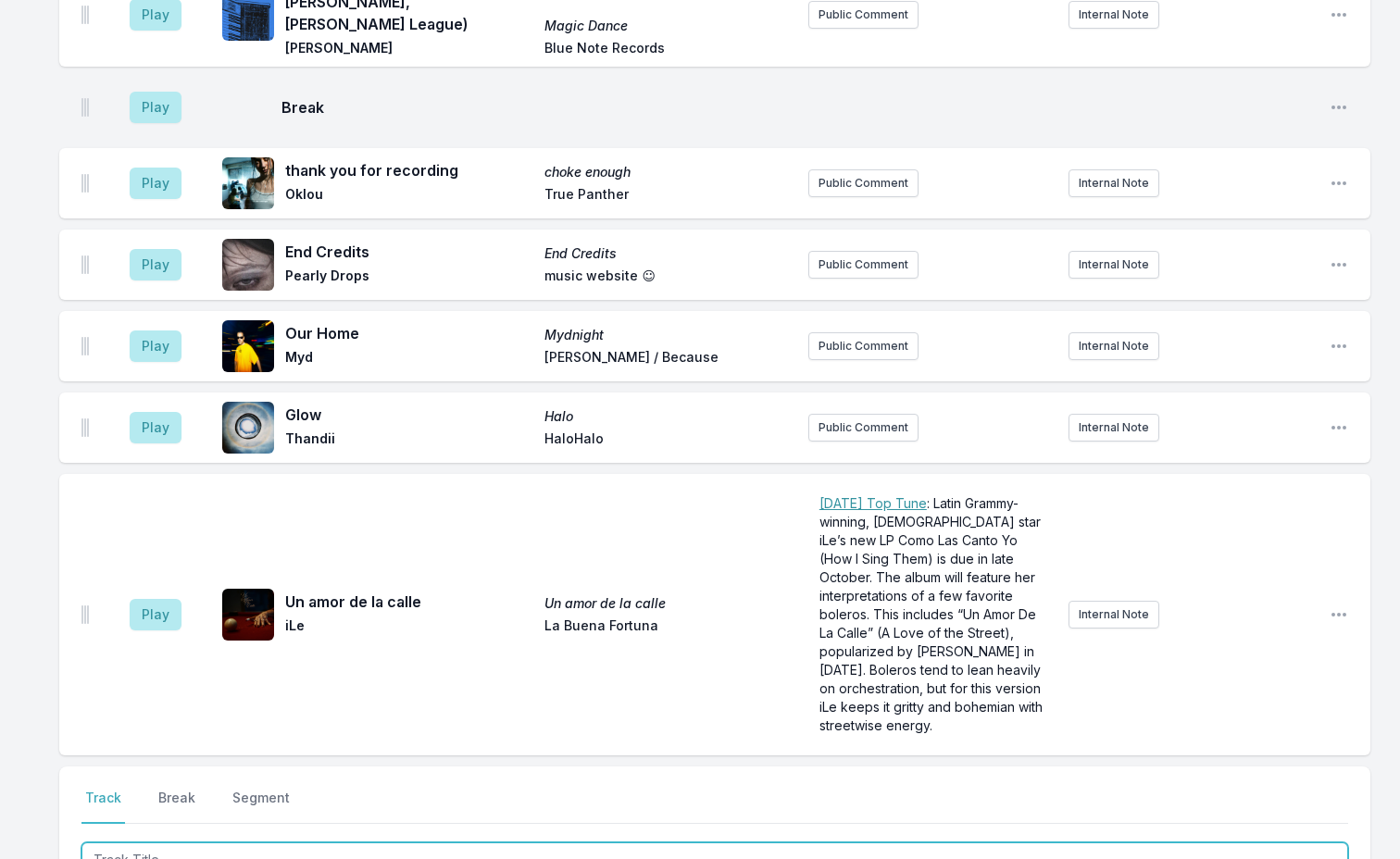
click at [188, 842] on input "Track Title" at bounding box center [715, 859] width 1267 height 35
type input "Learning Time"
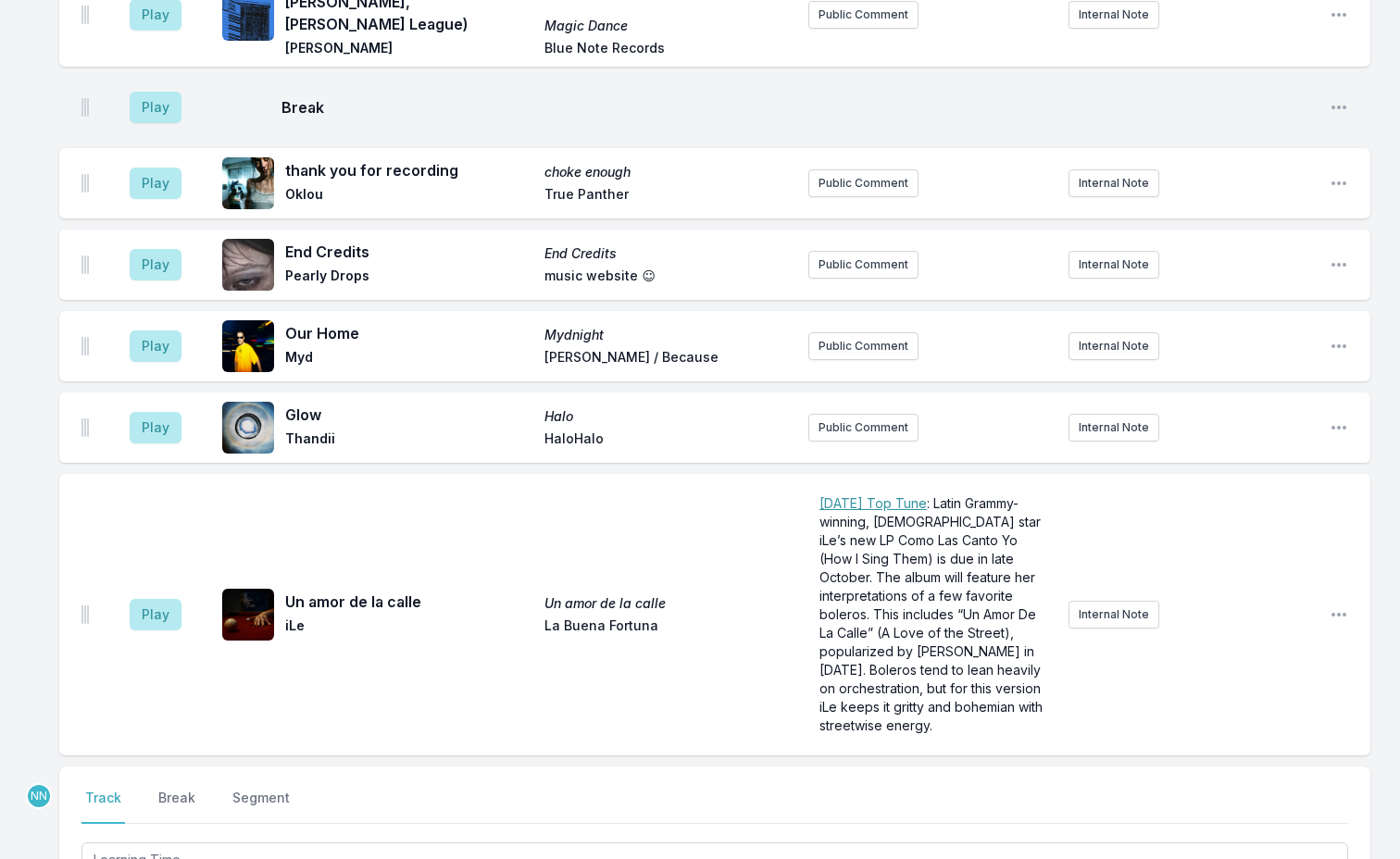
type input "[PERSON_NAME]"
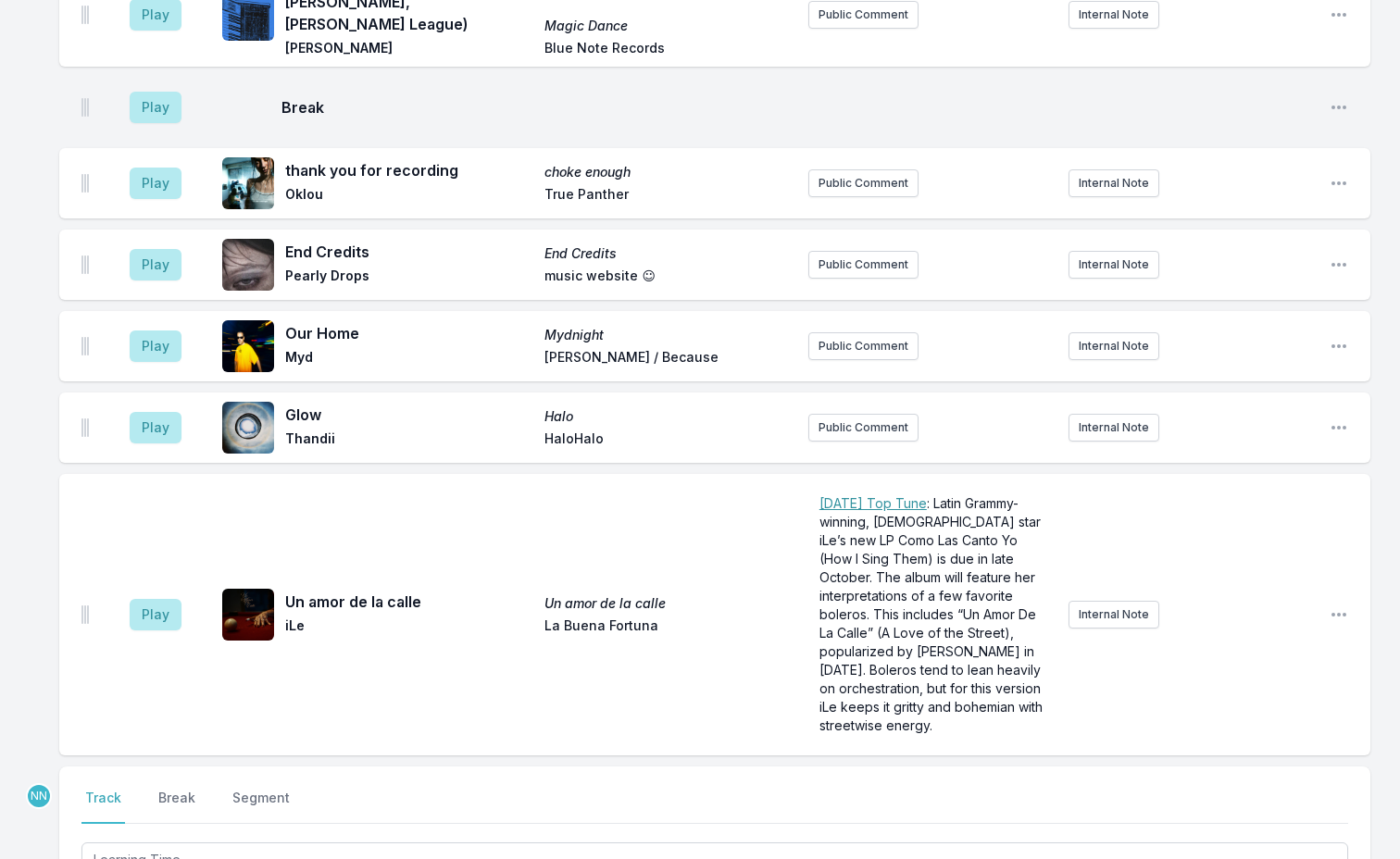
type input "[MEDICAL_DATA] (Bande Originale Du Film De [PERSON_NAME])"
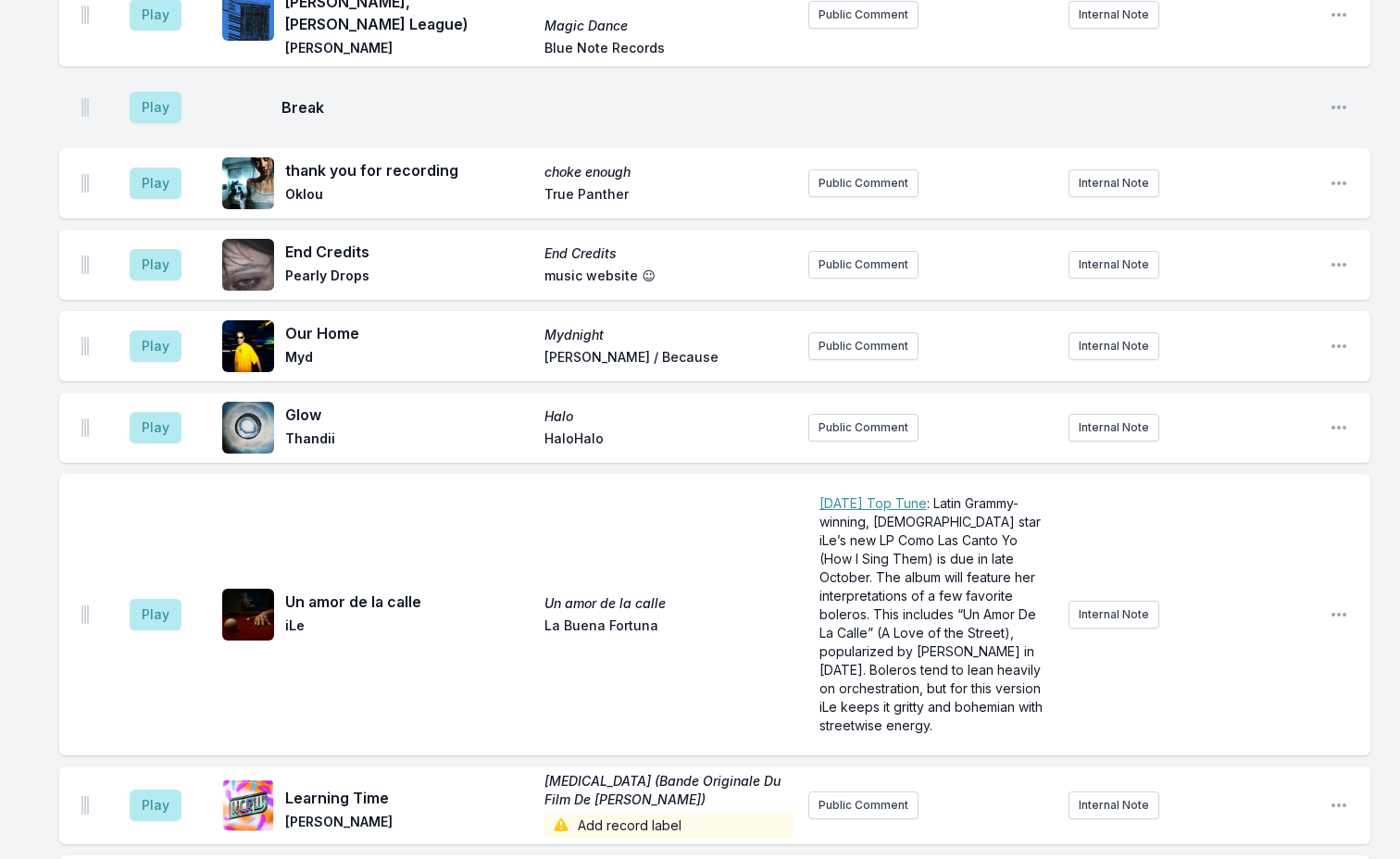
scroll to position [5787, 0]
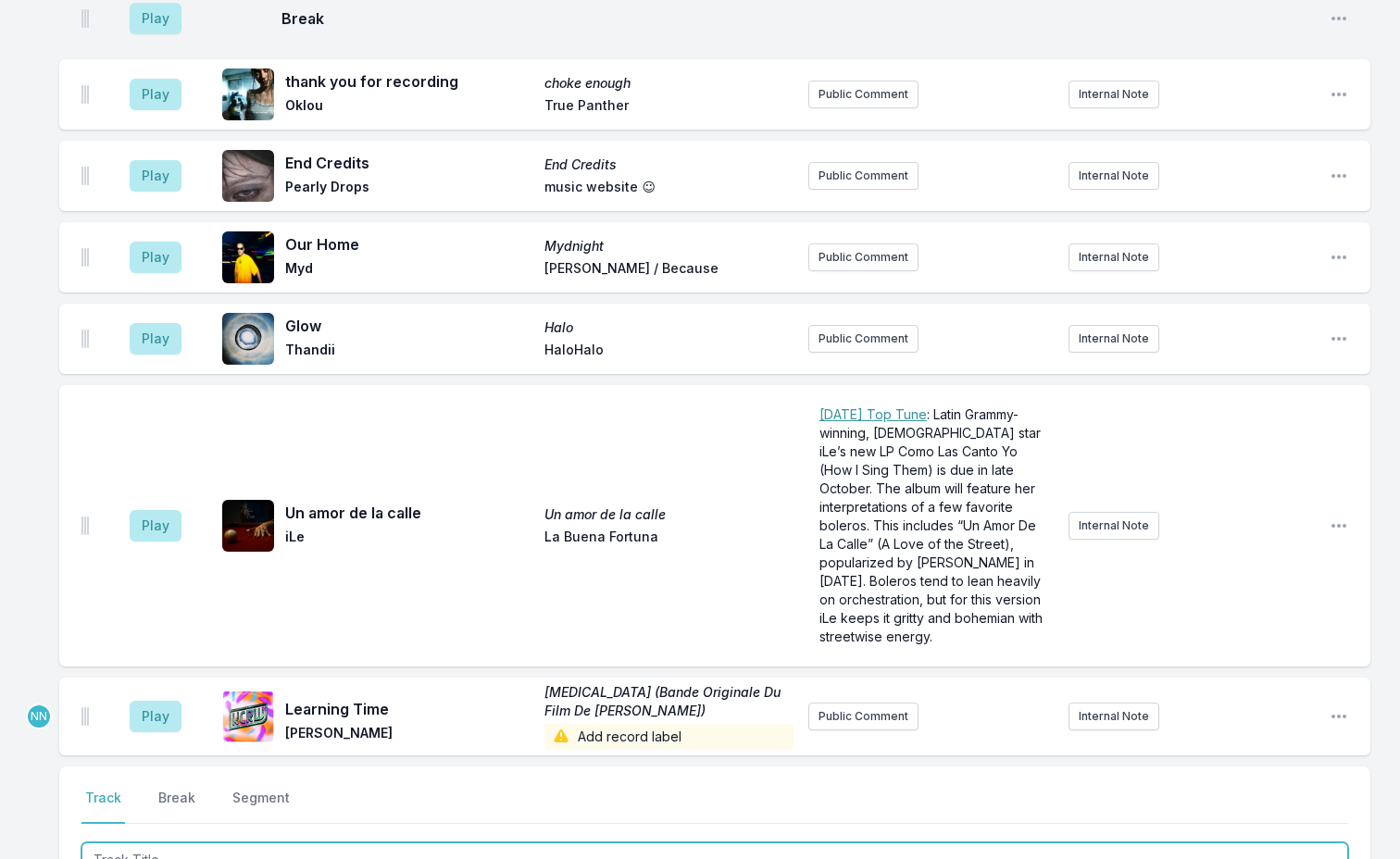
click at [229, 842] on input "Track Title" at bounding box center [715, 859] width 1267 height 35
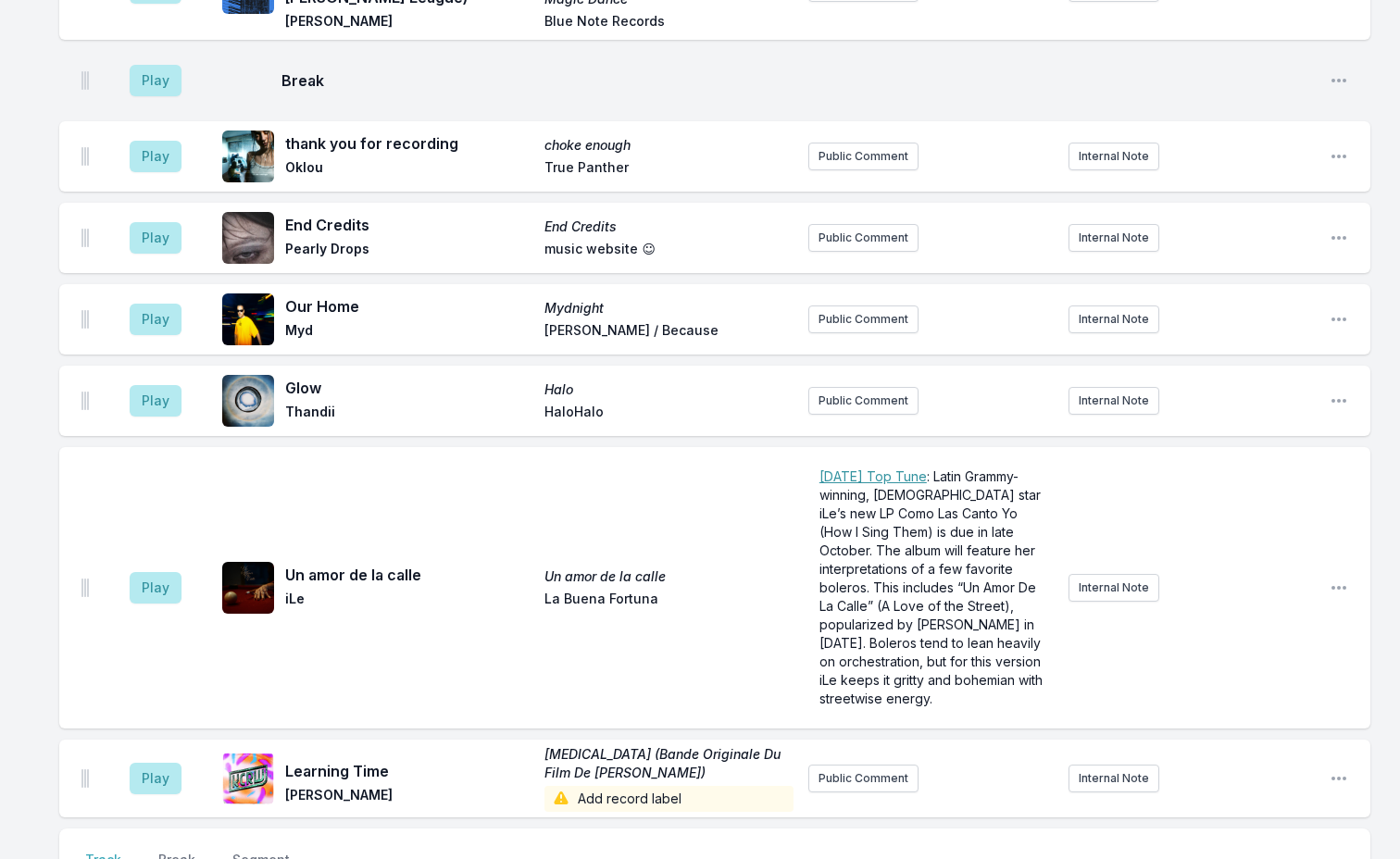
scroll to position [5911, 0]
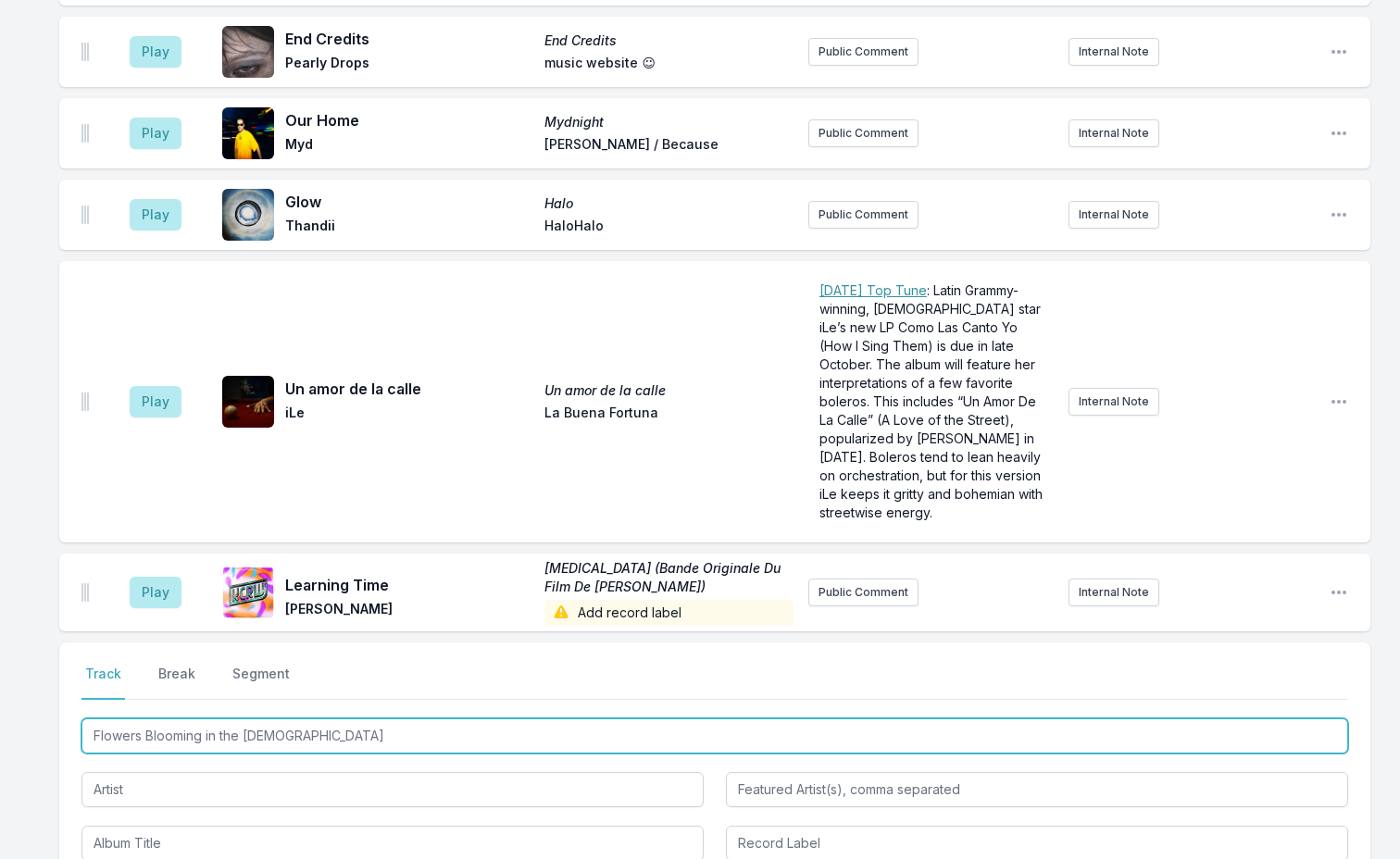
click at [196, 718] on input "Flowers Blooming in the [DEMOGRAPHIC_DATA]" at bounding box center [715, 735] width 1267 height 35
click at [191, 718] on input "Flowers Blooming in the [DEMOGRAPHIC_DATA]" at bounding box center [715, 735] width 1267 height 35
type input "Punishment"
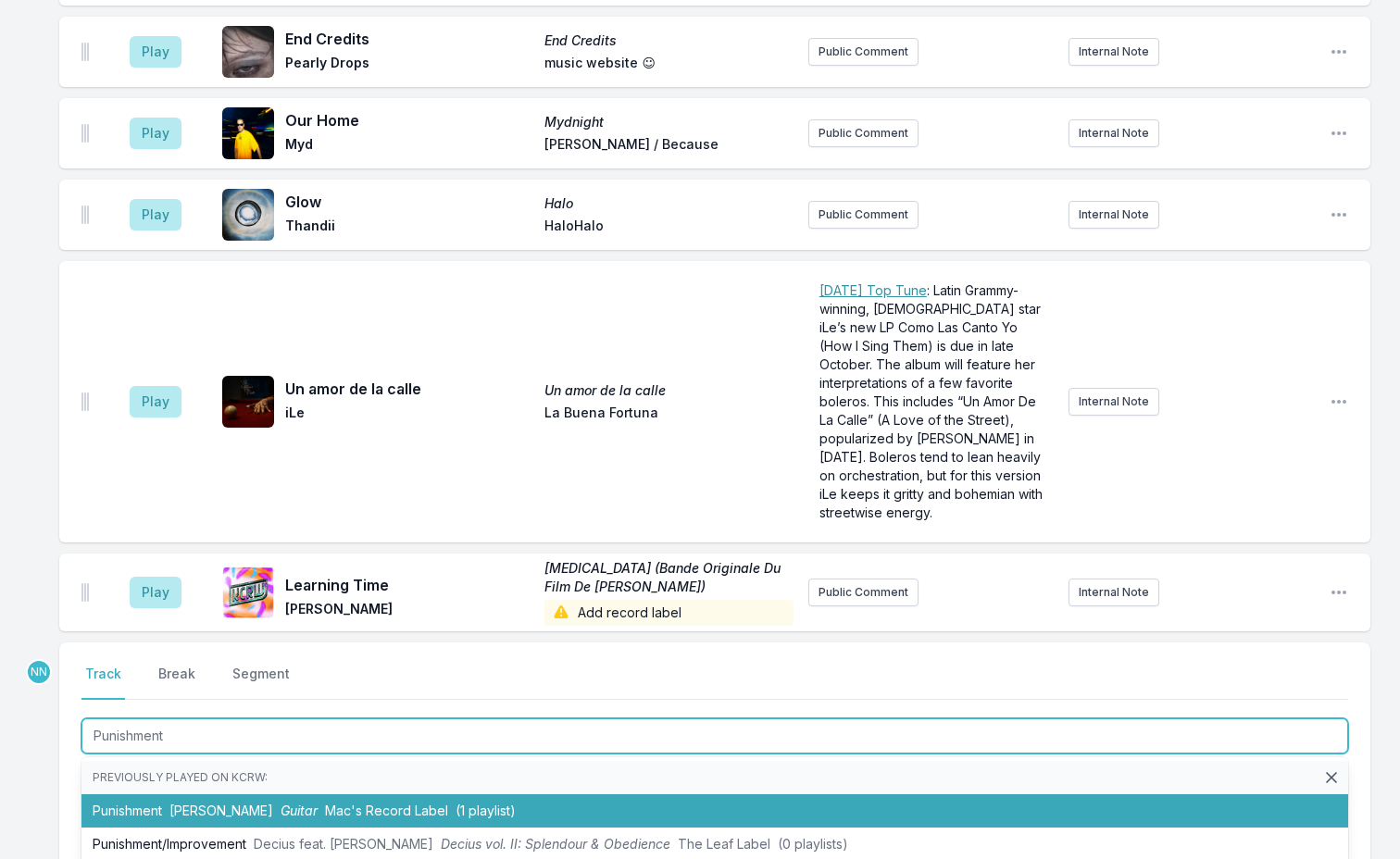
click at [294, 803] on span "Guitar" at bounding box center [299, 810] width 37 height 16
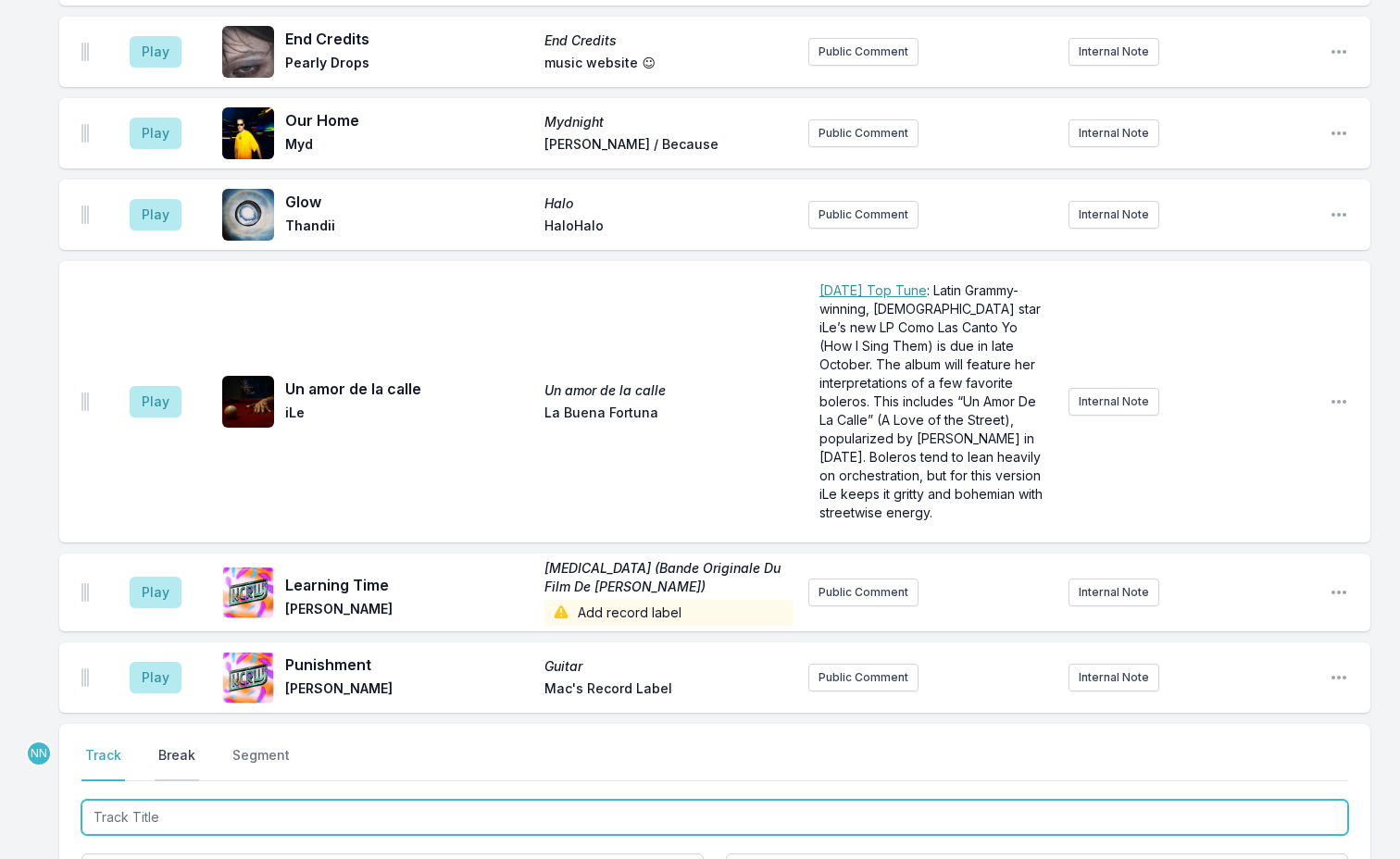
scroll to position [5992, 0]
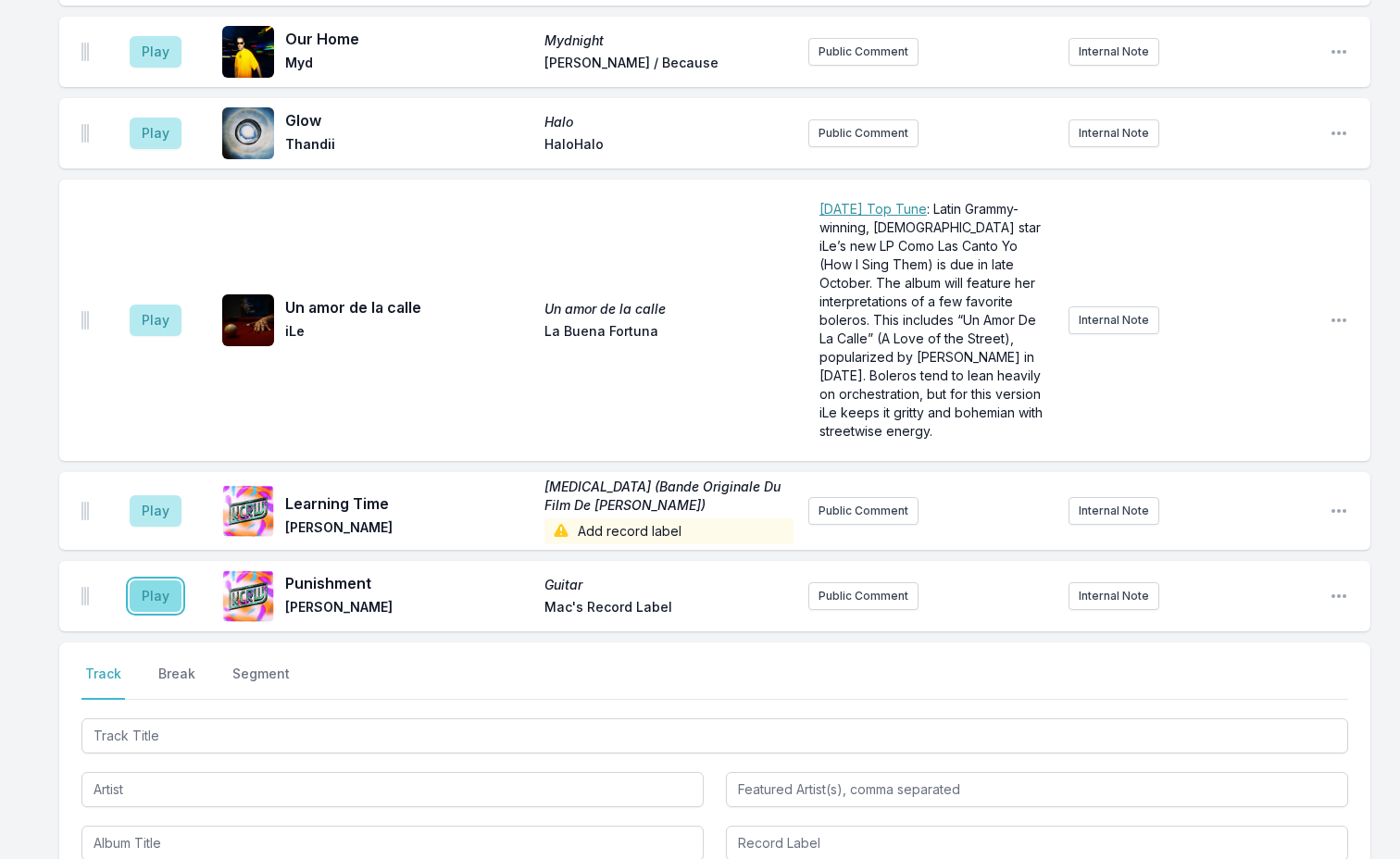
click at [146, 580] on button "Play" at bounding box center [155, 595] width 51 height 31
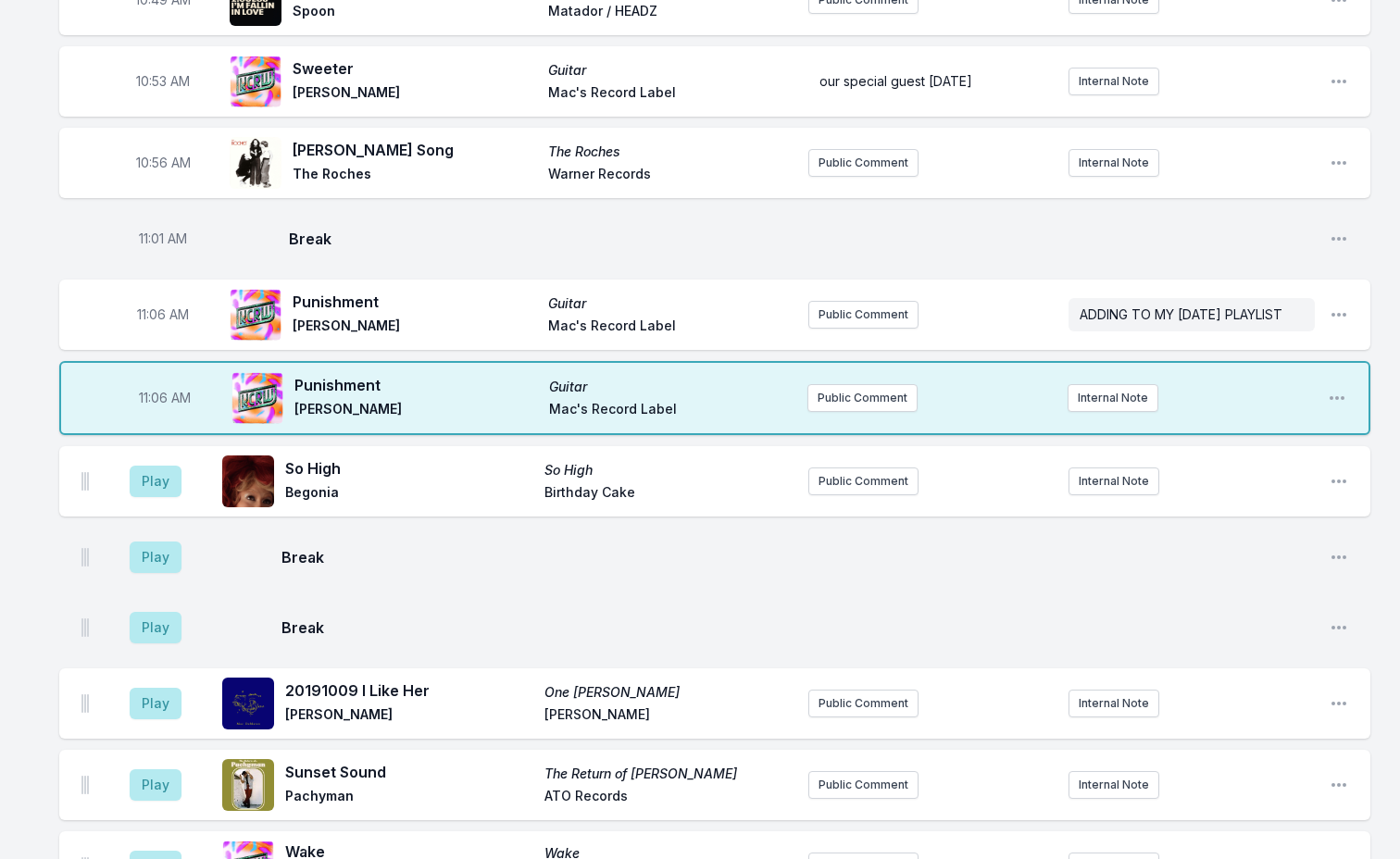
scroll to position [3309, 0]
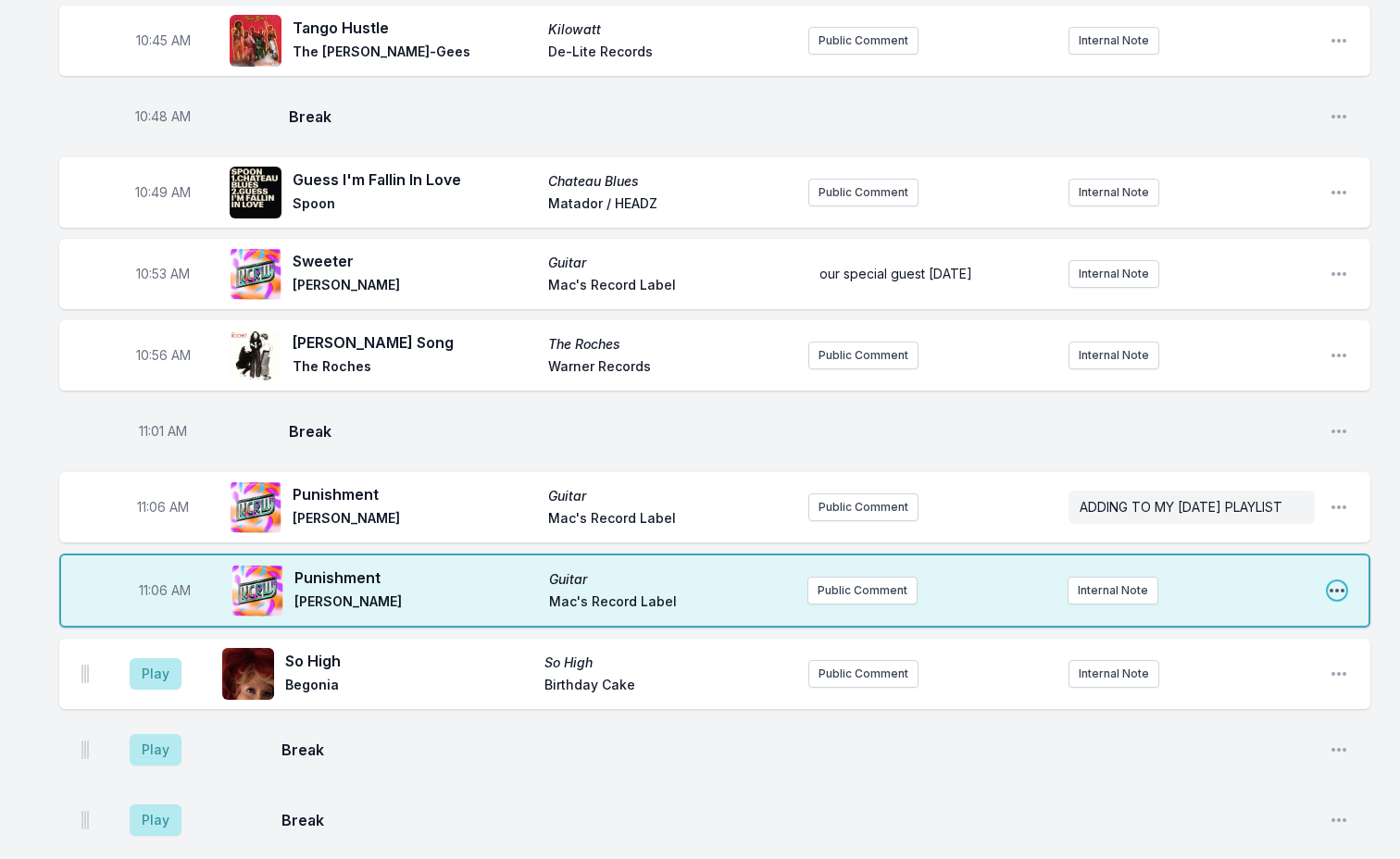
click at [1334, 581] on icon "Open playlist item options" at bounding box center [1336, 590] width 18 height 18
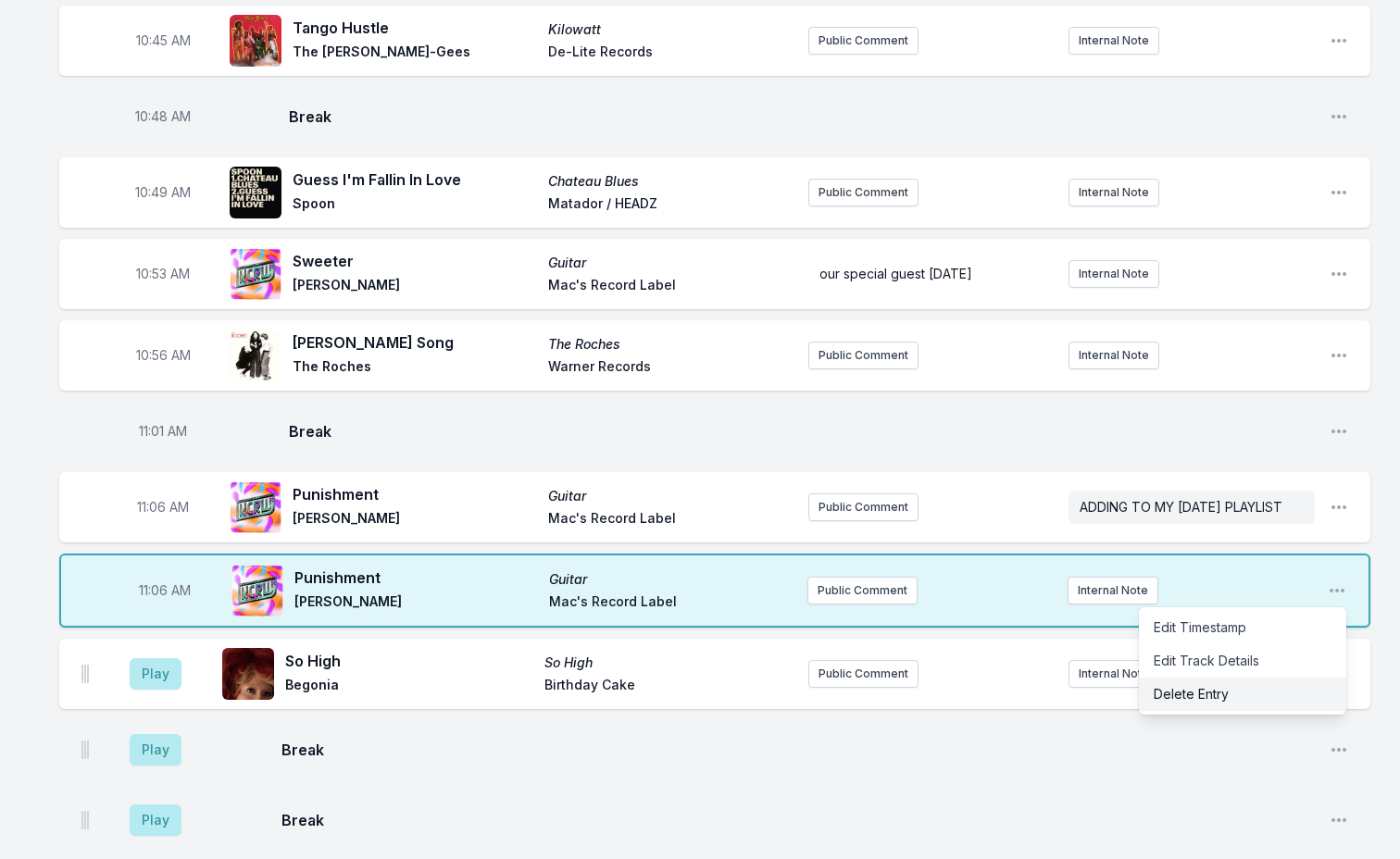
click at [1249, 677] on button "Delete Entry" at bounding box center [1243, 693] width 207 height 33
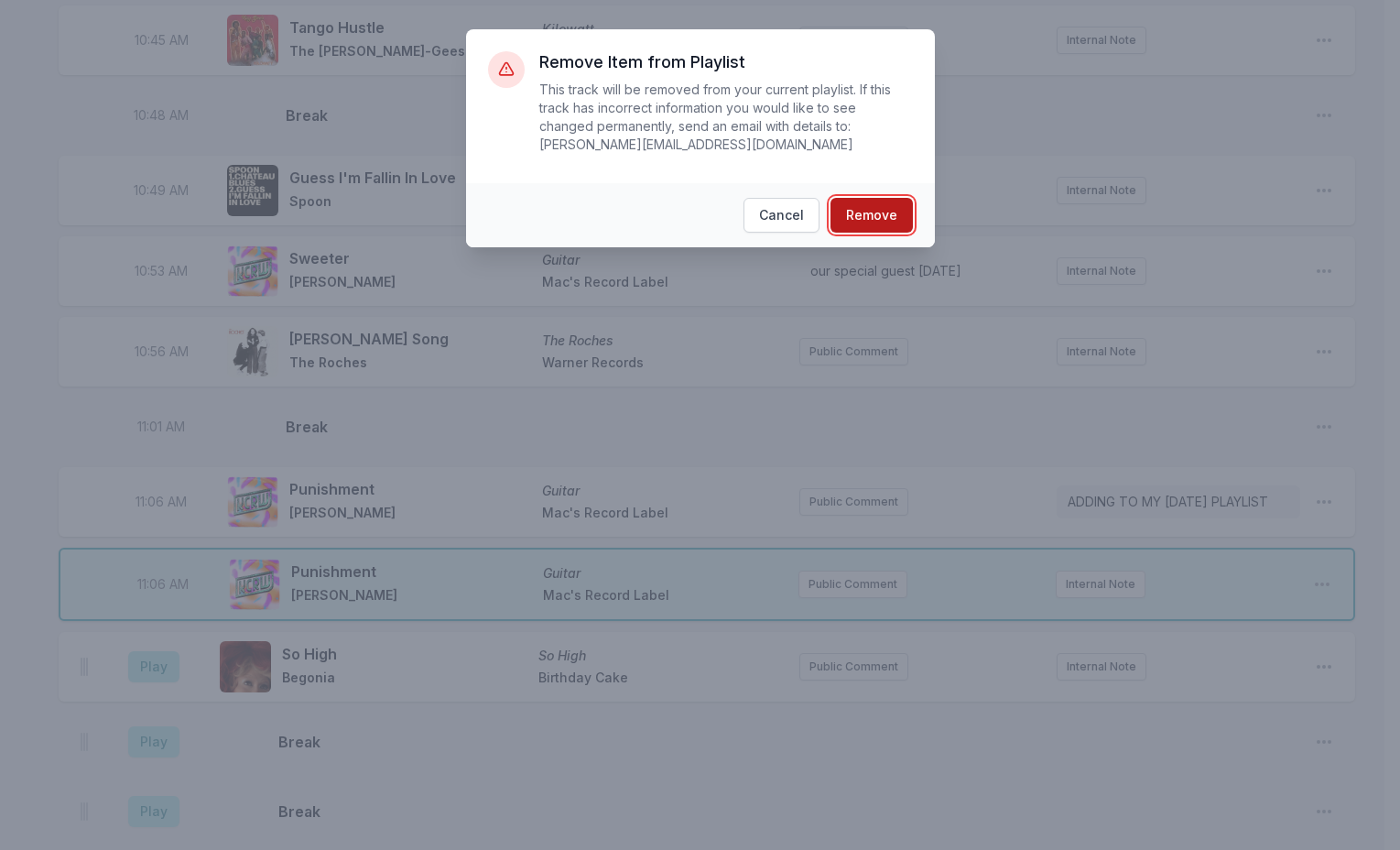
click at [851, 198] on button "Remove" at bounding box center [872, 215] width 83 height 35
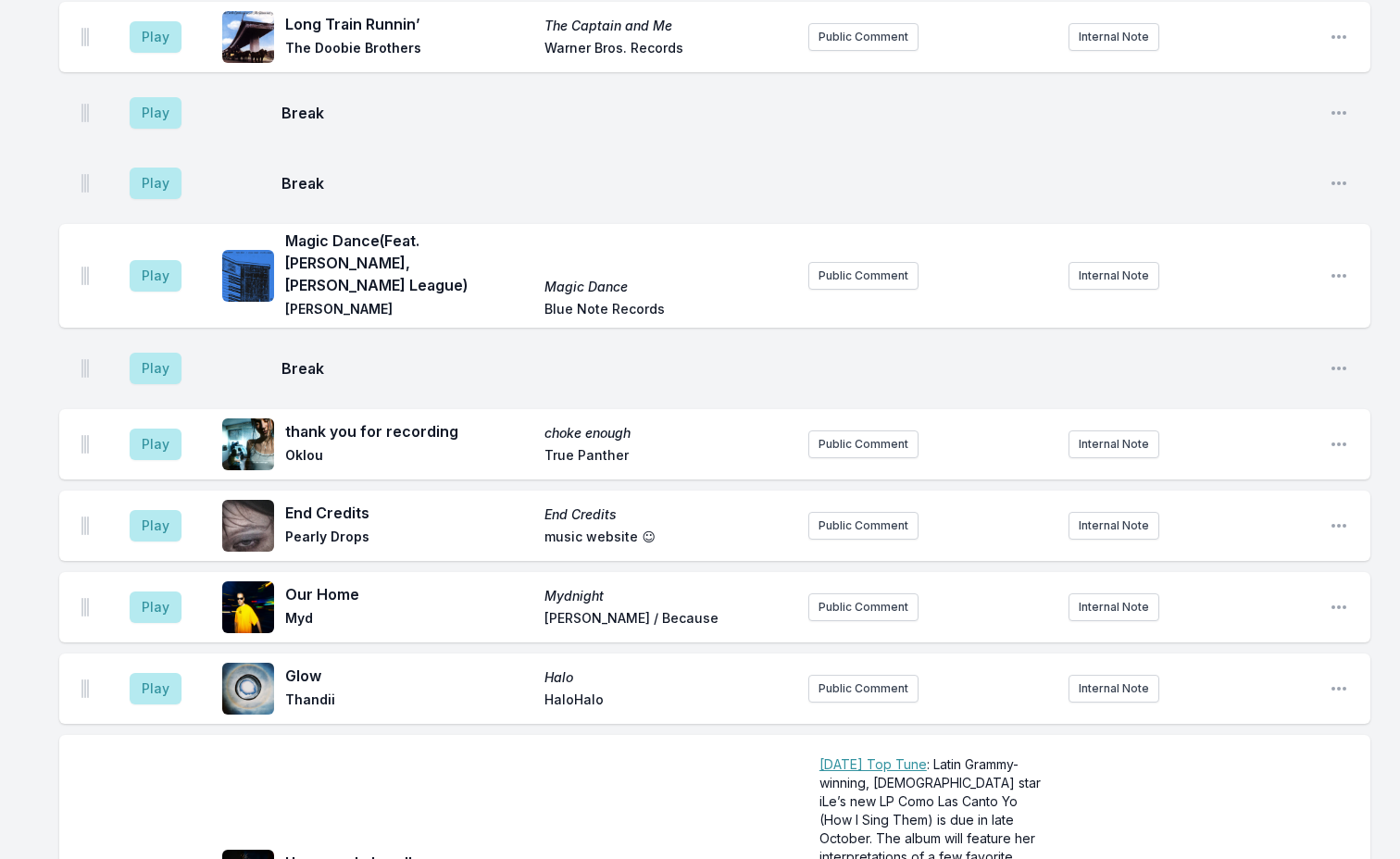
scroll to position [5808, 0]
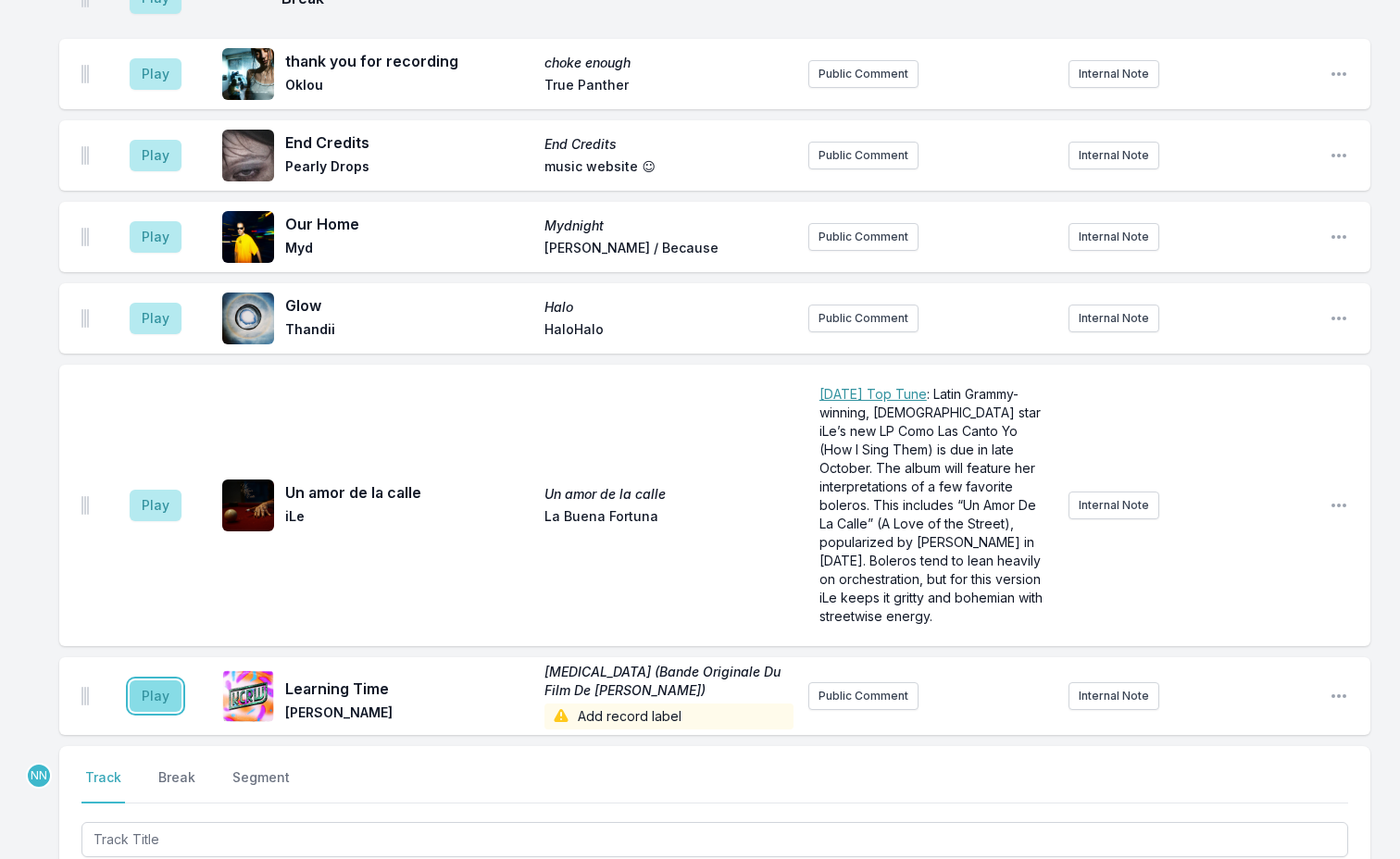
click at [163, 680] on button "Play" at bounding box center [155, 695] width 51 height 31
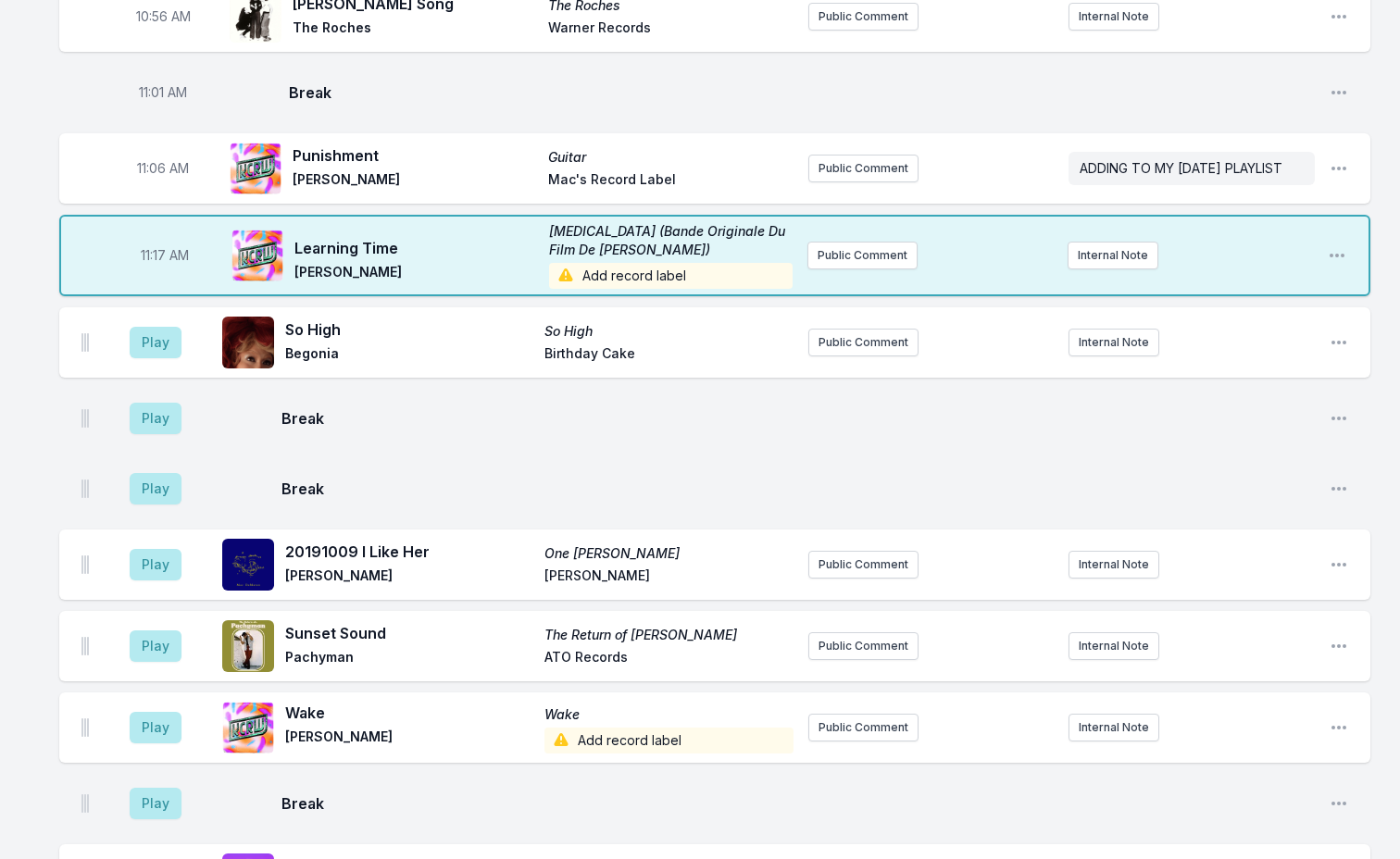
scroll to position [3493, 0]
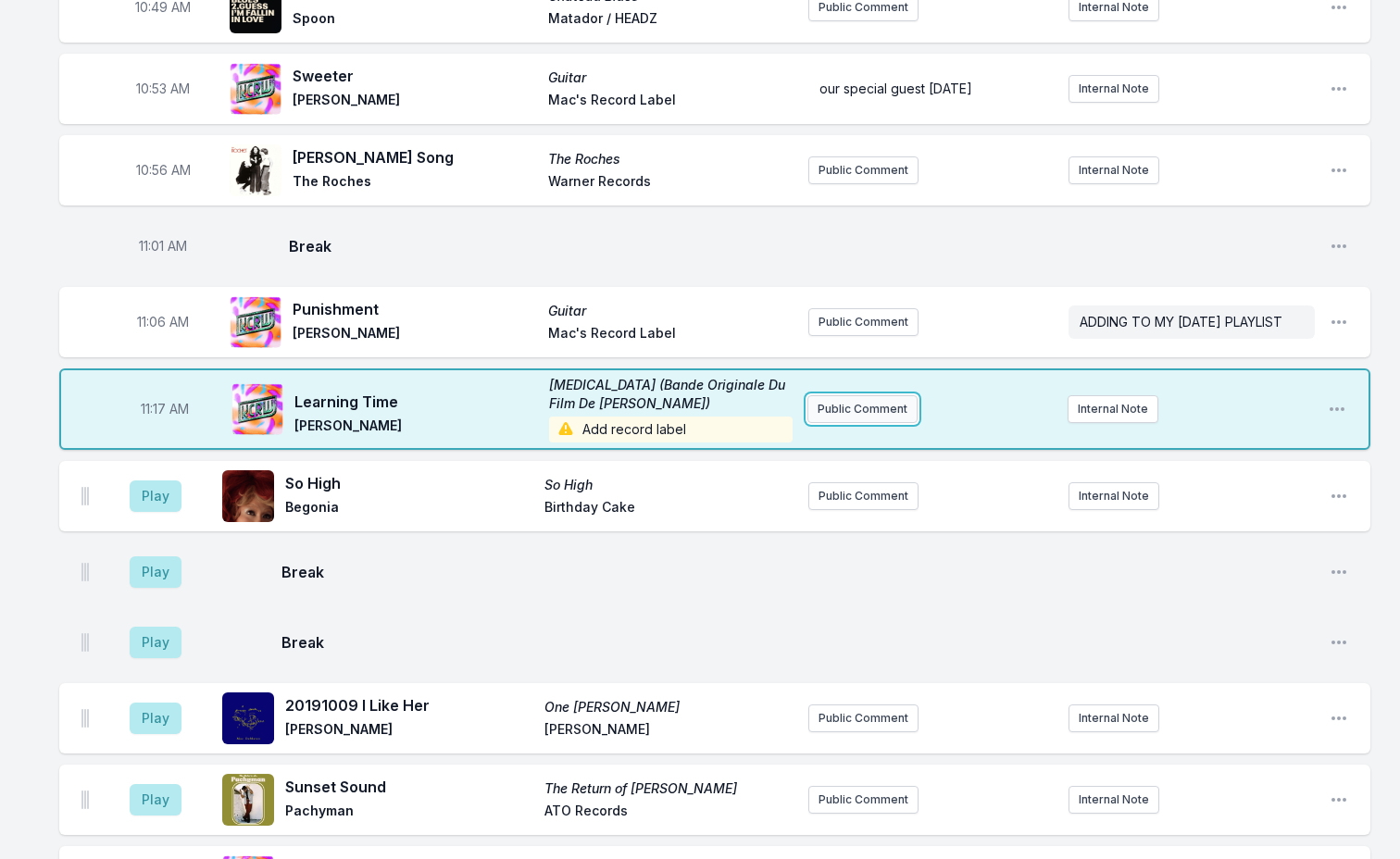
click at [871, 395] on button "Public Comment" at bounding box center [862, 408] width 110 height 28
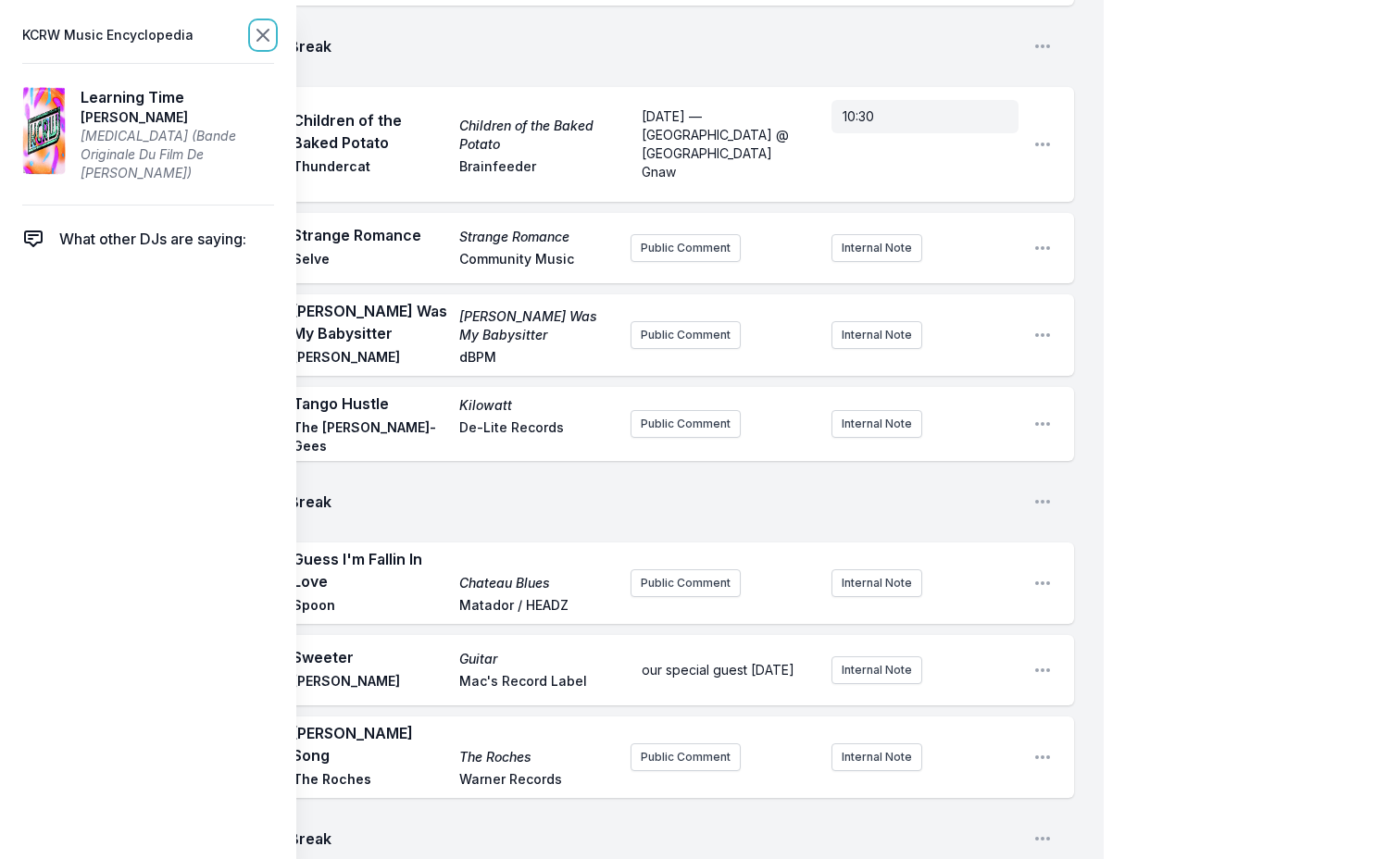
click at [256, 37] on icon at bounding box center [263, 34] width 22 height 22
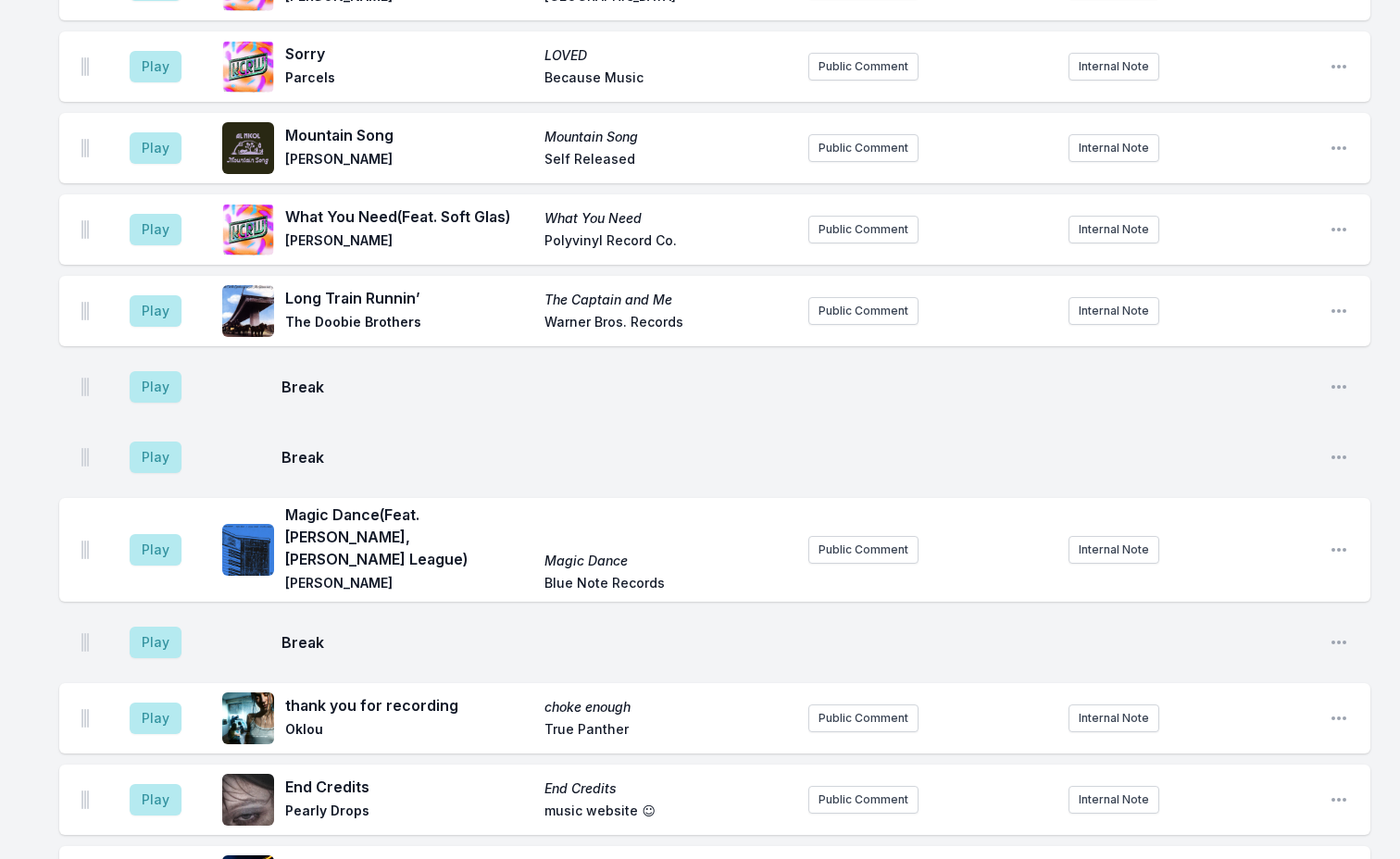
scroll to position [5808, 0]
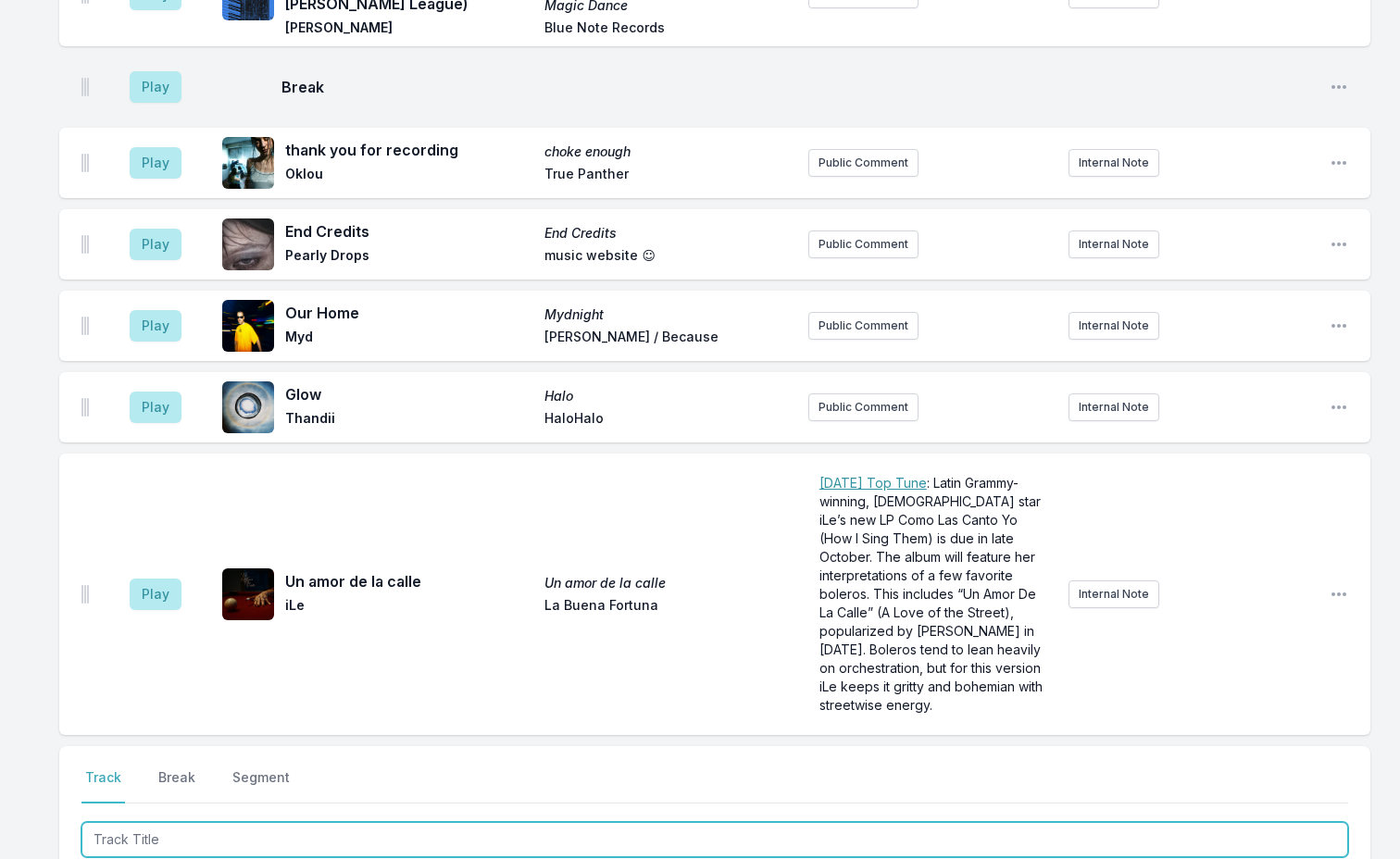
click at [280, 822] on input "Track Title" at bounding box center [715, 839] width 1267 height 35
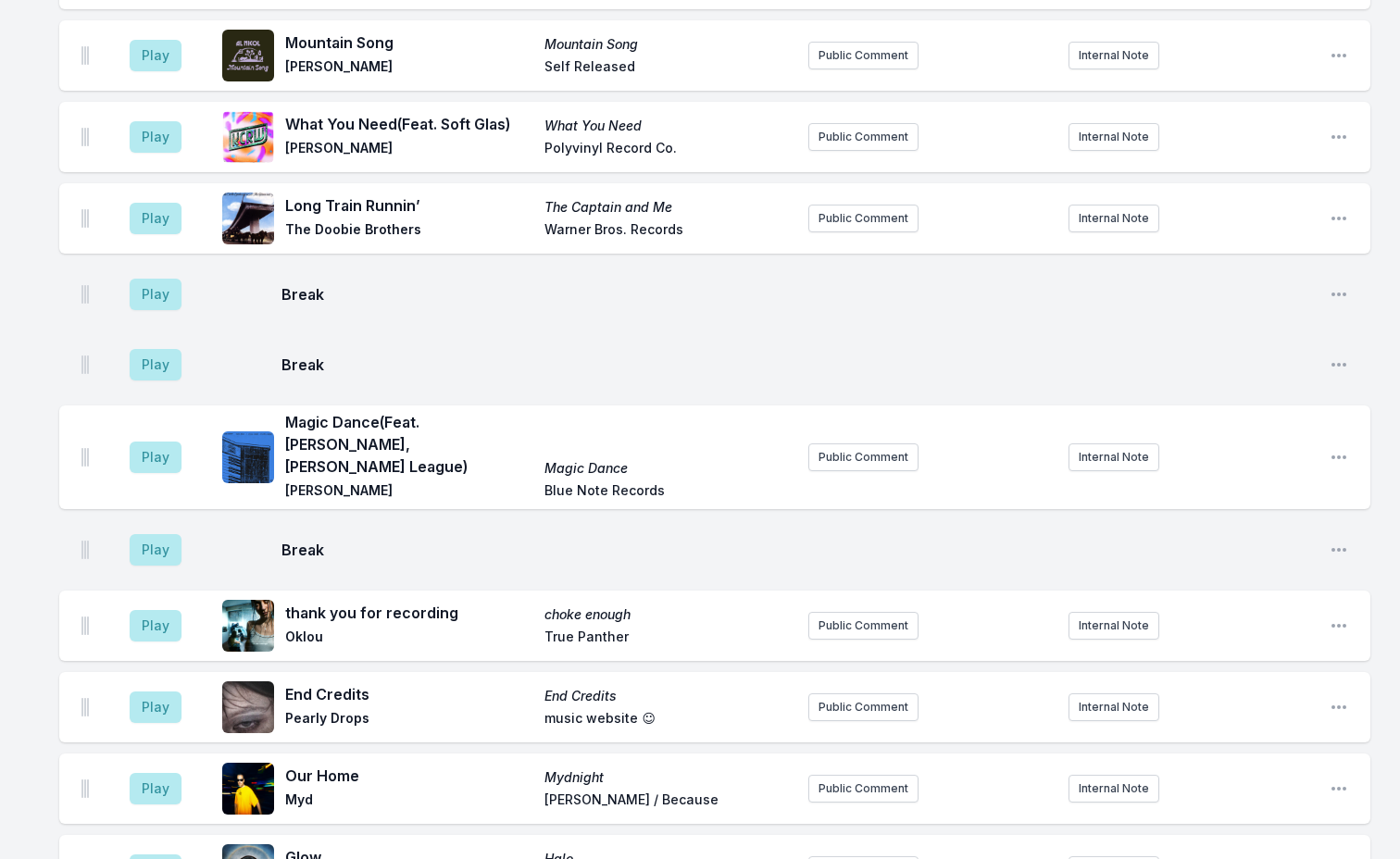
scroll to position [5715, 0]
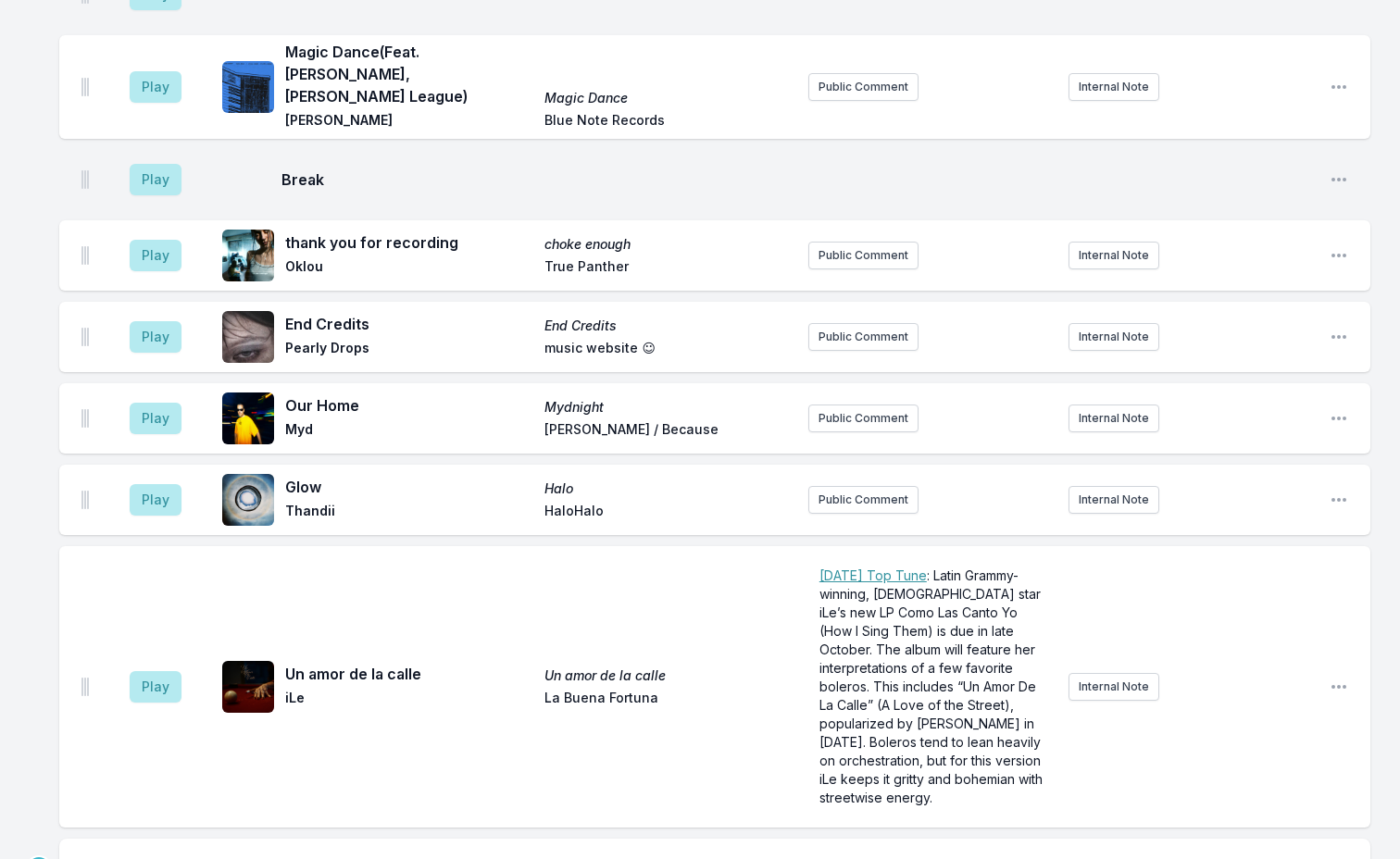
type input "Flowers Blooming in the [DEMOGRAPHIC_DATA]"
type input "[PERSON_NAME]"
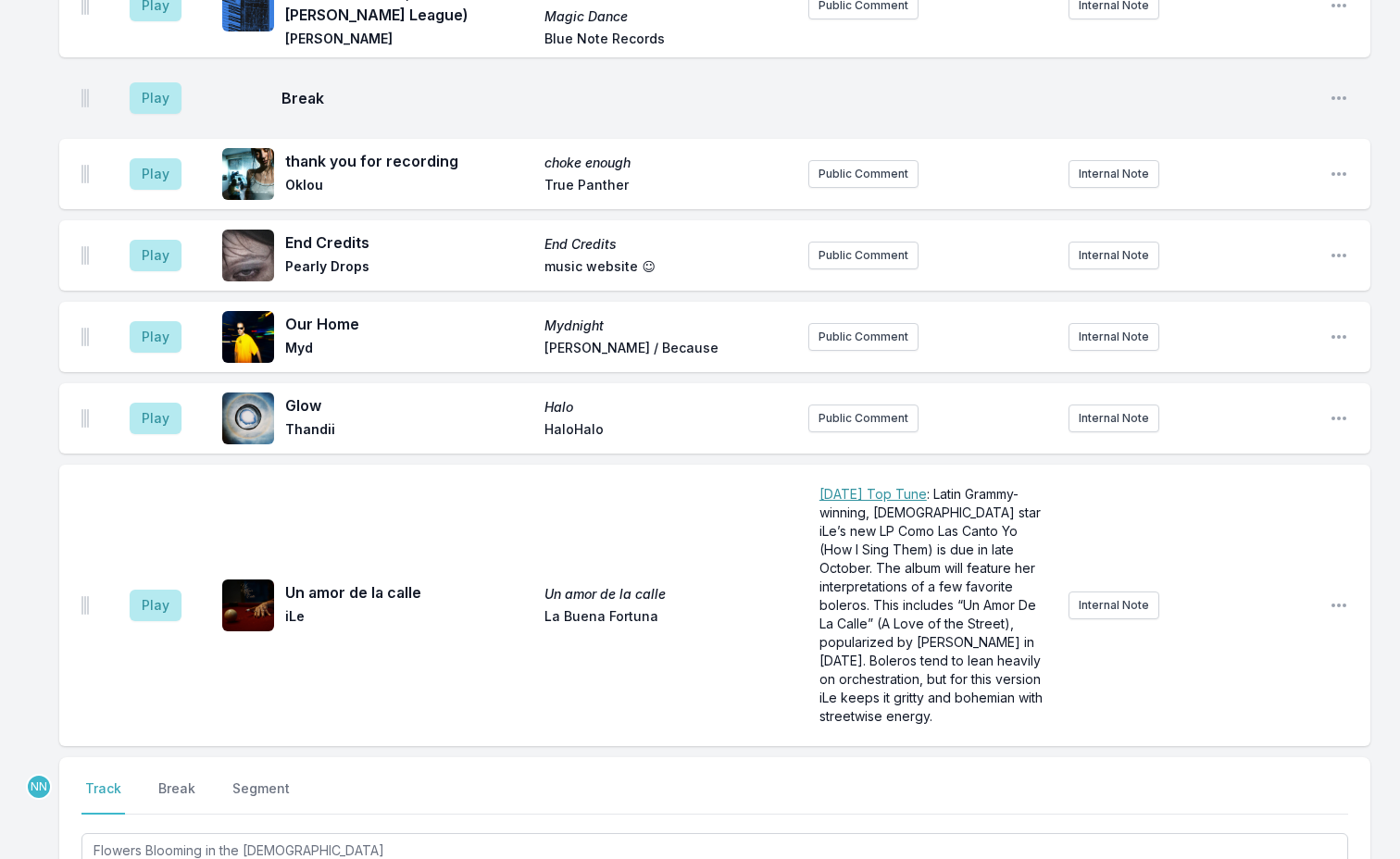
scroll to position [5900, 0]
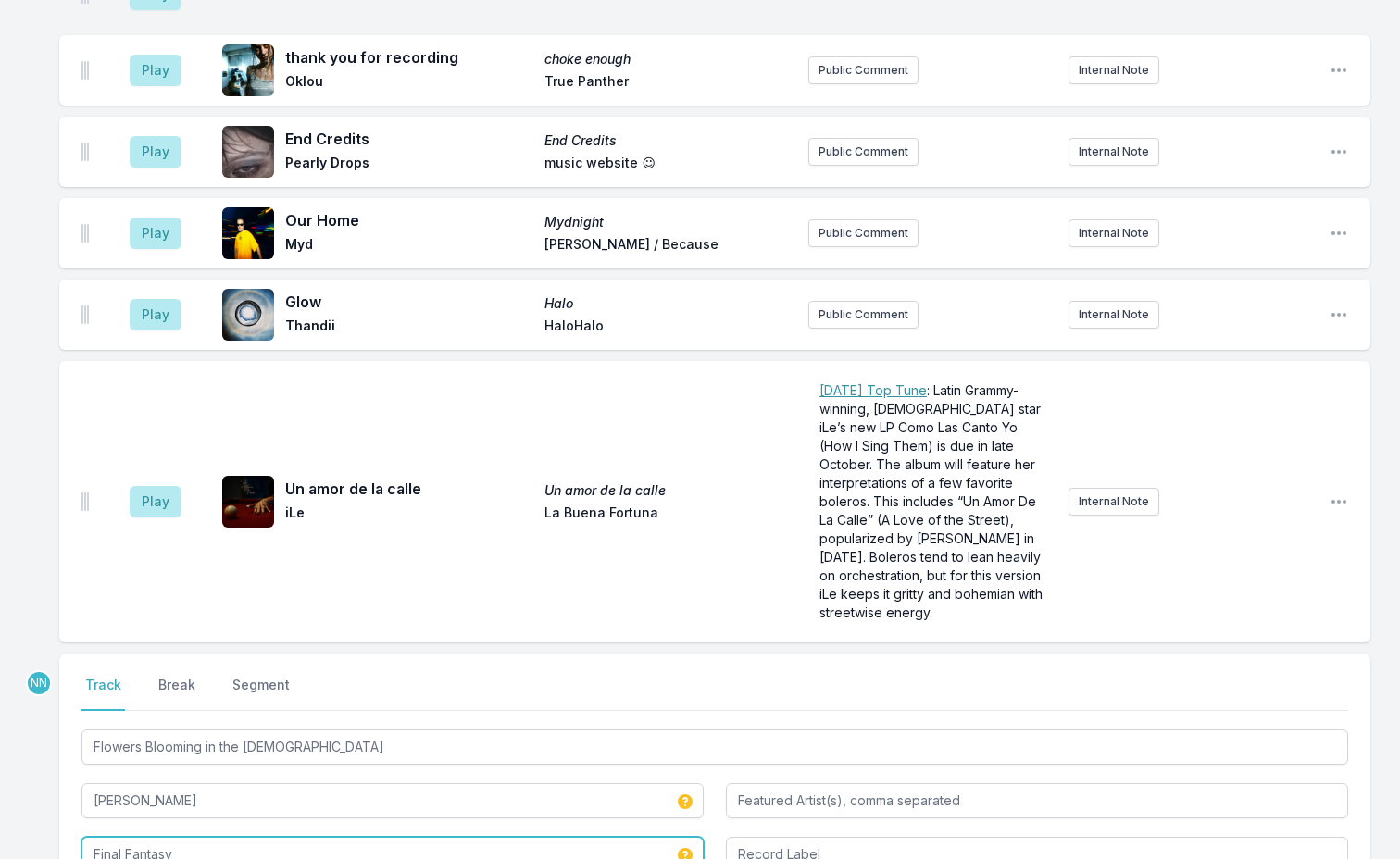
type input "Final Fantasy"
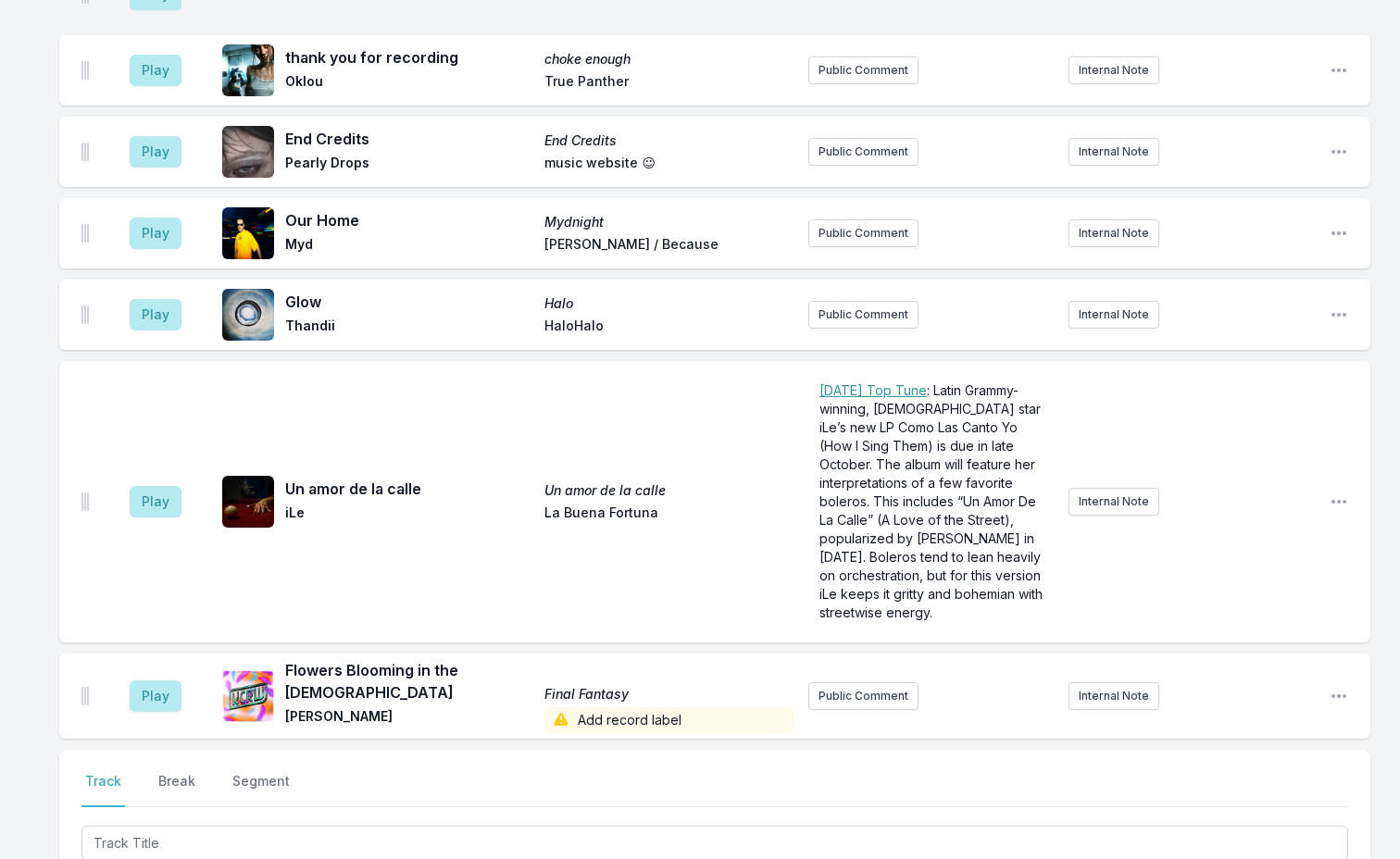
scroll to position [5982, 0]
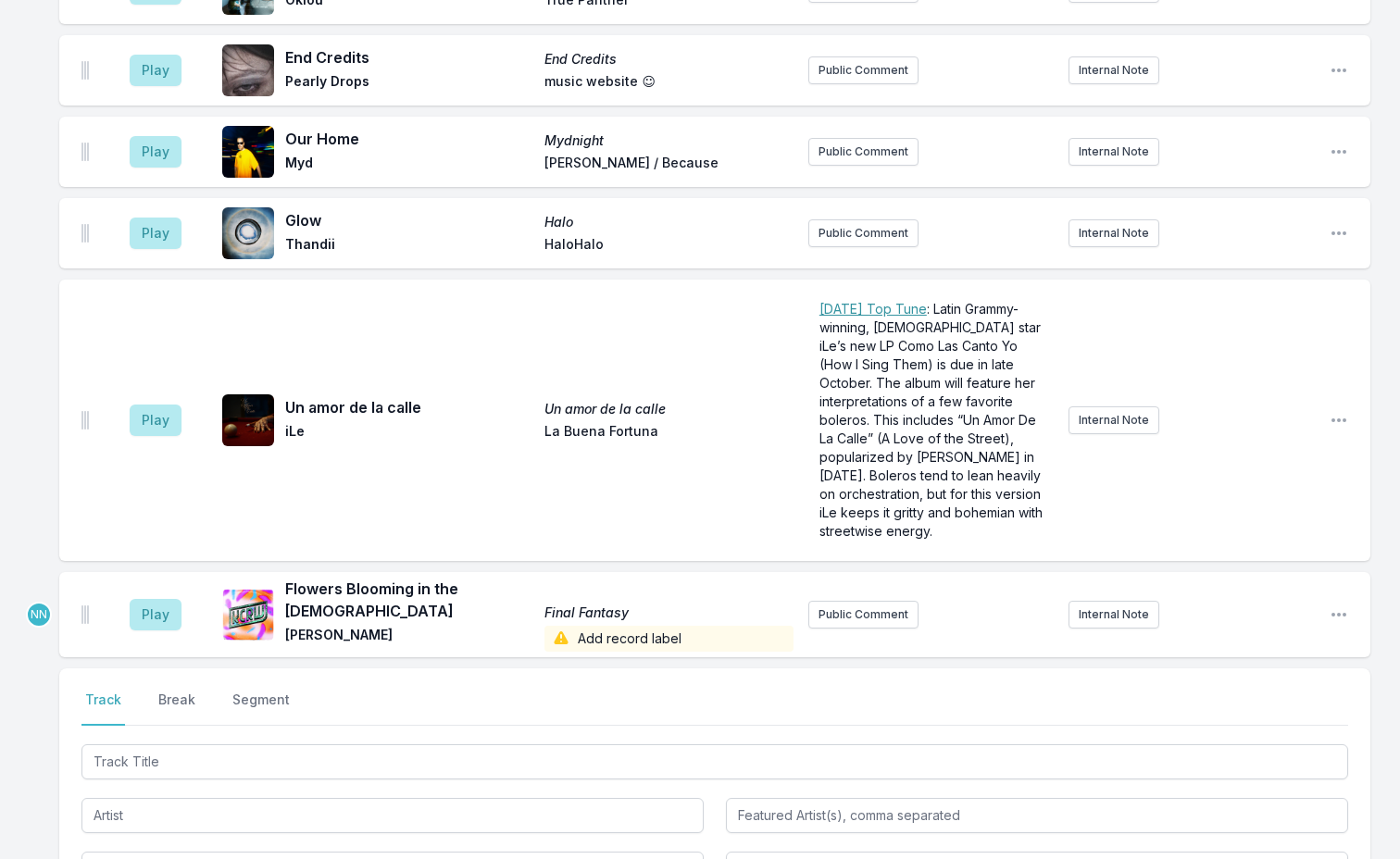
drag, startPoint x: 601, startPoint y: 327, endPoint x: 639, endPoint y: 331, distance: 38.2
click at [602, 603] on span "Final Fantasy" at bounding box center [668, 612] width 248 height 18
click at [1333, 605] on icon "Open playlist item options" at bounding box center [1338, 614] width 18 height 18
click at [1213, 669] on button "Edit Track Details" at bounding box center [1245, 685] width 207 height 33
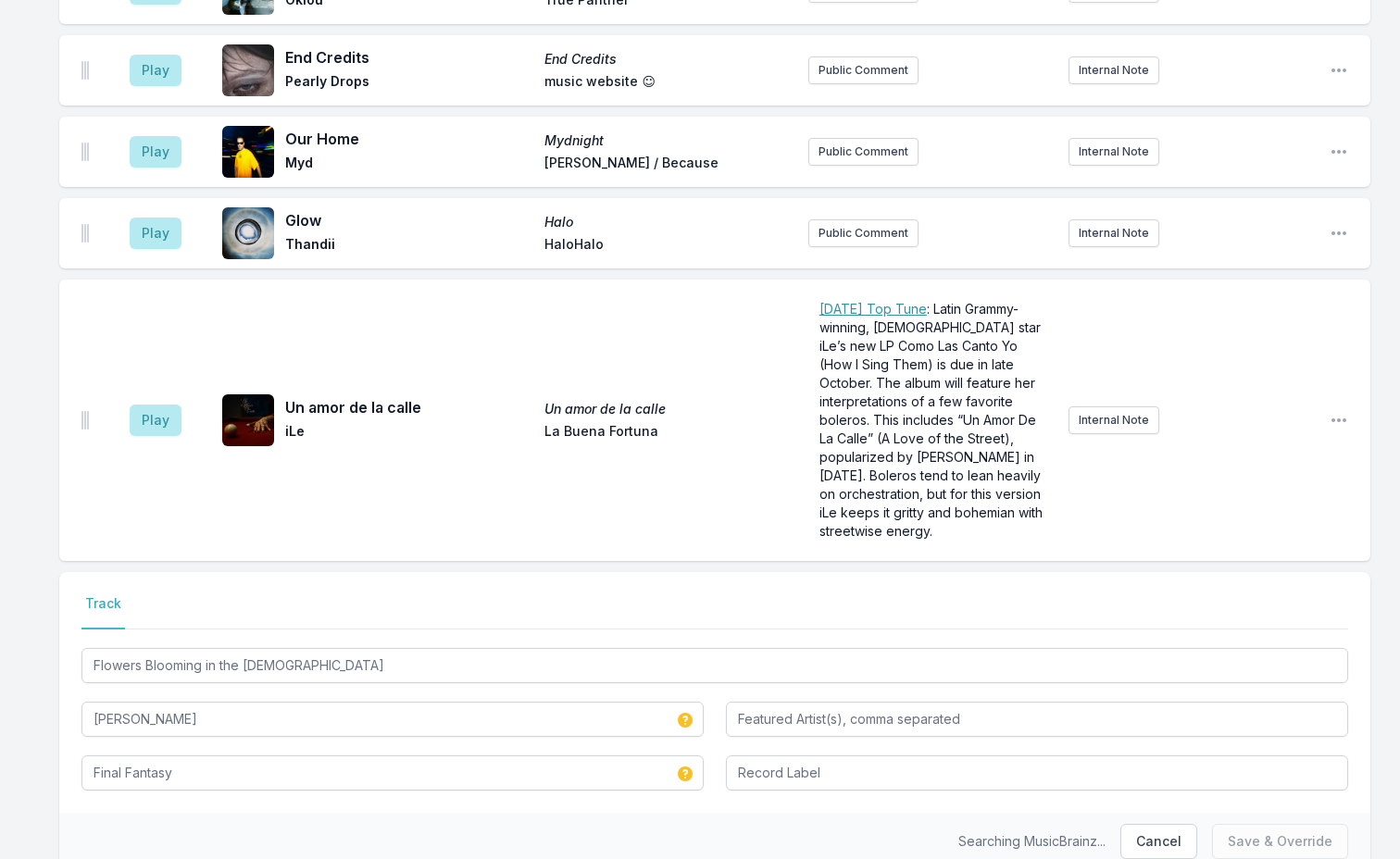
scroll to position [5792, 0]
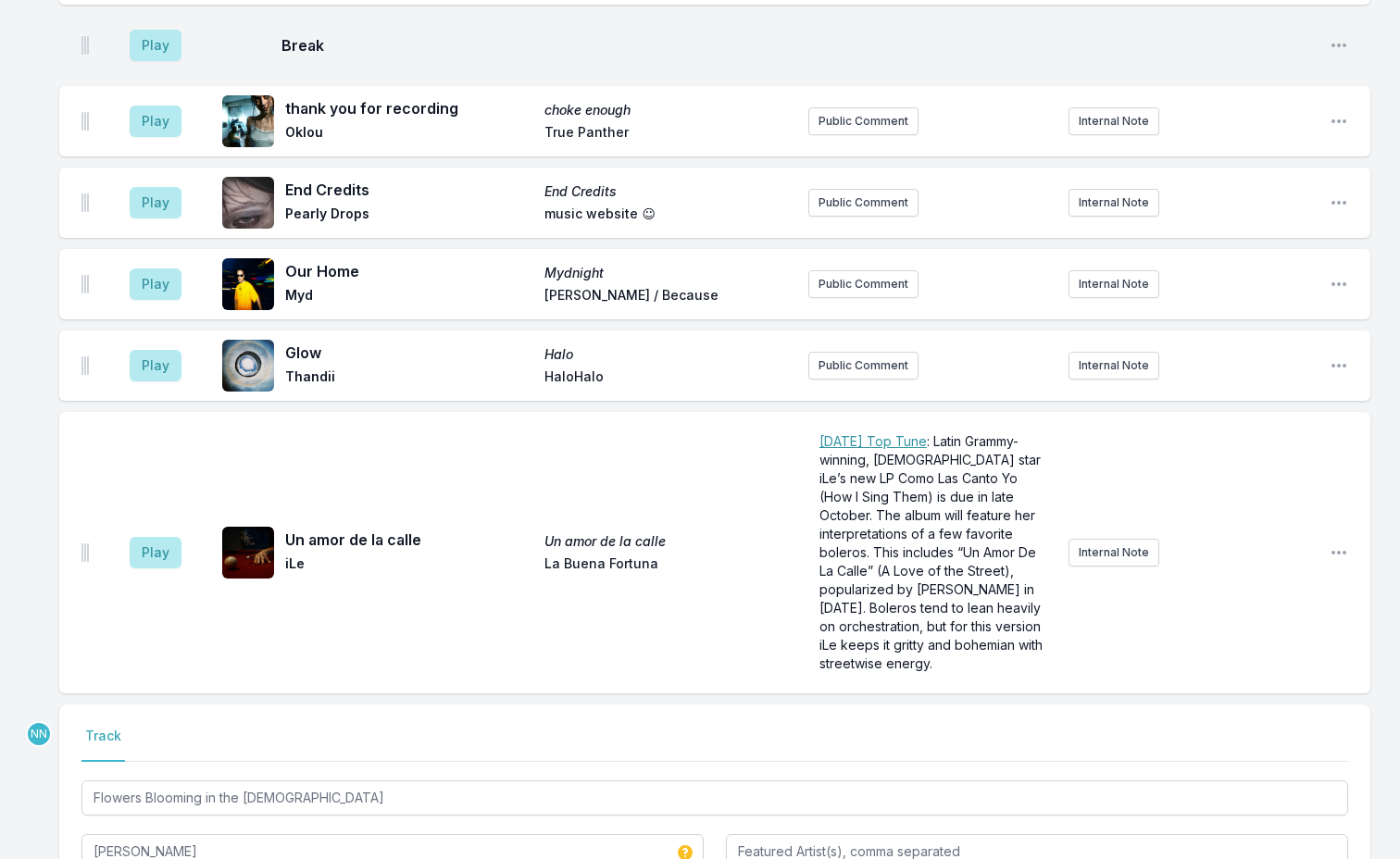
scroll to position [5880, 0]
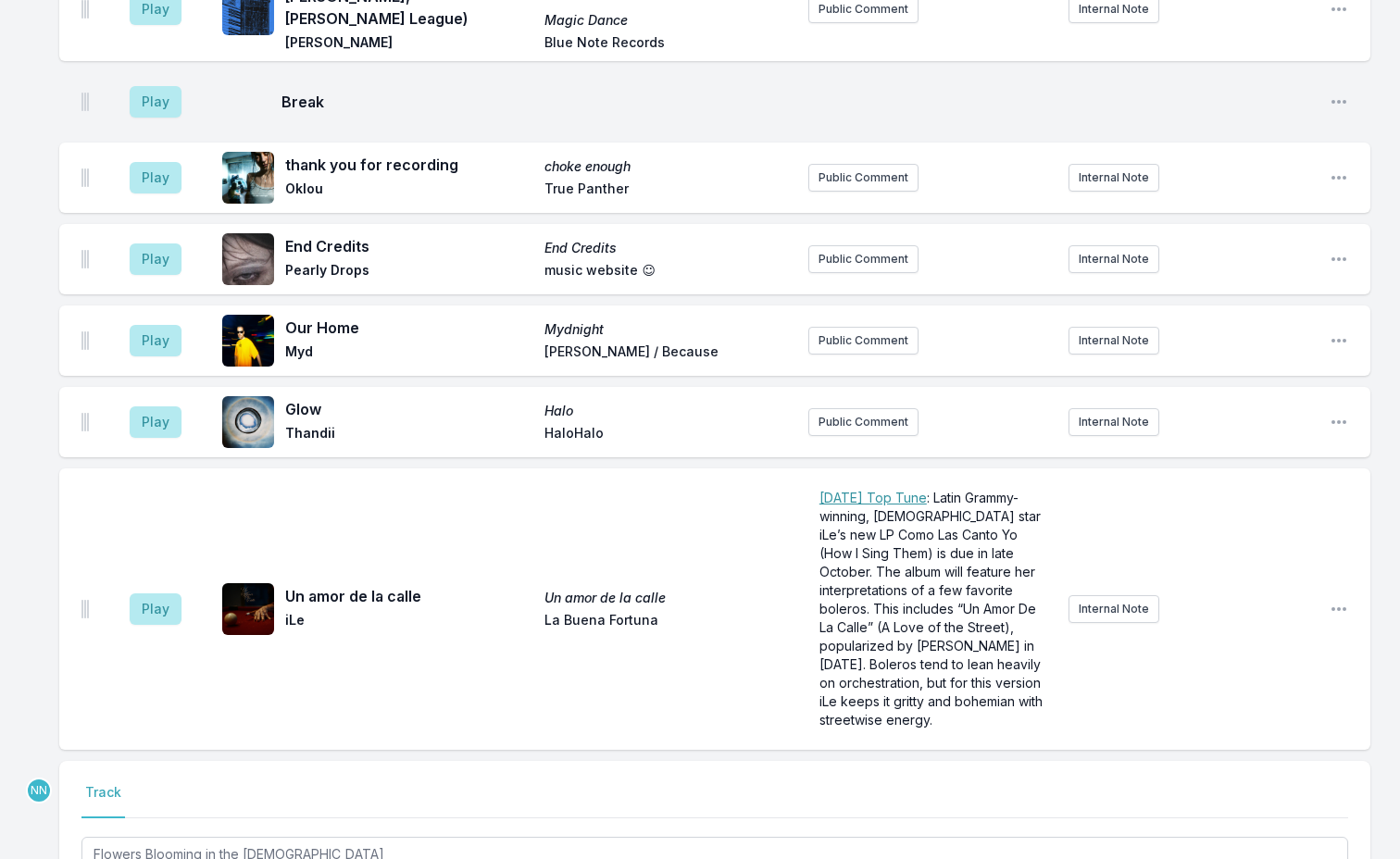
type input "Final Fantasy"
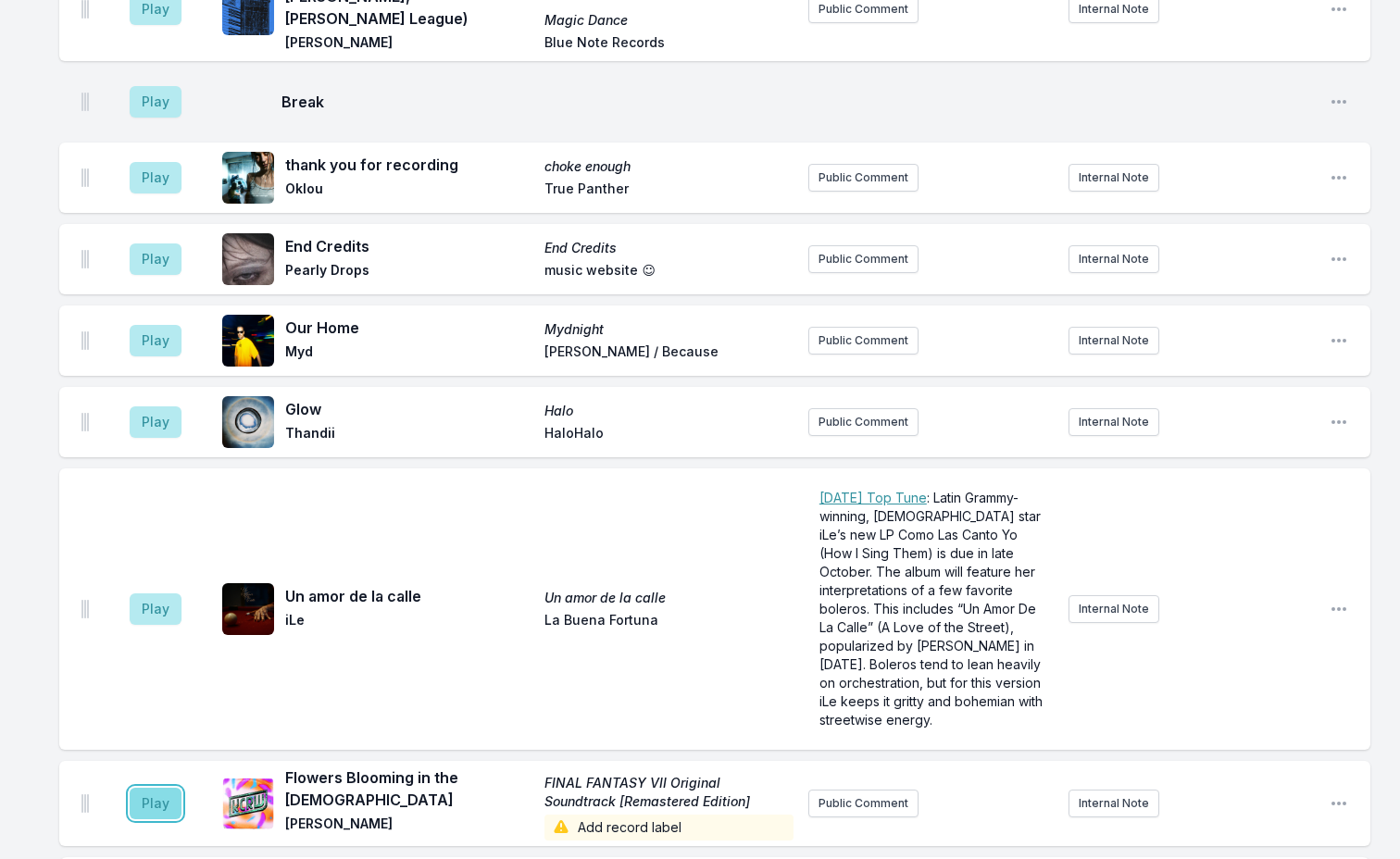
click at [148, 788] on button "Play" at bounding box center [155, 803] width 51 height 31
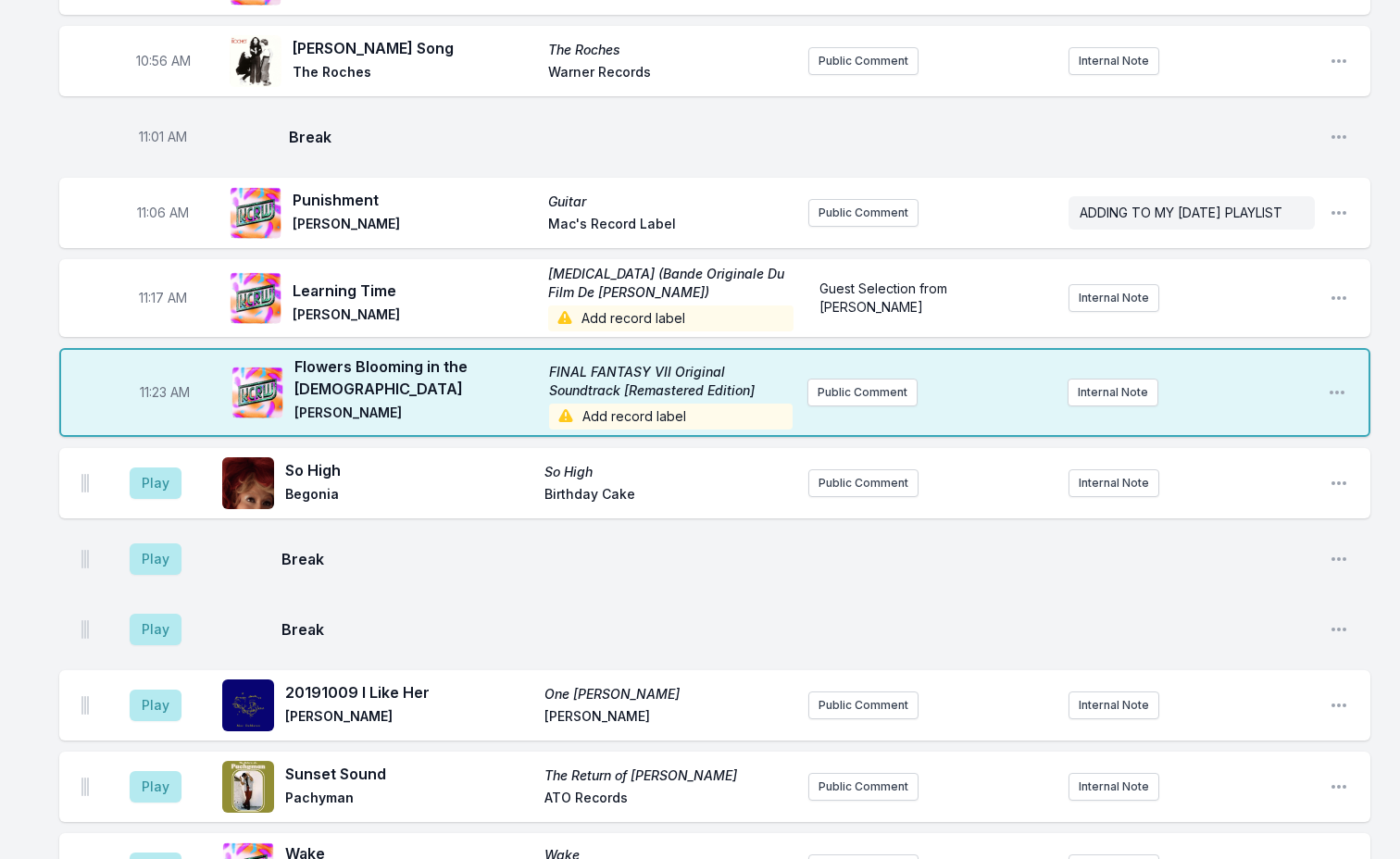
scroll to position [3408, 0]
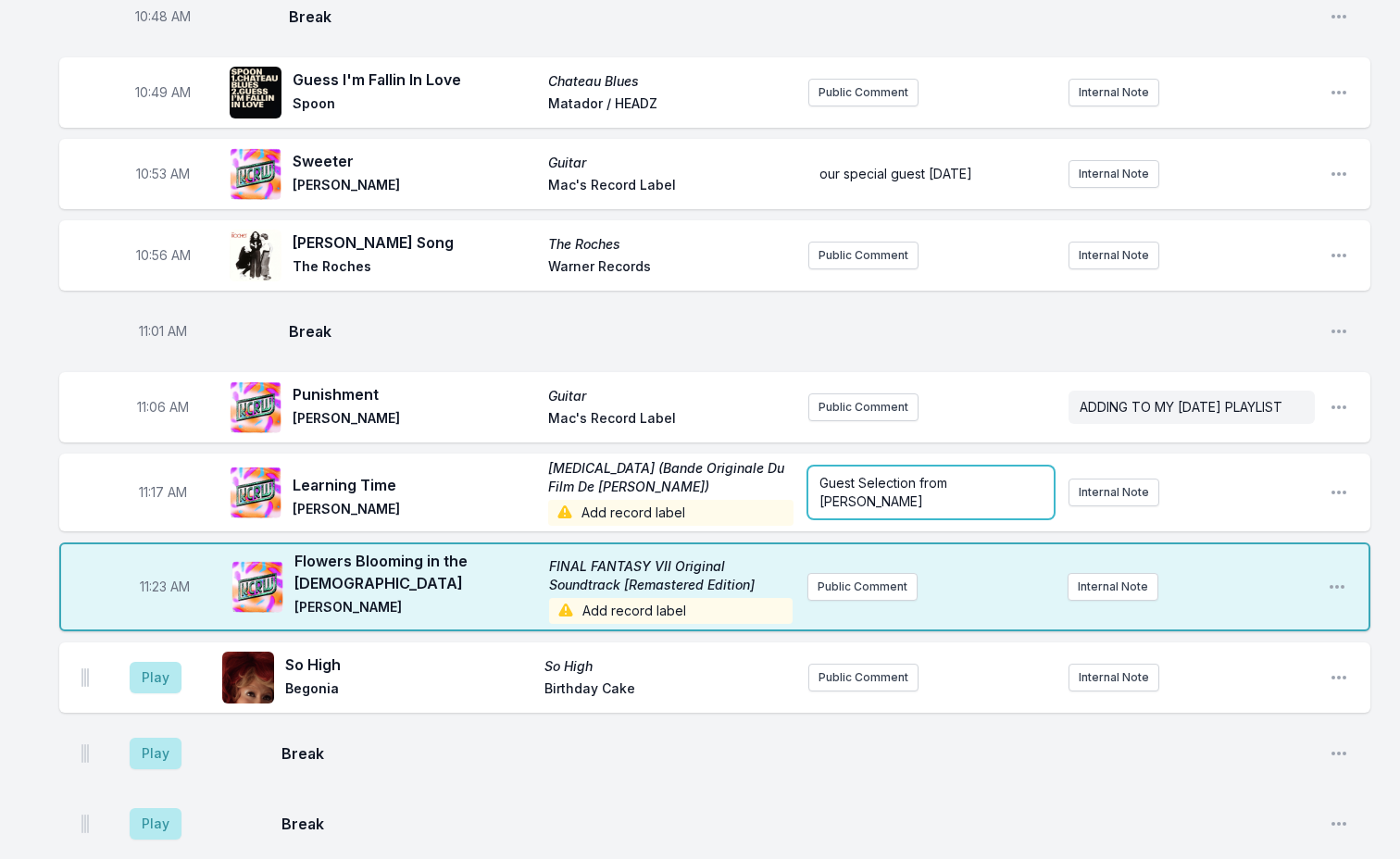
click at [906, 474] on p "Guest Selection from [PERSON_NAME]" at bounding box center [931, 492] width 224 height 37
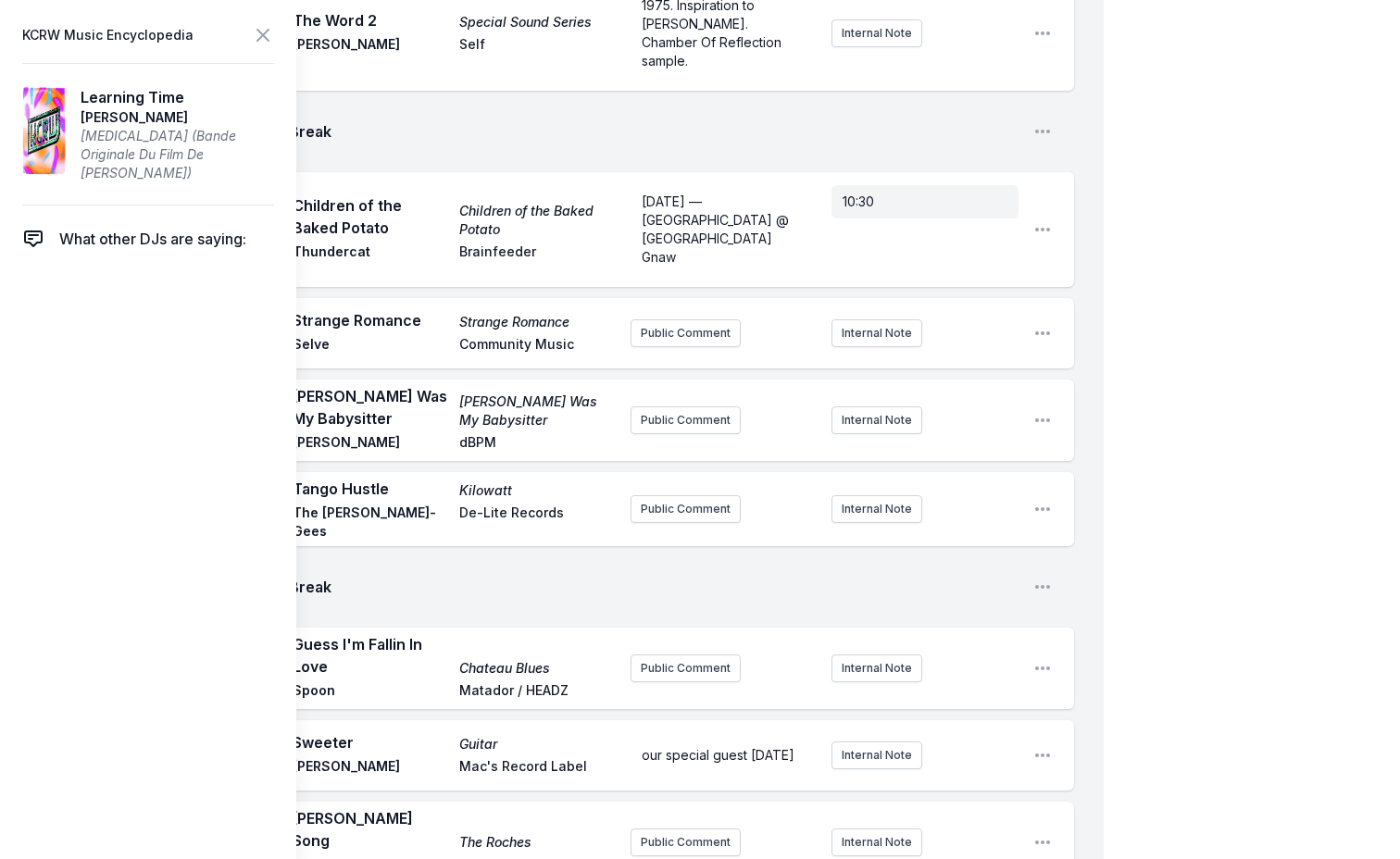
drag, startPoint x: 706, startPoint y: 678, endPoint x: 569, endPoint y: 652, distance: 139.4
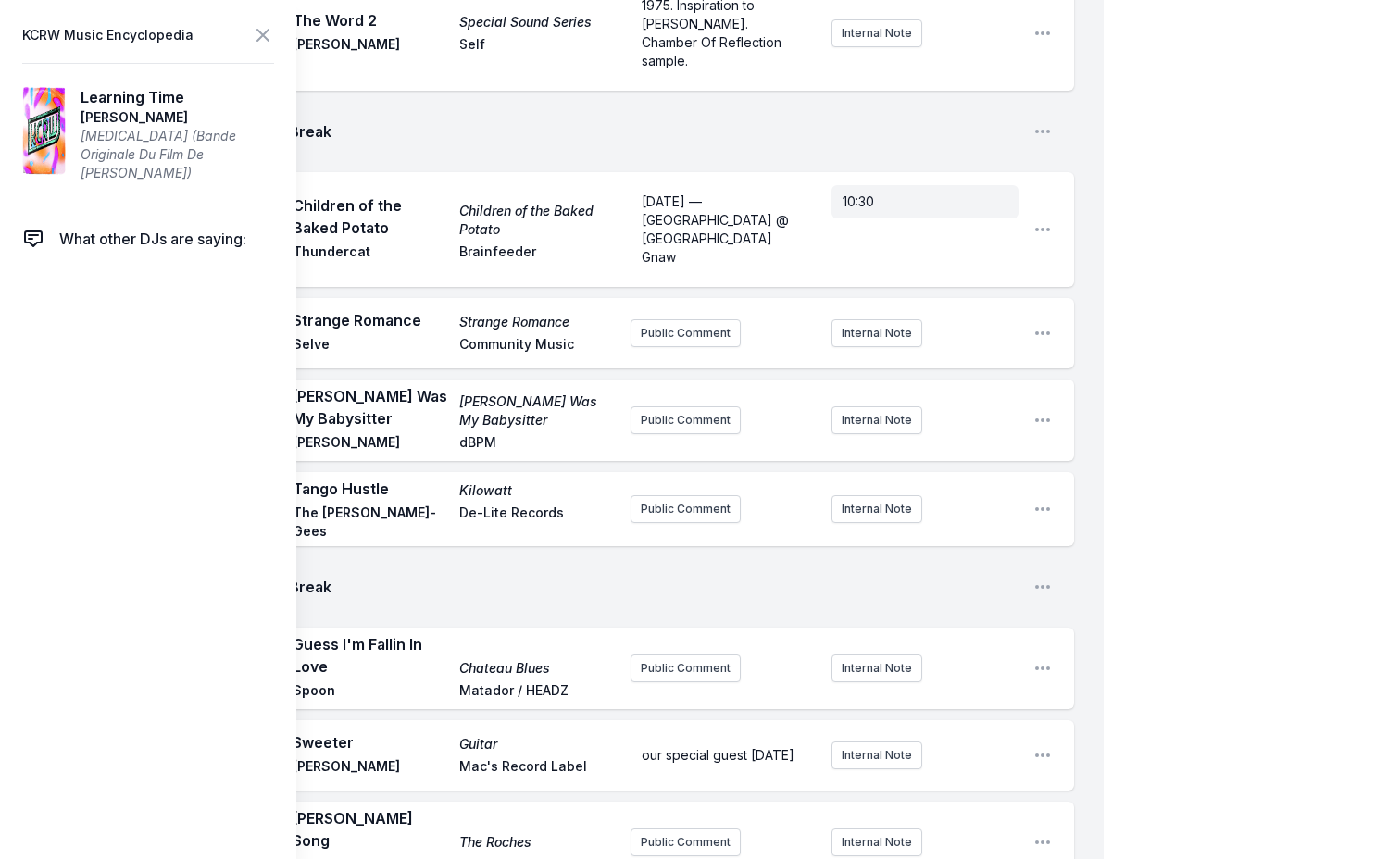
copy span "Guest Selection from [PERSON_NAME]"
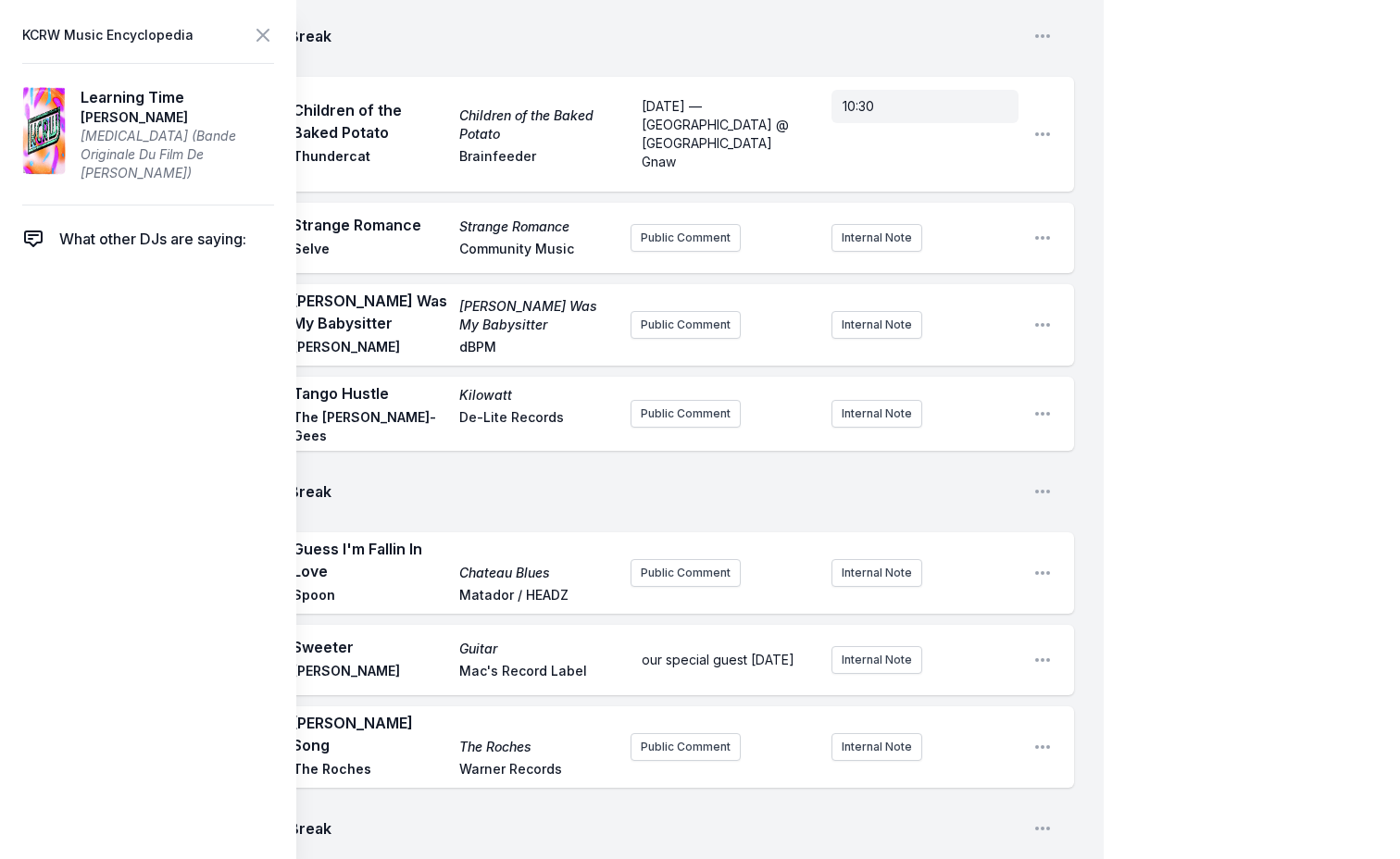
scroll to position [3593, 0]
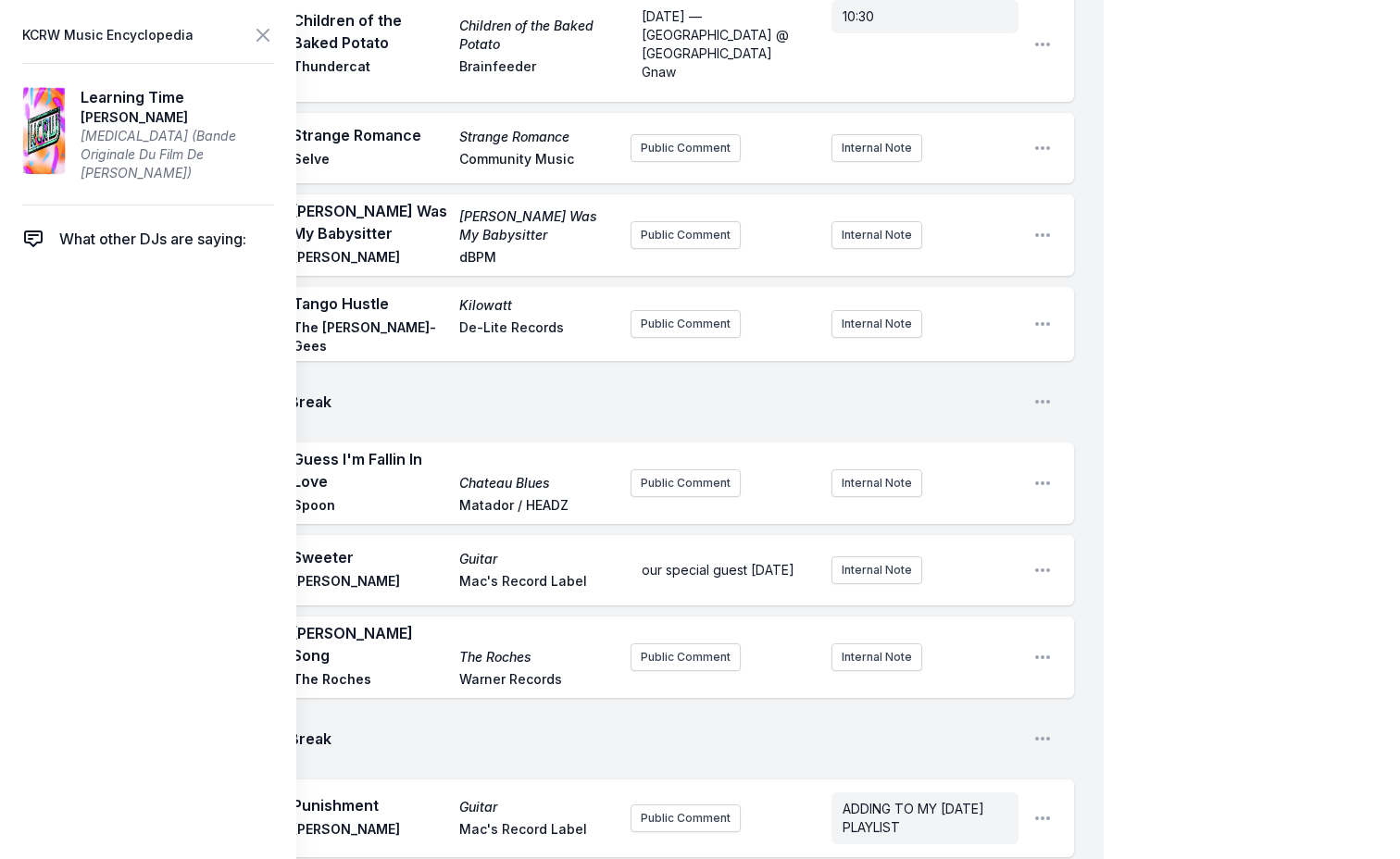
click at [663, 656] on div "Missing Data Some of your tracks are missing record label information. This inf…" at bounding box center [552, 478] width 1104 height 7780
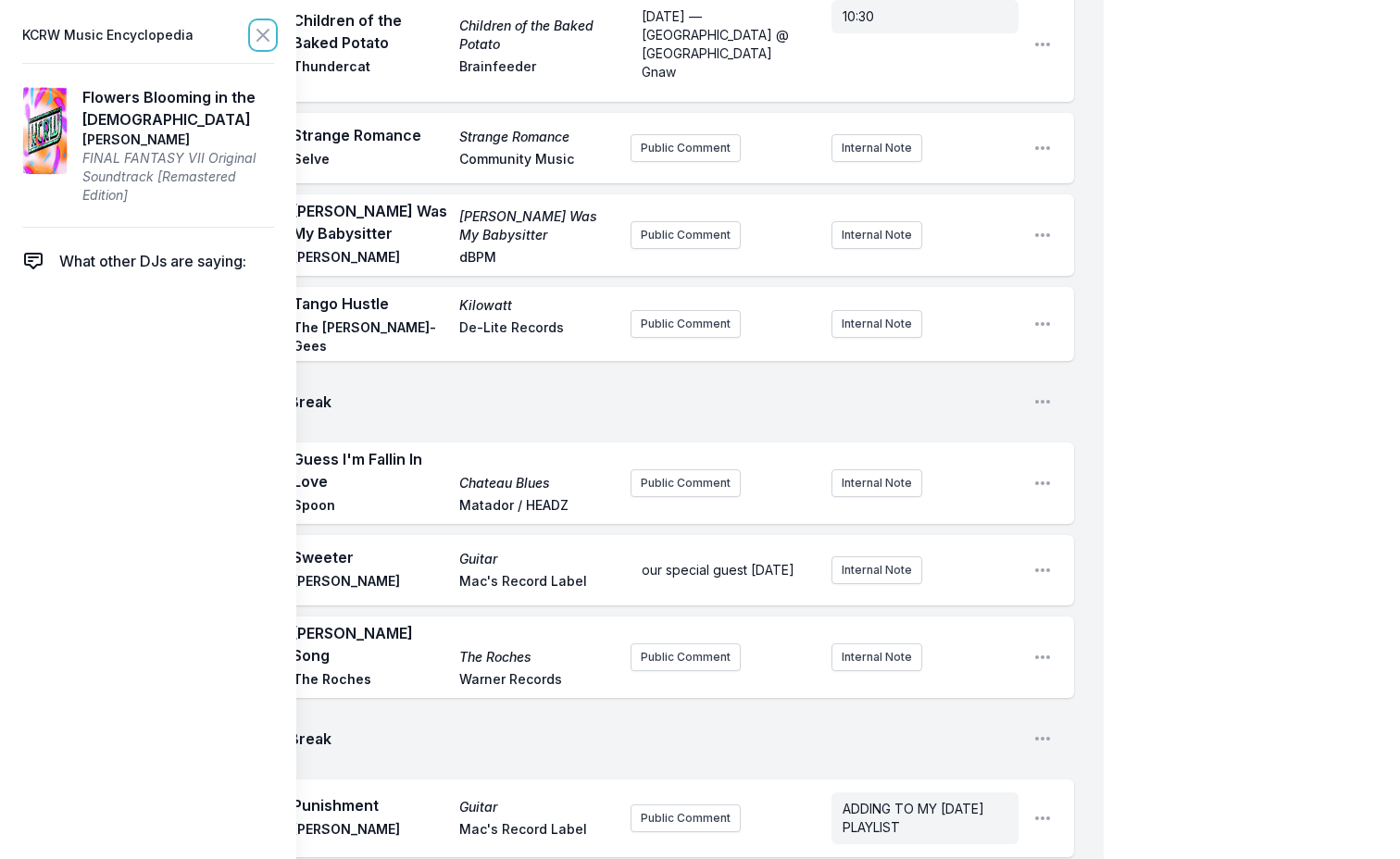
drag, startPoint x: 255, startPoint y: 42, endPoint x: 226, endPoint y: 49, distance: 29.8
click at [254, 42] on icon at bounding box center [263, 34] width 22 height 22
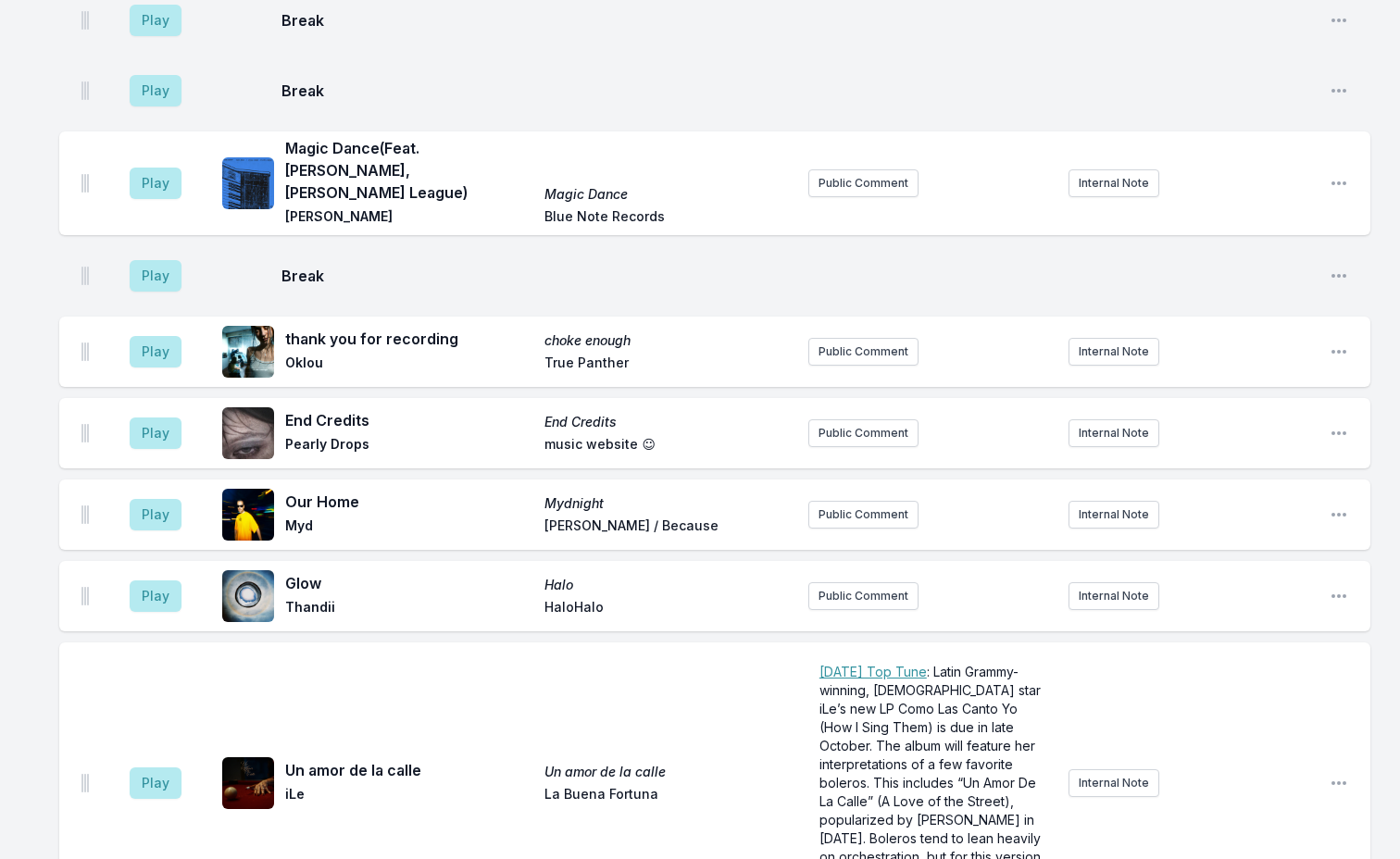
scroll to position [6000, 0]
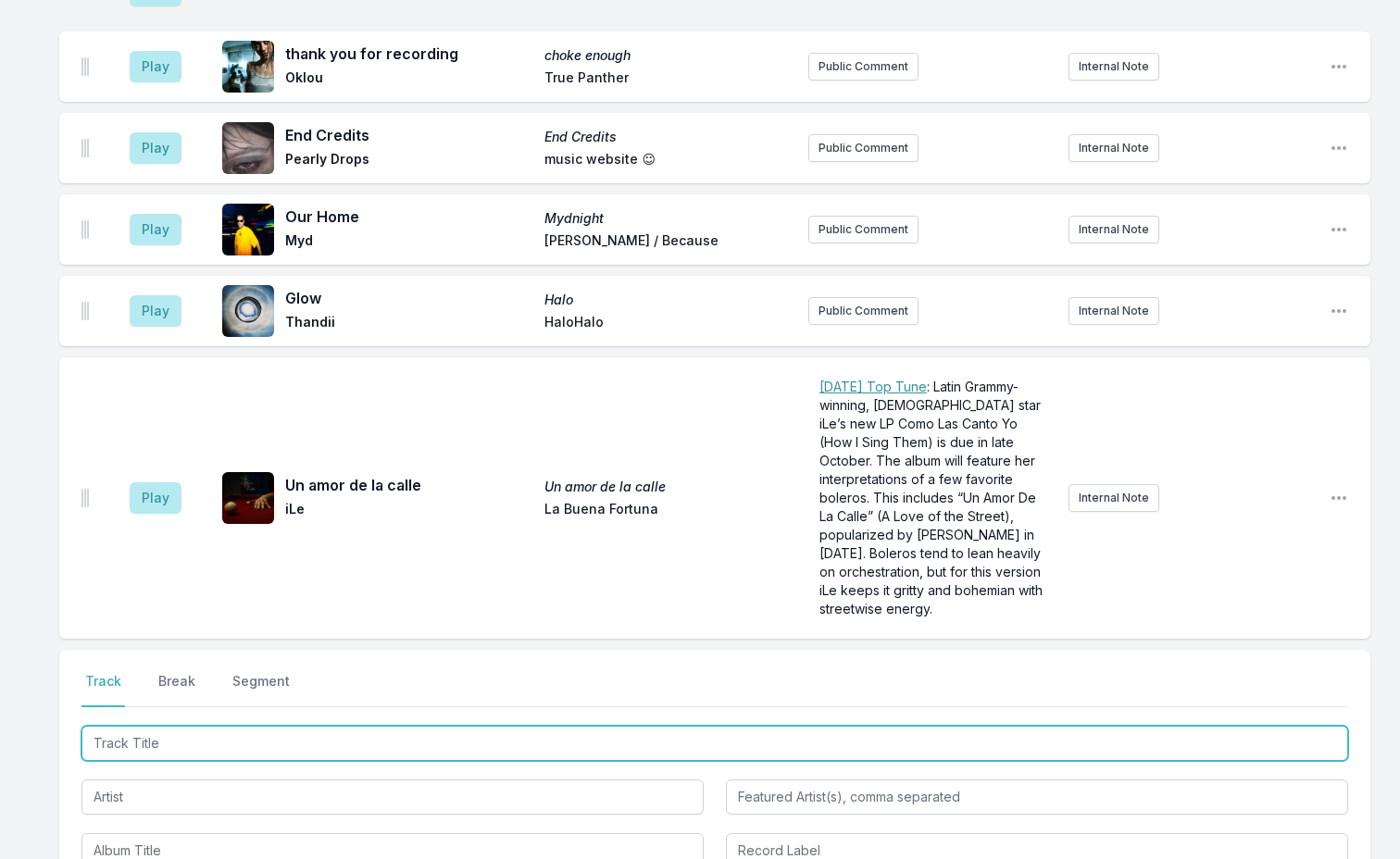
click at [172, 726] on input "Track Title" at bounding box center [715, 743] width 1267 height 35
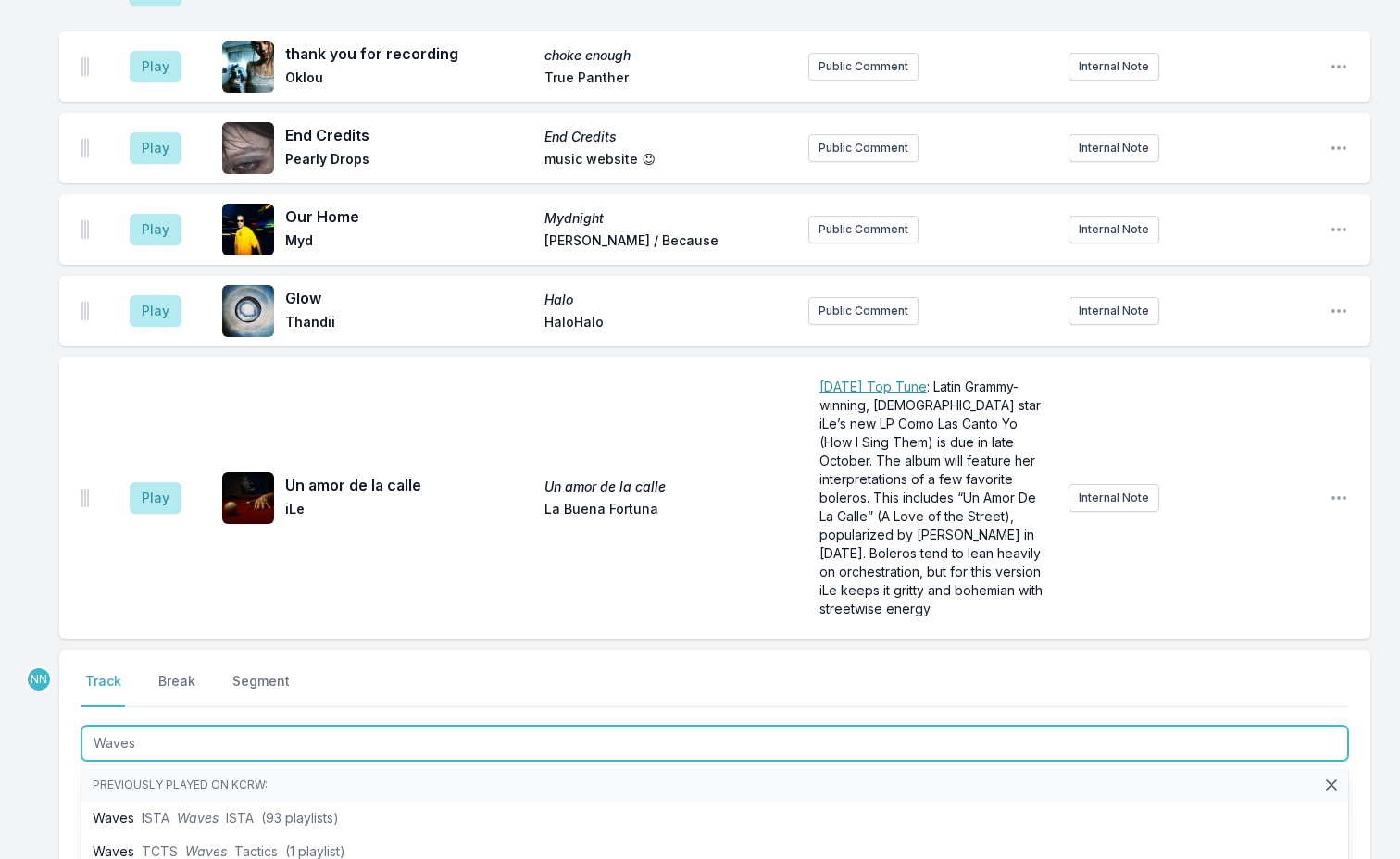
type input "Waves"
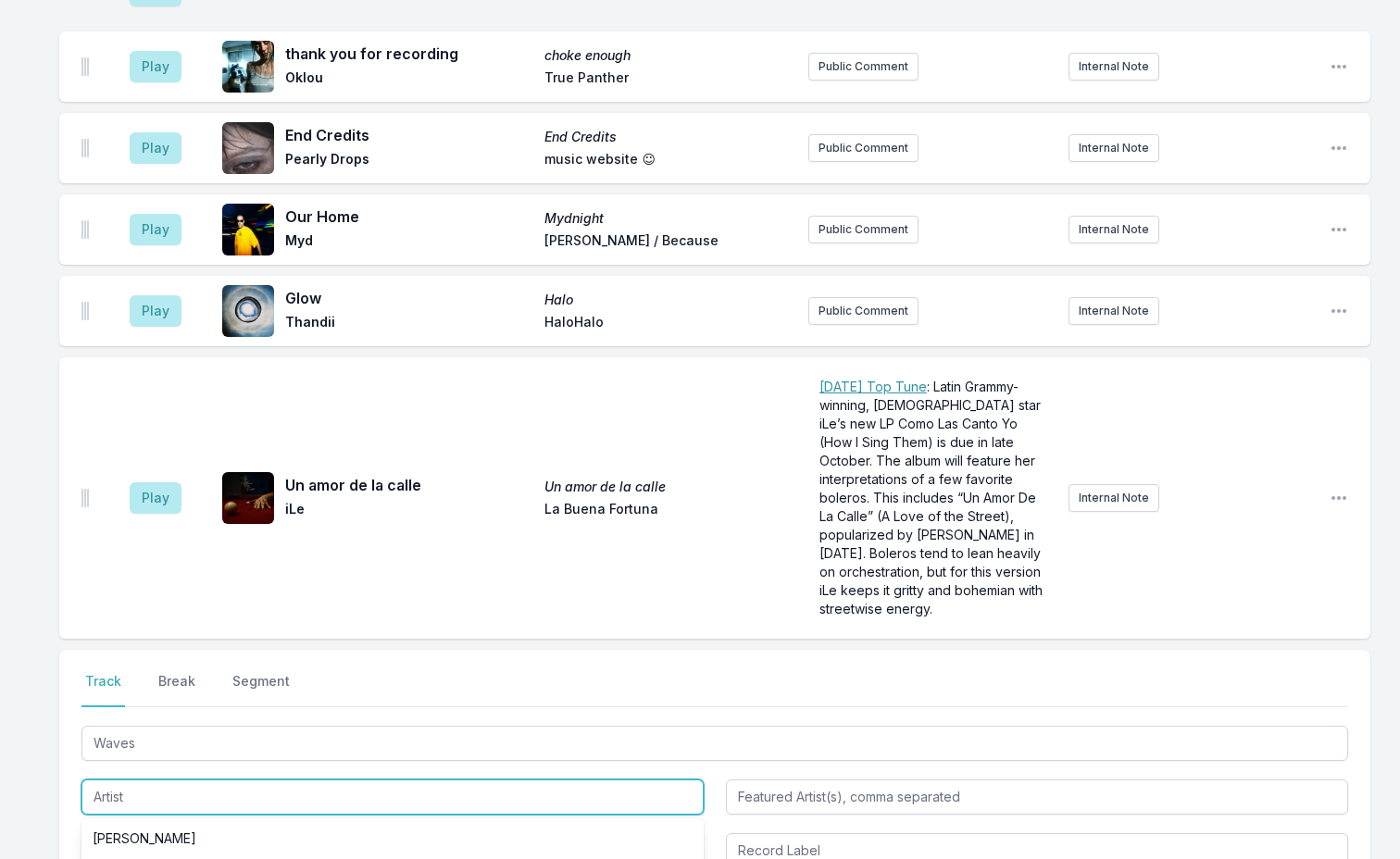
click at [112, 779] on input "Artist" at bounding box center [393, 796] width 622 height 35
type input "[PERSON_NAME] & Illenberger"
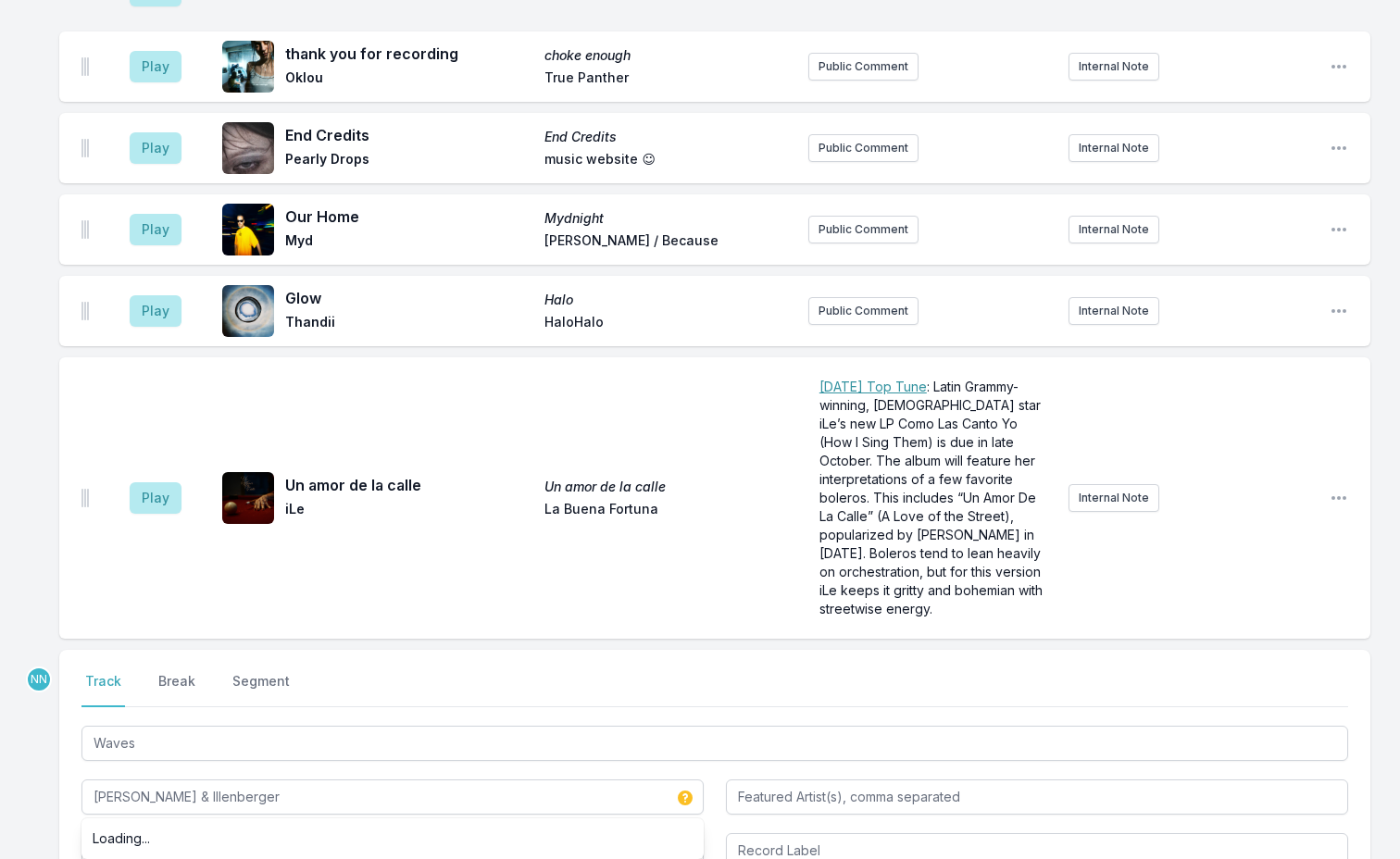
click at [143, 833] on input "Album Title" at bounding box center [393, 850] width 622 height 35
type input "Essentials"
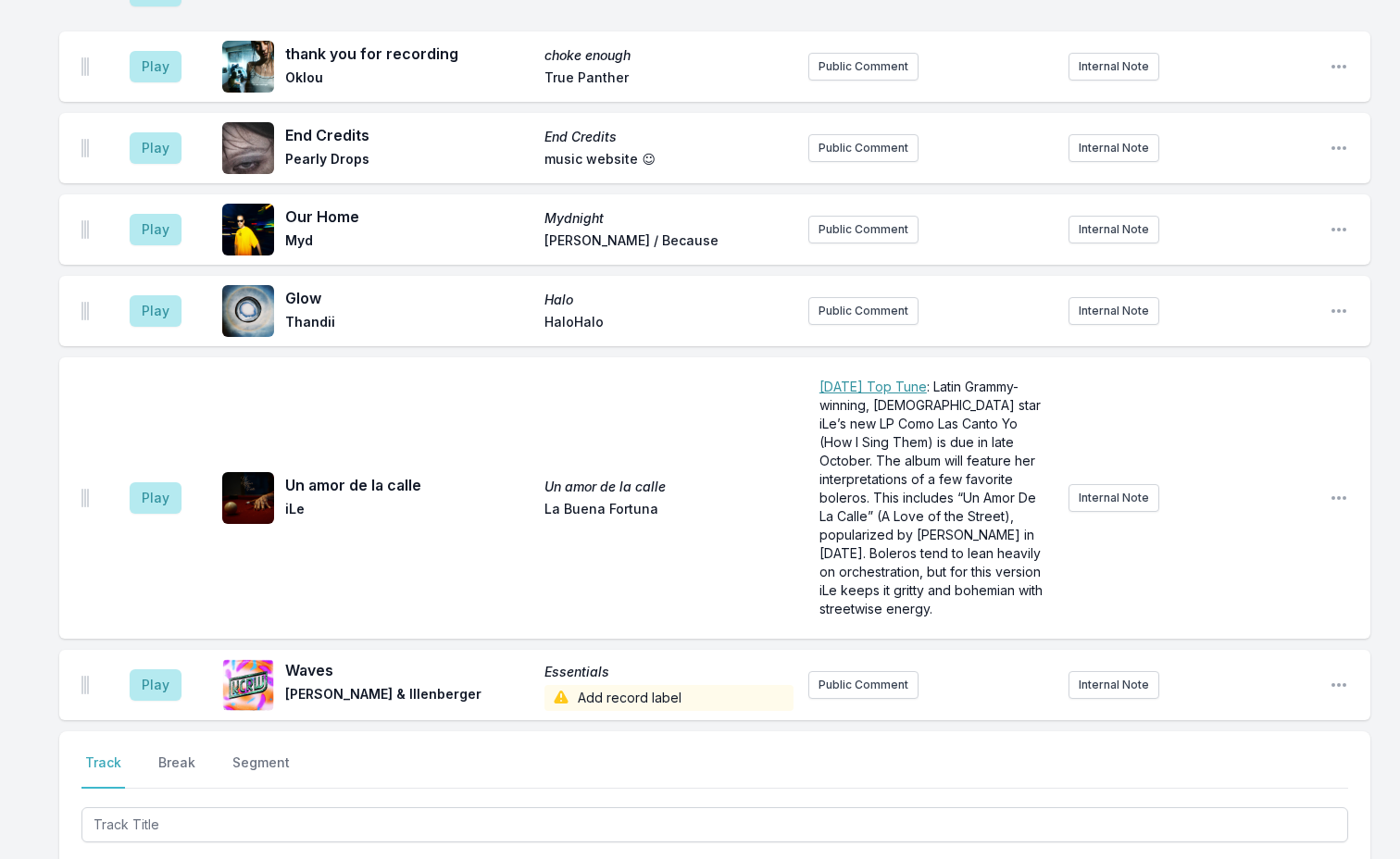
scroll to position [6081, 0]
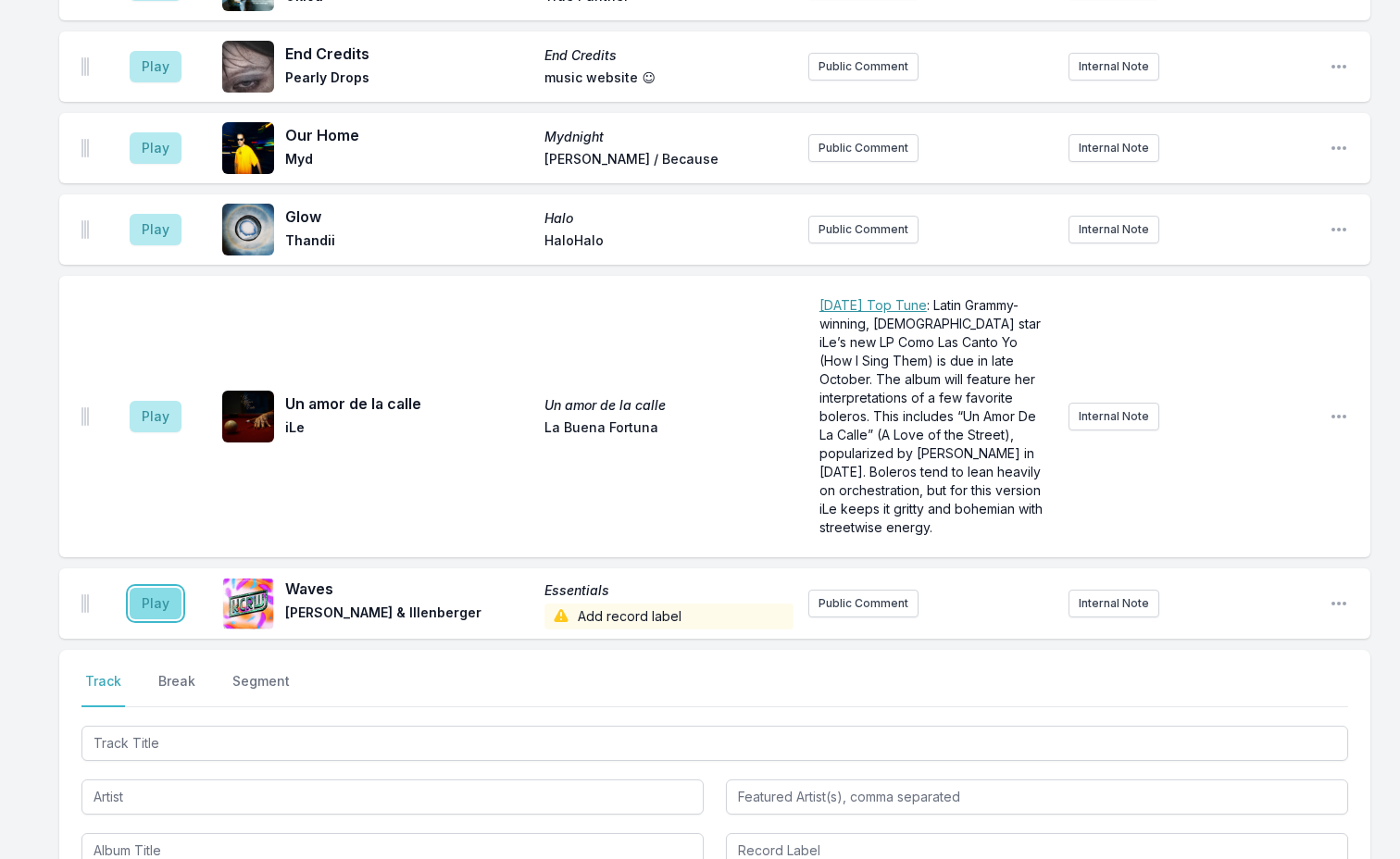
click at [157, 588] on button "Play" at bounding box center [155, 603] width 51 height 31
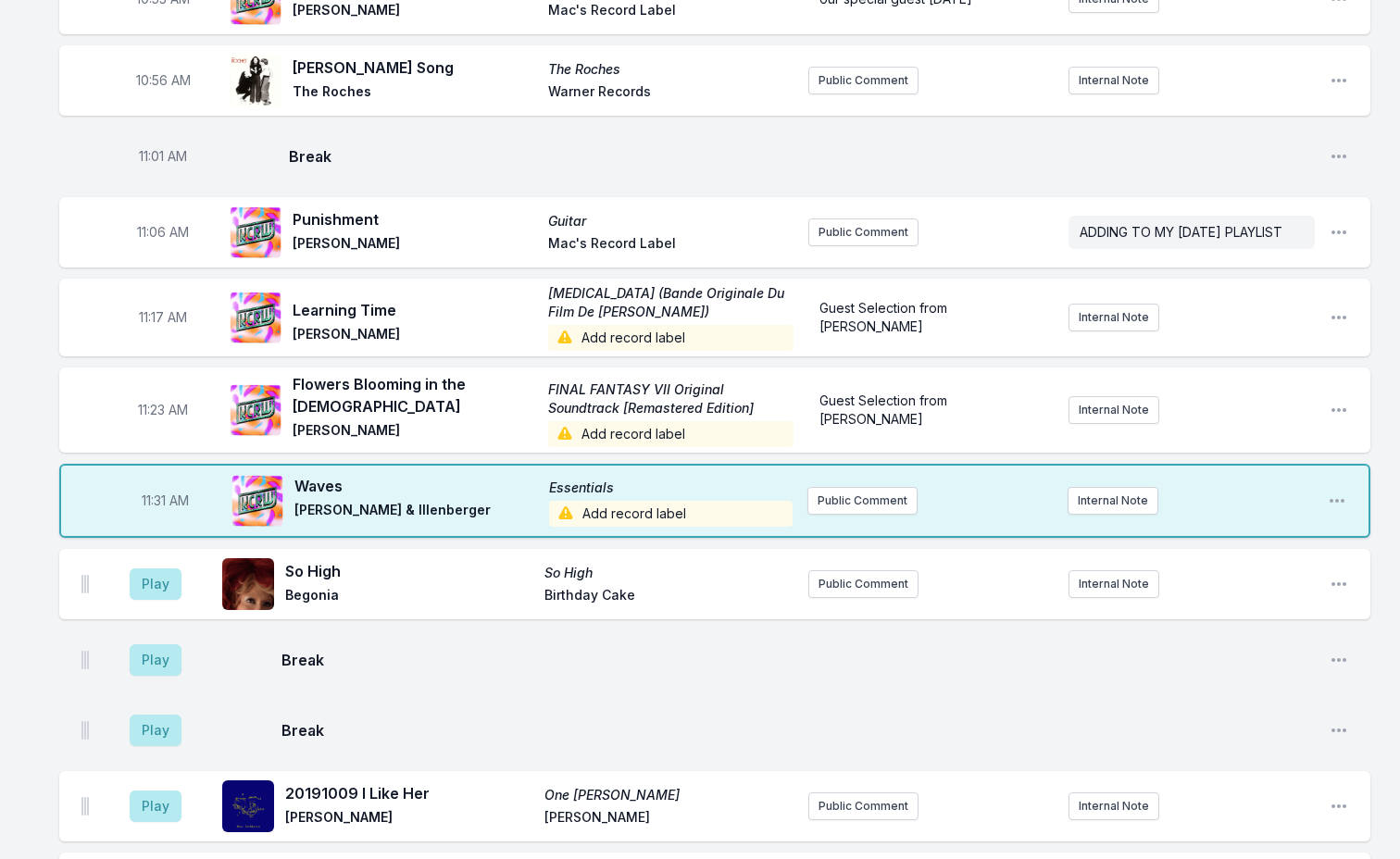
scroll to position [3489, 0]
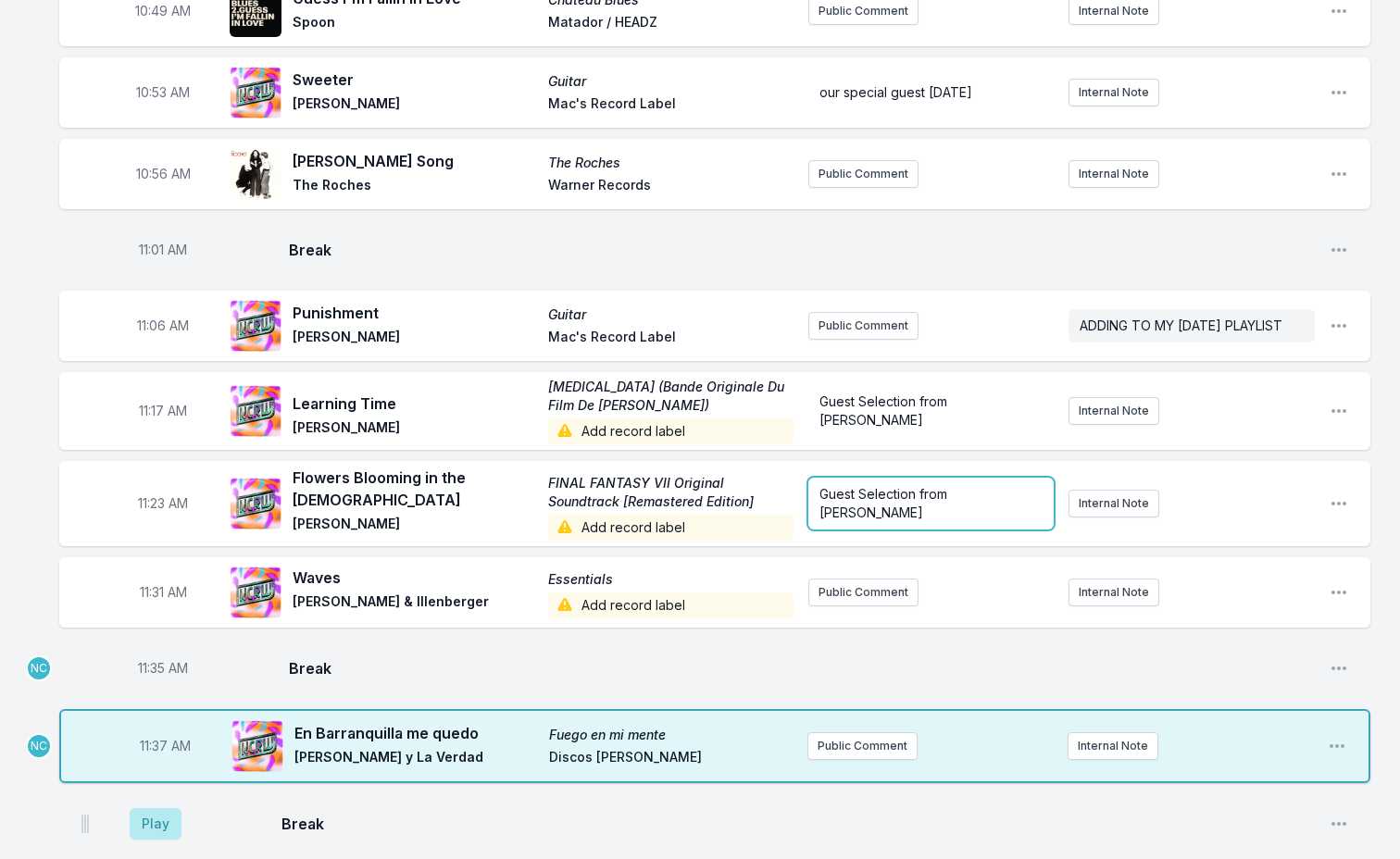
click at [864, 486] on span "Guest Selection from [PERSON_NAME]" at bounding box center [885, 503] width 131 height 34
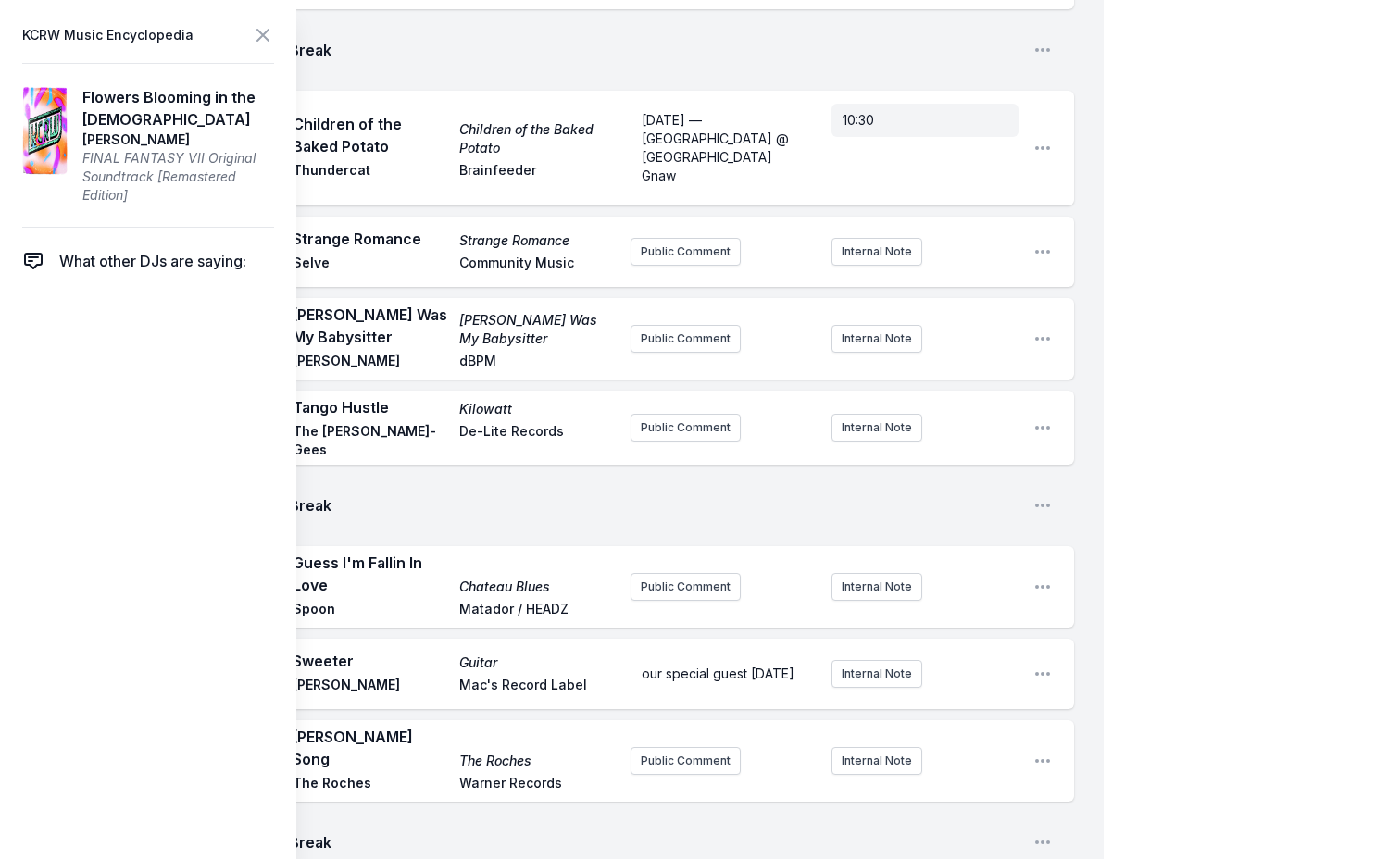
copy span "Guest Selection from [PERSON_NAME]"
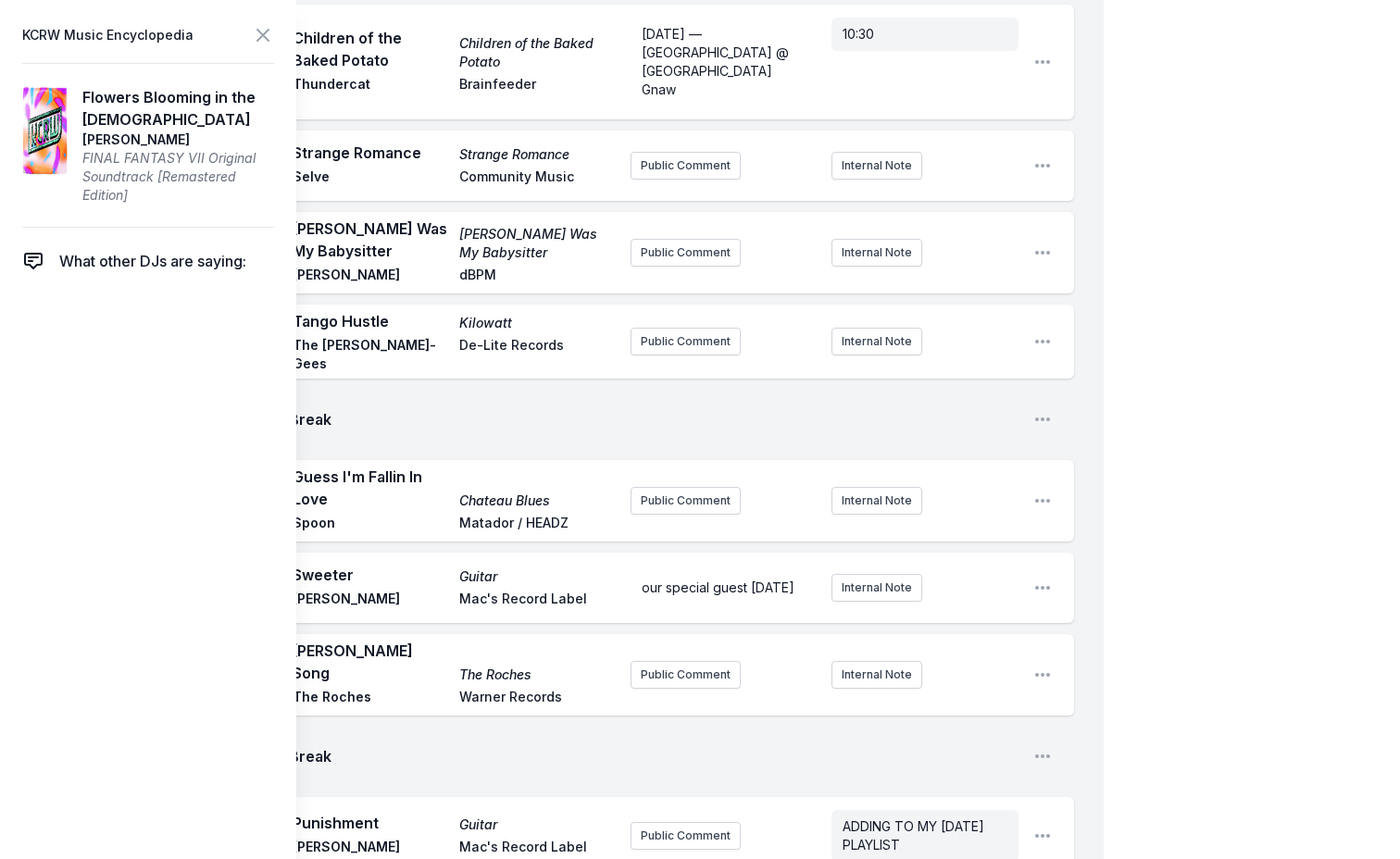
scroll to position [3675, 0]
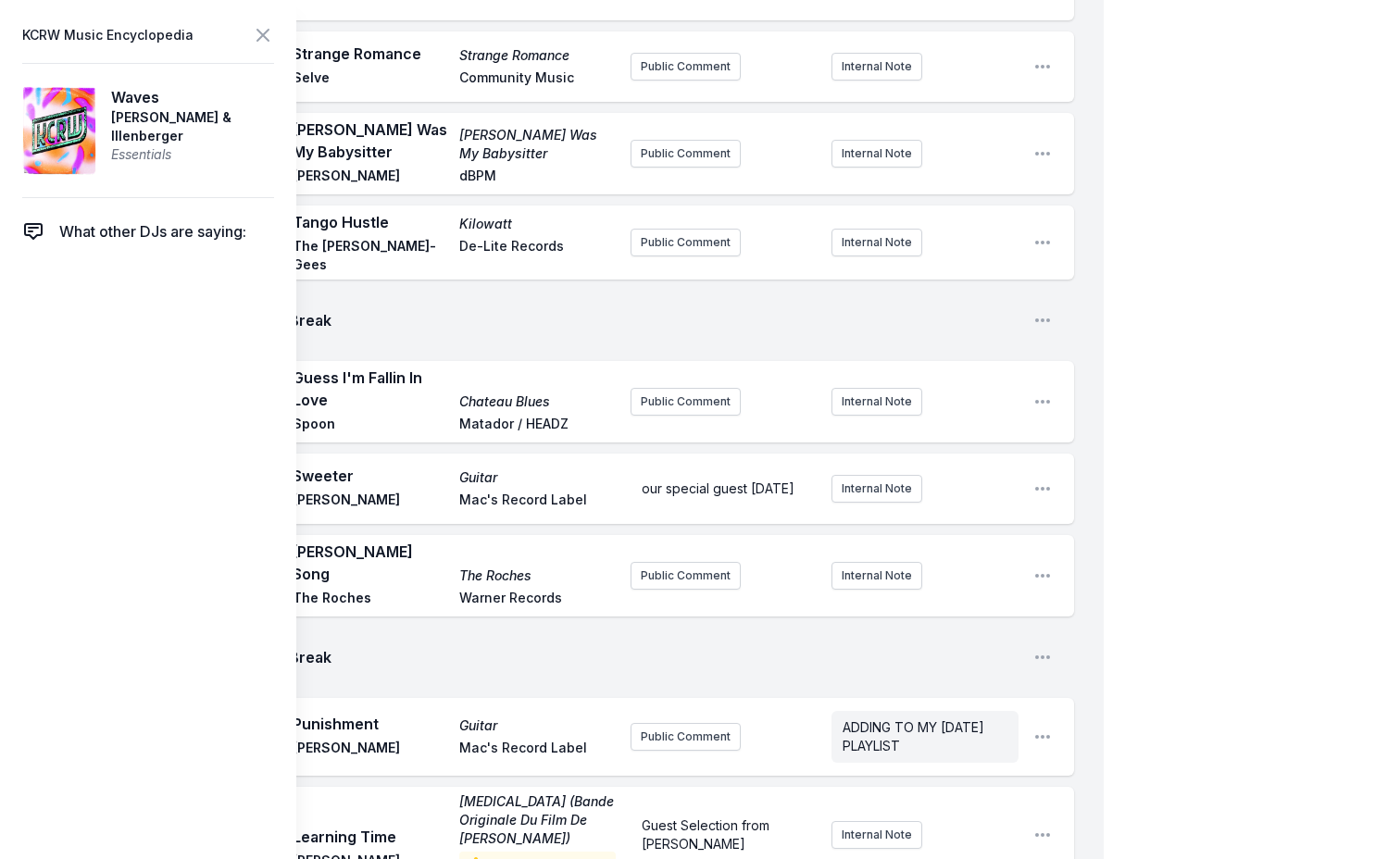
click at [249, 35] on header "KCRW Music Encyclopedia" at bounding box center [148, 34] width 252 height 26
click at [265, 32] on icon at bounding box center [264, 35] width 11 height 11
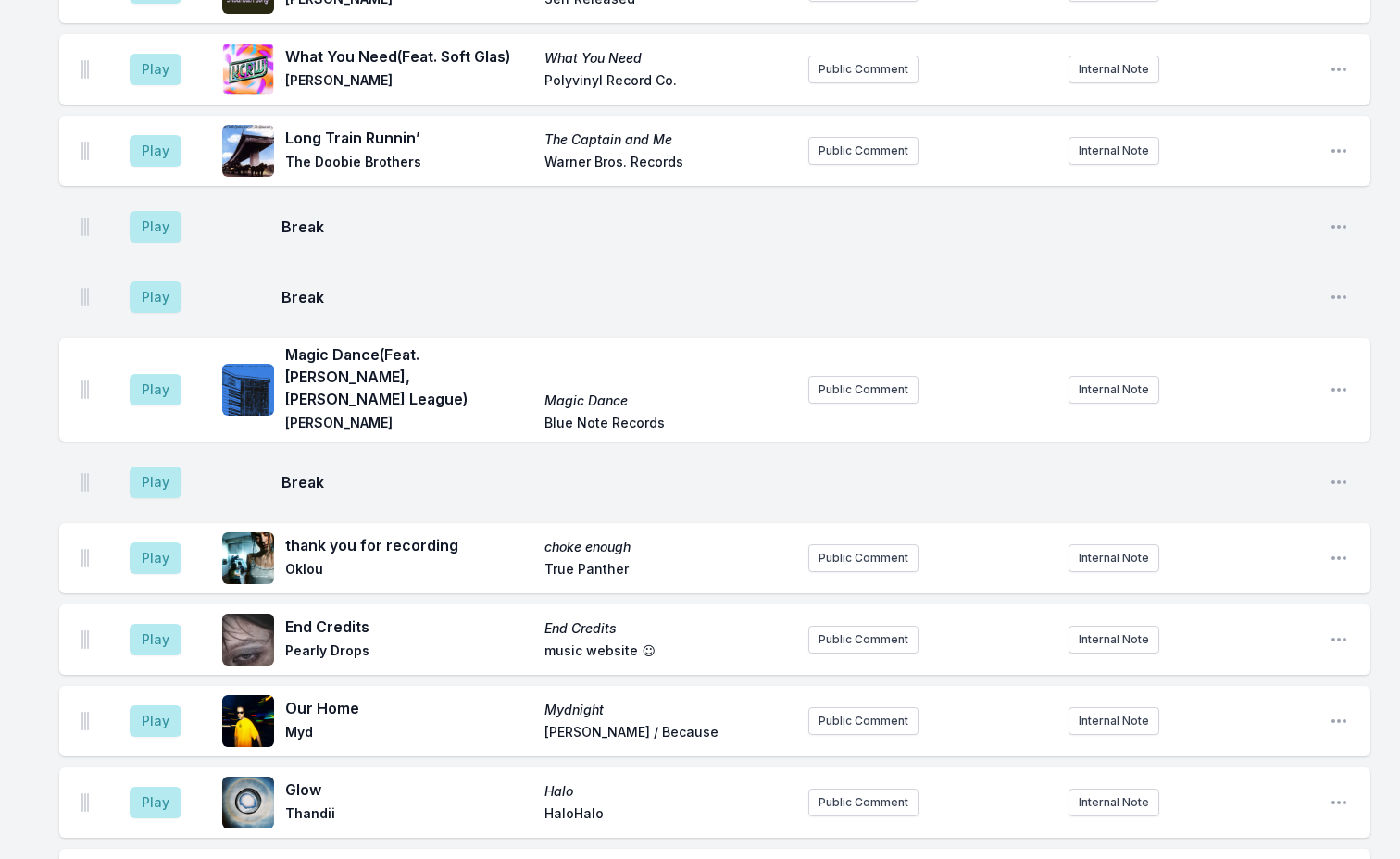
scroll to position [5989, 0]
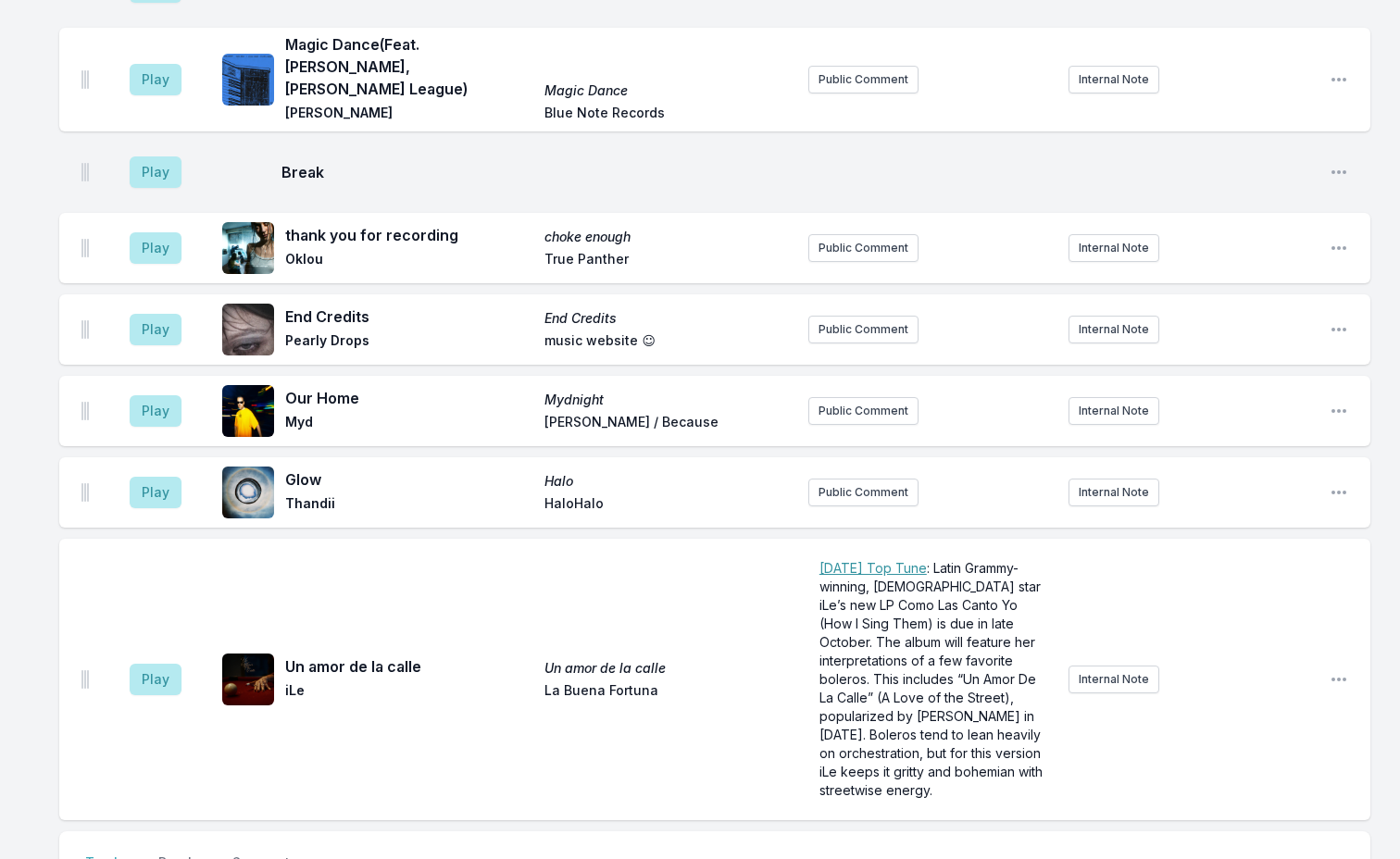
type input "a"
type input "Amame"
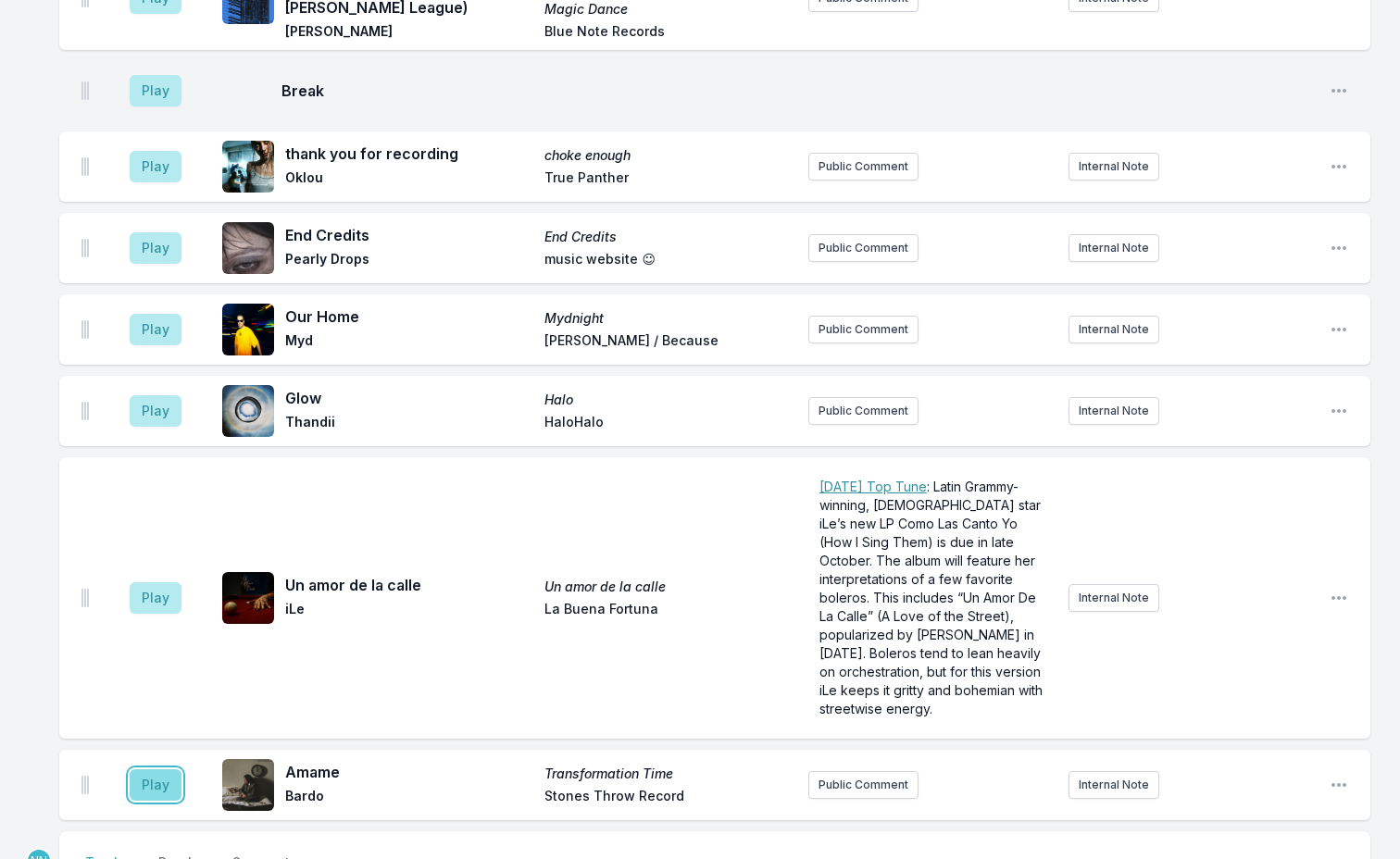
click at [156, 770] on button "Play" at bounding box center [155, 785] width 51 height 31
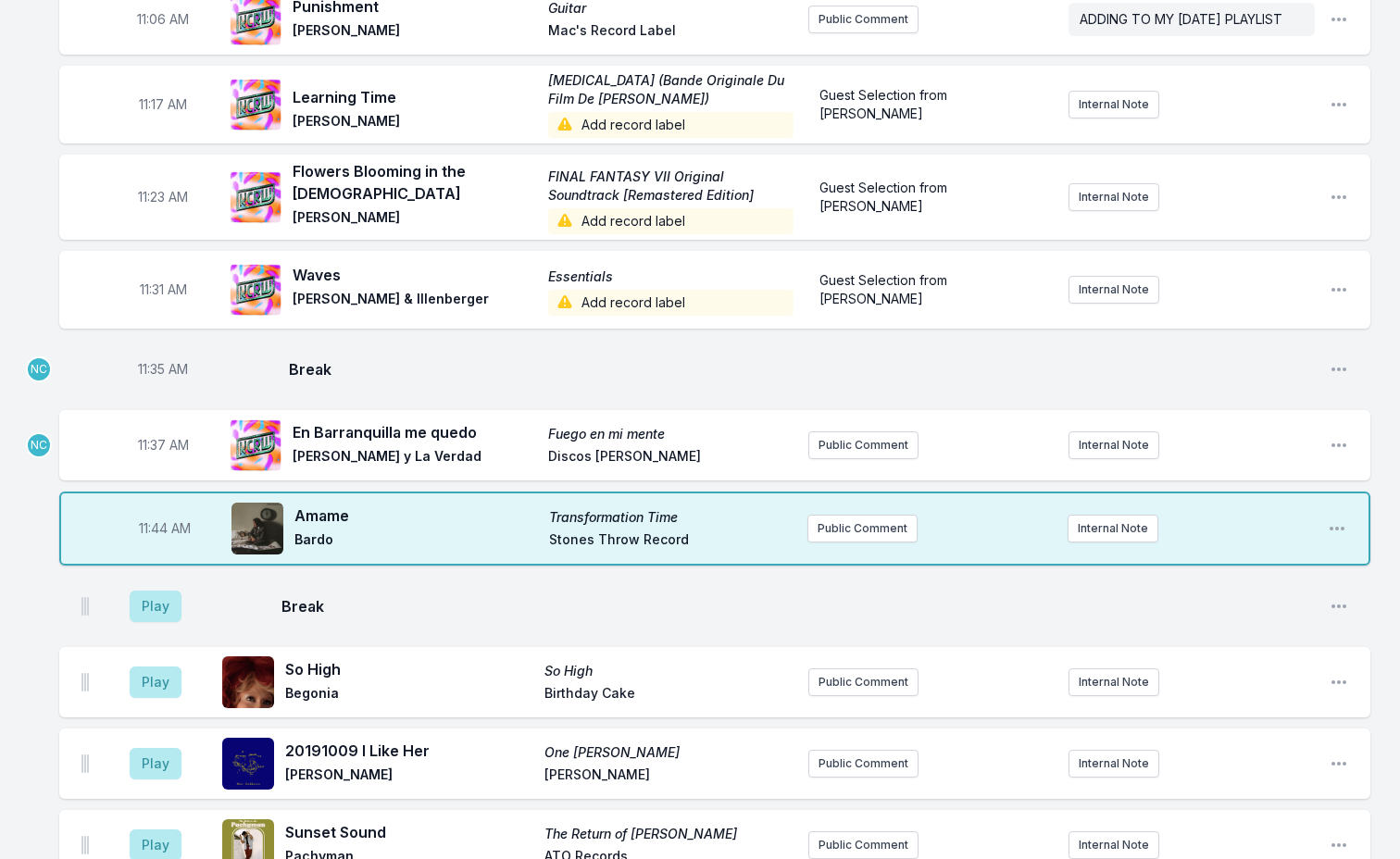
scroll to position [3795, 0]
click at [150, 592] on button "Play" at bounding box center [155, 607] width 51 height 31
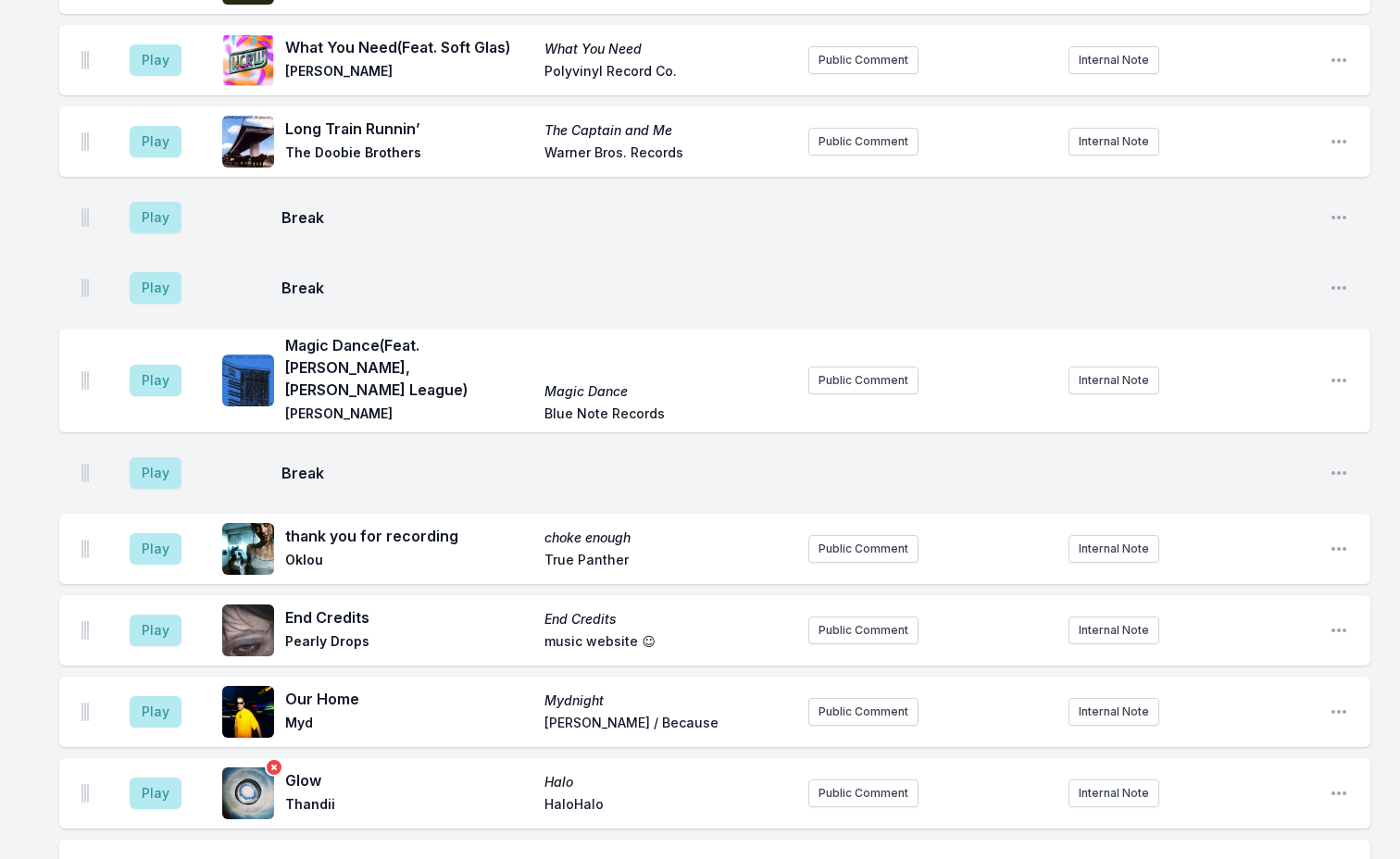
scroll to position [5924, 0]
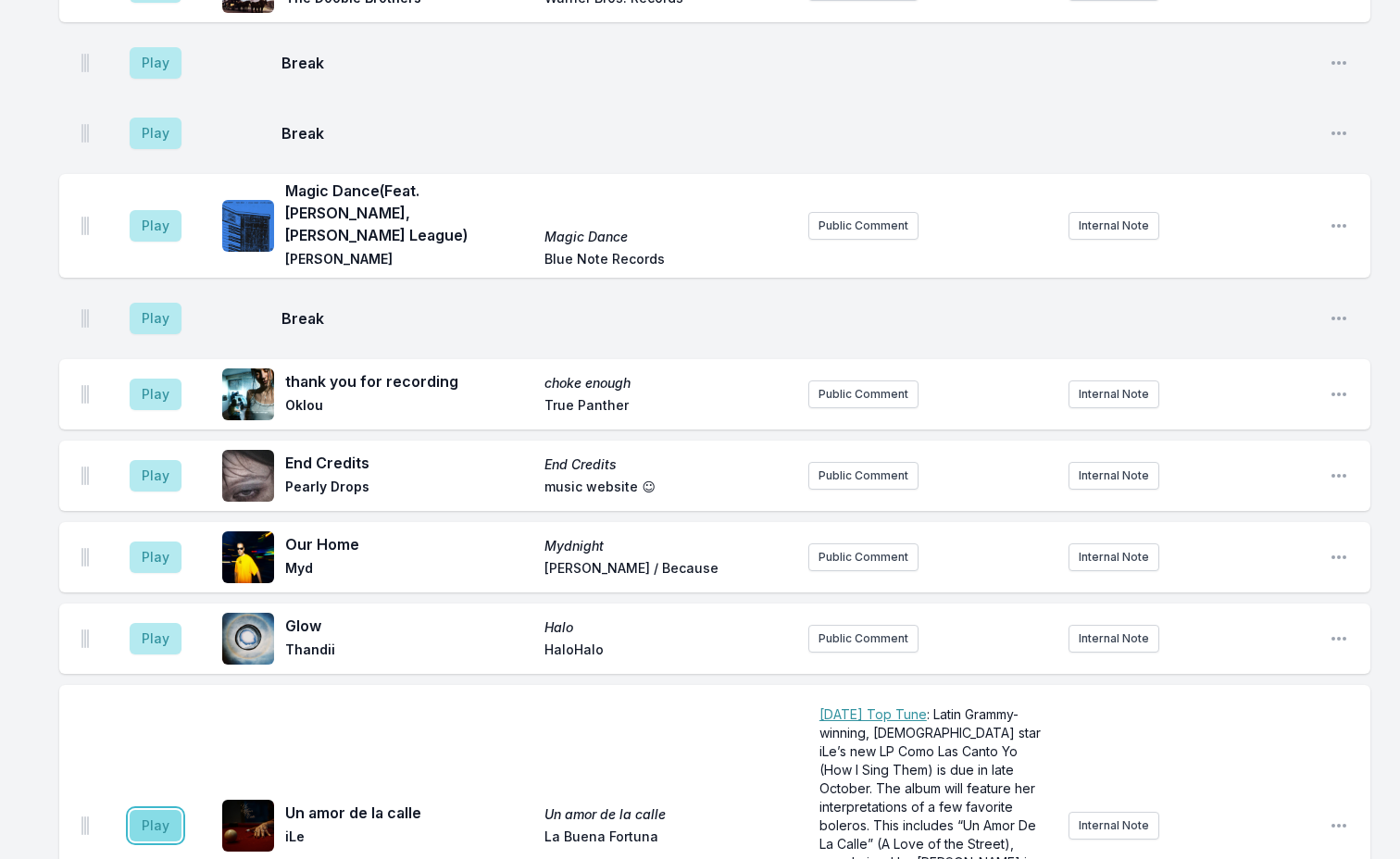
click at [156, 810] on button "Play" at bounding box center [155, 825] width 51 height 31
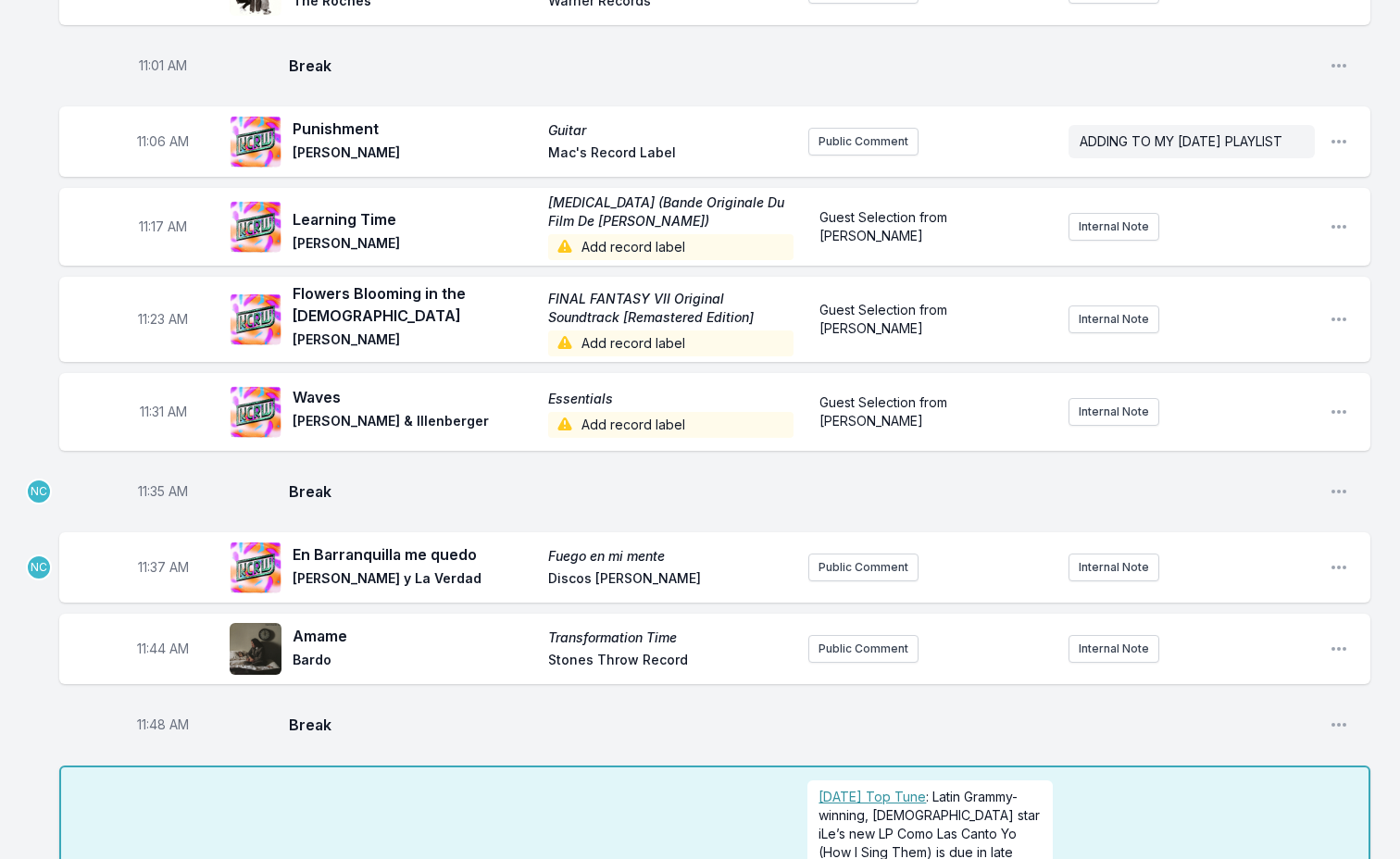
scroll to position [3795, 0]
